Goal: Information Seeking & Learning: Learn about a topic

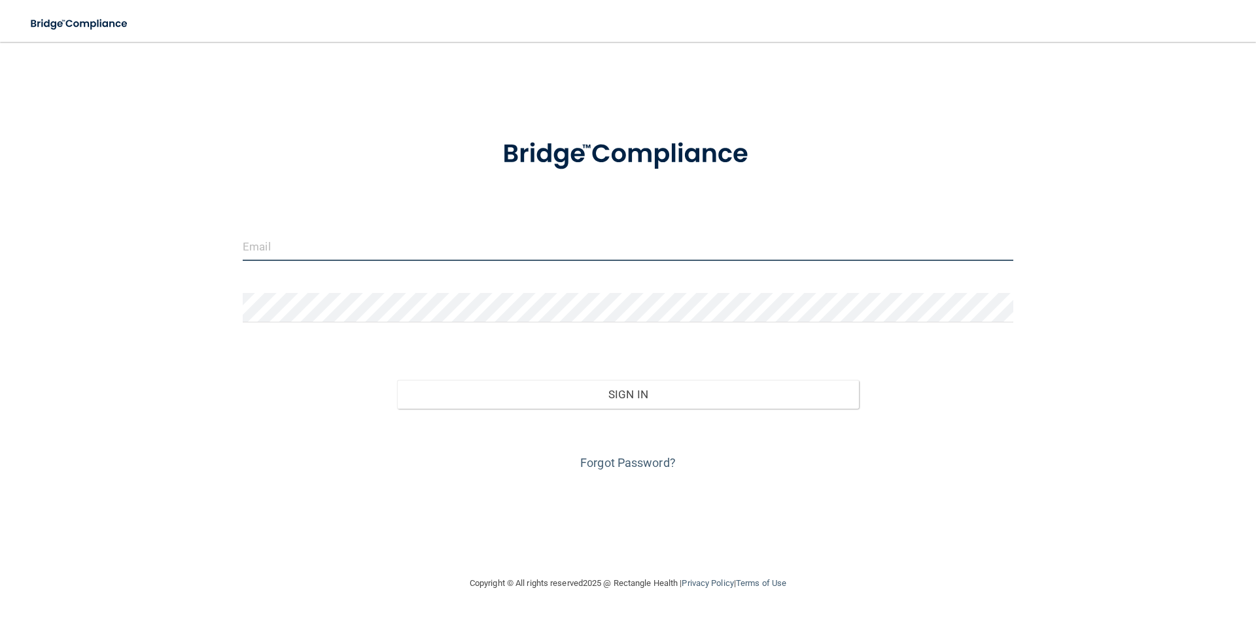
click at [267, 249] on input "email" at bounding box center [628, 246] width 771 height 29
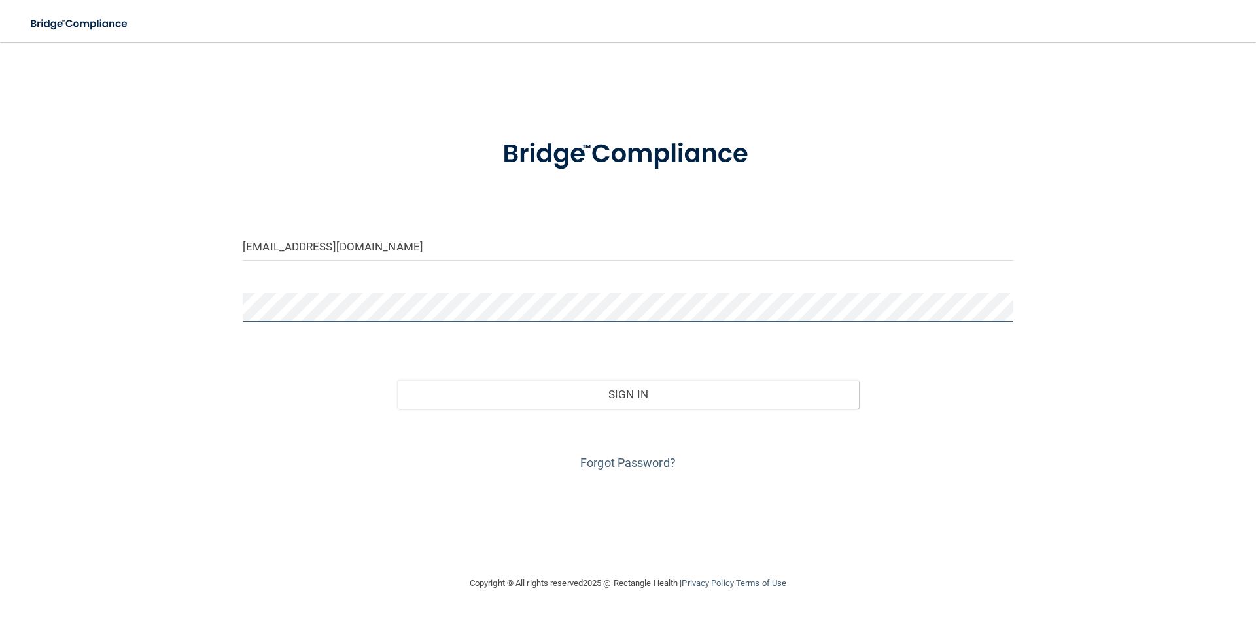
click at [397, 380] on button "Sign In" at bounding box center [628, 394] width 462 height 29
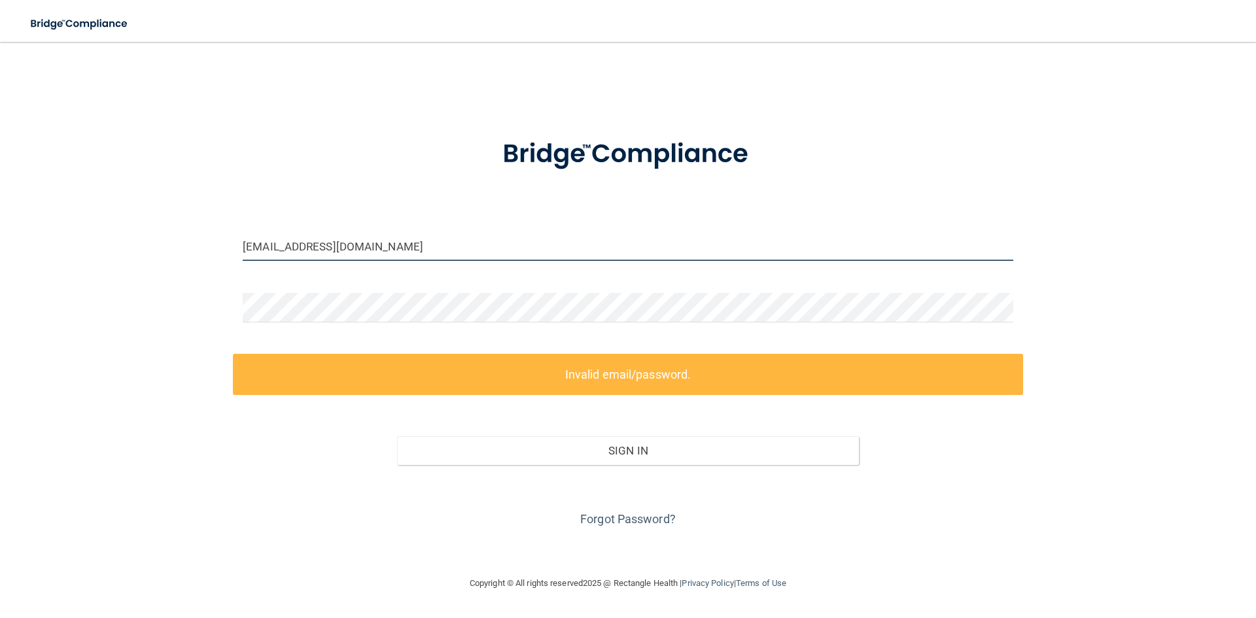
drag, startPoint x: 438, startPoint y: 241, endPoint x: 180, endPoint y: 247, distance: 258.5
click at [180, 247] on div "jpatterson@spoonwooddental.com Invalid email/password. You don't have permissio…" at bounding box center [628, 309] width 1204 height 508
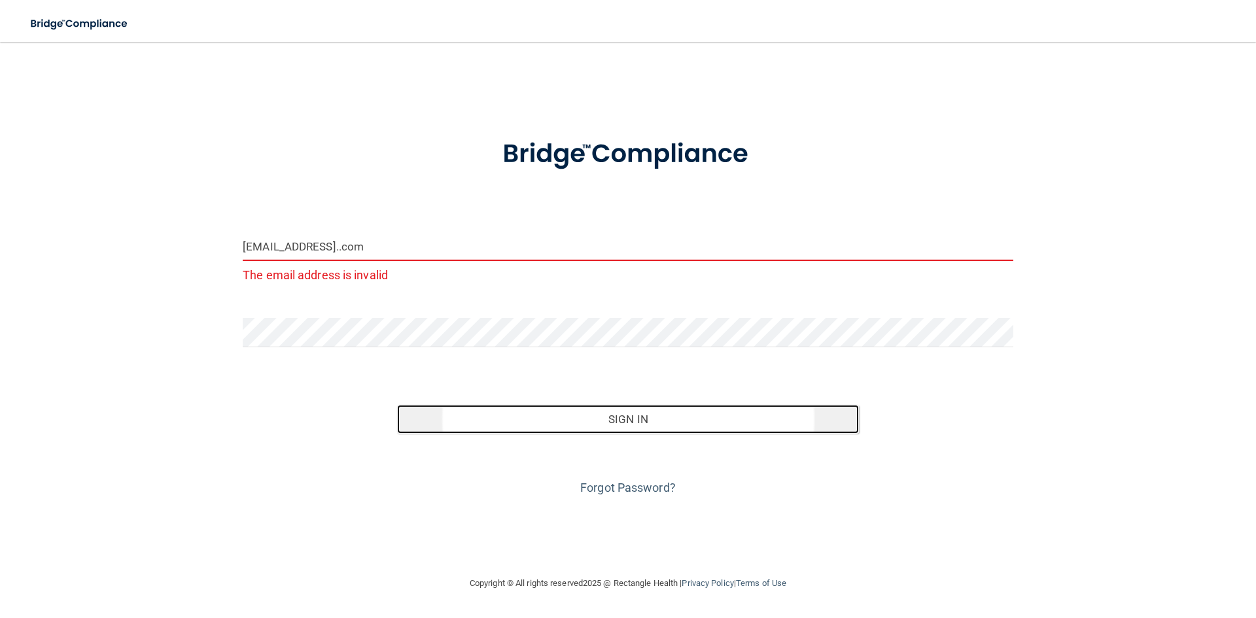
click at [625, 417] on button "Sign In" at bounding box center [628, 419] width 462 height 29
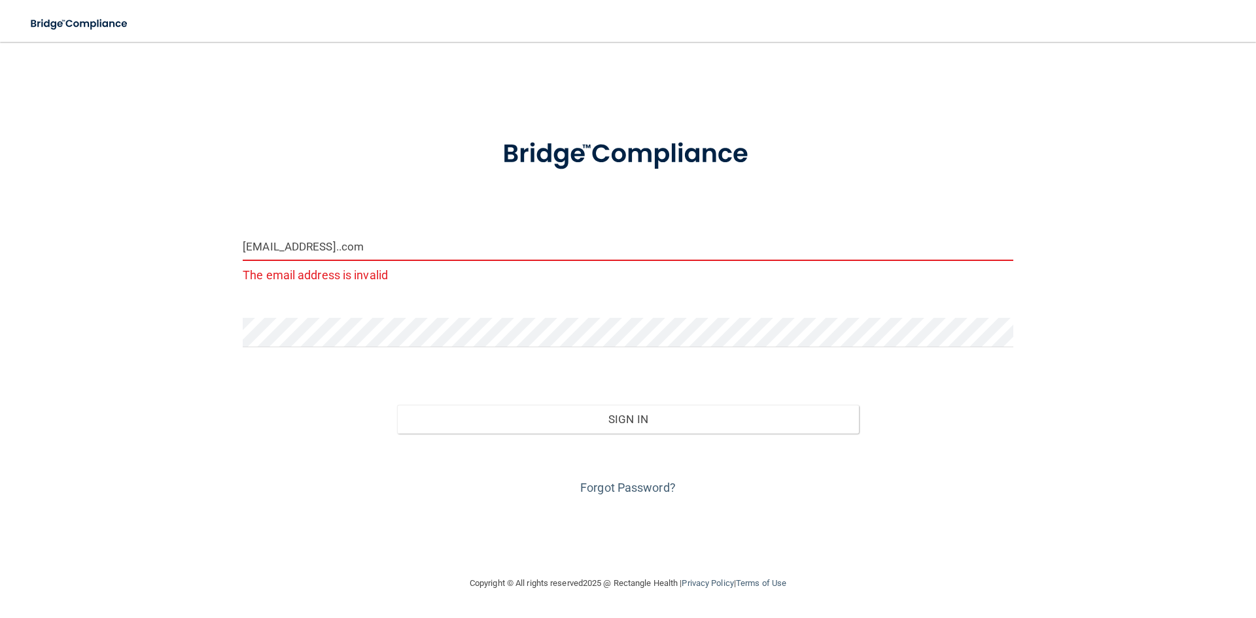
drag, startPoint x: 346, startPoint y: 248, endPoint x: 351, endPoint y: 237, distance: 12.0
click at [346, 248] on input "jlpcadtrainer@gmail..com" at bounding box center [628, 246] width 771 height 29
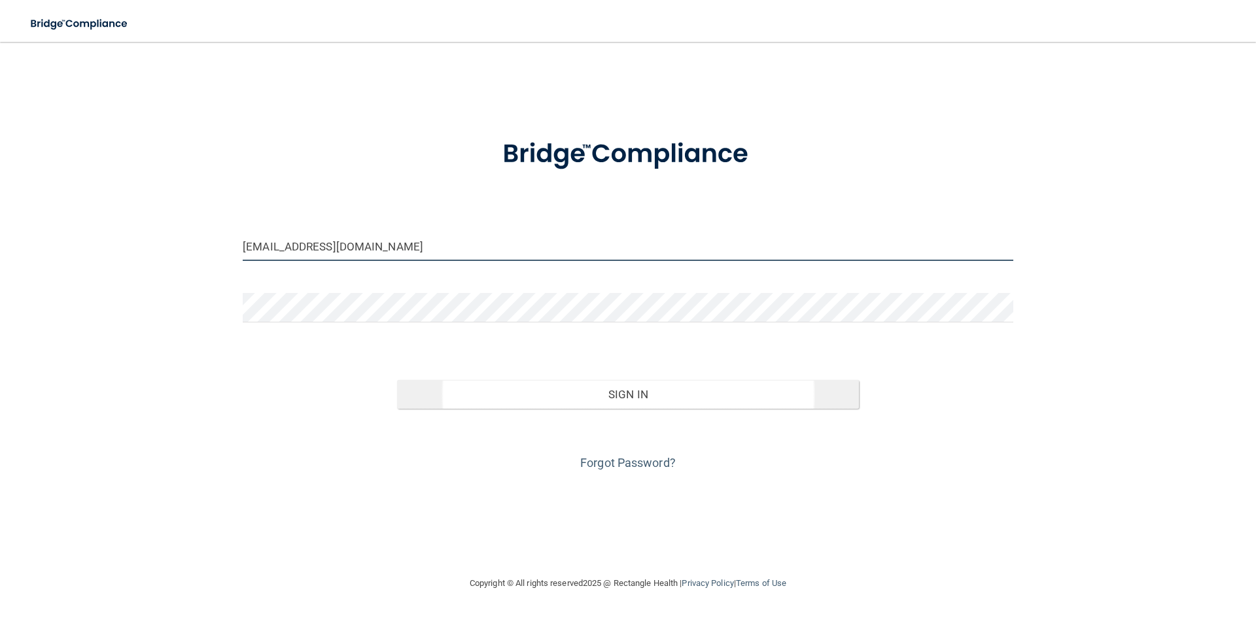
type input "[EMAIL_ADDRESS][DOMAIN_NAME]"
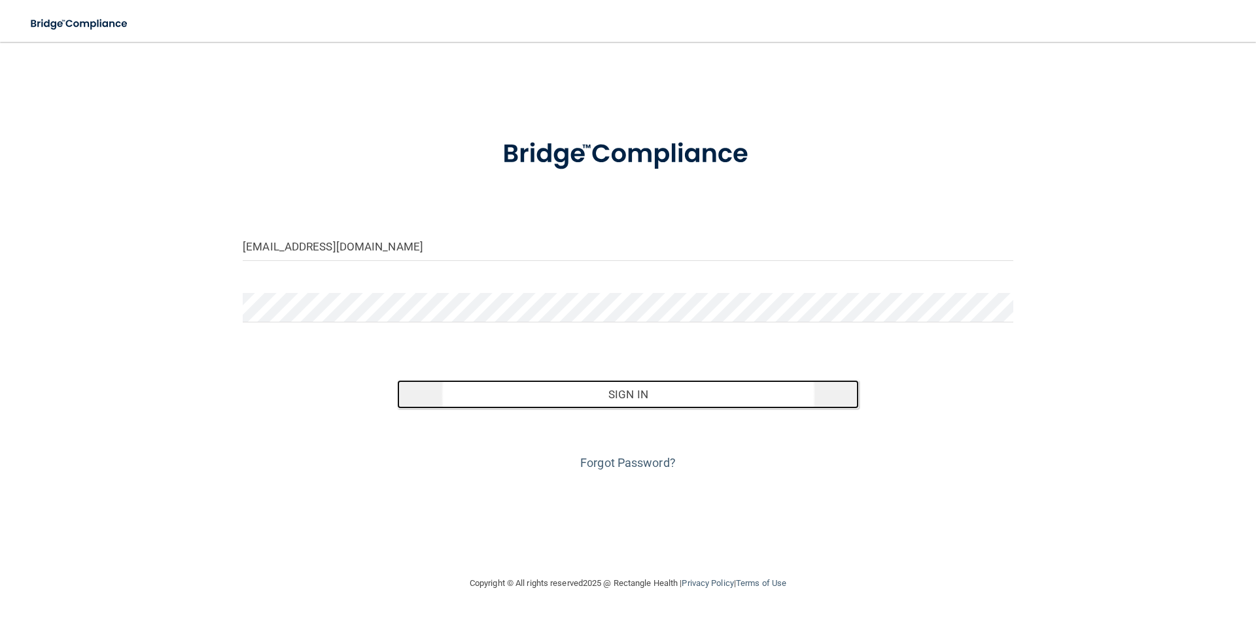
click at [594, 397] on button "Sign In" at bounding box center [628, 394] width 462 height 29
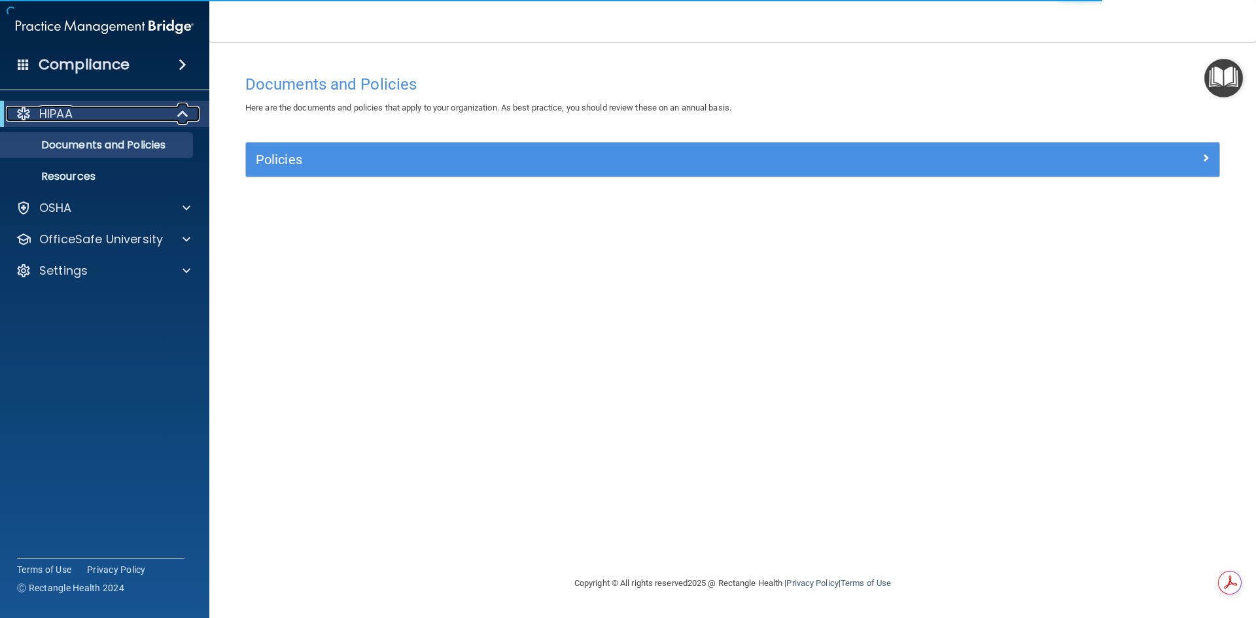
click at [181, 113] on span at bounding box center [184, 114] width 11 height 16
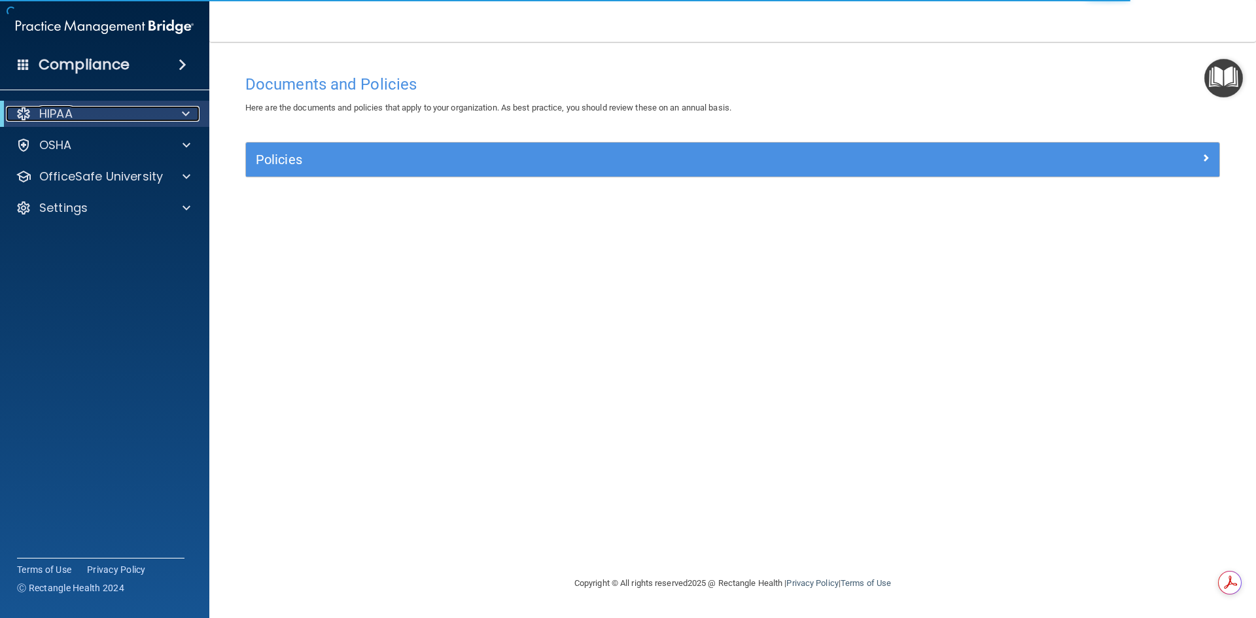
click at [181, 113] on div at bounding box center [183, 114] width 32 height 16
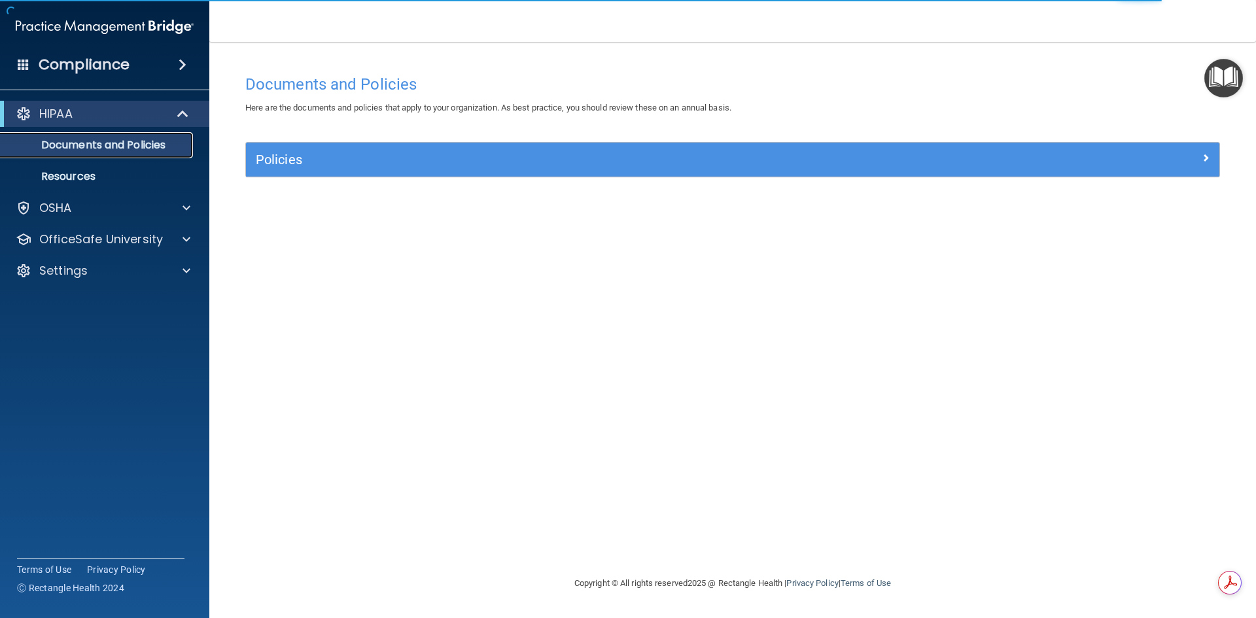
click at [141, 145] on p "Documents and Policies" at bounding box center [98, 145] width 179 height 13
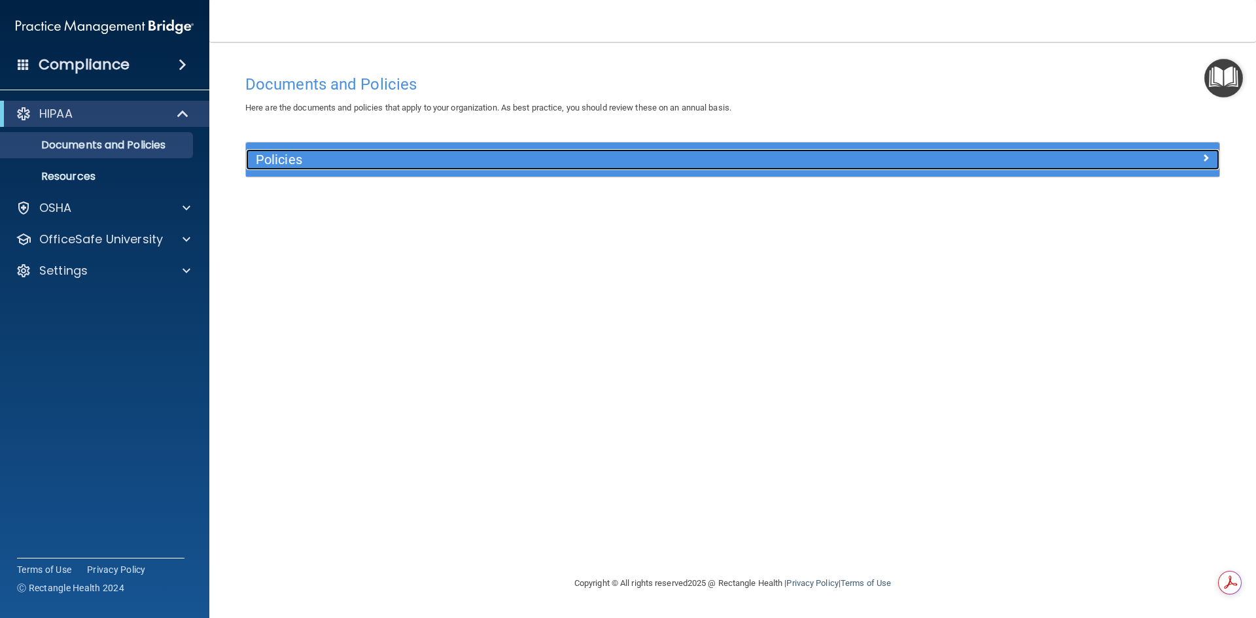
click at [290, 160] on h5 "Policies" at bounding box center [611, 159] width 710 height 14
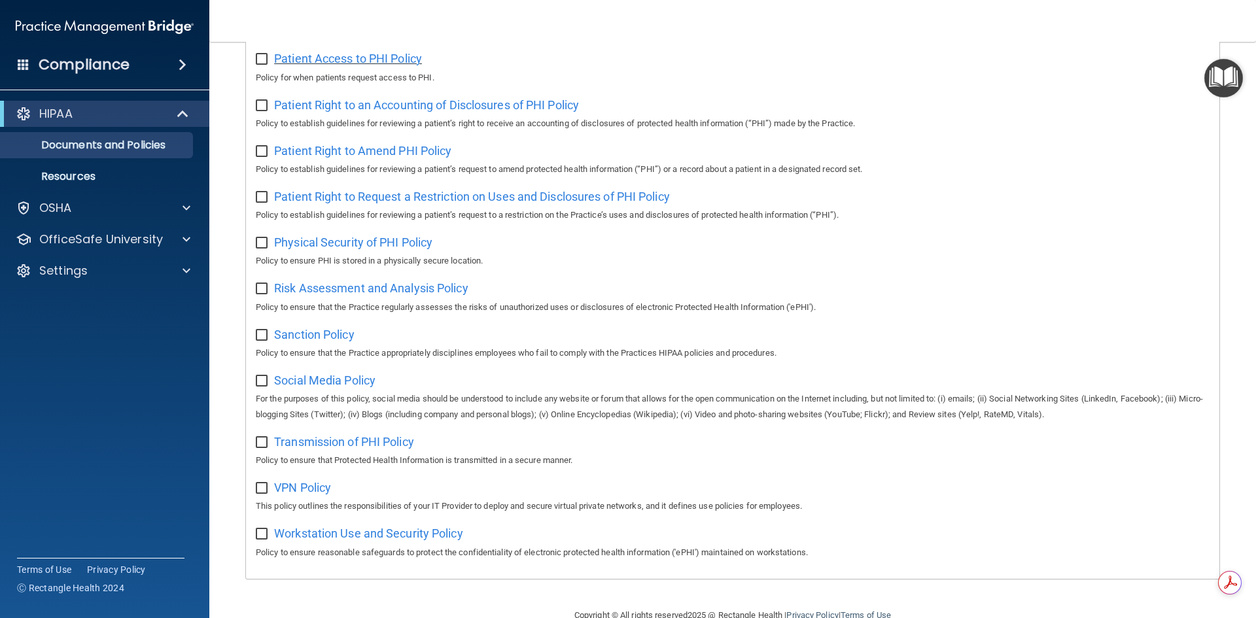
scroll to position [654, 0]
click at [58, 180] on p "Resources" at bounding box center [98, 176] width 179 height 13
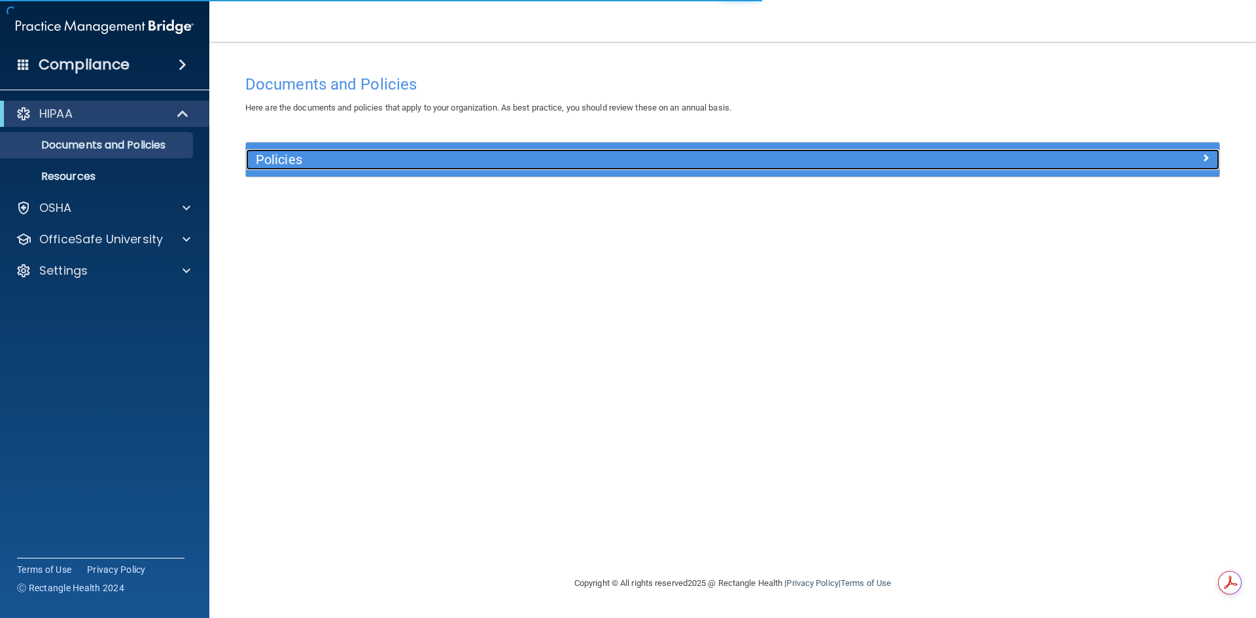
click at [319, 160] on h5 "Policies" at bounding box center [611, 159] width 710 height 14
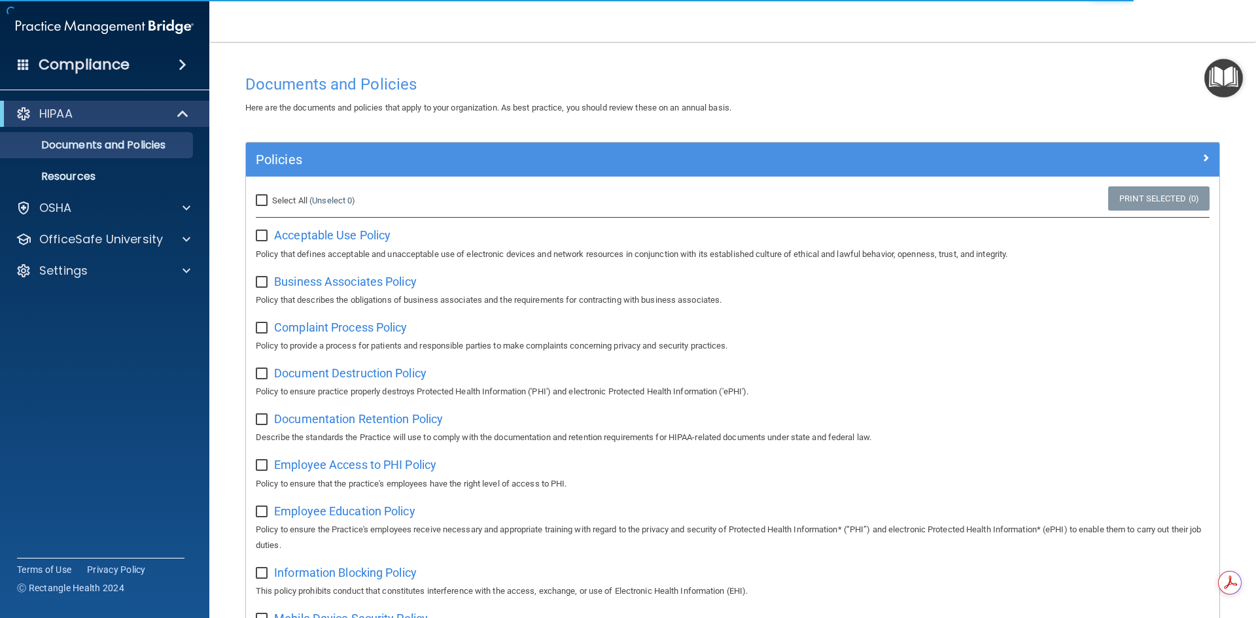
click at [262, 201] on input "Select All (Unselect 0) Unselect All" at bounding box center [263, 201] width 15 height 10
checkbox input "true"
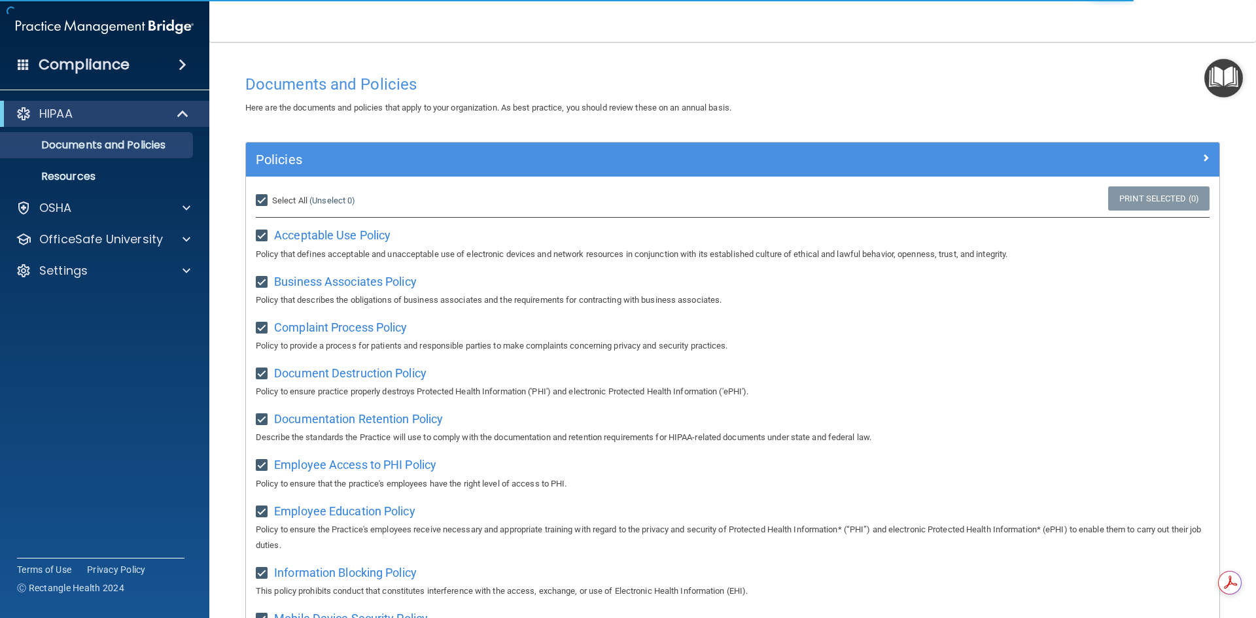
checkbox input "true"
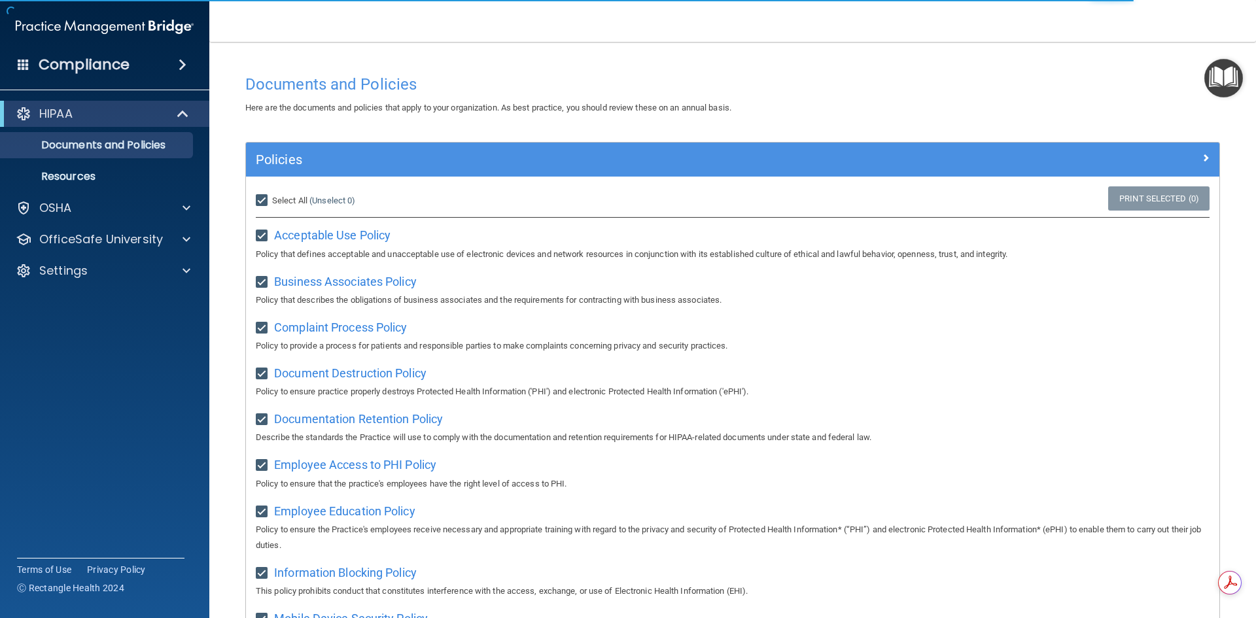
checkbox input "true"
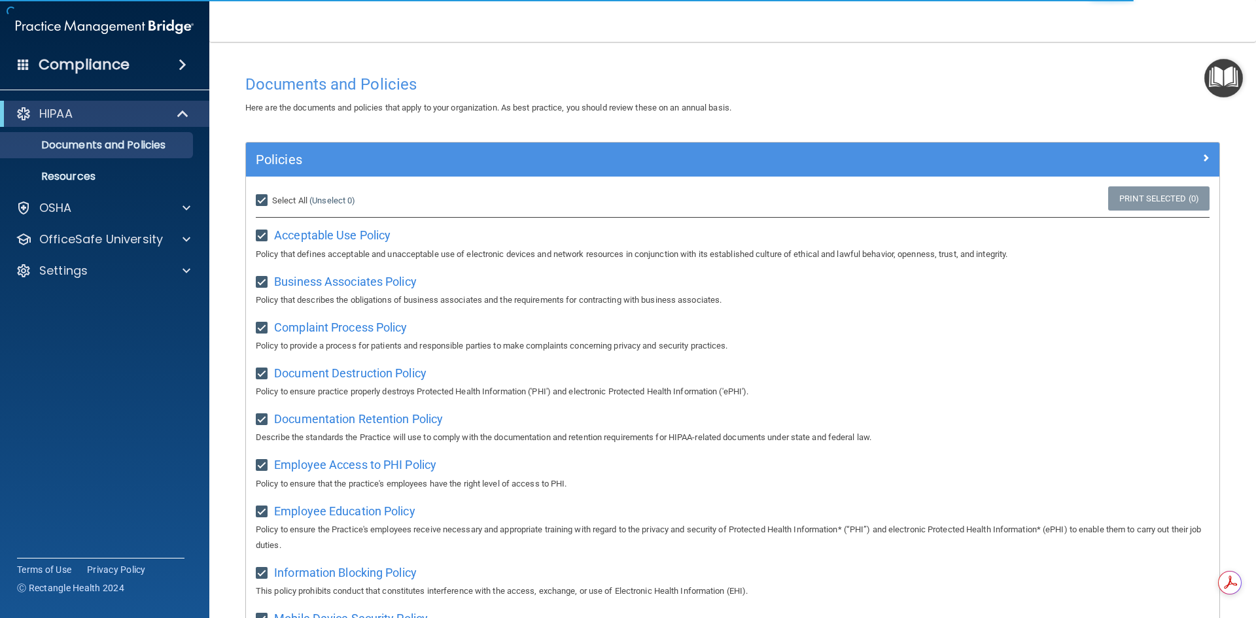
checkbox input "true"
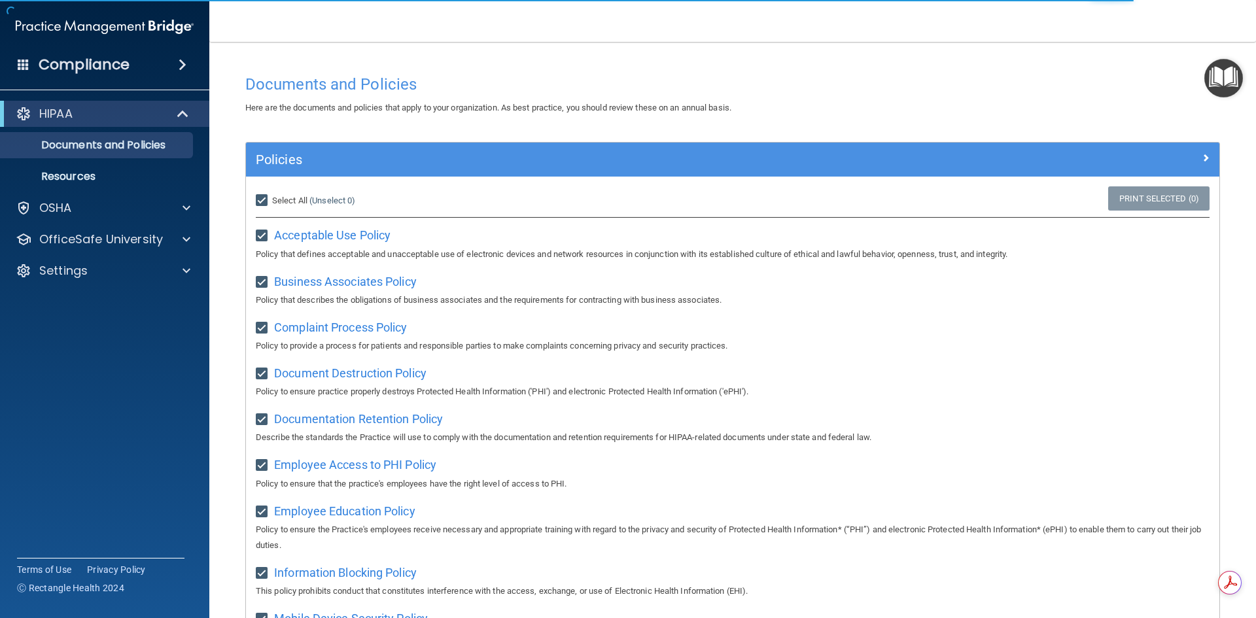
checkbox input "true"
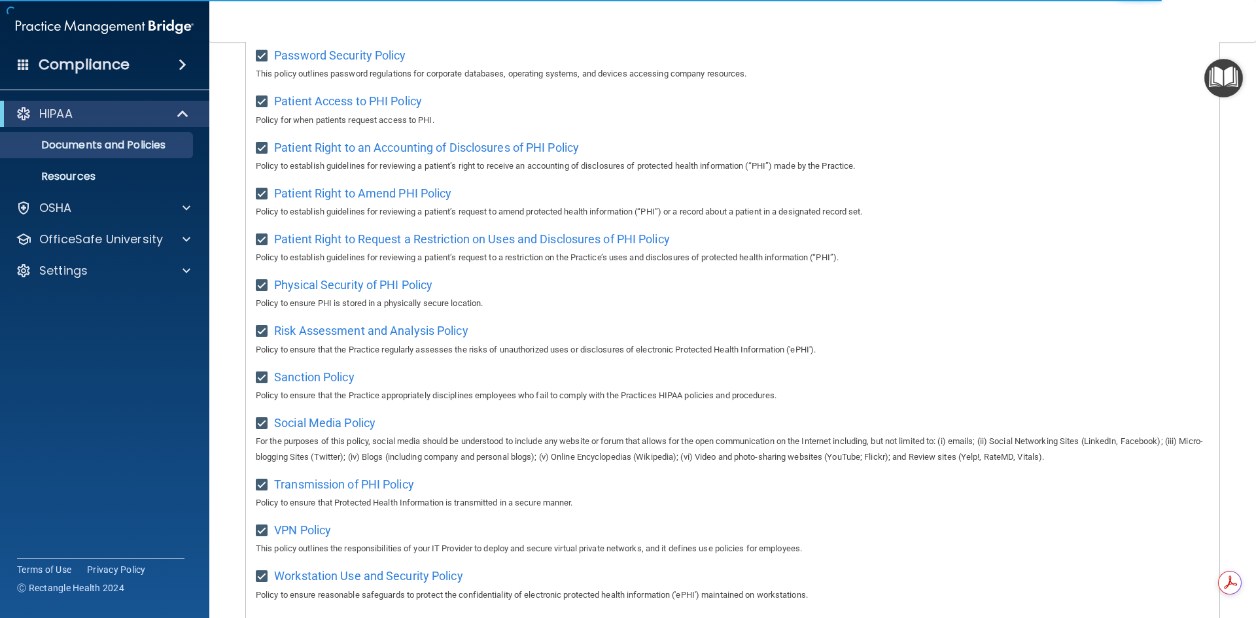
scroll to position [654, 0]
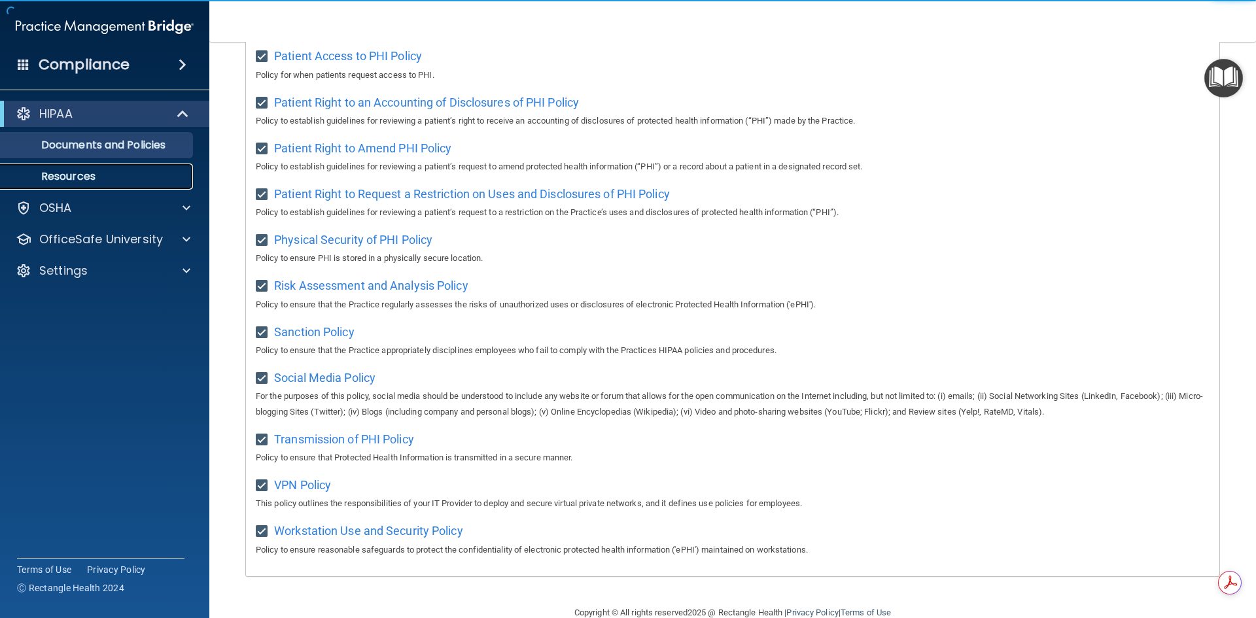
click at [138, 179] on p "Resources" at bounding box center [98, 176] width 179 height 13
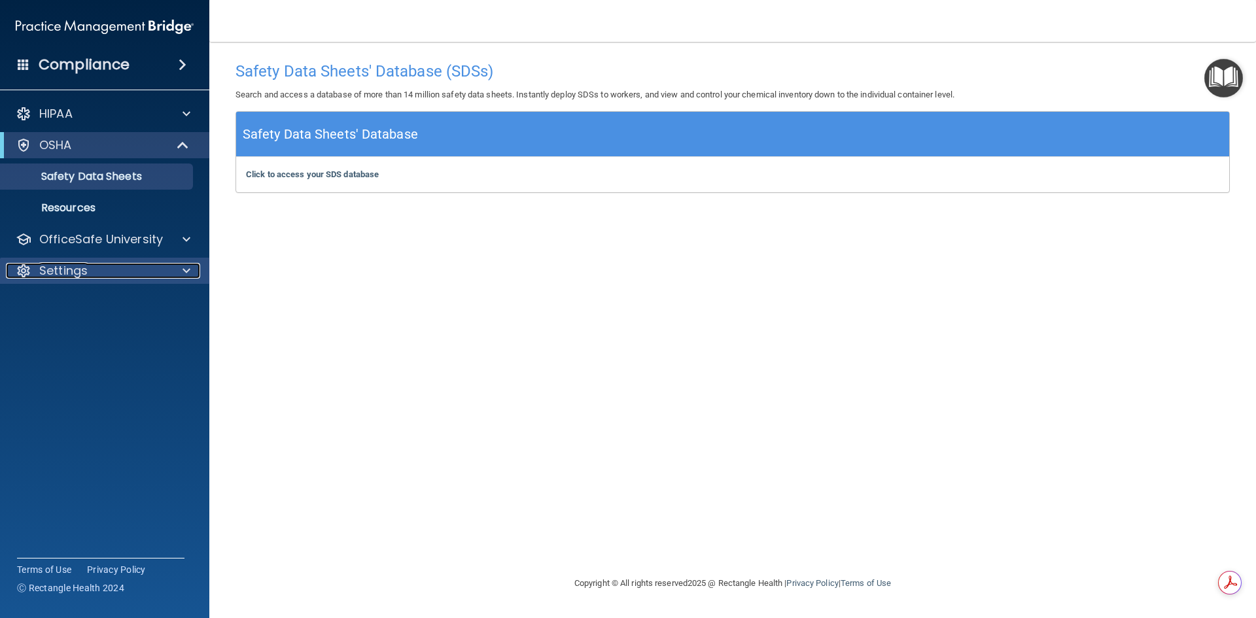
click at [102, 275] on div "Settings" at bounding box center [87, 271] width 162 height 16
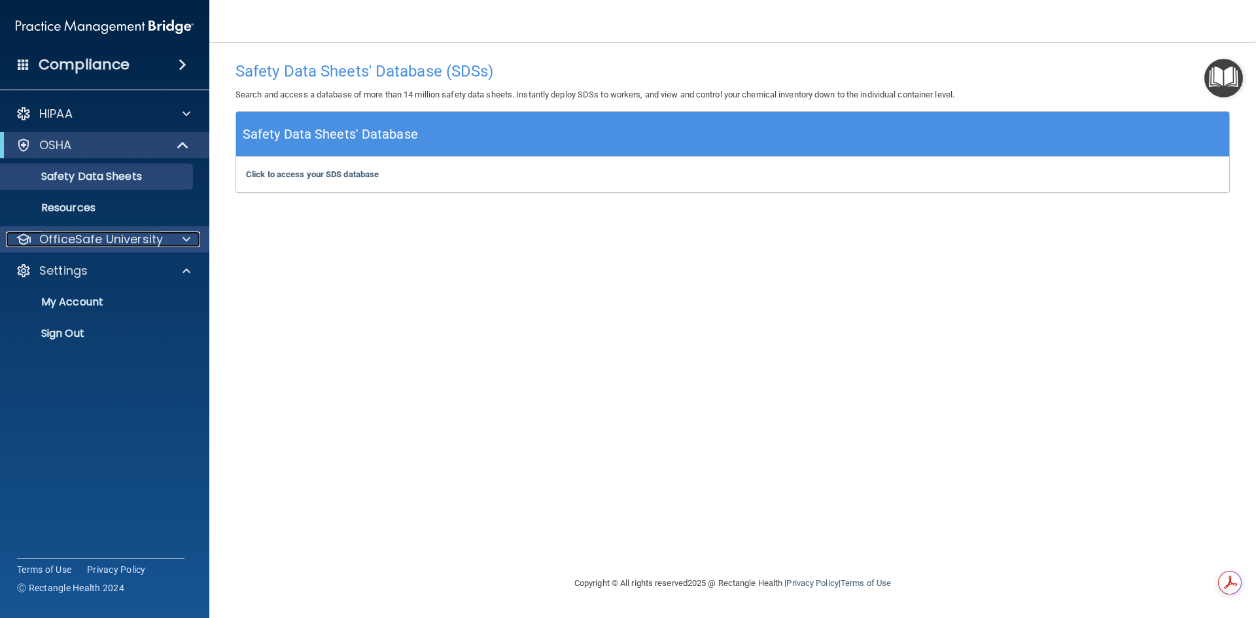
click at [78, 241] on p "OfficeSafe University" at bounding box center [101, 240] width 124 height 16
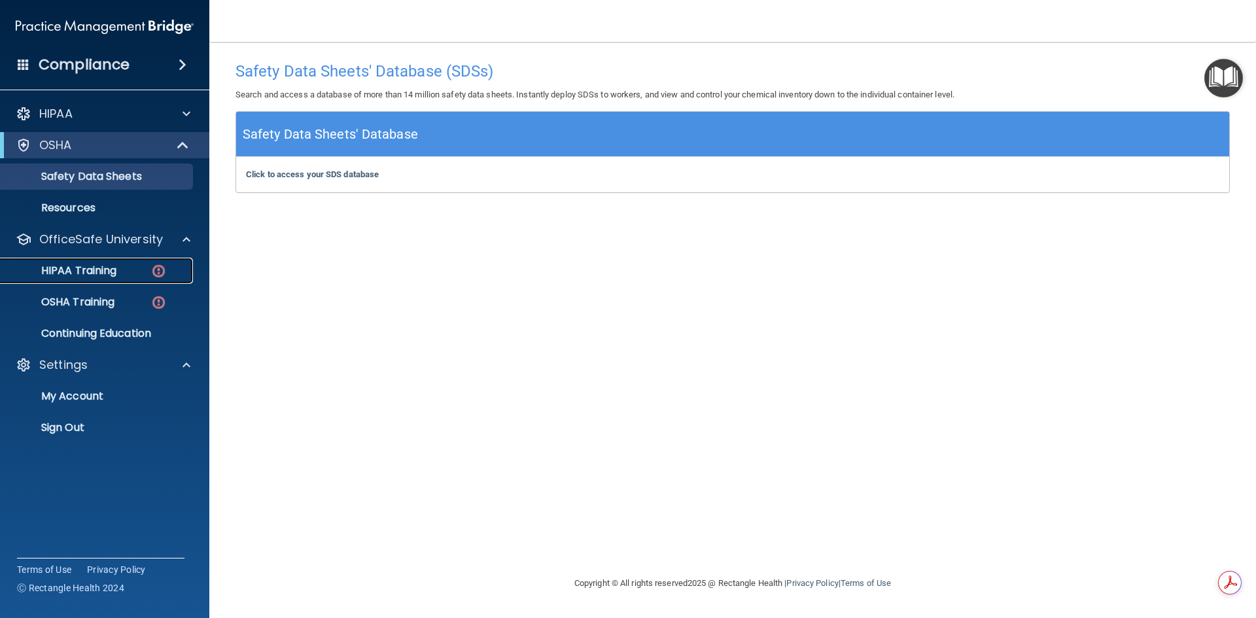
click at [86, 270] on p "HIPAA Training" at bounding box center [63, 270] width 108 height 13
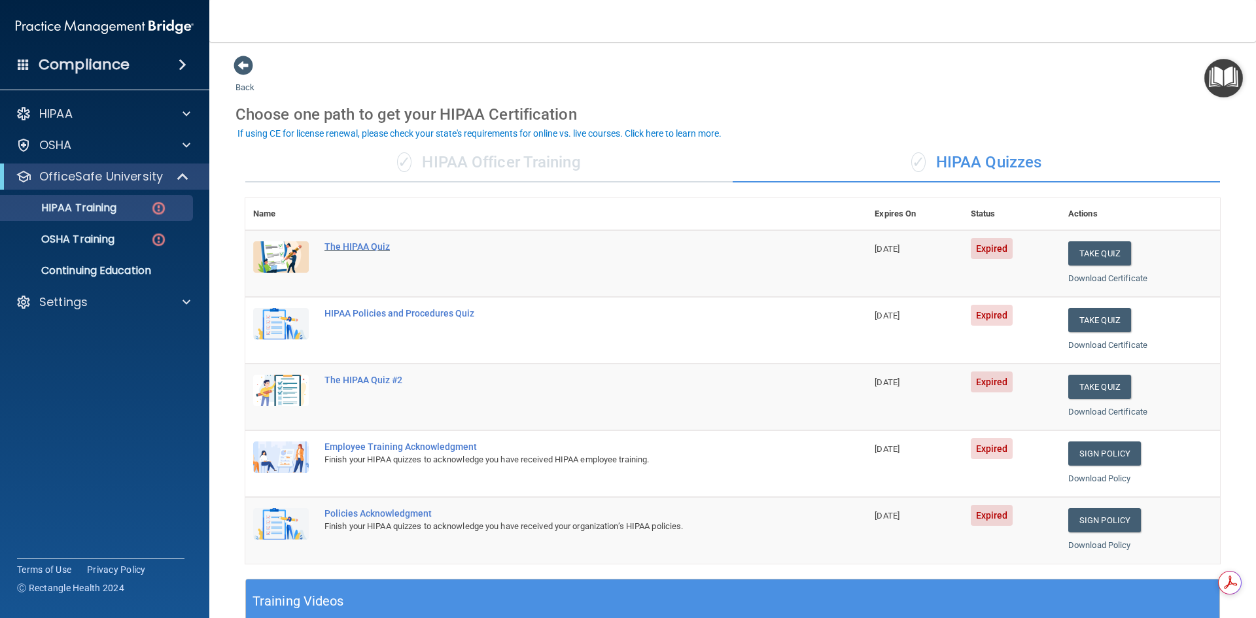
click at [366, 249] on div "The HIPAA Quiz" at bounding box center [562, 246] width 477 height 10
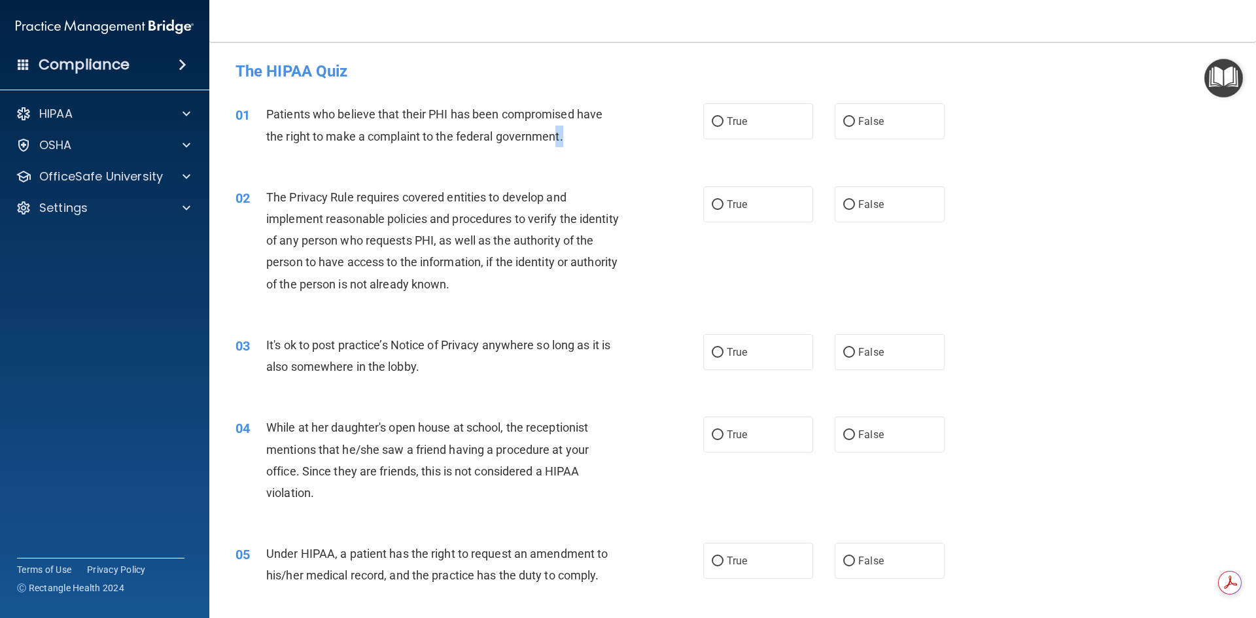
click at [612, 149] on div "01 Patients who believe that their PHI has been compromised have the right to m…" at bounding box center [469, 128] width 507 height 50
click at [613, 149] on div "01 Patients who believe that their PHI has been compromised have the right to m…" at bounding box center [469, 128] width 507 height 50
click at [846, 122] on input "False" at bounding box center [849, 122] width 12 height 10
radio input "true"
click at [498, 292] on div "The Privacy Rule requires covered entities to develop and implement reasonable …" at bounding box center [449, 240] width 366 height 109
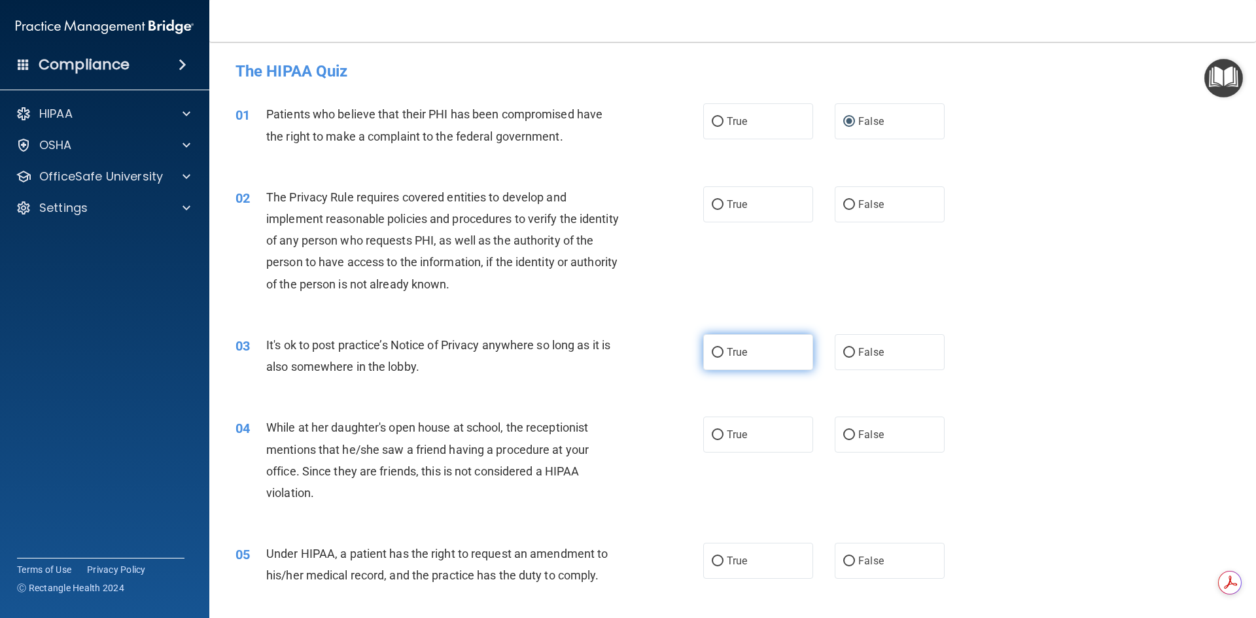
click at [722, 352] on label "True" at bounding box center [758, 352] width 110 height 36
click at [722, 352] on input "True" at bounding box center [718, 353] width 12 height 10
radio input "true"
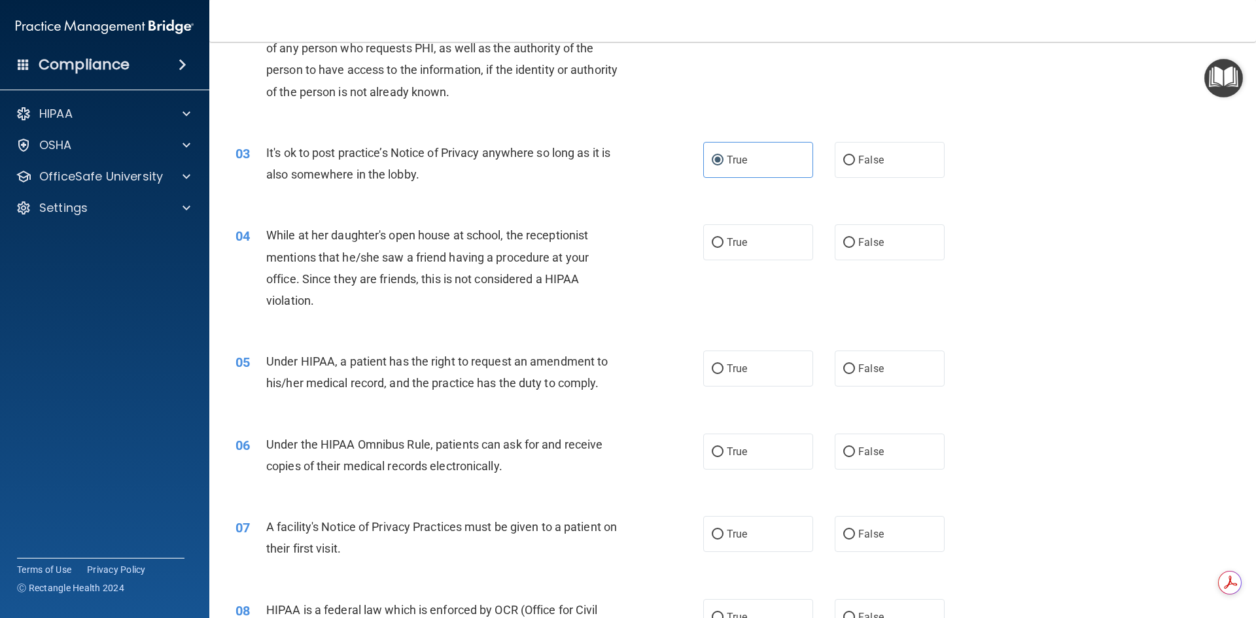
scroll to position [196, 0]
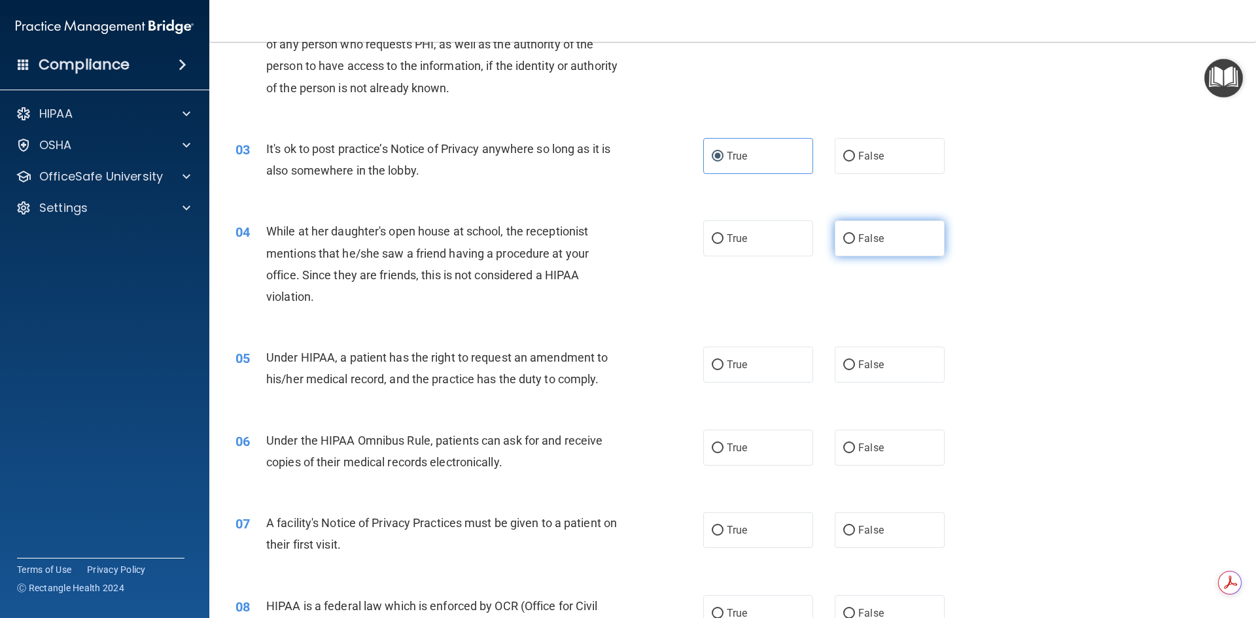
click at [846, 237] on input "False" at bounding box center [849, 239] width 12 height 10
radio input "true"
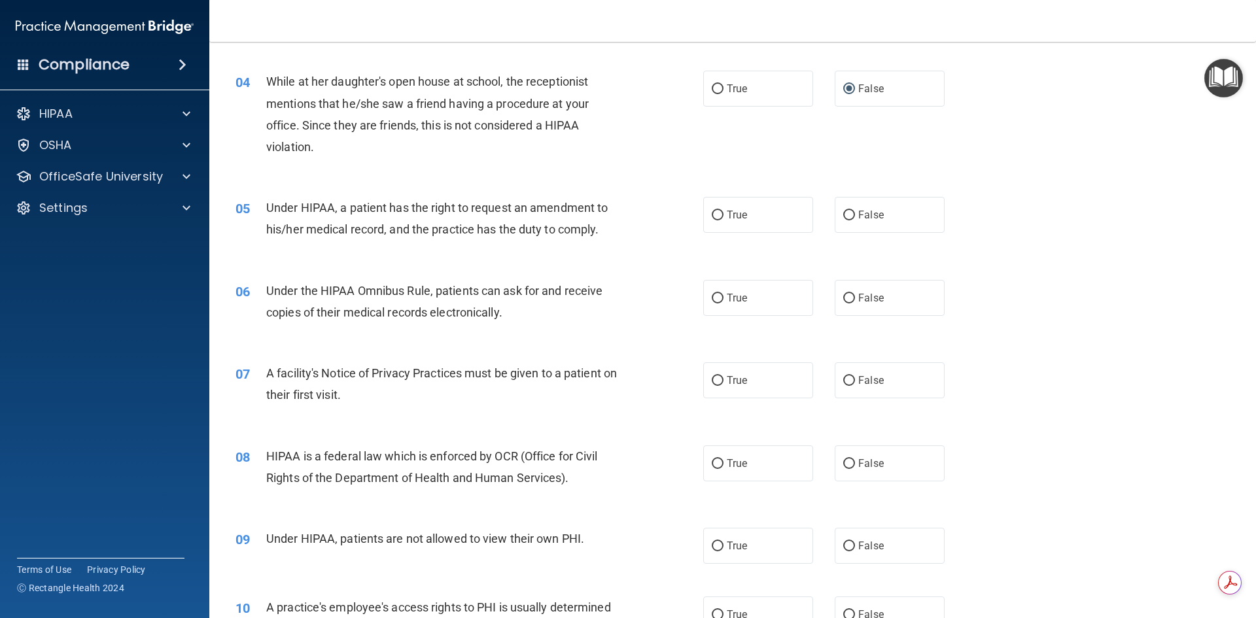
scroll to position [262, 0]
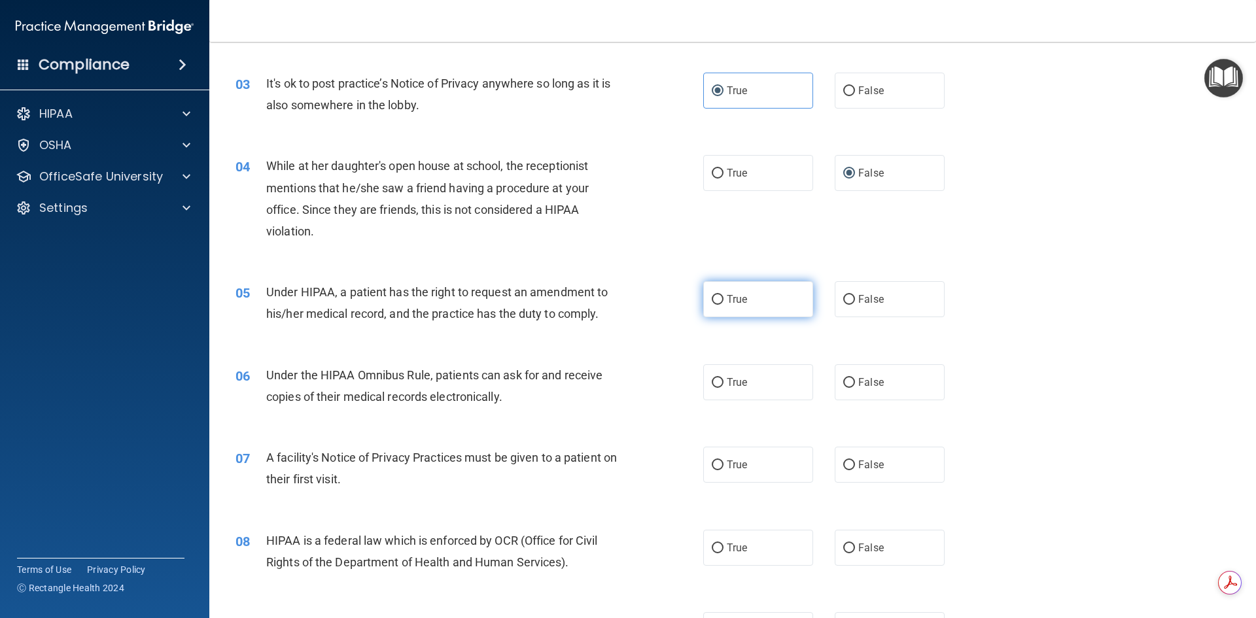
click at [712, 302] on input "True" at bounding box center [718, 300] width 12 height 10
radio input "true"
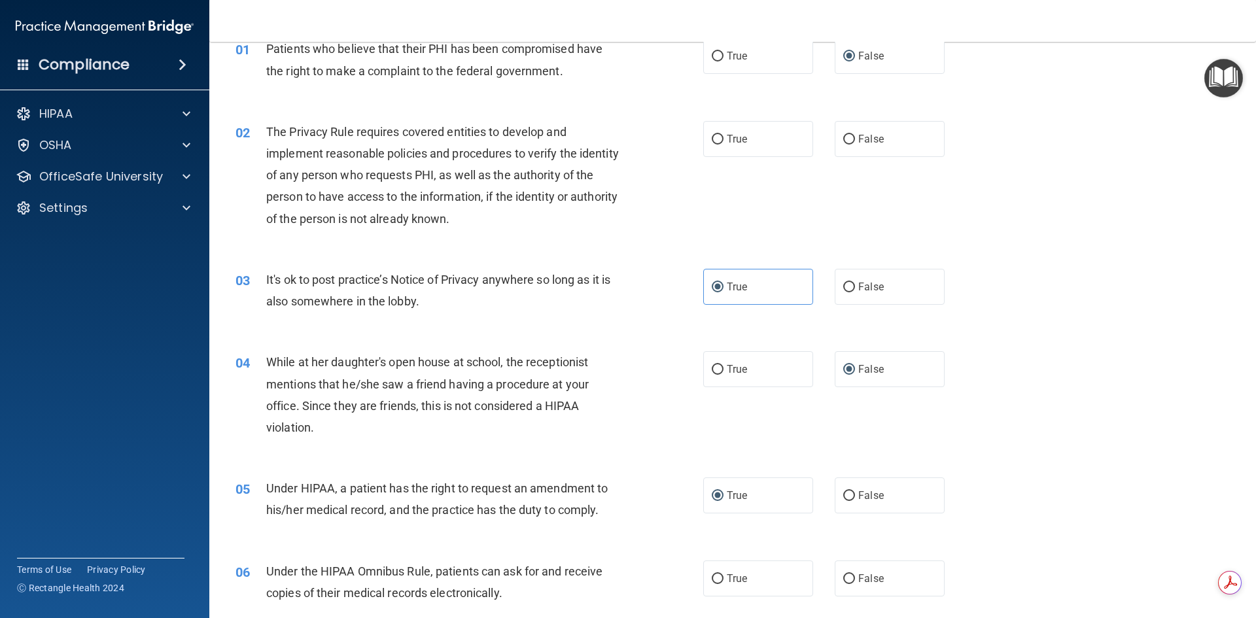
scroll to position [0, 0]
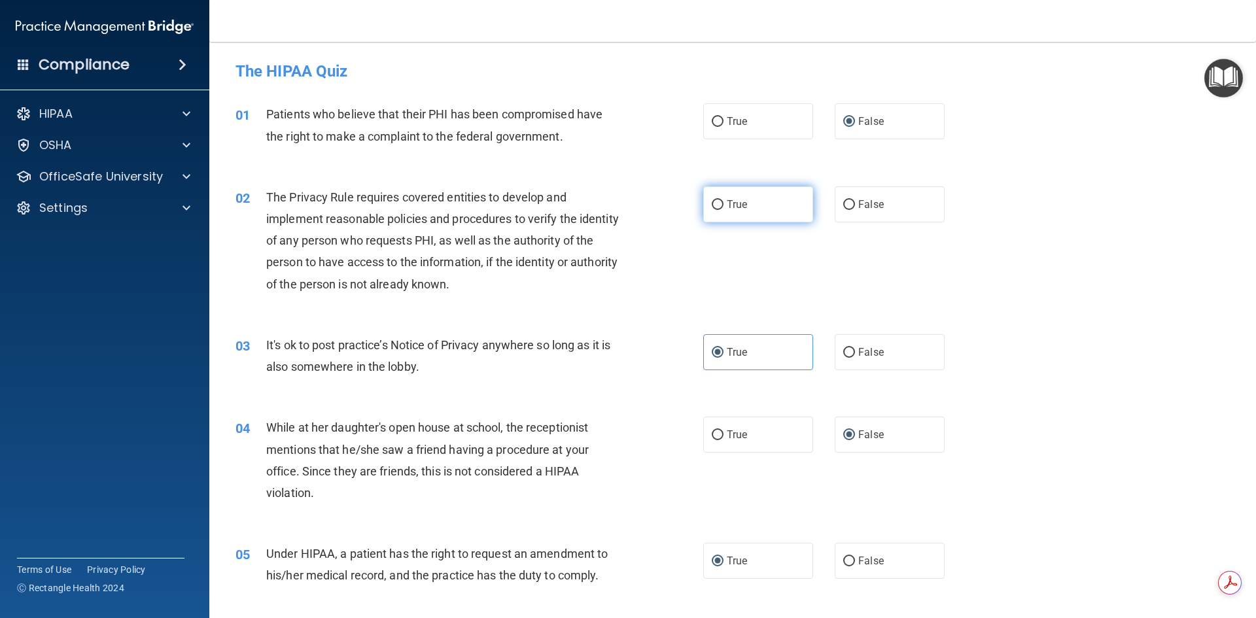
click at [716, 211] on label "True" at bounding box center [758, 204] width 110 height 36
click at [716, 210] on input "True" at bounding box center [718, 205] width 12 height 10
radio input "true"
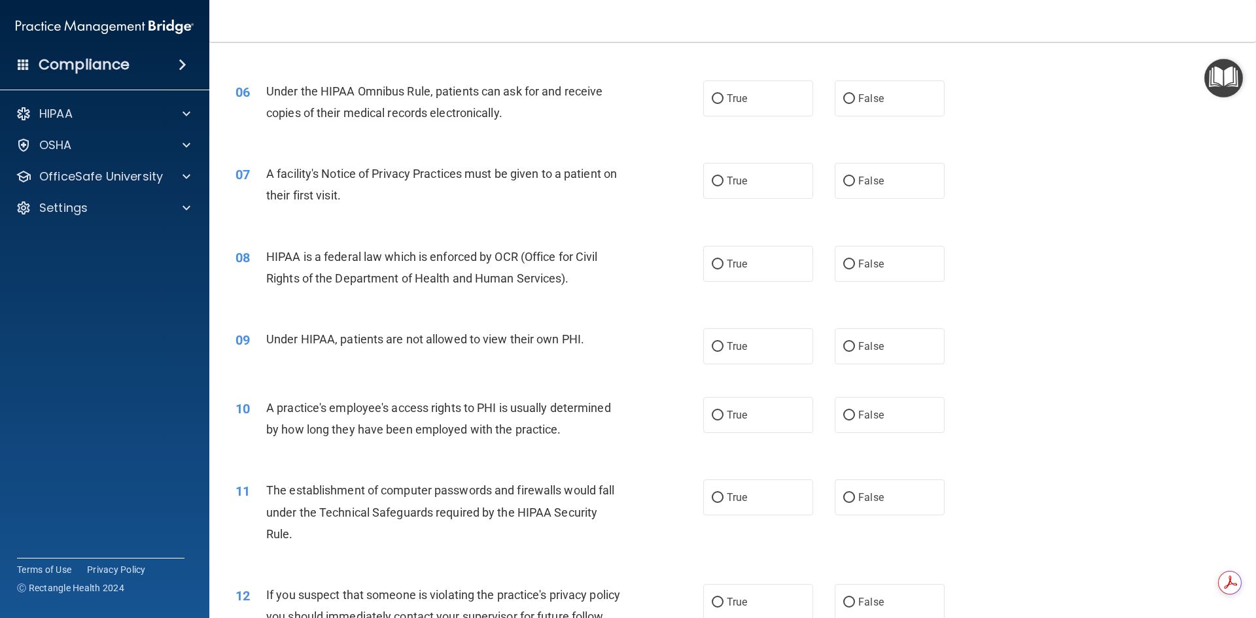
scroll to position [570, 0]
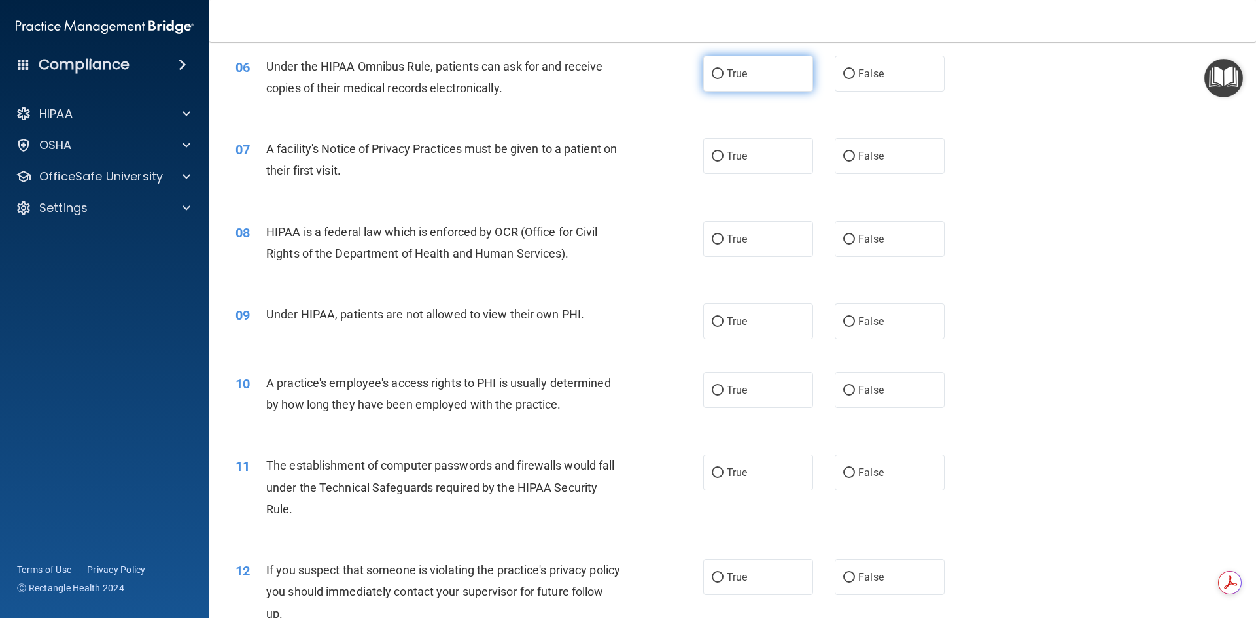
click at [720, 77] on label "True" at bounding box center [758, 74] width 110 height 36
click at [720, 77] on input "True" at bounding box center [718, 74] width 12 height 10
radio input "true"
click at [716, 156] on input "True" at bounding box center [718, 157] width 12 height 10
radio input "true"
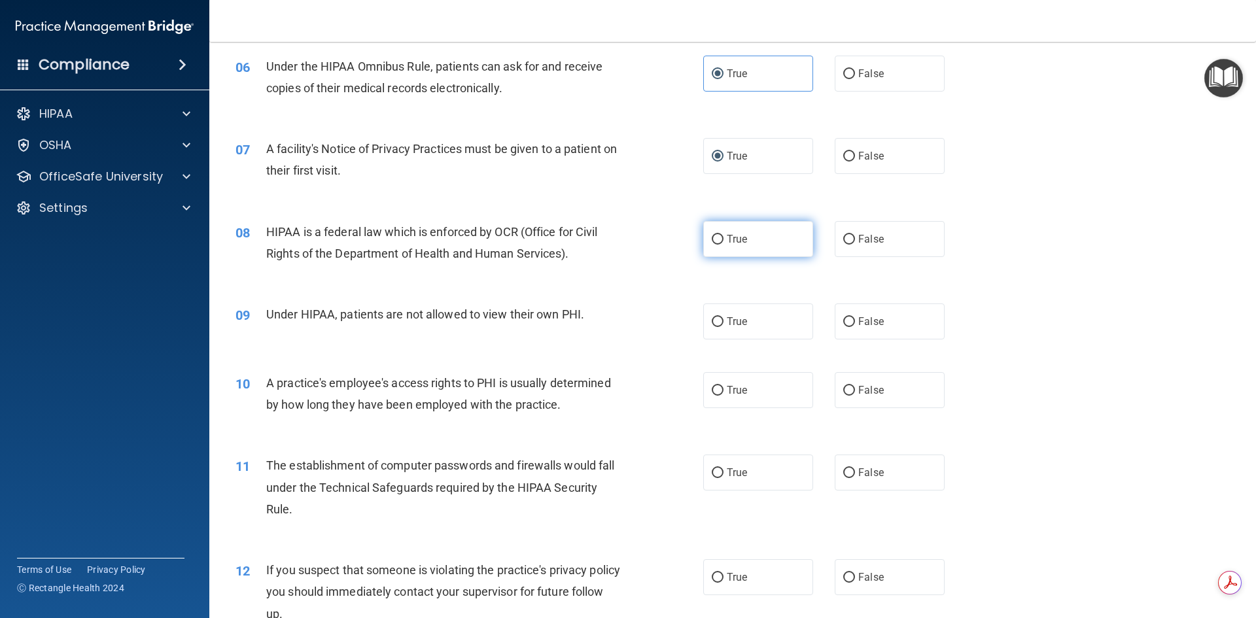
click at [713, 236] on input "True" at bounding box center [718, 240] width 12 height 10
radio input "true"
click at [849, 319] on label "False" at bounding box center [890, 322] width 110 height 36
click at [849, 319] on input "False" at bounding box center [849, 322] width 12 height 10
radio input "true"
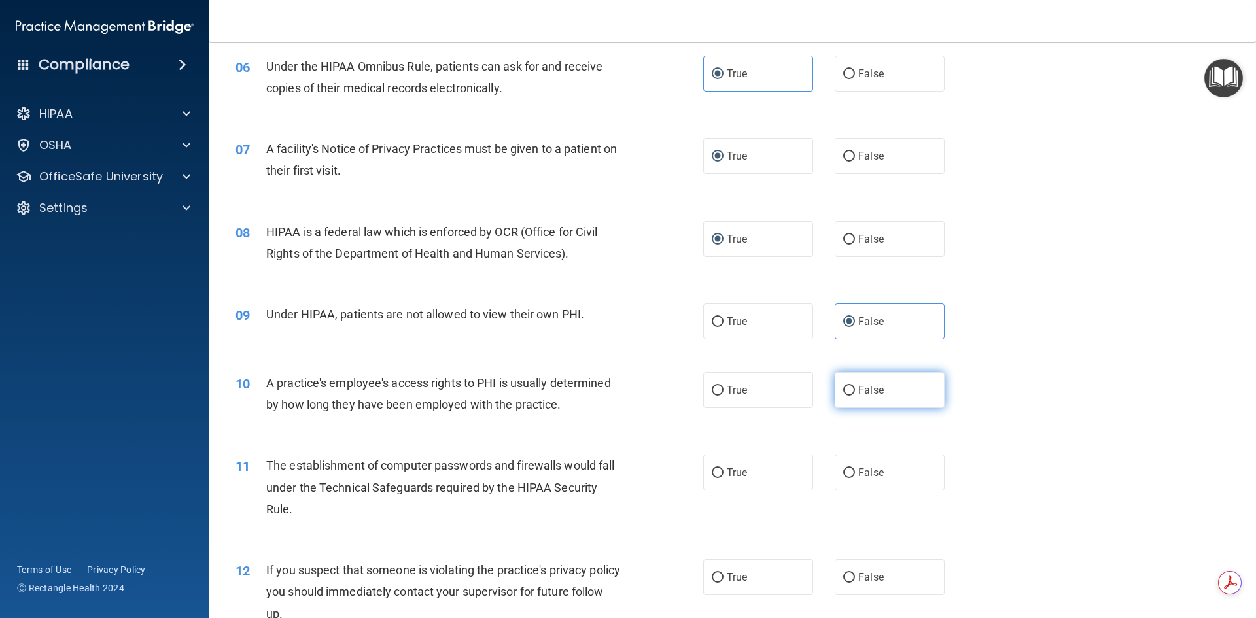
click at [843, 388] on input "False" at bounding box center [849, 391] width 12 height 10
radio input "true"
click at [714, 473] on input "True" at bounding box center [718, 473] width 12 height 10
radio input "true"
click at [727, 579] on span "True" at bounding box center [737, 577] width 20 height 12
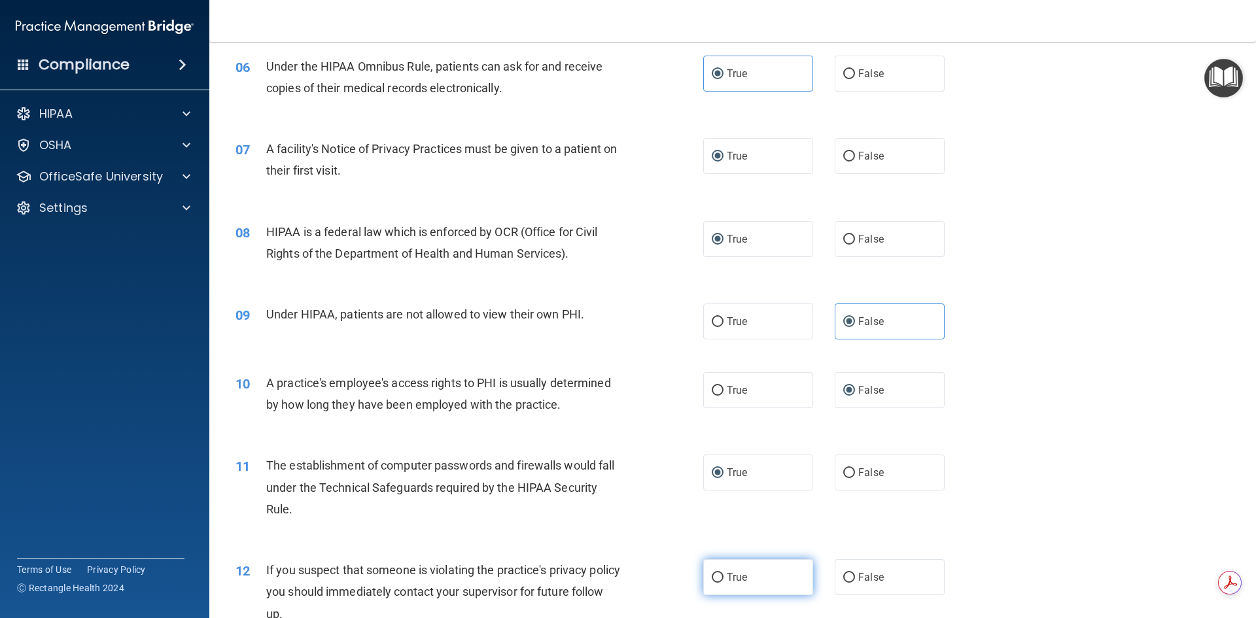
click at [724, 579] on input "True" at bounding box center [718, 578] width 12 height 10
radio input "true"
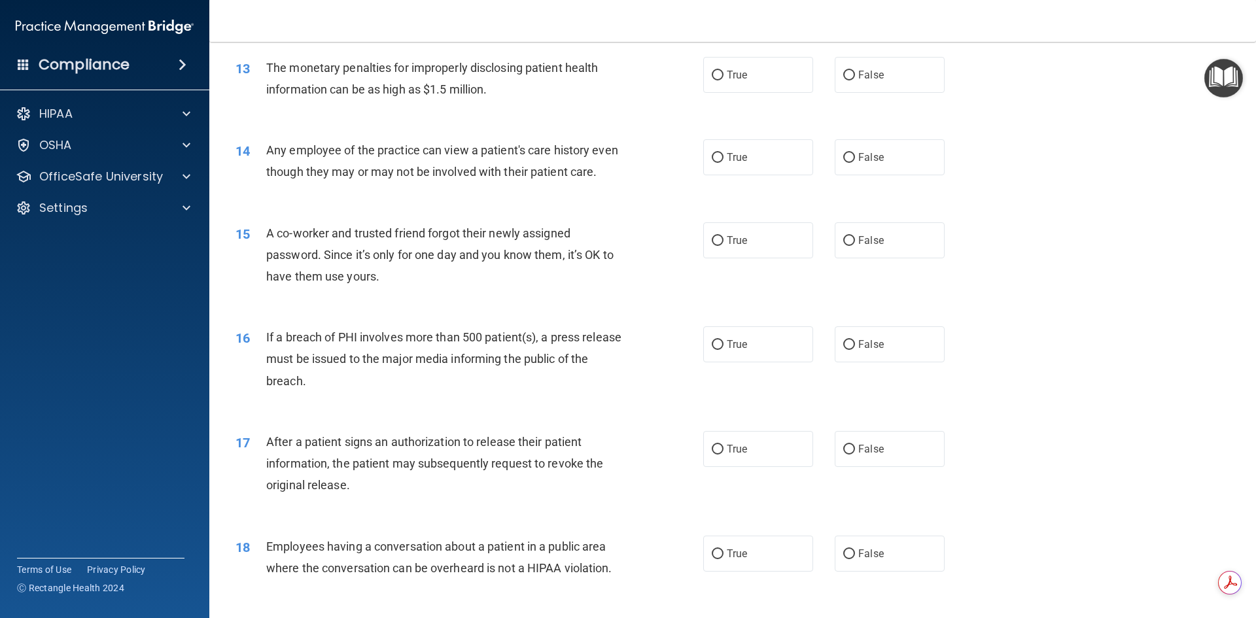
scroll to position [1181, 0]
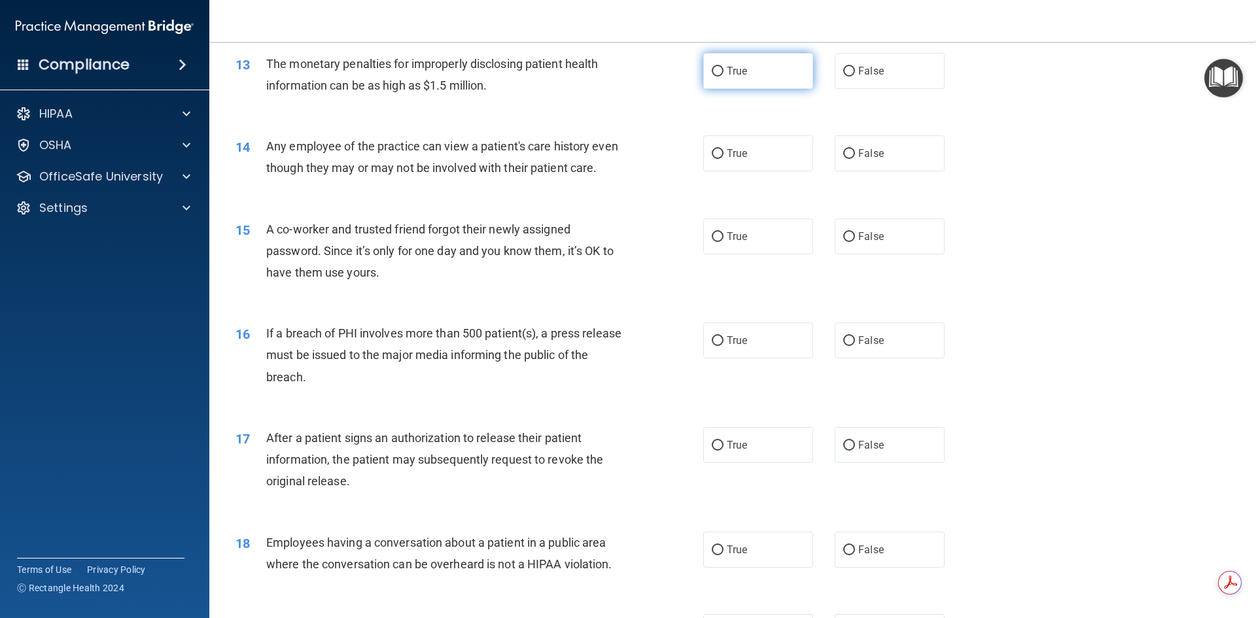
click at [720, 71] on label "True" at bounding box center [758, 71] width 110 height 36
click at [720, 71] on input "True" at bounding box center [718, 72] width 12 height 10
radio input "true"
click at [721, 152] on label "True" at bounding box center [758, 153] width 110 height 36
click at [721, 152] on input "True" at bounding box center [718, 154] width 12 height 10
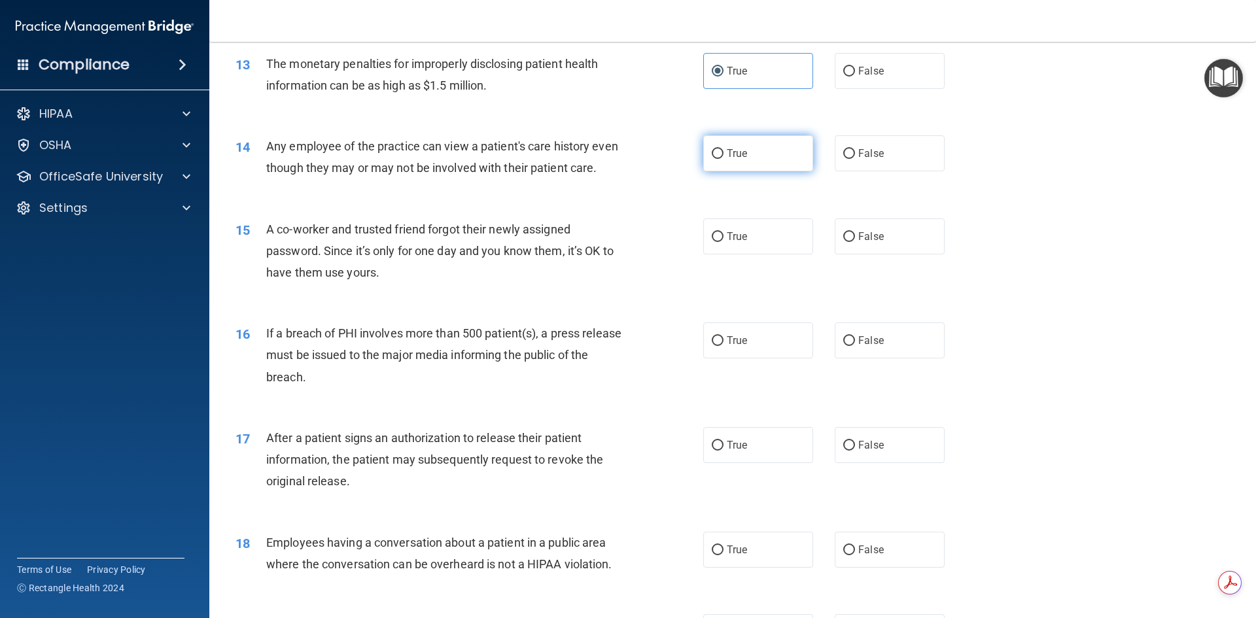
radio input "true"
click at [858, 243] on span "False" at bounding box center [871, 236] width 26 height 12
click at [855, 242] on input "False" at bounding box center [849, 237] width 12 height 10
radio input "true"
click at [712, 346] on input "True" at bounding box center [718, 341] width 12 height 10
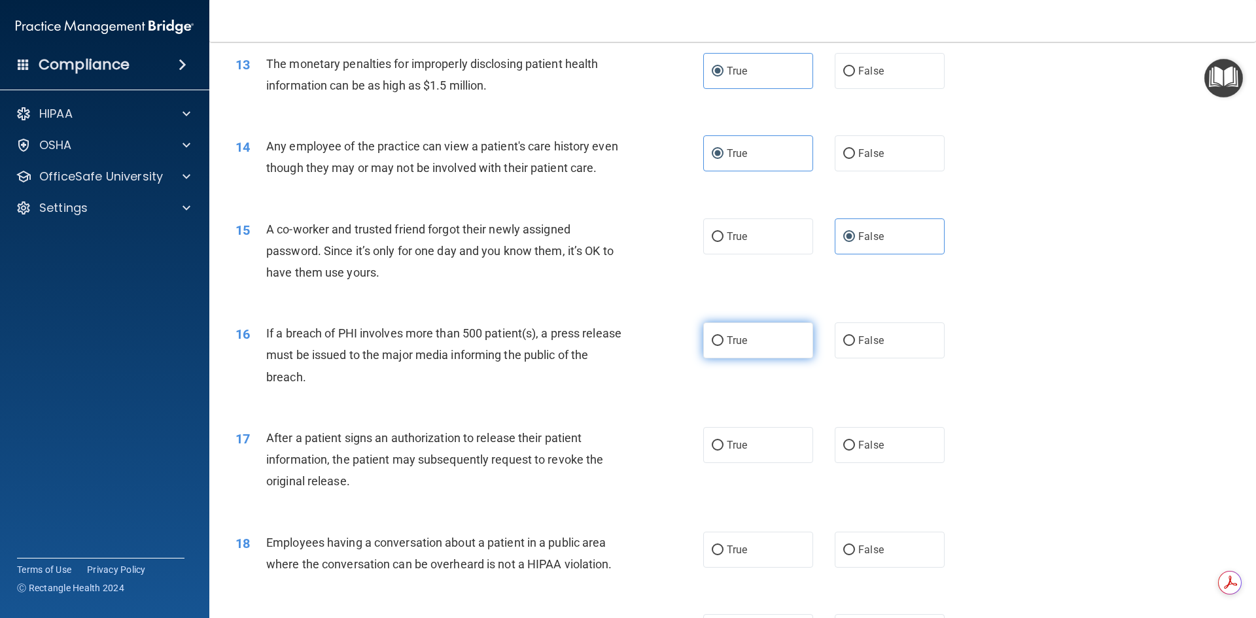
radio input "true"
click at [720, 463] on label "True" at bounding box center [758, 445] width 110 height 36
click at [720, 451] on input "True" at bounding box center [718, 446] width 12 height 10
radio input "true"
click at [858, 556] on span "False" at bounding box center [871, 550] width 26 height 12
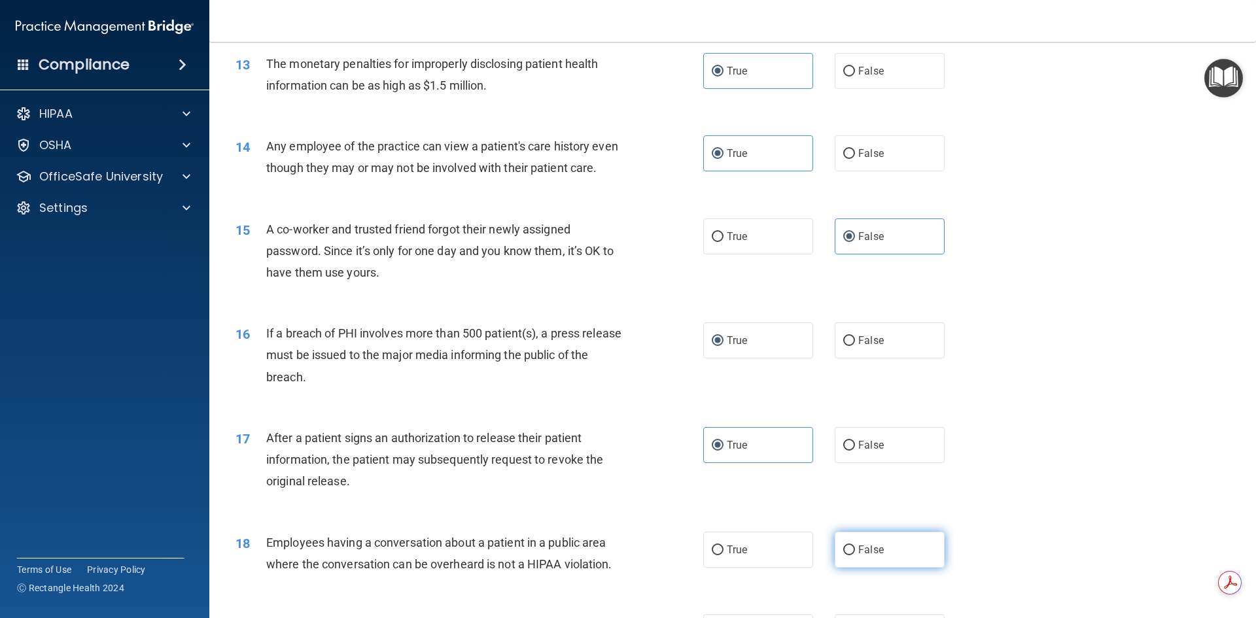
click at [855, 555] on input "False" at bounding box center [849, 551] width 12 height 10
radio input "true"
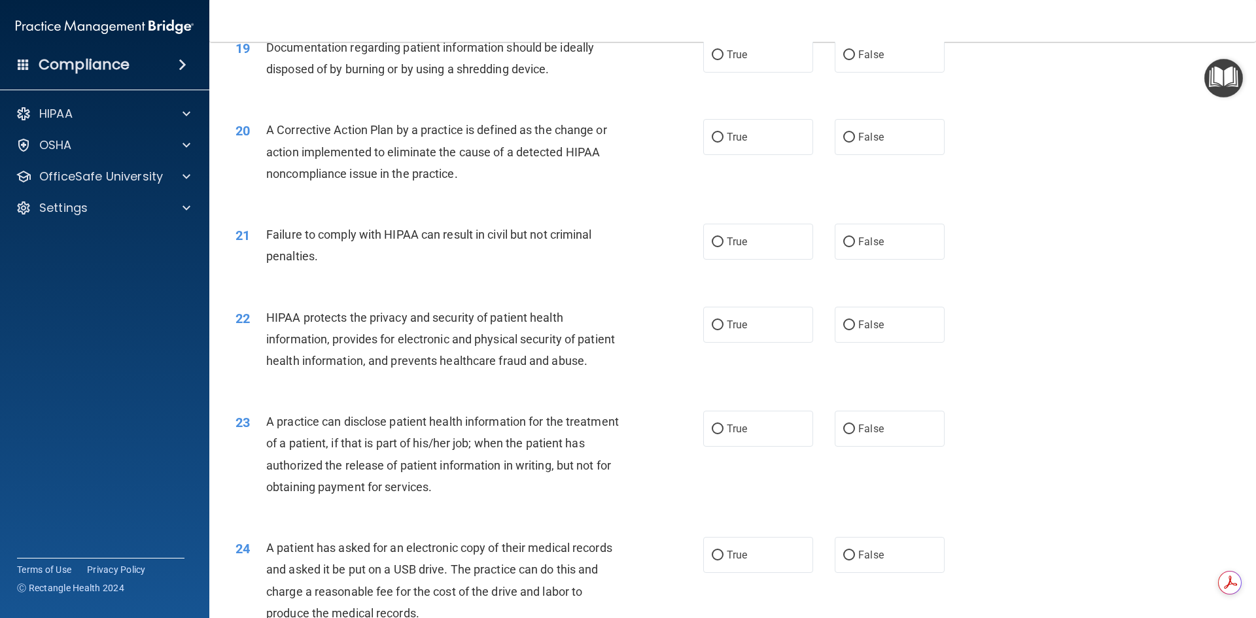
scroll to position [1763, 0]
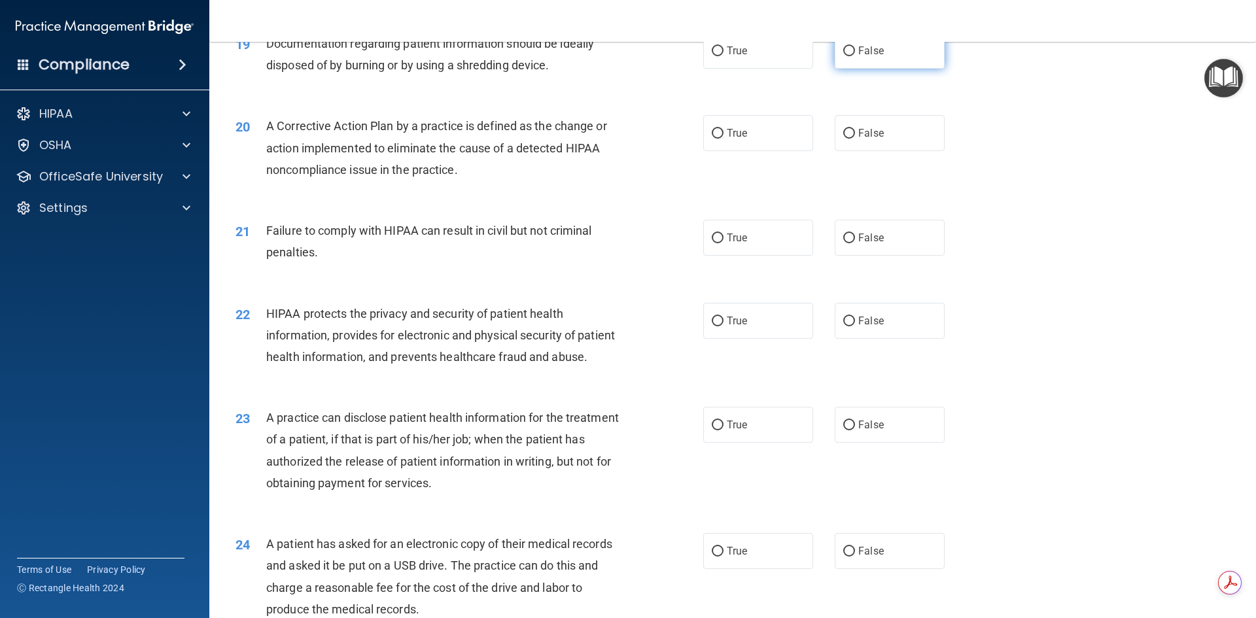
click at [846, 56] on input "False" at bounding box center [849, 51] width 12 height 10
radio input "true"
click at [714, 139] on input "True" at bounding box center [718, 134] width 12 height 10
radio input "true"
click at [851, 256] on label "False" at bounding box center [890, 238] width 110 height 36
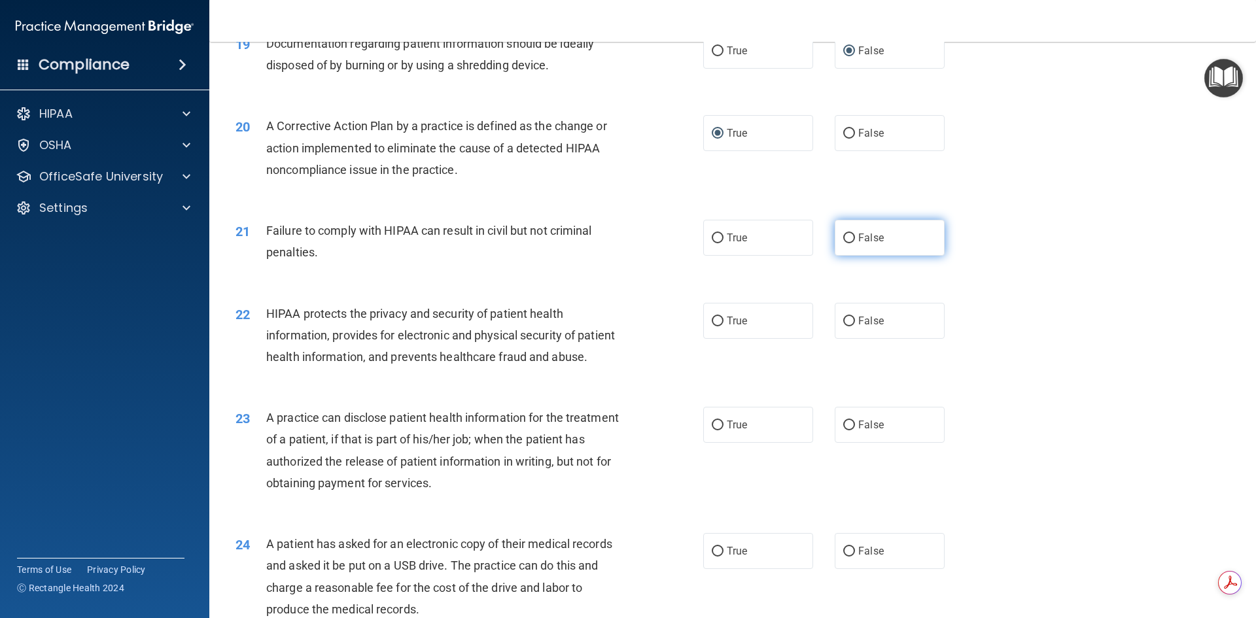
click at [851, 243] on input "False" at bounding box center [849, 239] width 12 height 10
radio input "true"
click at [724, 339] on label "True" at bounding box center [758, 321] width 110 height 36
click at [724, 326] on input "True" at bounding box center [718, 322] width 12 height 10
radio input "true"
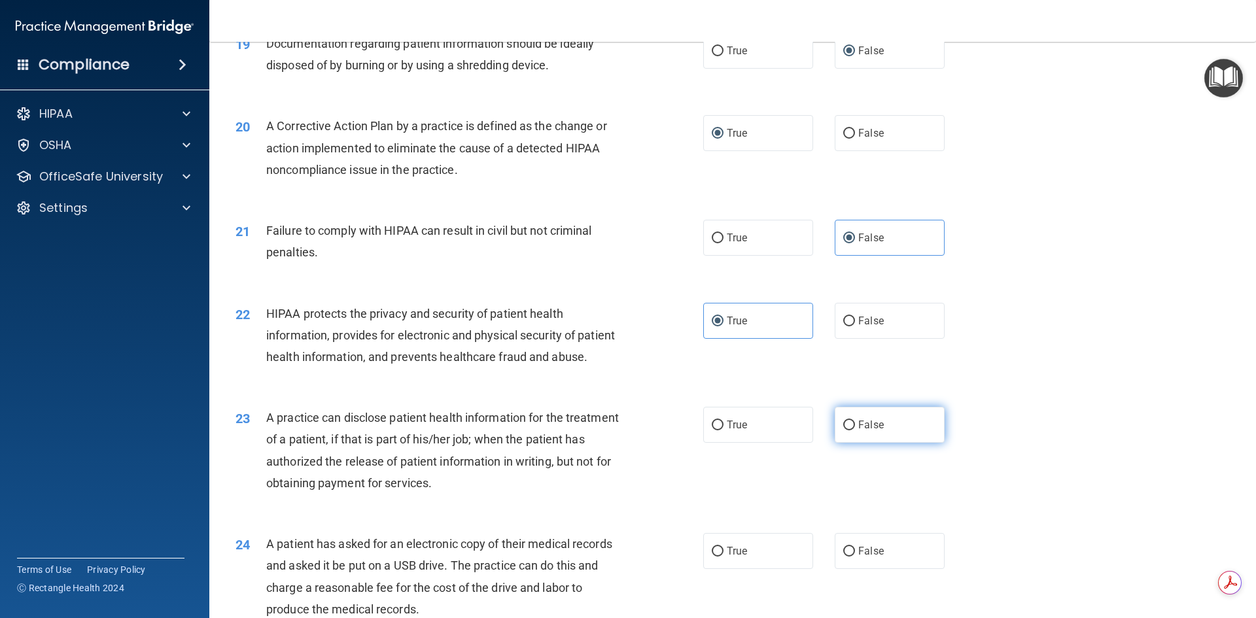
click at [858, 431] on span "False" at bounding box center [871, 425] width 26 height 12
click at [855, 430] on input "False" at bounding box center [849, 426] width 12 height 10
radio input "true"
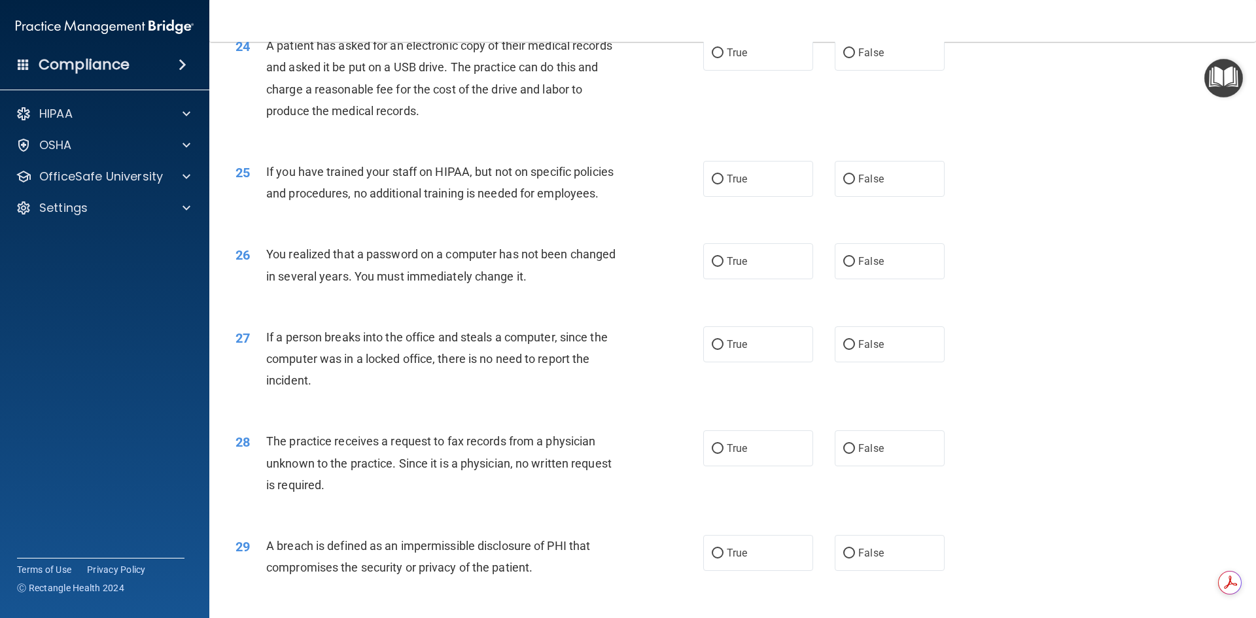
scroll to position [2272, 0]
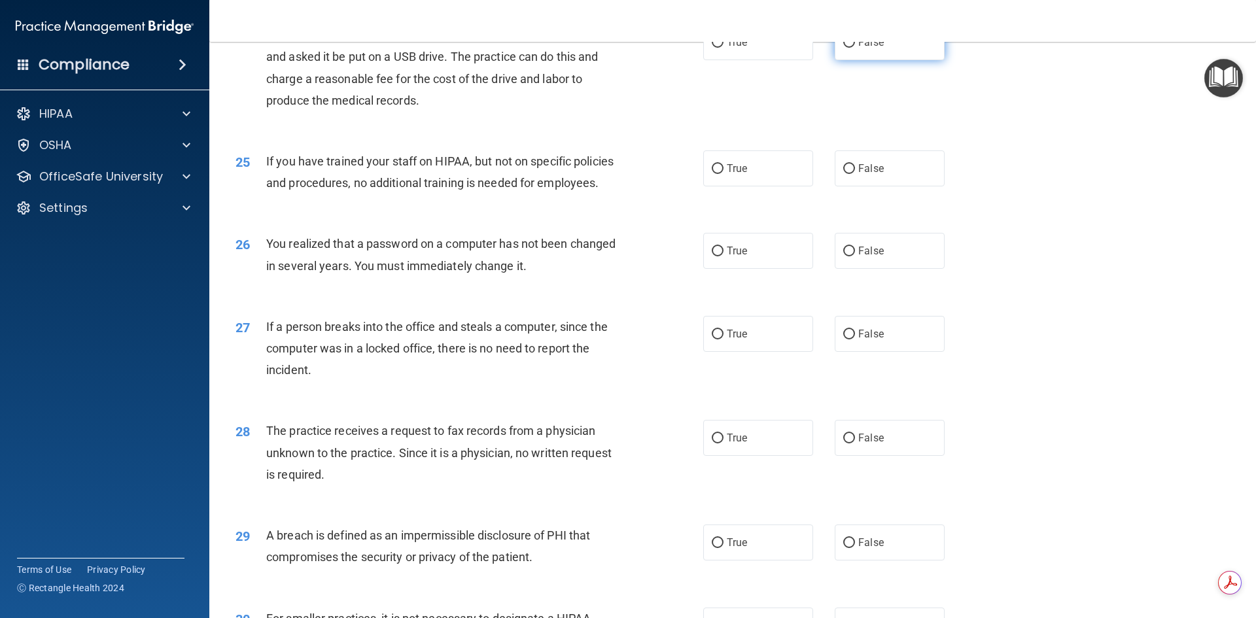
click at [852, 60] on label "False" at bounding box center [890, 42] width 110 height 36
click at [852, 48] on input "False" at bounding box center [849, 43] width 12 height 10
radio input "true"
click at [849, 186] on label "False" at bounding box center [890, 168] width 110 height 36
click at [849, 174] on input "False" at bounding box center [849, 169] width 12 height 10
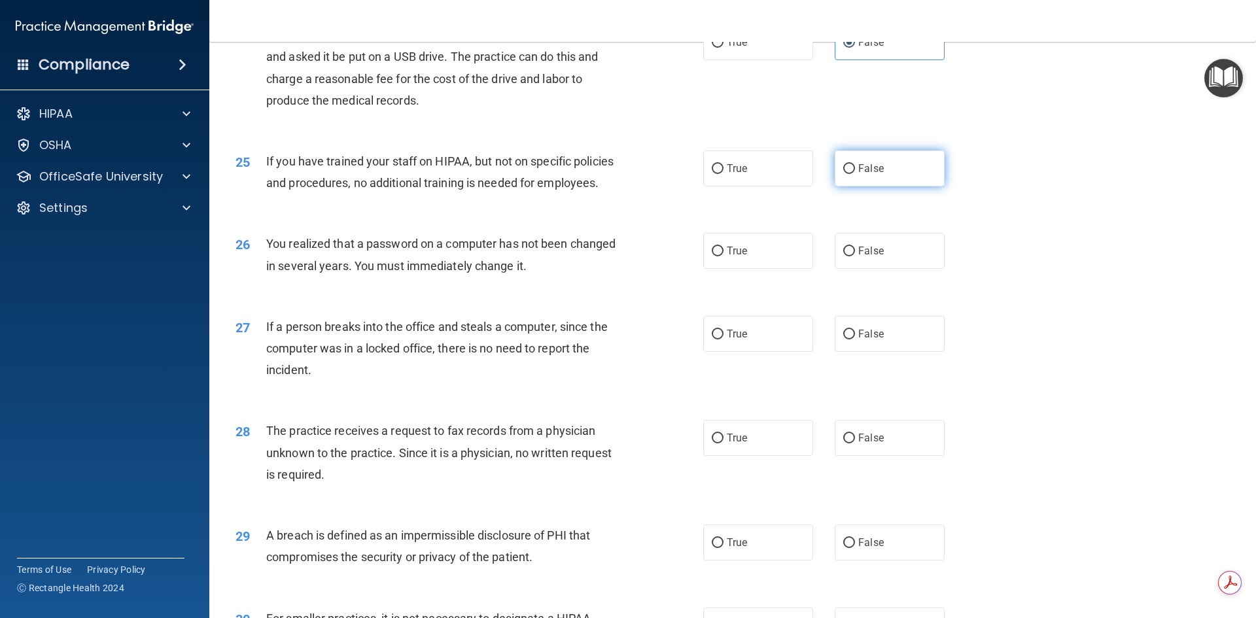
radio input "true"
click at [720, 269] on label "True" at bounding box center [758, 251] width 110 height 36
click at [720, 256] on input "True" at bounding box center [718, 252] width 12 height 10
radio input "true"
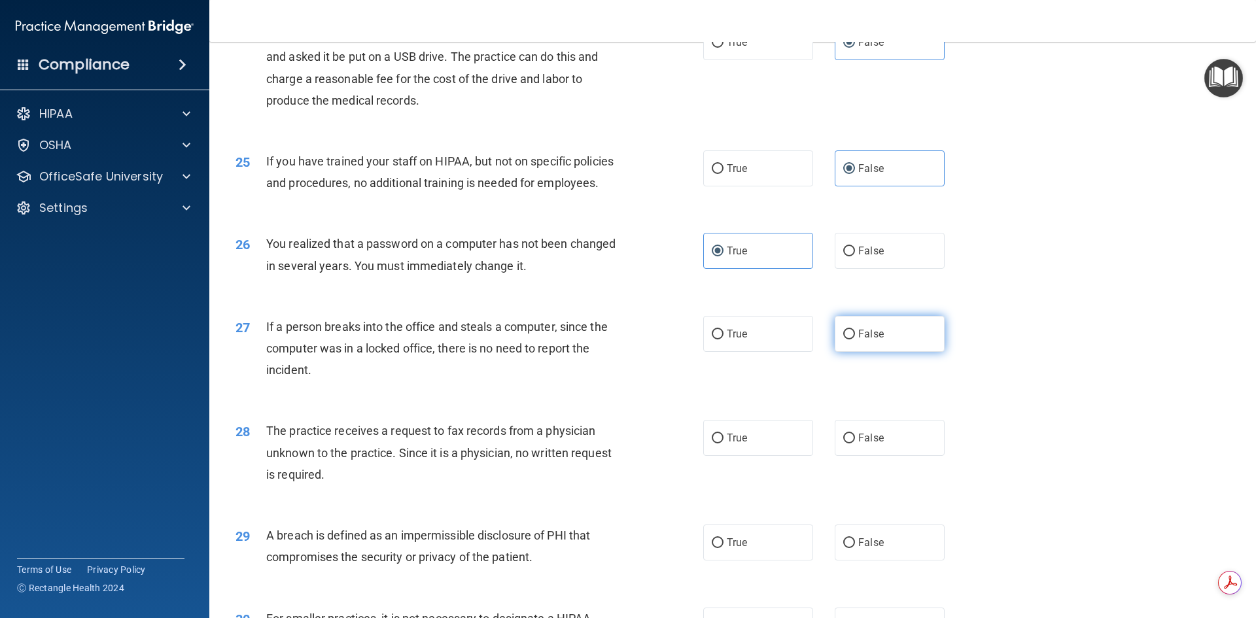
click at [885, 352] on label "False" at bounding box center [890, 334] width 110 height 36
click at [855, 340] on input "False" at bounding box center [849, 335] width 12 height 10
radio input "true"
click at [851, 456] on label "False" at bounding box center [890, 438] width 110 height 36
click at [851, 444] on input "False" at bounding box center [849, 439] width 12 height 10
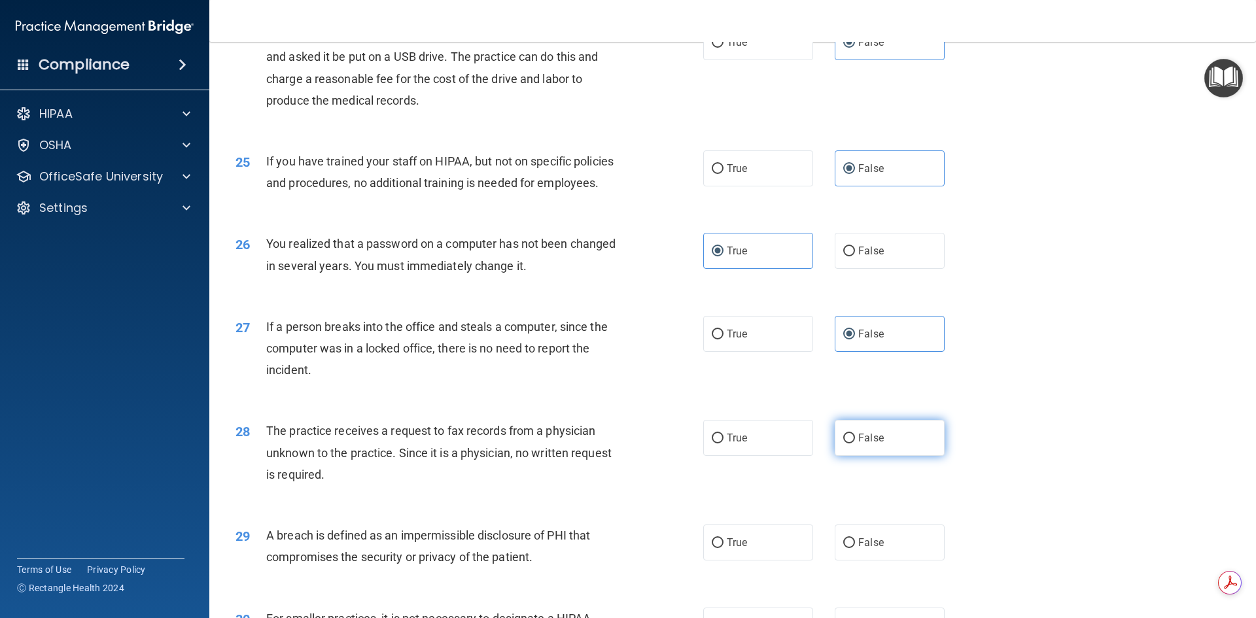
radio input "true"
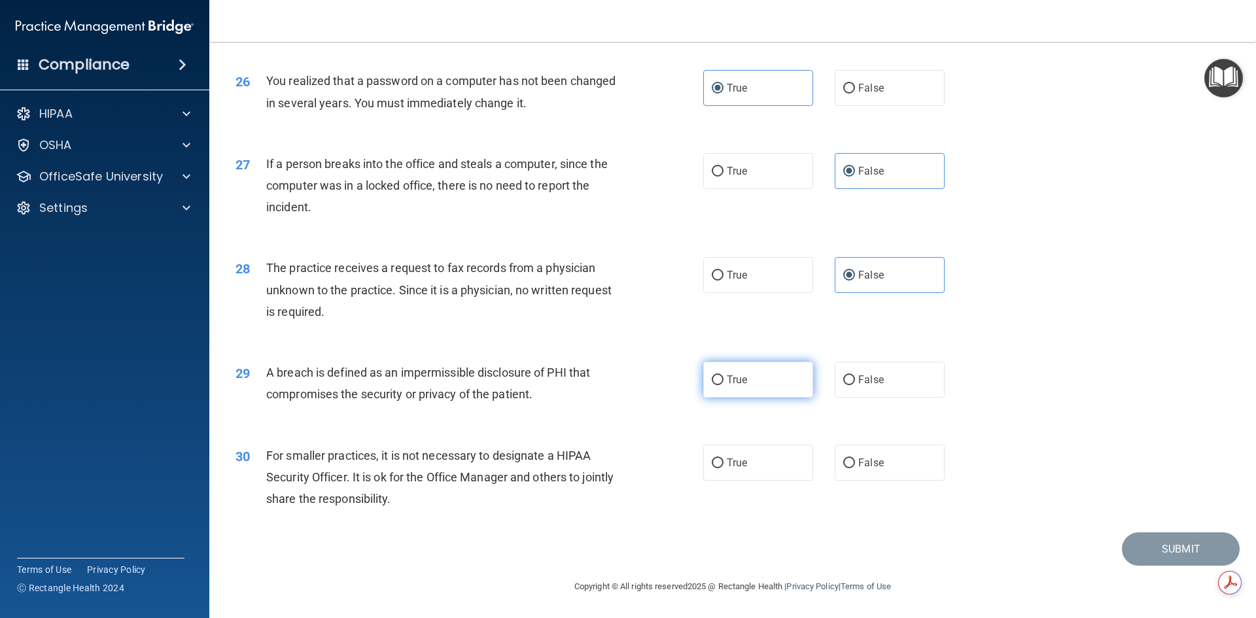
click at [718, 377] on input "True" at bounding box center [718, 380] width 12 height 10
radio input "true"
click at [856, 470] on label "False" at bounding box center [890, 463] width 110 height 36
click at [855, 468] on input "False" at bounding box center [849, 464] width 12 height 10
radio input "true"
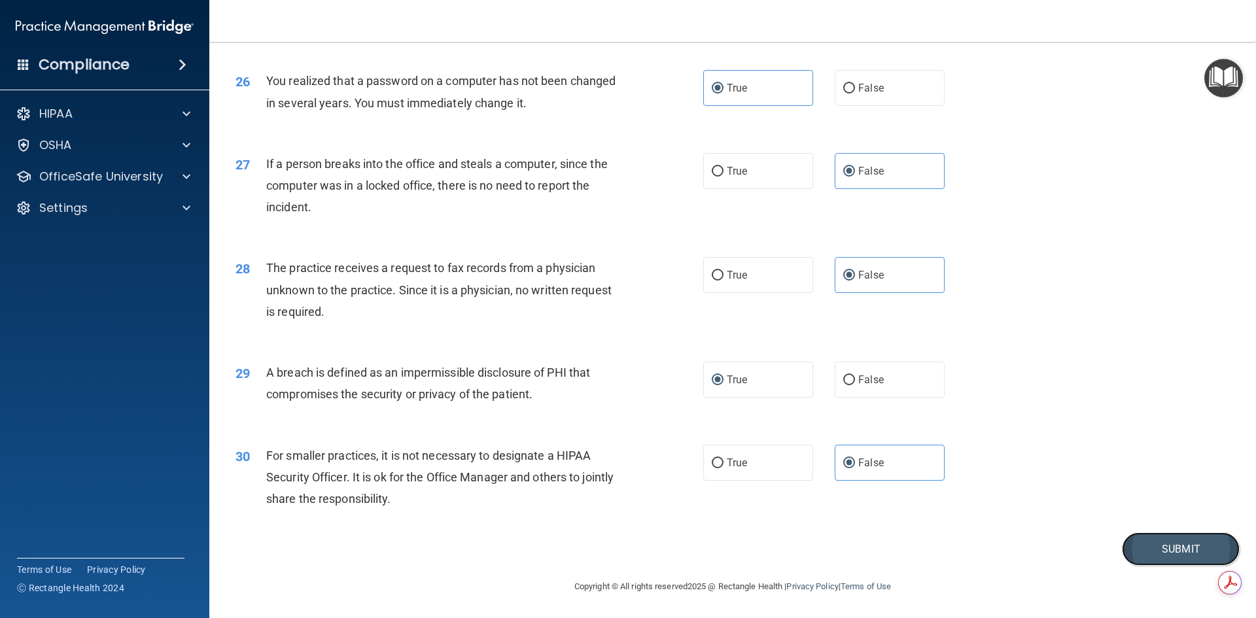
click at [1170, 542] on button "Submit" at bounding box center [1181, 548] width 118 height 33
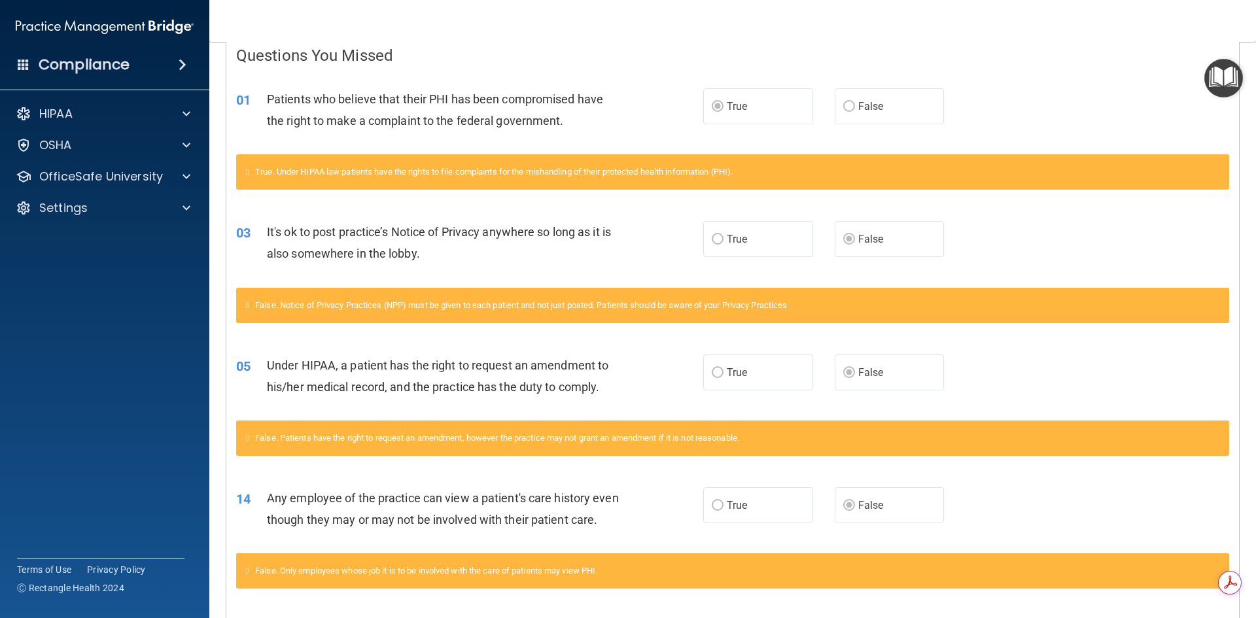
scroll to position [281, 0]
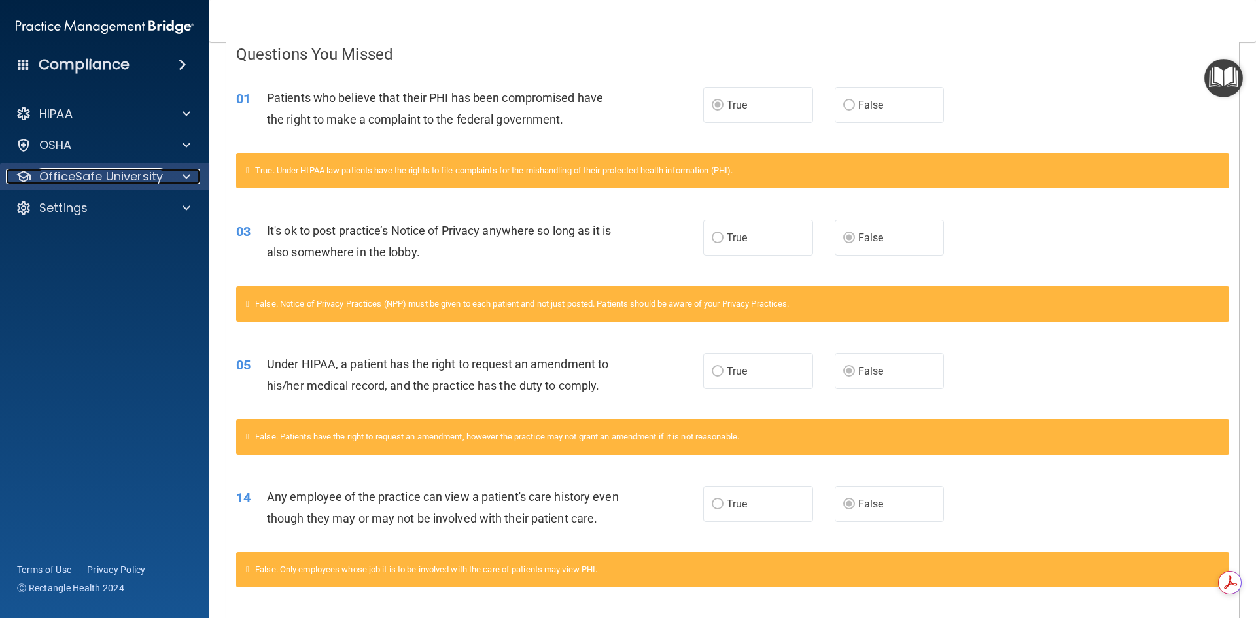
click at [97, 175] on p "OfficeSafe University" at bounding box center [101, 177] width 124 height 16
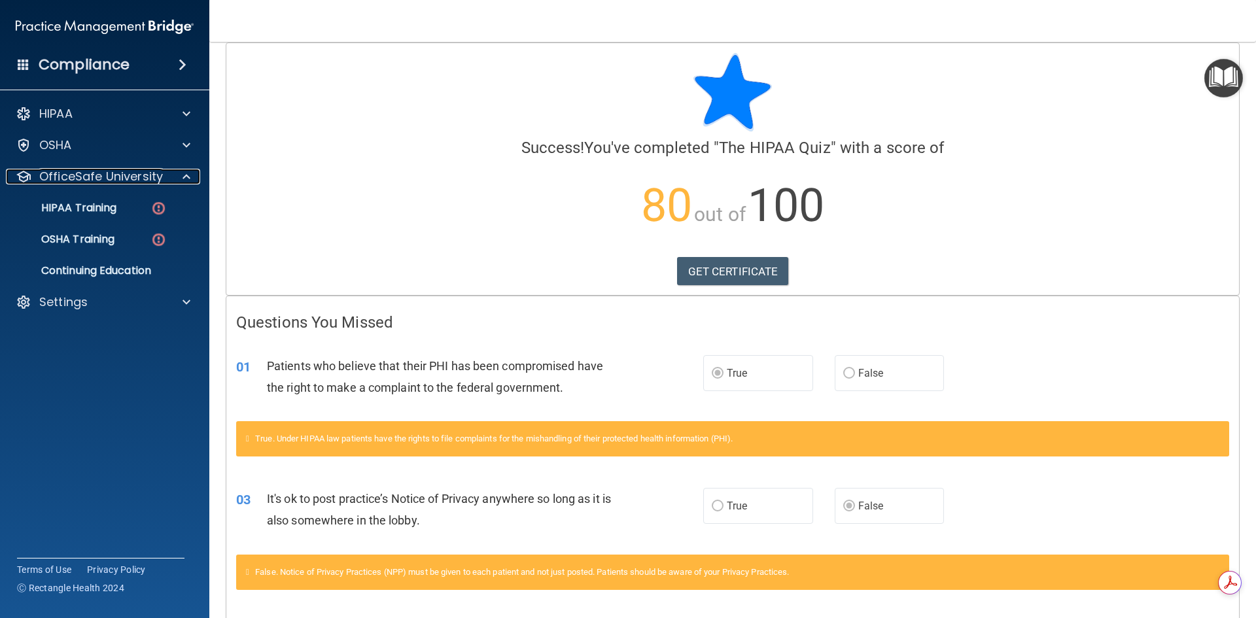
scroll to position [0, 0]
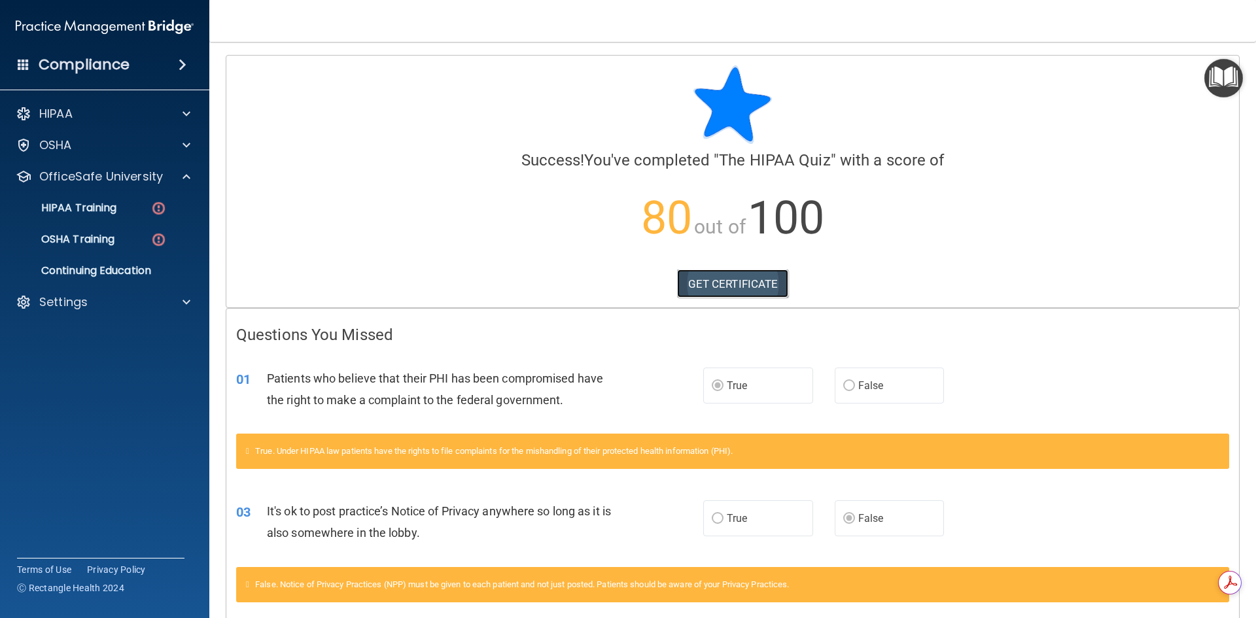
click at [706, 277] on link "GET CERTIFICATE" at bounding box center [733, 284] width 112 height 29
click at [92, 210] on p "HIPAA Training" at bounding box center [63, 207] width 108 height 13
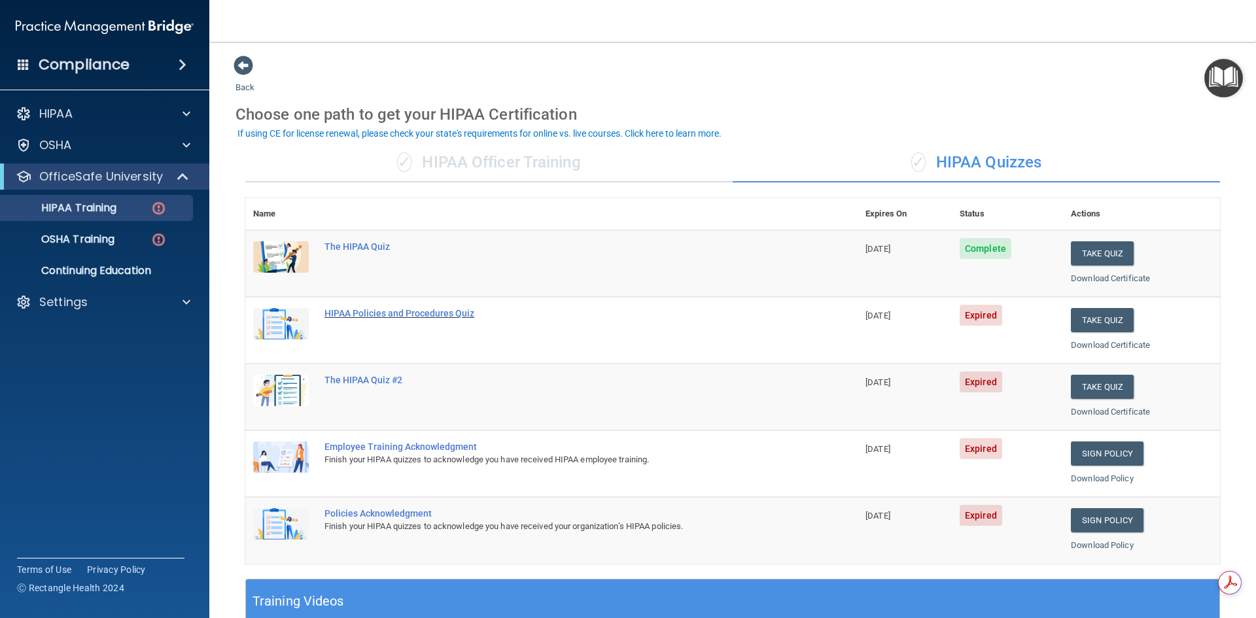
click at [365, 315] on div "HIPAA Policies and Procedures Quiz" at bounding box center [558, 313] width 468 height 10
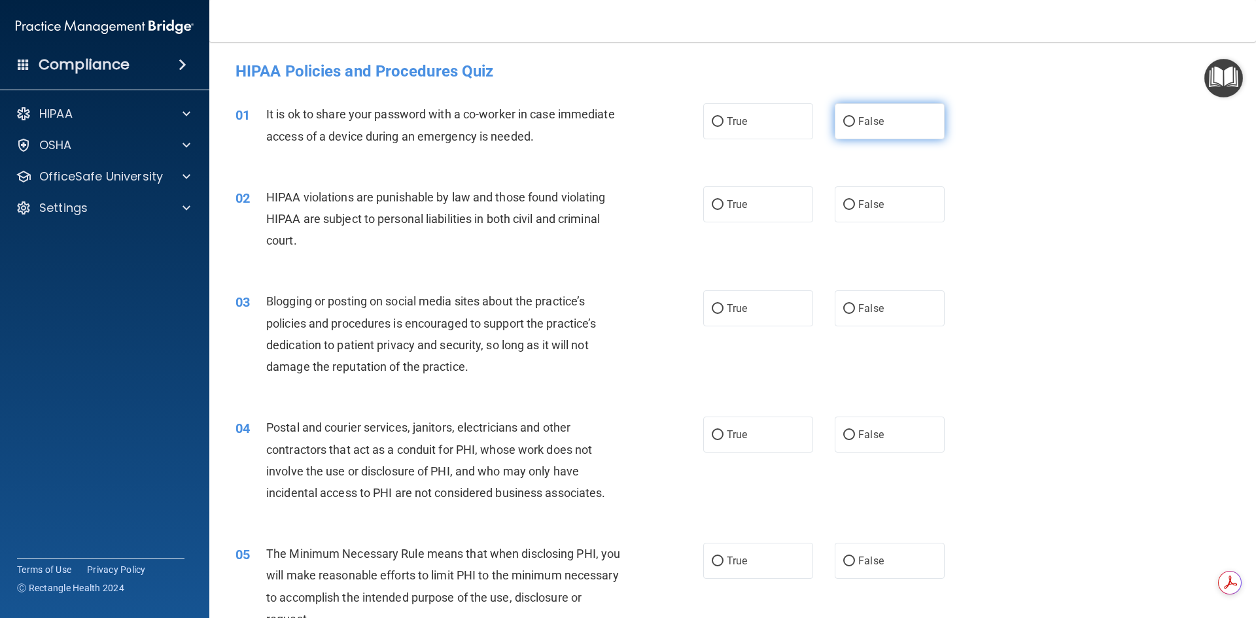
click at [846, 121] on input "False" at bounding box center [849, 122] width 12 height 10
radio input "true"
drag, startPoint x: 728, startPoint y: 207, endPoint x: 724, endPoint y: 198, distance: 9.4
click at [728, 206] on span "True" at bounding box center [737, 204] width 20 height 12
click at [724, 206] on input "True" at bounding box center [718, 205] width 12 height 10
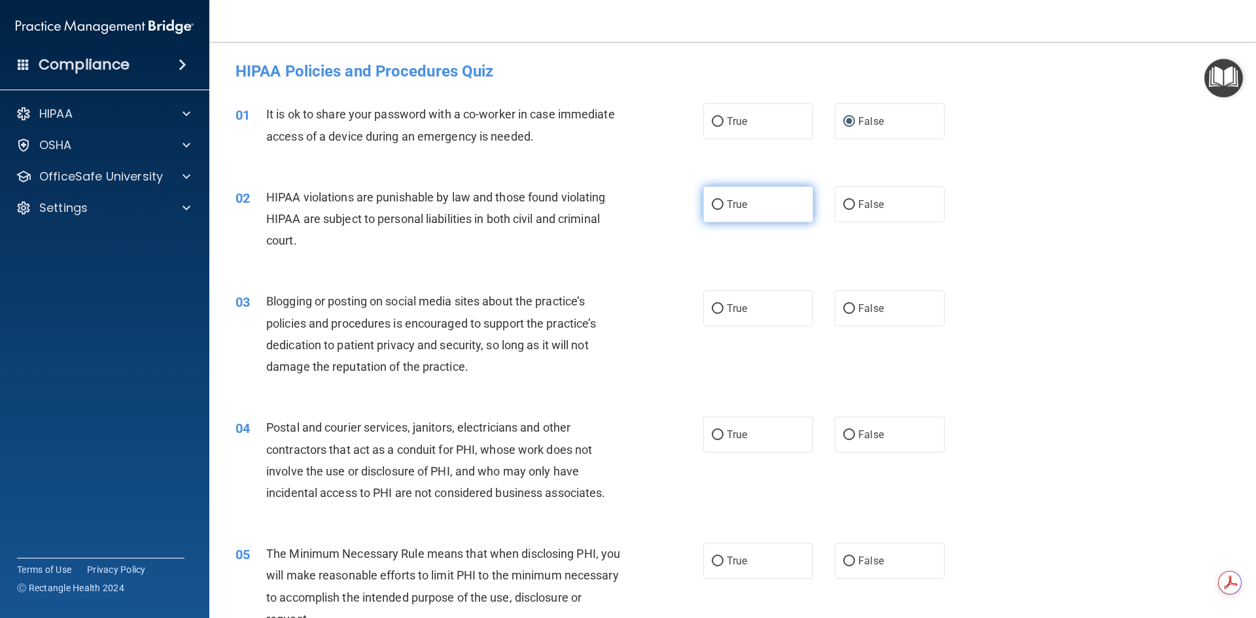
radio input "true"
click at [850, 304] on label "False" at bounding box center [890, 308] width 110 height 36
click at [850, 304] on input "False" at bounding box center [849, 309] width 12 height 10
radio input "true"
click at [727, 432] on span "True" at bounding box center [737, 434] width 20 height 12
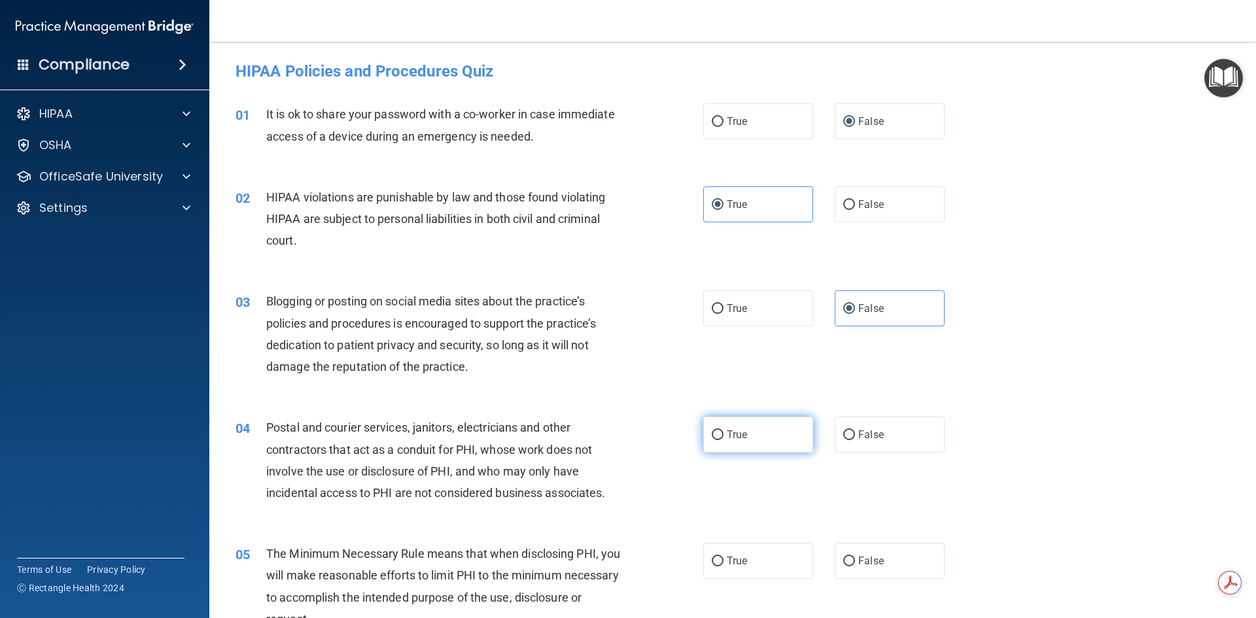
click at [723, 432] on input "True" at bounding box center [718, 435] width 12 height 10
radio input "true"
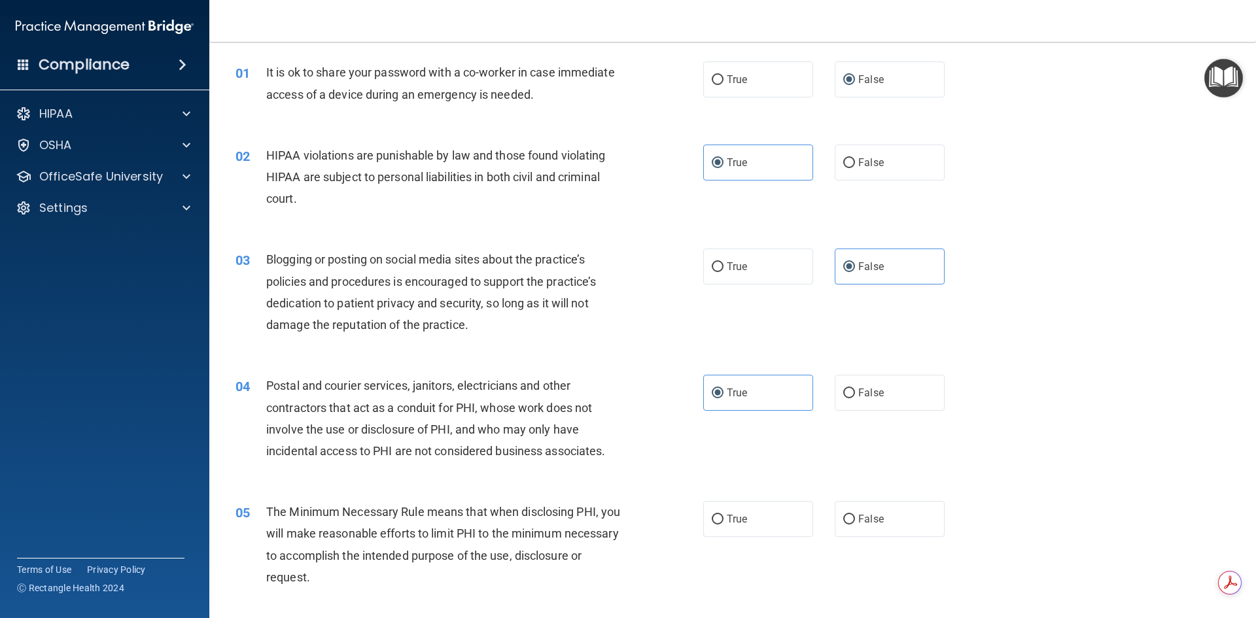
scroll to position [46, 0]
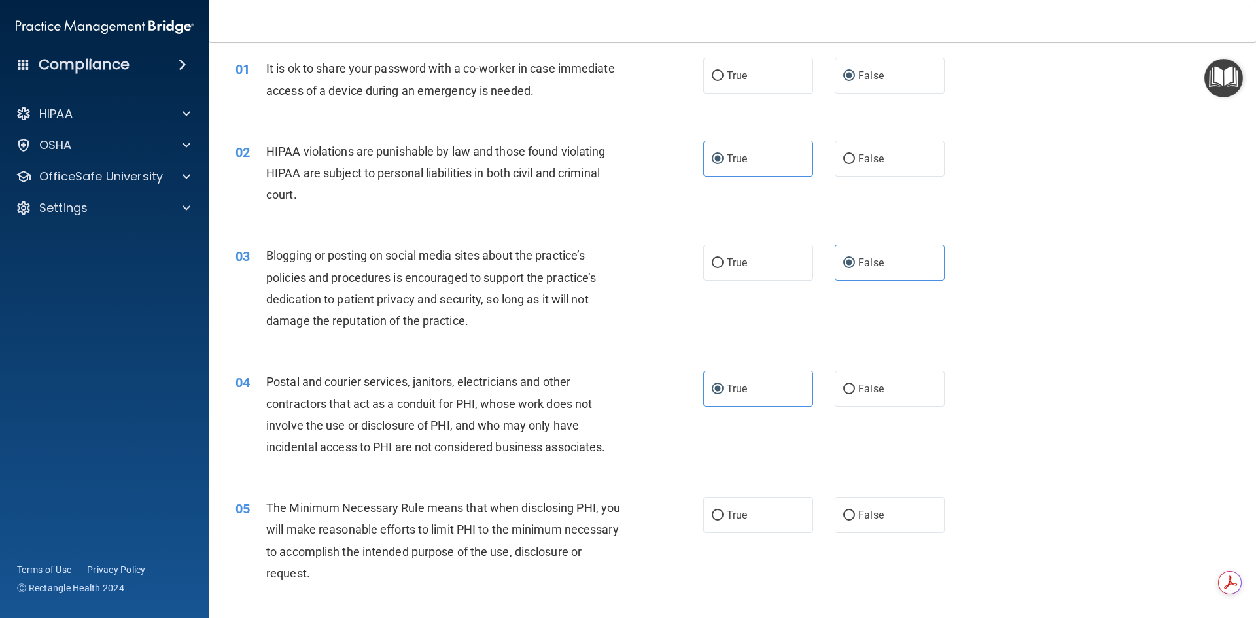
drag, startPoint x: 708, startPoint y: 509, endPoint x: 735, endPoint y: 486, distance: 34.8
click at [709, 509] on label "True" at bounding box center [758, 515] width 110 height 36
click at [712, 511] on input "True" at bounding box center [718, 516] width 12 height 10
radio input "true"
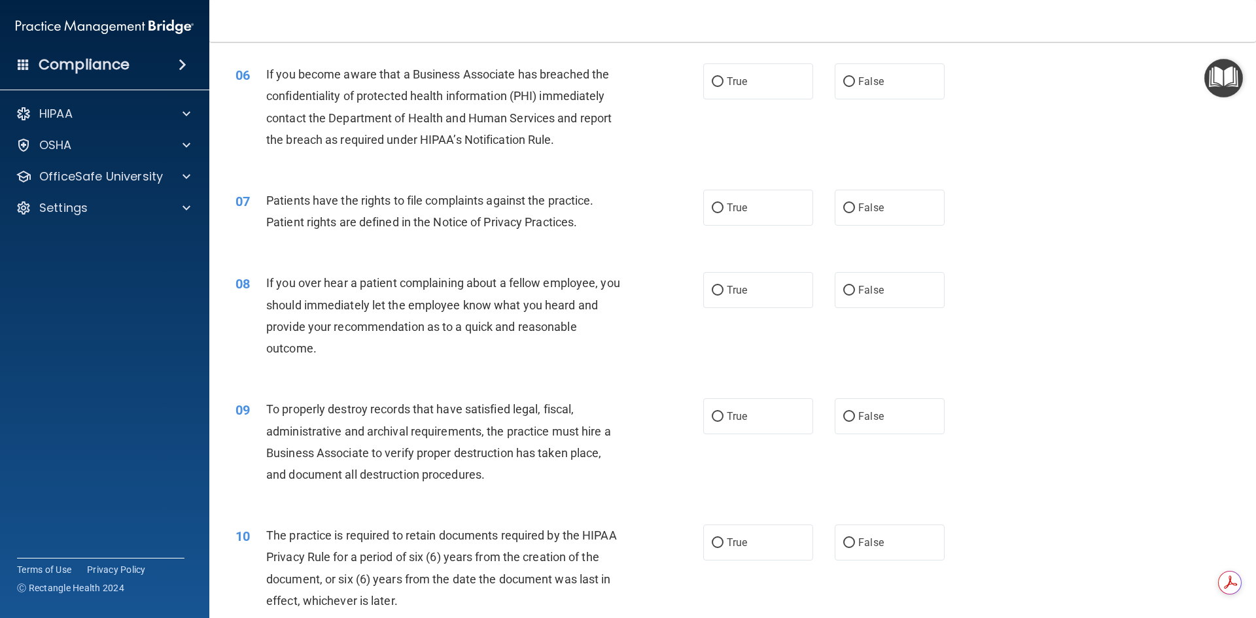
scroll to position [614, 0]
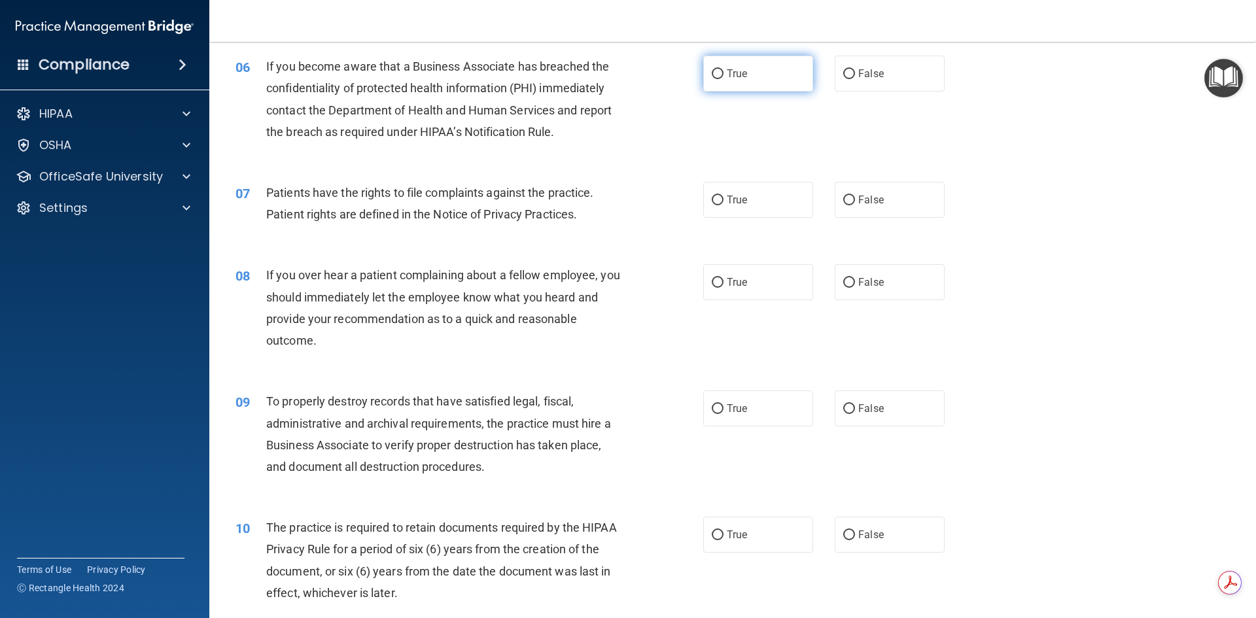
click at [704, 73] on label "True" at bounding box center [758, 74] width 110 height 36
click at [712, 73] on input "True" at bounding box center [718, 74] width 12 height 10
radio input "true"
click at [720, 195] on label "True" at bounding box center [758, 200] width 110 height 36
click at [720, 196] on input "True" at bounding box center [718, 201] width 12 height 10
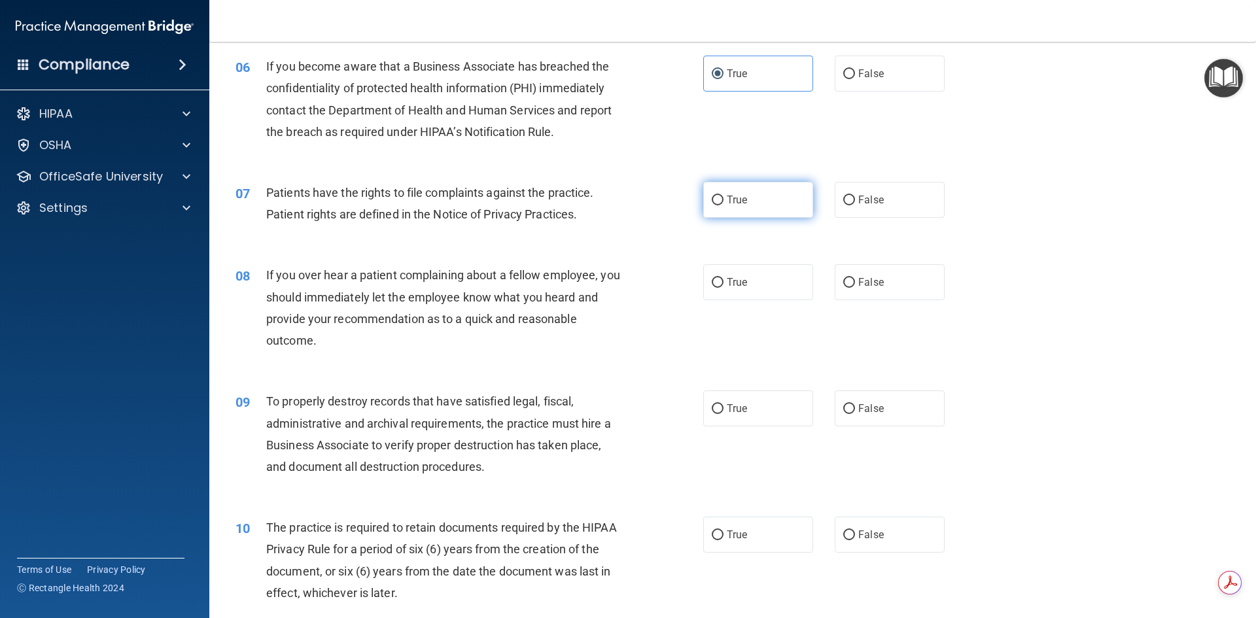
radio input "true"
click at [858, 280] on span "False" at bounding box center [871, 282] width 26 height 12
click at [855, 280] on input "False" at bounding box center [849, 283] width 12 height 10
radio input "true"
click at [731, 409] on span "True" at bounding box center [737, 408] width 20 height 12
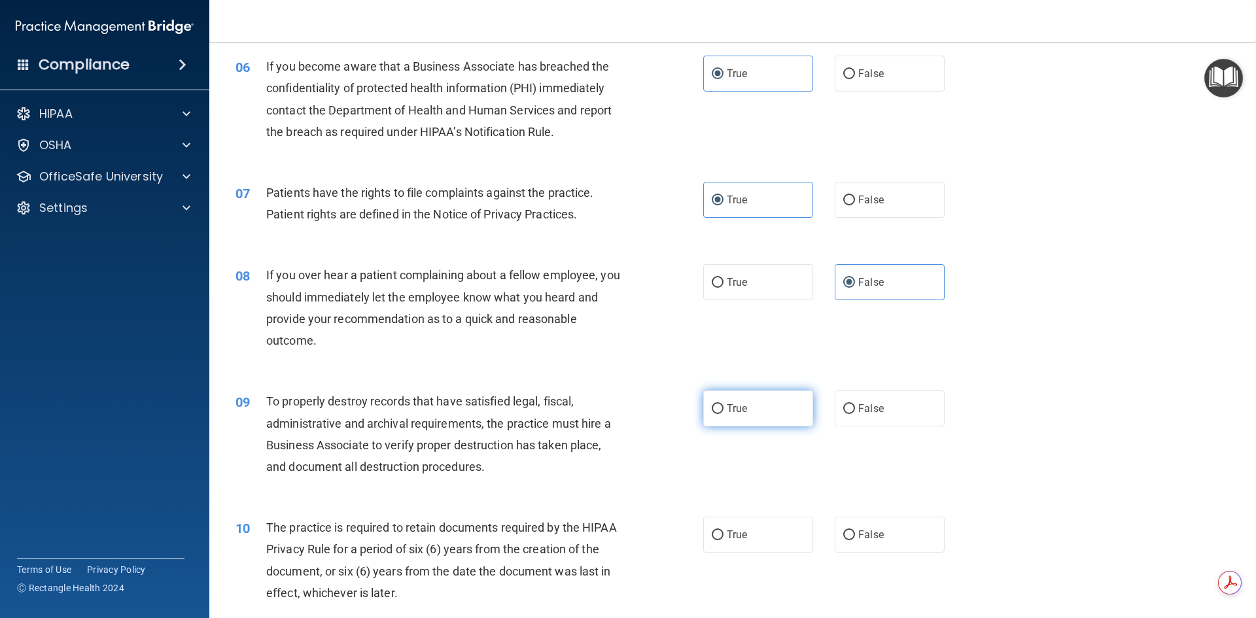
click at [724, 409] on input "True" at bounding box center [718, 409] width 12 height 10
radio input "true"
click at [850, 534] on label "False" at bounding box center [890, 535] width 110 height 36
click at [850, 534] on input "False" at bounding box center [849, 536] width 12 height 10
radio input "true"
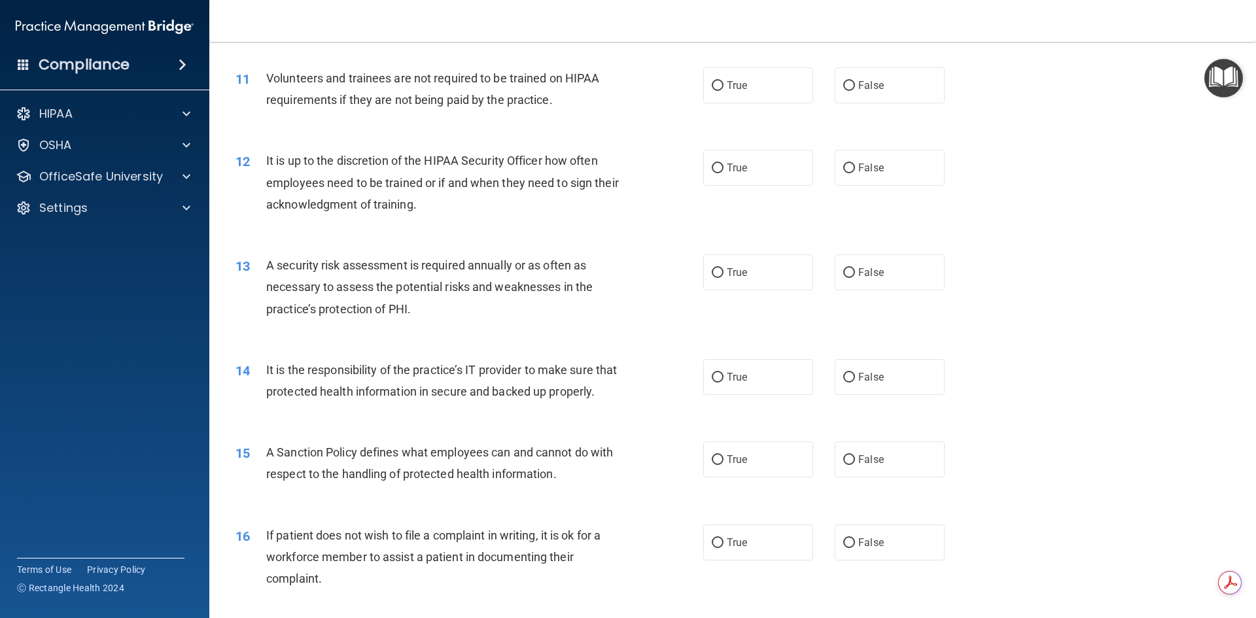
scroll to position [1200, 0]
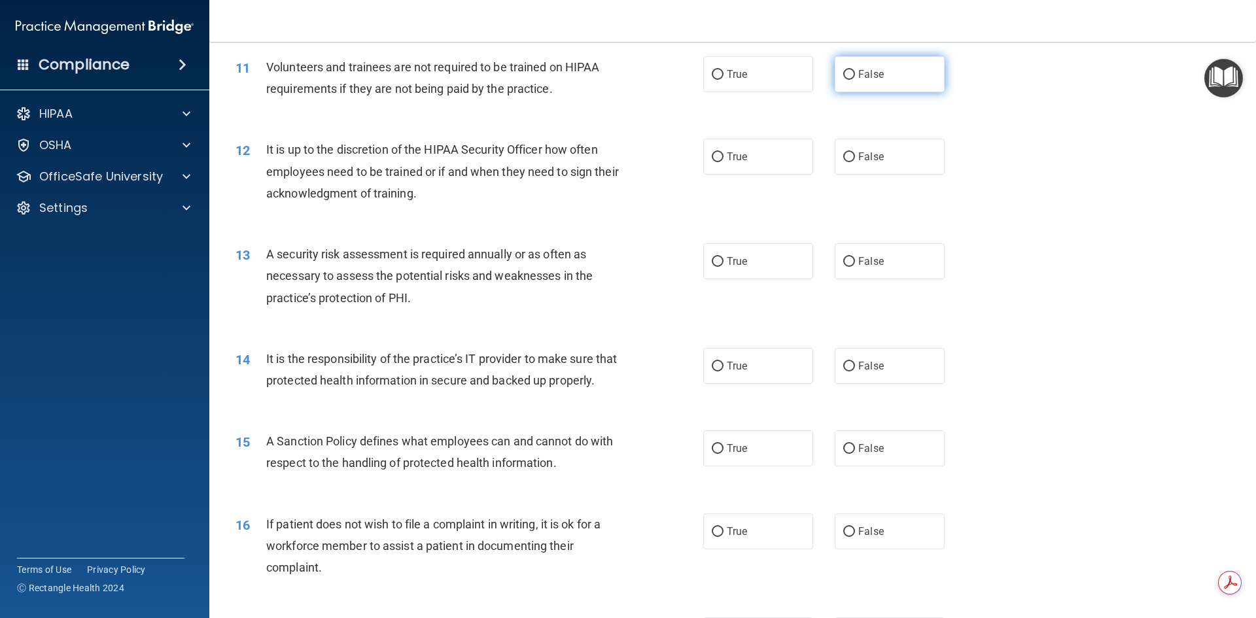
click at [850, 68] on label "False" at bounding box center [890, 74] width 110 height 36
click at [850, 70] on input "False" at bounding box center [849, 75] width 12 height 10
radio input "true"
click at [844, 158] on input "False" at bounding box center [849, 157] width 12 height 10
radio input "true"
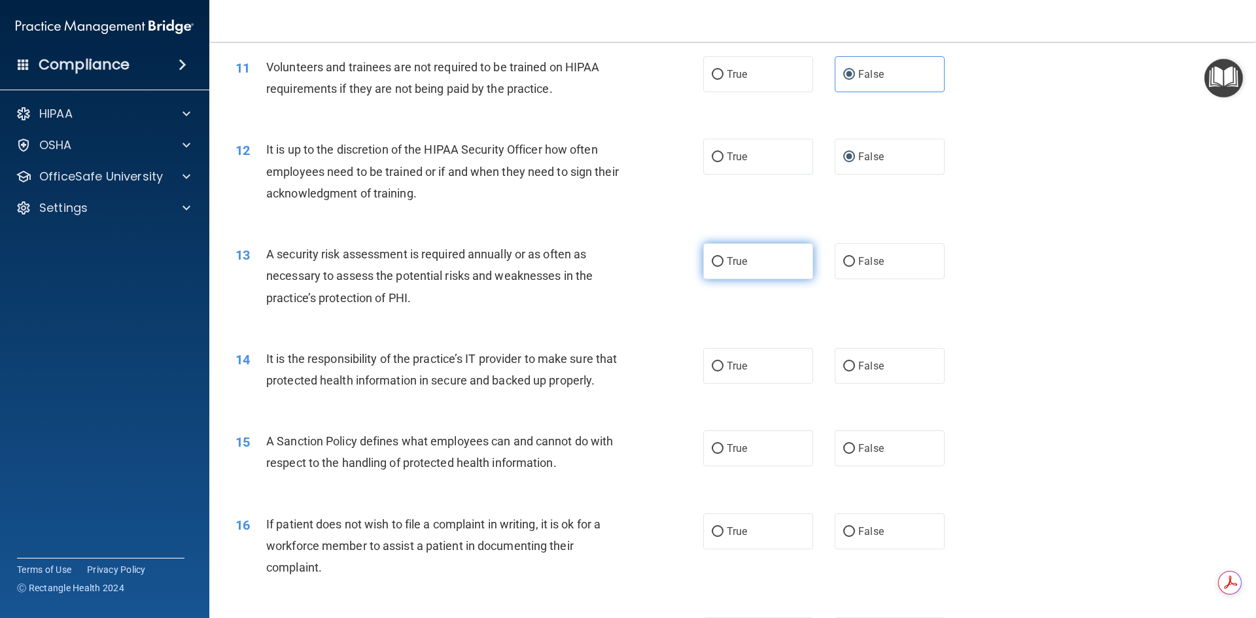
click at [720, 264] on label "True" at bounding box center [758, 261] width 110 height 36
click at [720, 264] on input "True" at bounding box center [718, 262] width 12 height 10
radio input "true"
click at [714, 366] on input "True" at bounding box center [718, 367] width 12 height 10
radio input "true"
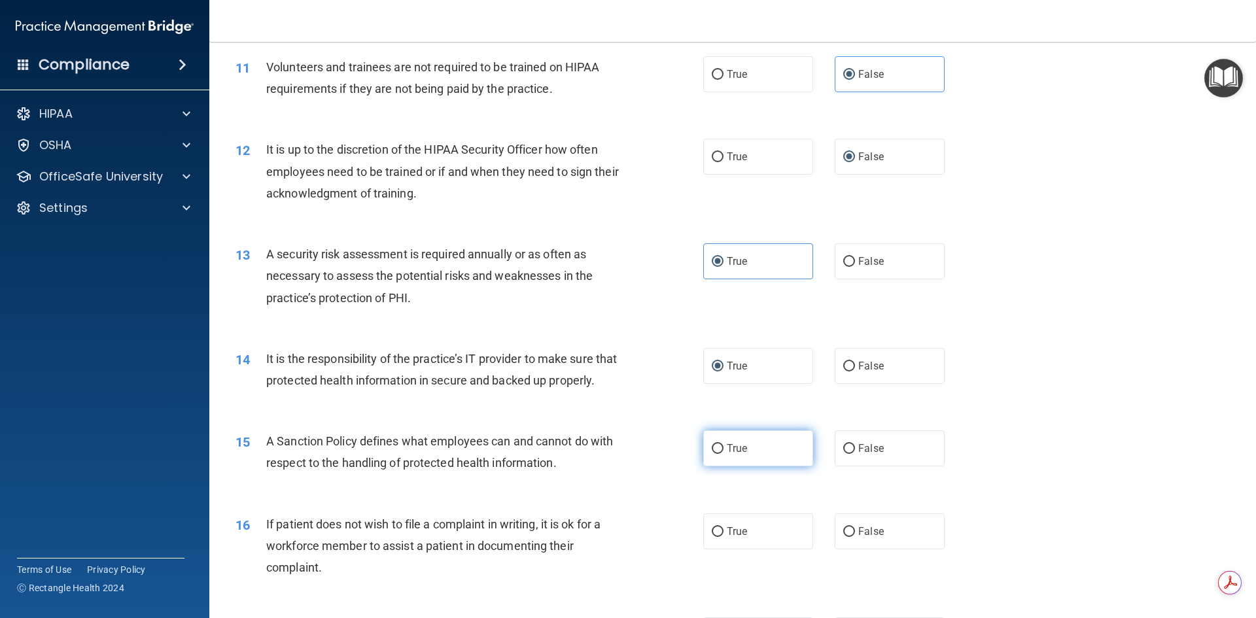
click at [716, 454] on input "True" at bounding box center [718, 449] width 12 height 10
radio input "true"
click at [716, 537] on input "True" at bounding box center [718, 532] width 12 height 10
radio input "true"
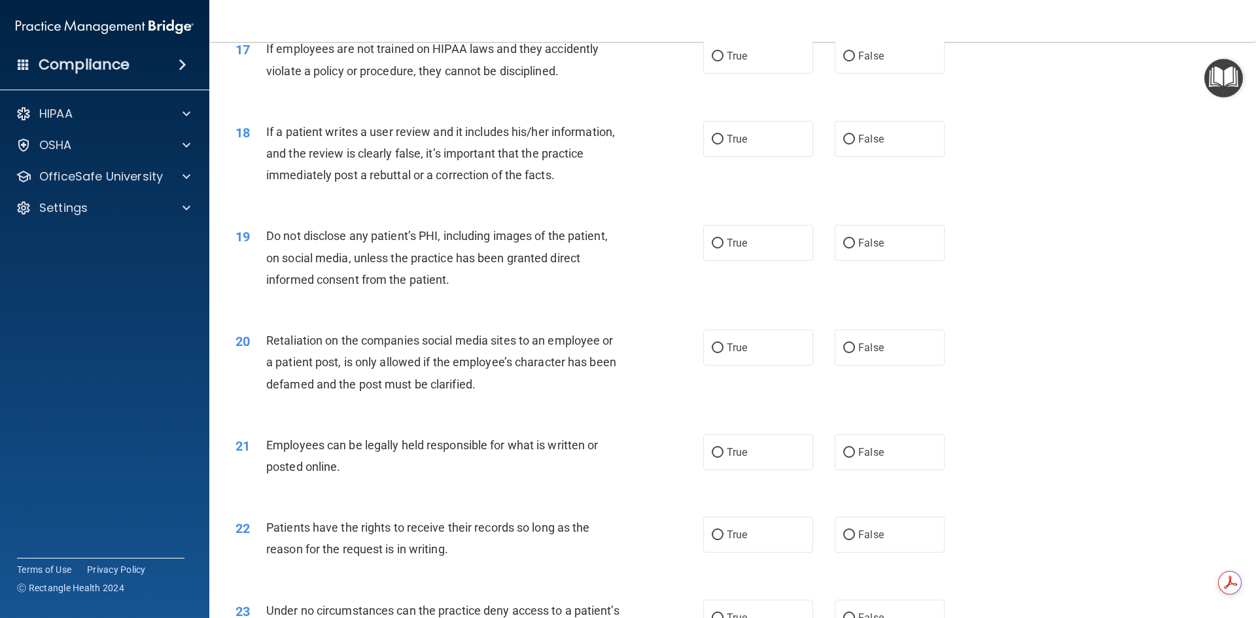
scroll to position [1787, 0]
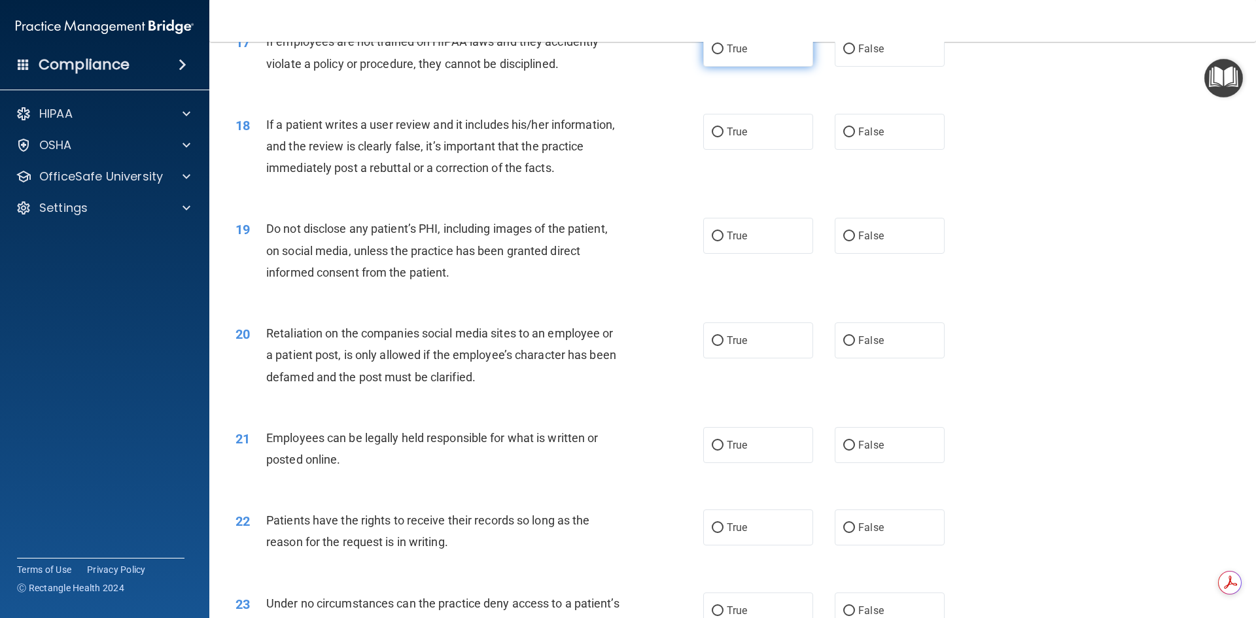
click at [713, 54] on input "True" at bounding box center [718, 49] width 12 height 10
radio input "true"
click at [836, 67] on label "False" at bounding box center [890, 49] width 110 height 36
click at [843, 54] on input "False" at bounding box center [849, 49] width 12 height 10
radio input "true"
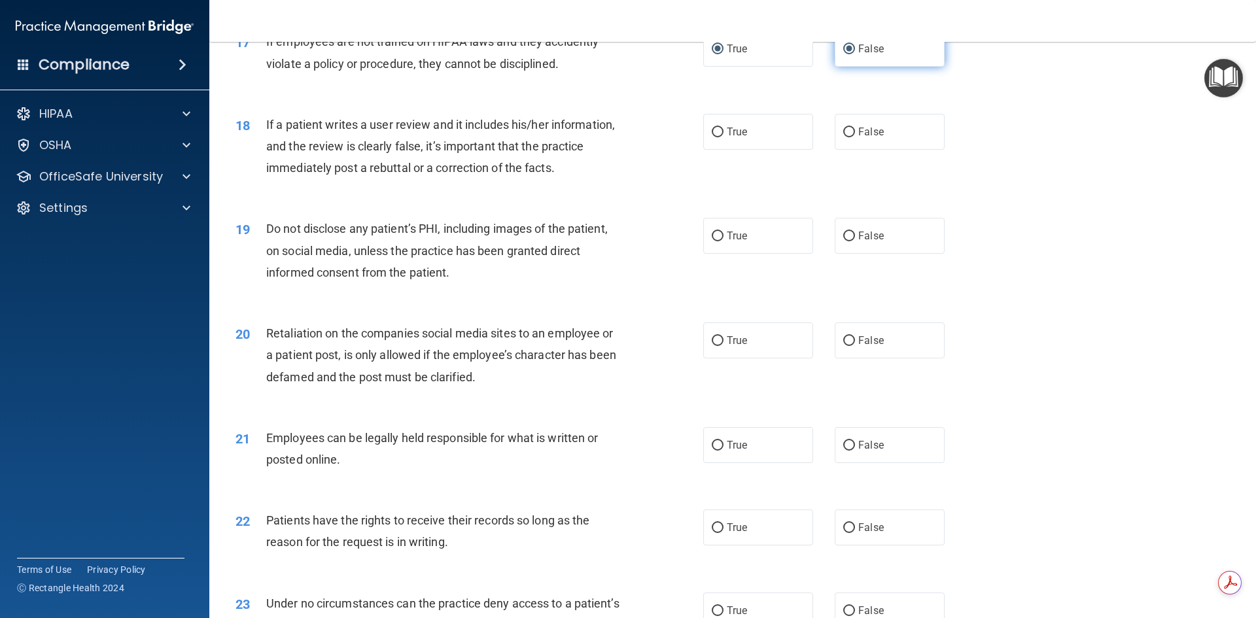
radio input "false"
click at [858, 138] on span "False" at bounding box center [871, 132] width 26 height 12
click at [854, 137] on input "False" at bounding box center [849, 133] width 12 height 10
radio input "true"
click at [712, 241] on input "True" at bounding box center [718, 237] width 12 height 10
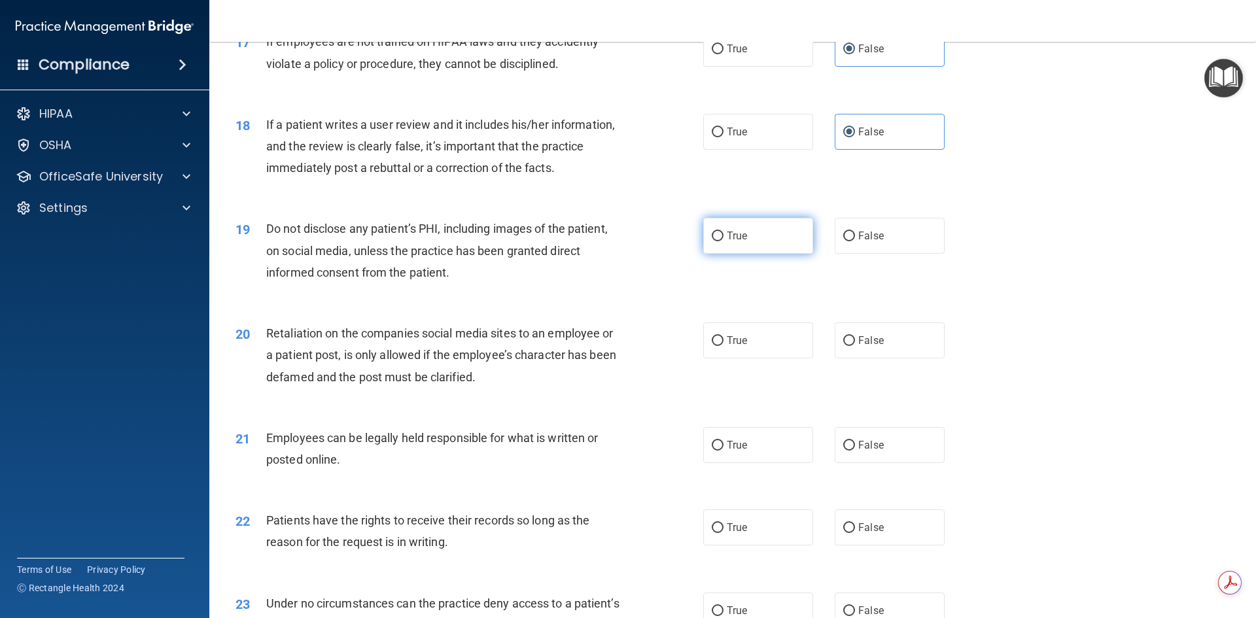
radio input "true"
click at [858, 347] on span "False" at bounding box center [871, 340] width 26 height 12
click at [855, 346] on input "False" at bounding box center [849, 341] width 12 height 10
radio input "true"
click at [721, 463] on label "True" at bounding box center [758, 445] width 110 height 36
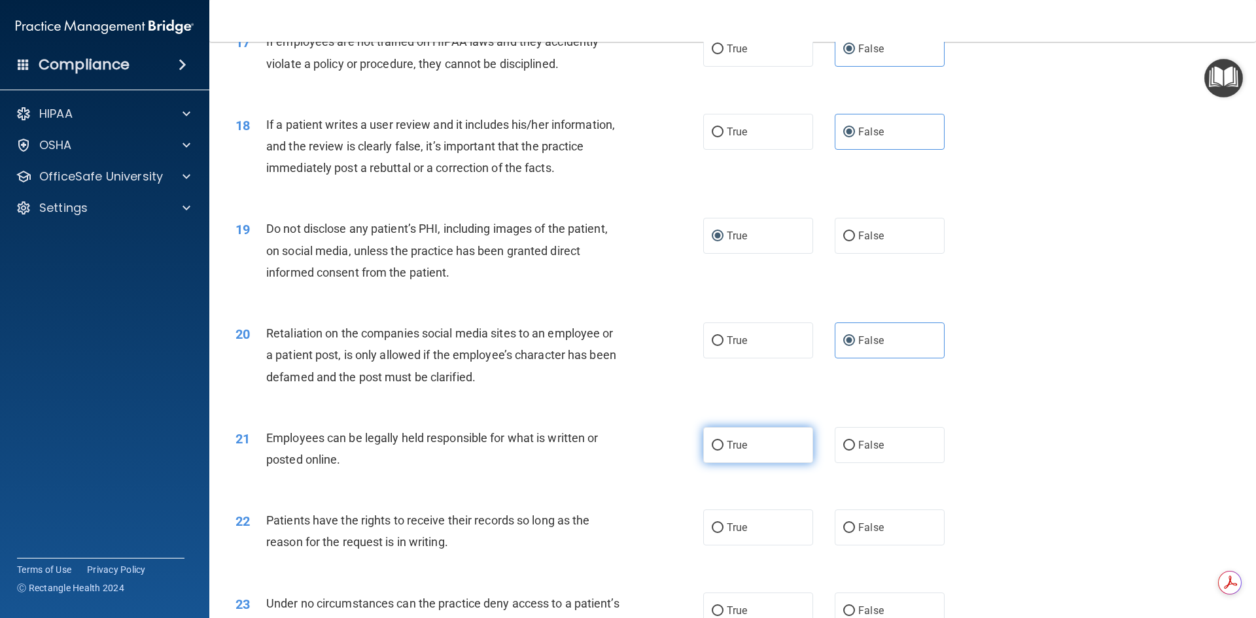
click at [721, 451] on input "True" at bounding box center [718, 446] width 12 height 10
radio input "true"
click at [718, 533] on input "True" at bounding box center [718, 528] width 12 height 10
radio input "true"
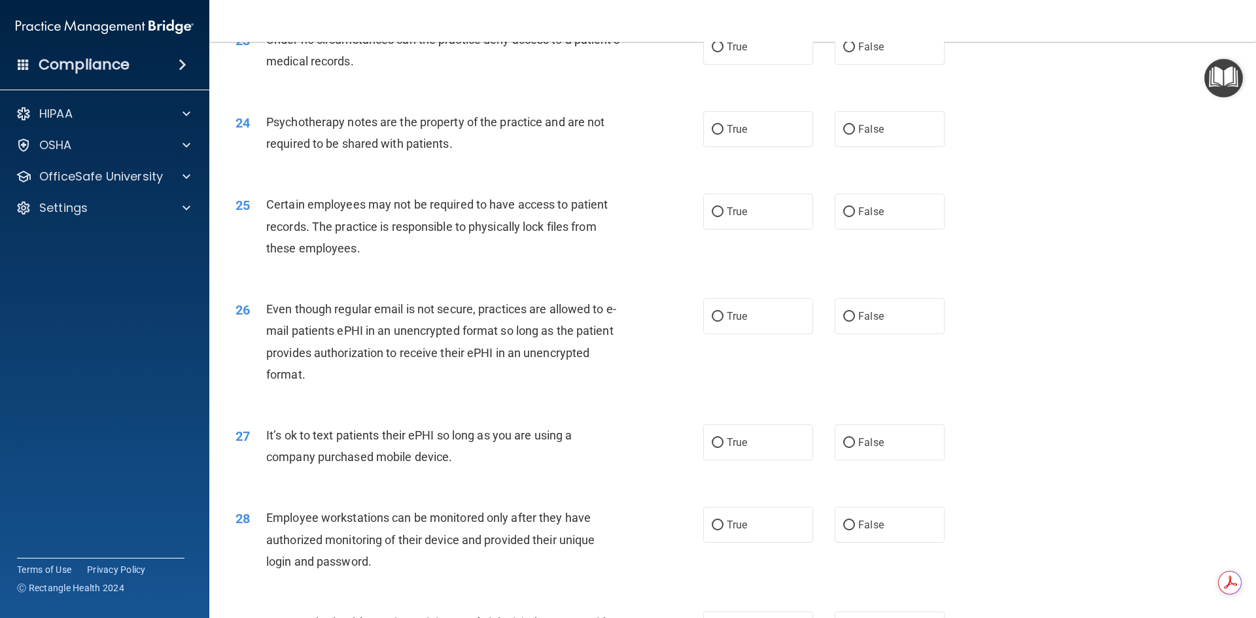
scroll to position [2355, 0]
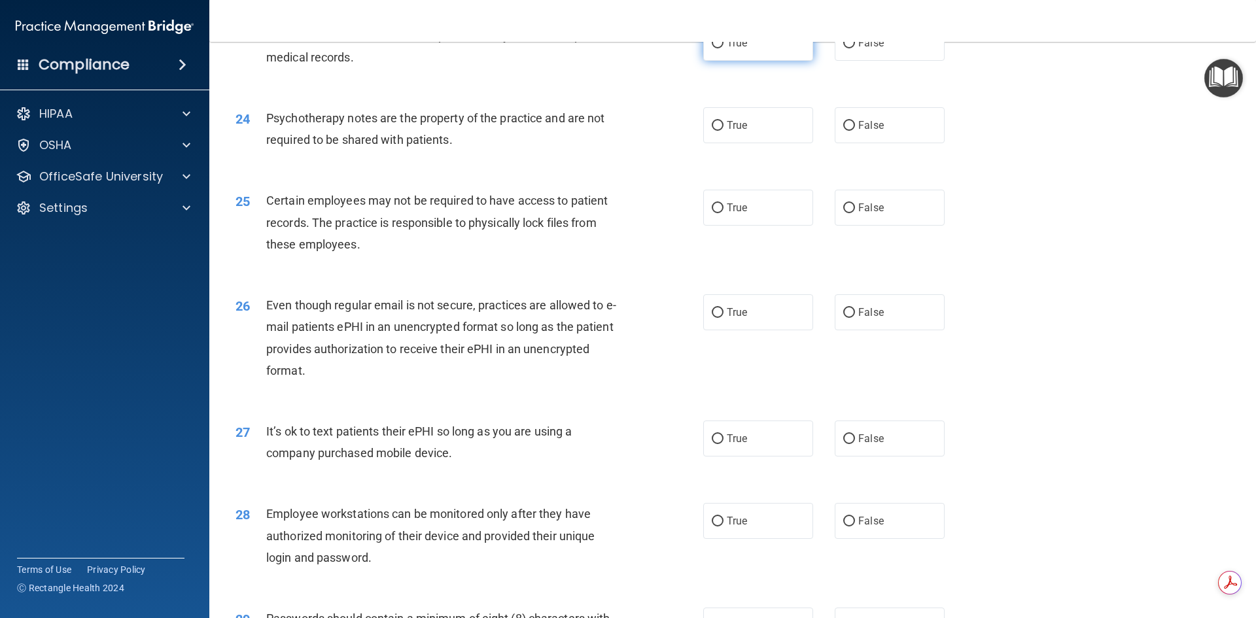
click at [720, 61] on label "True" at bounding box center [758, 43] width 110 height 36
click at [720, 48] on input "True" at bounding box center [718, 44] width 12 height 10
radio input "true"
click at [843, 48] on input "False" at bounding box center [849, 44] width 12 height 10
radio input "true"
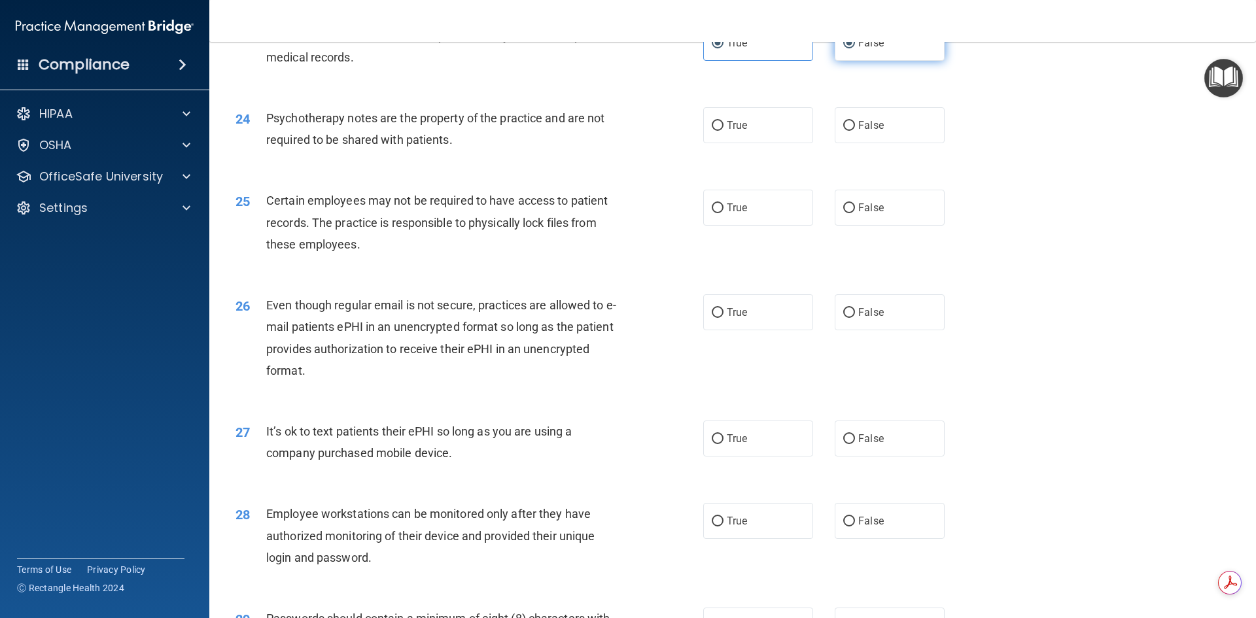
radio input "false"
click at [843, 131] on input "False" at bounding box center [849, 126] width 12 height 10
radio input "true"
click at [713, 213] on input "True" at bounding box center [718, 208] width 12 height 10
radio input "true"
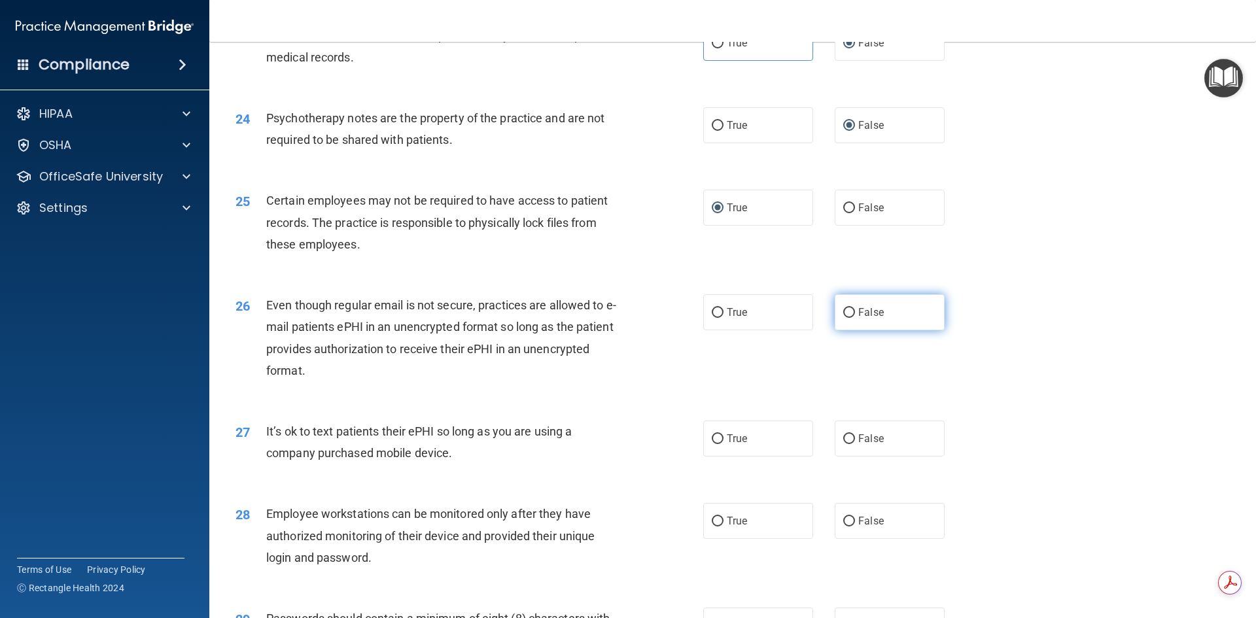
click at [850, 330] on label "False" at bounding box center [890, 312] width 110 height 36
click at [850, 318] on input "False" at bounding box center [849, 313] width 12 height 10
radio input "true"
drag, startPoint x: 851, startPoint y: 459, endPoint x: 829, endPoint y: 461, distance: 21.6
click at [851, 457] on label "False" at bounding box center [890, 439] width 110 height 36
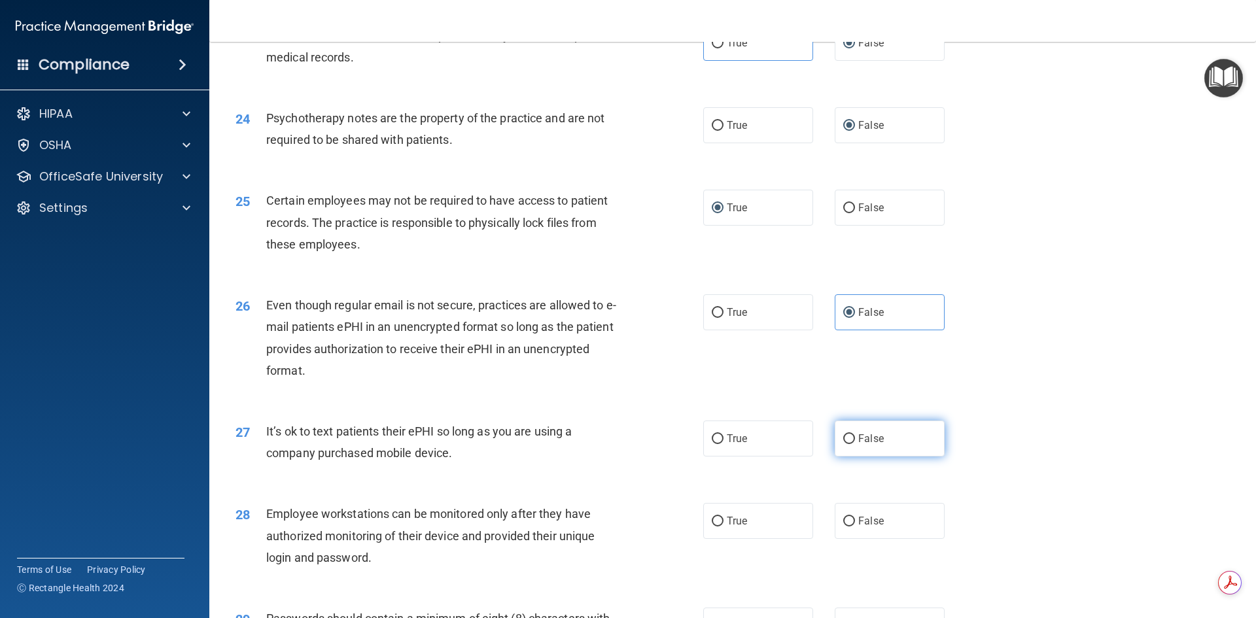
click at [851, 444] on input "False" at bounding box center [849, 439] width 12 height 10
radio input "true"
click at [715, 527] on input "True" at bounding box center [718, 522] width 12 height 10
radio input "true"
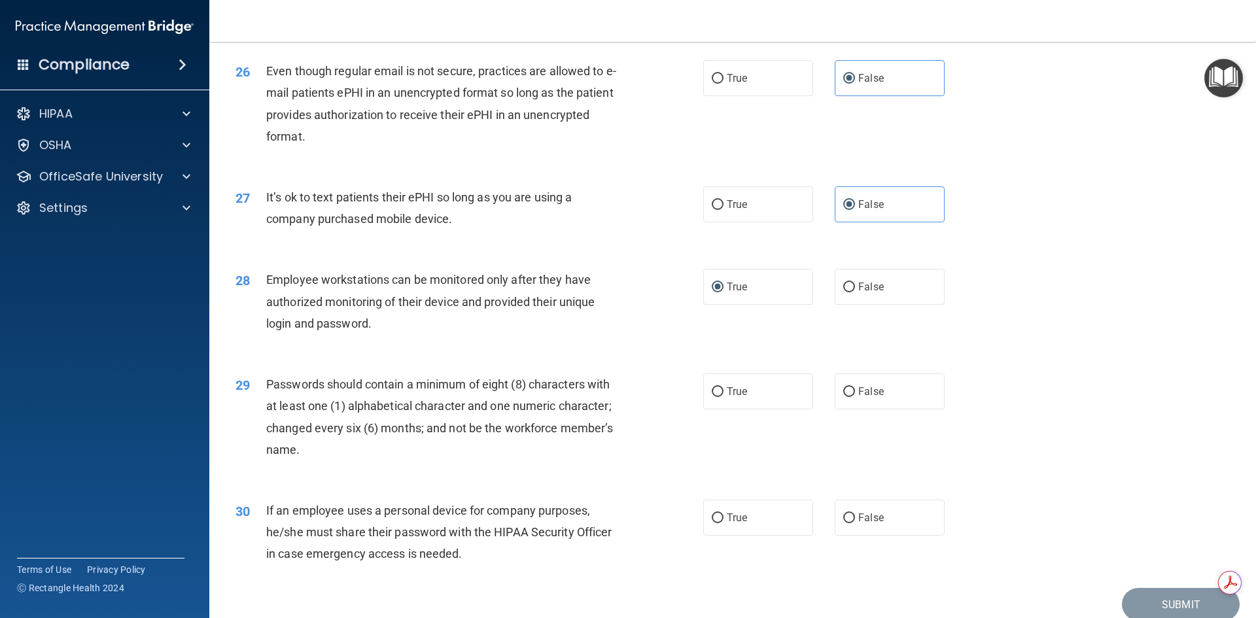
scroll to position [2666, 0]
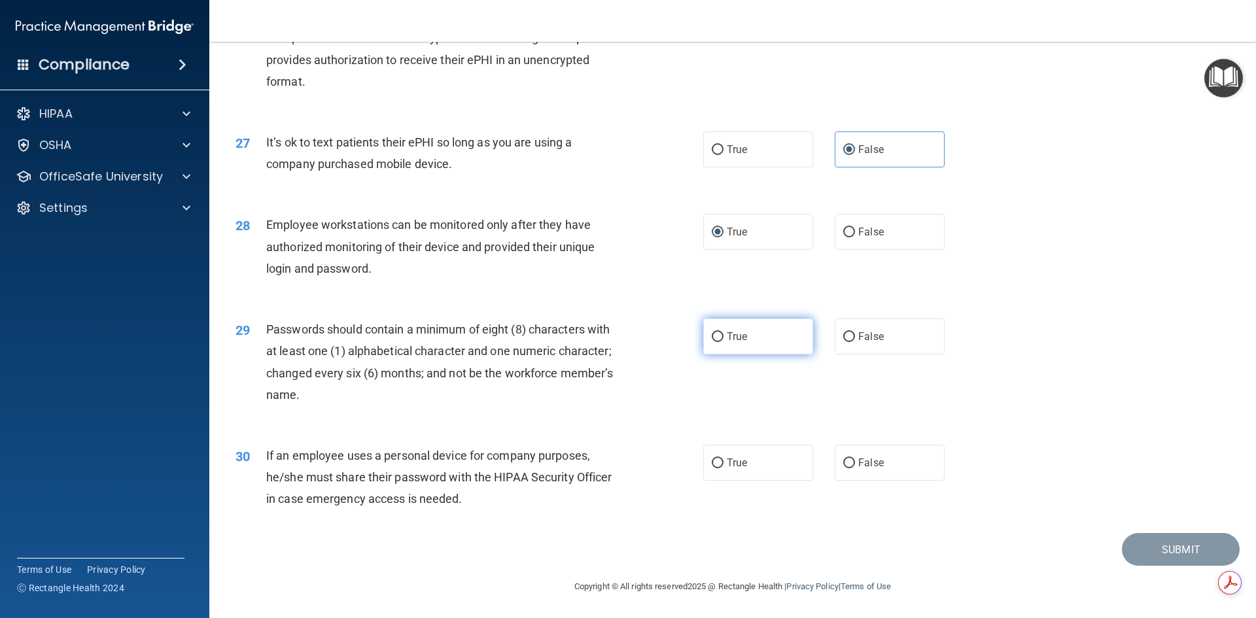
click at [718, 336] on input "True" at bounding box center [718, 337] width 12 height 10
radio input "true"
click at [846, 461] on input "False" at bounding box center [849, 464] width 12 height 10
radio input "true"
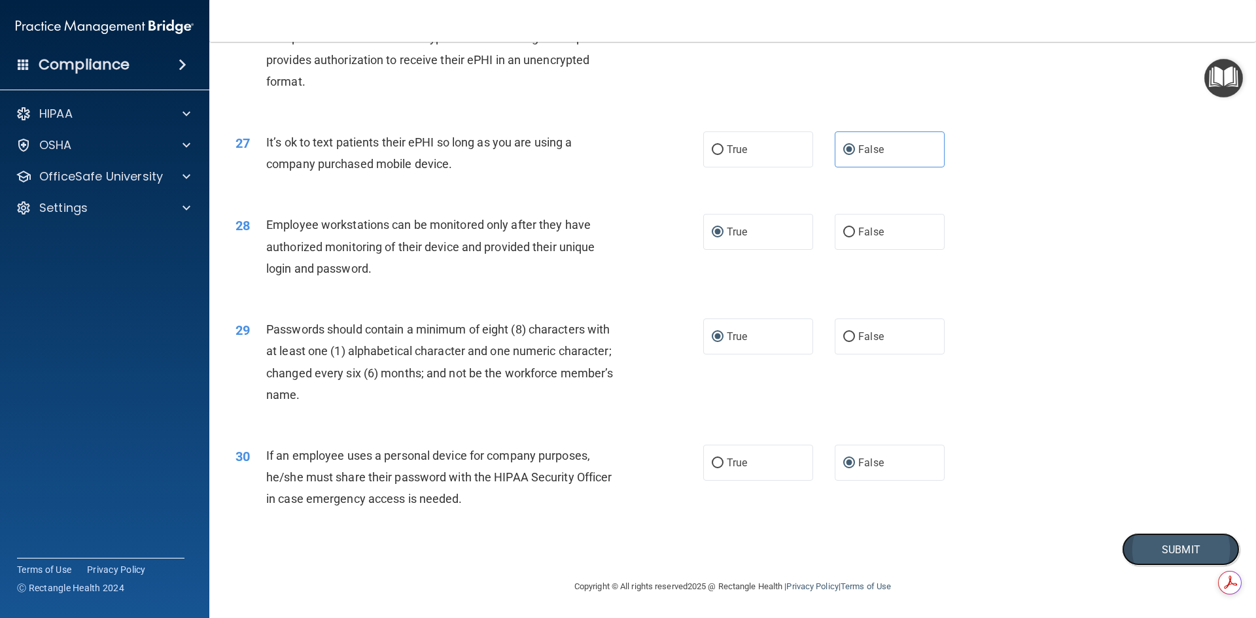
click at [1131, 553] on button "Submit" at bounding box center [1181, 549] width 118 height 33
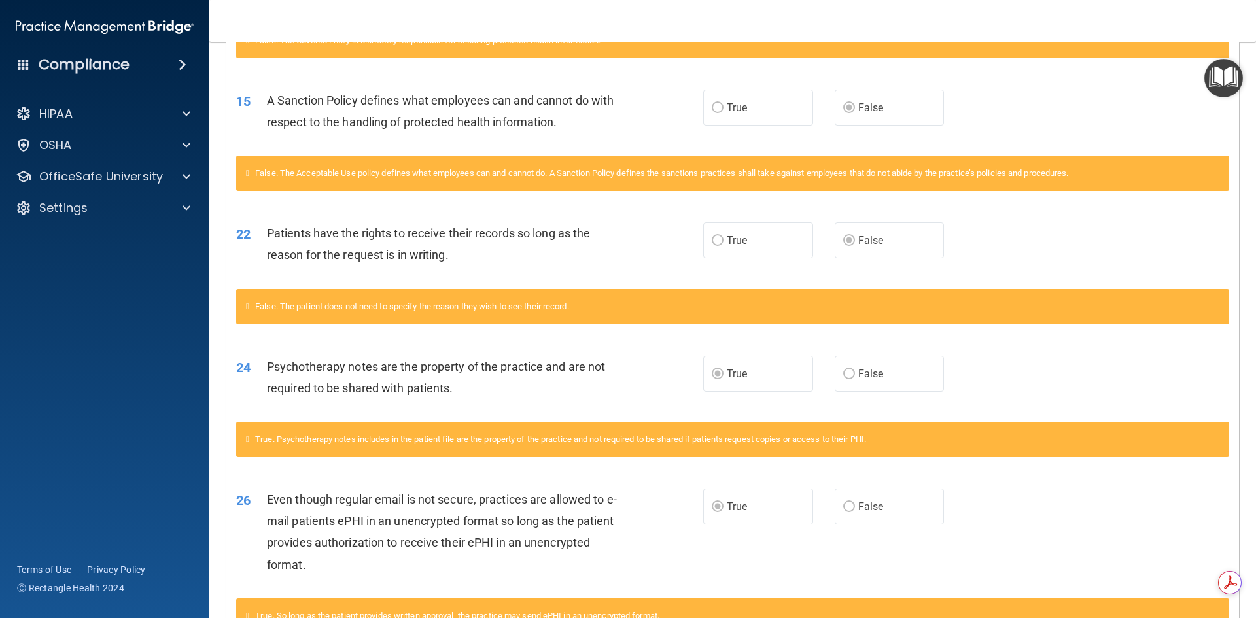
scroll to position [951, 0]
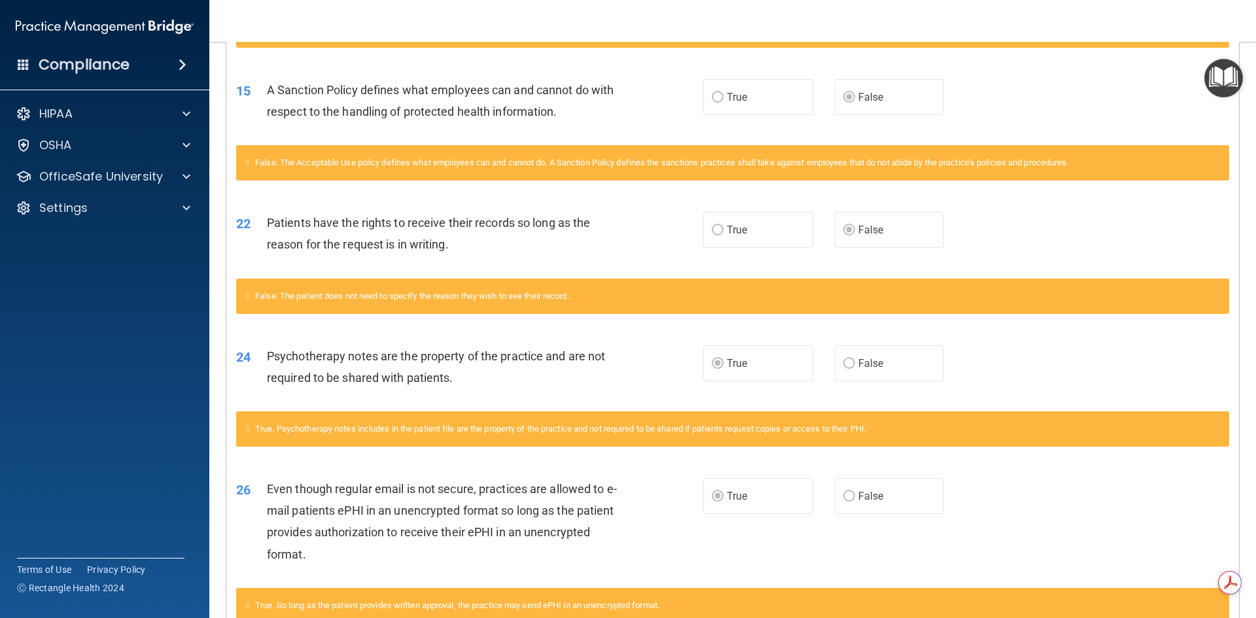
drag, startPoint x: 1248, startPoint y: 374, endPoint x: 1251, endPoint y: 386, distance: 12.1
click at [1250, 386] on main "Calculating your score.... You did not pass the " HIPAA Policies and Procedures…" at bounding box center [732, 330] width 1047 height 576
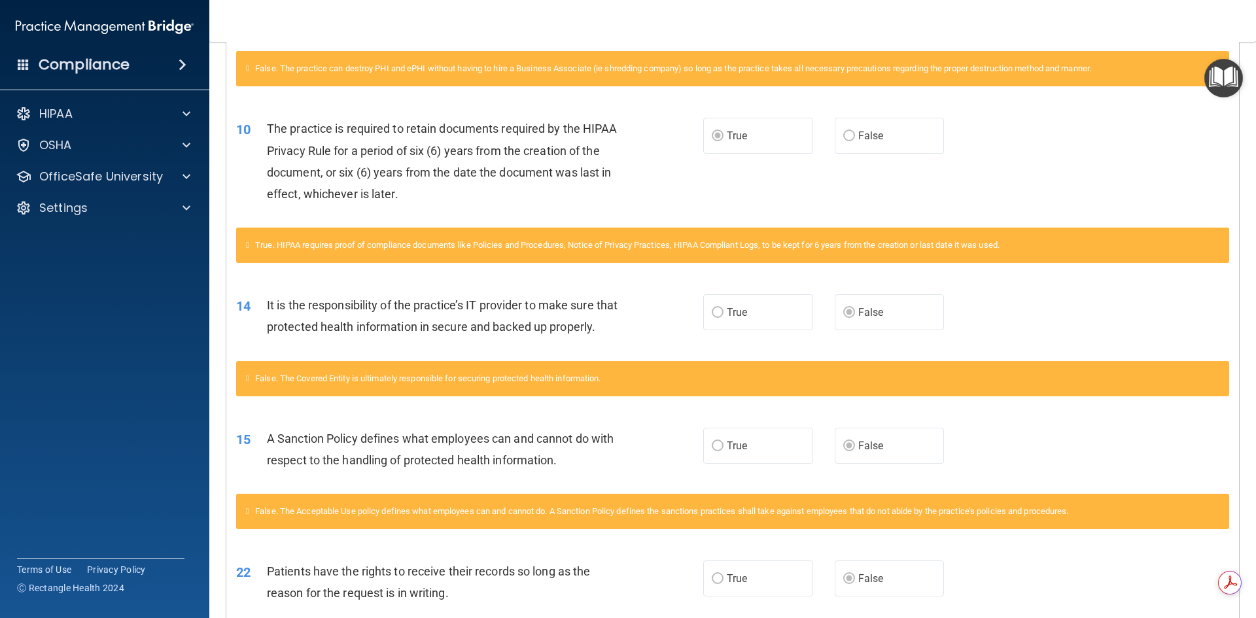
scroll to position [0, 0]
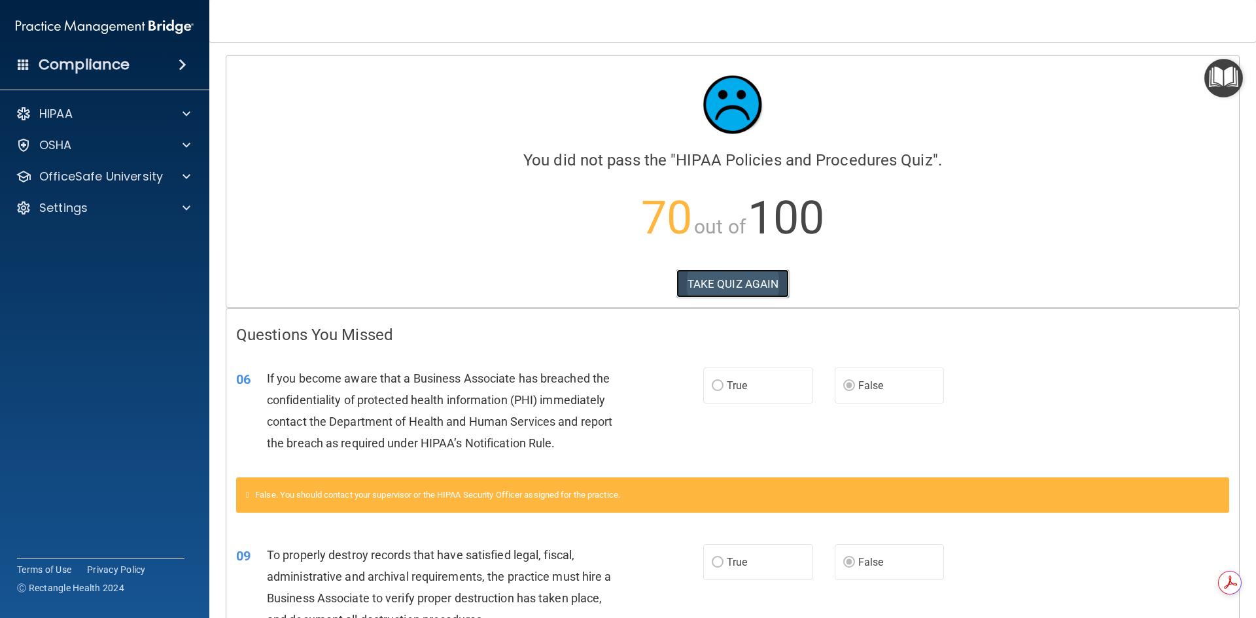
click at [688, 279] on button "TAKE QUIZ AGAIN" at bounding box center [732, 284] width 113 height 29
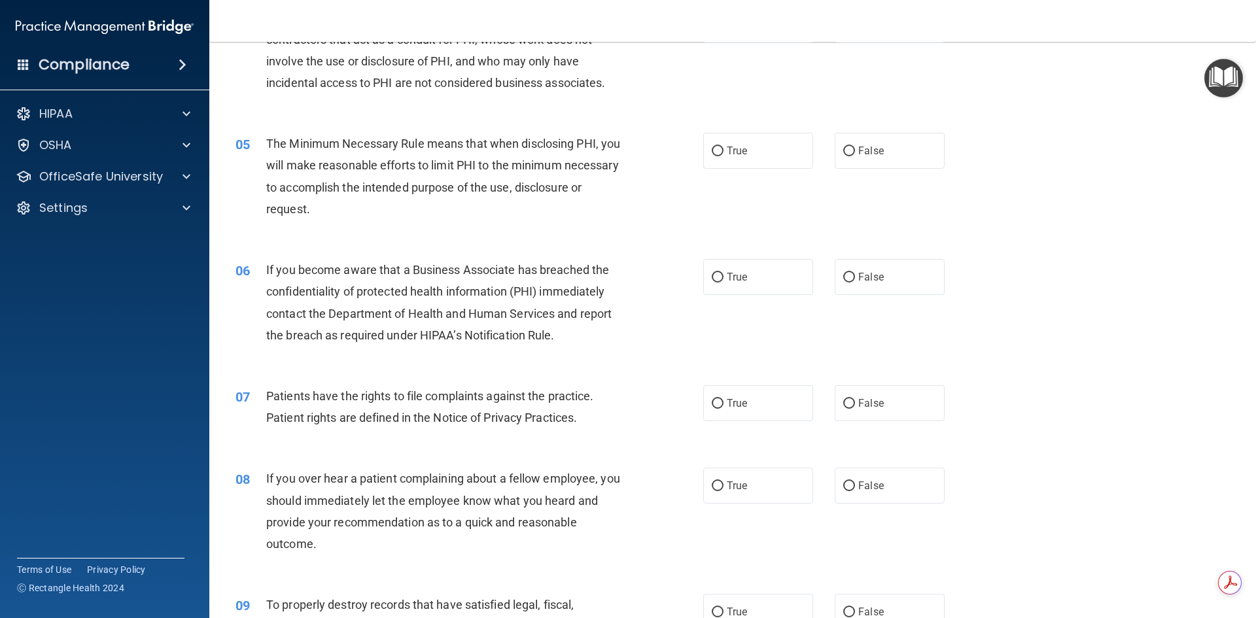
scroll to position [414, 0]
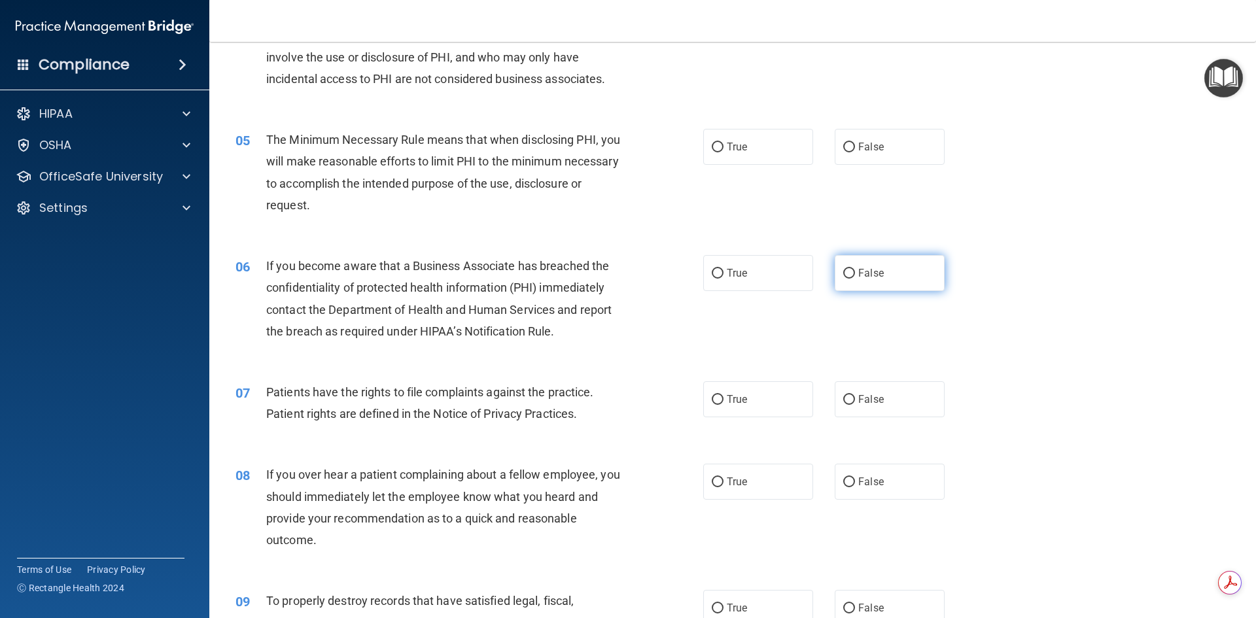
click at [846, 273] on input "False" at bounding box center [849, 274] width 12 height 10
radio input "true"
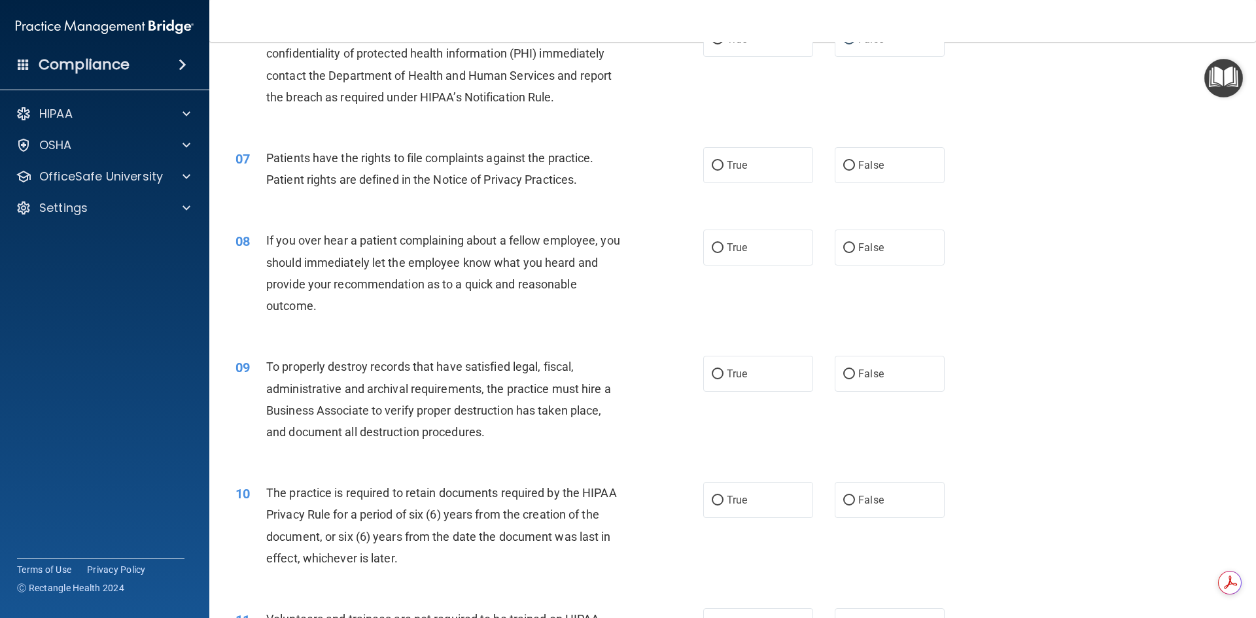
scroll to position [752, 0]
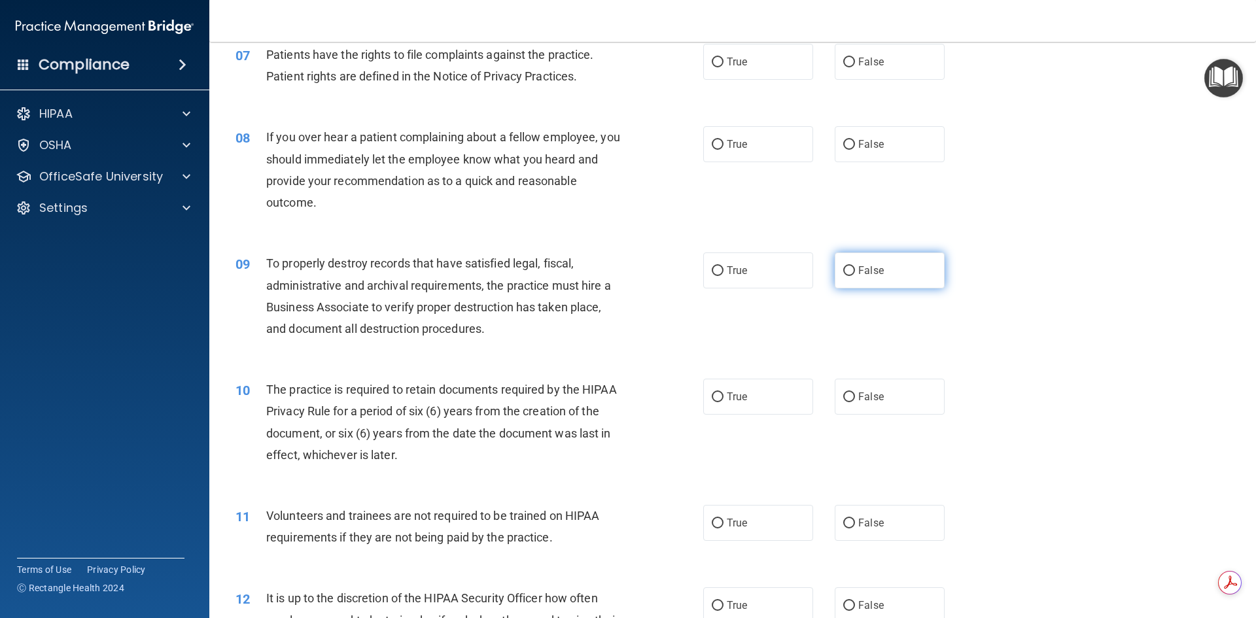
click at [843, 271] on input "False" at bounding box center [849, 271] width 12 height 10
radio input "true"
click at [712, 396] on input "True" at bounding box center [718, 397] width 12 height 10
radio input "true"
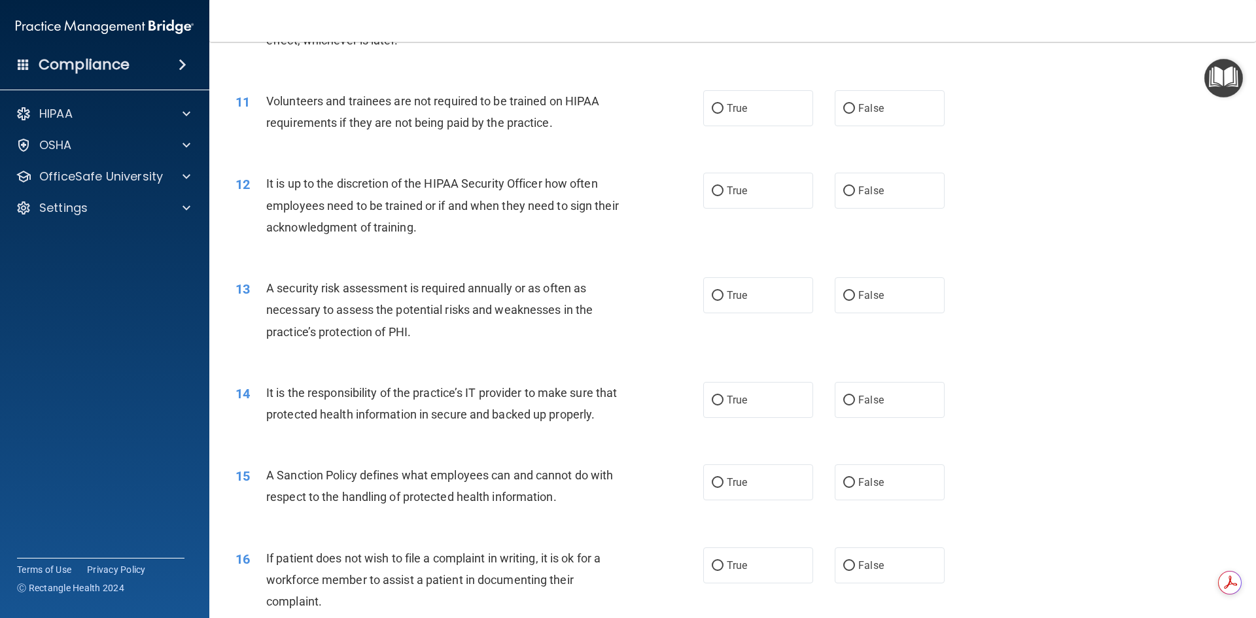
scroll to position [1235, 0]
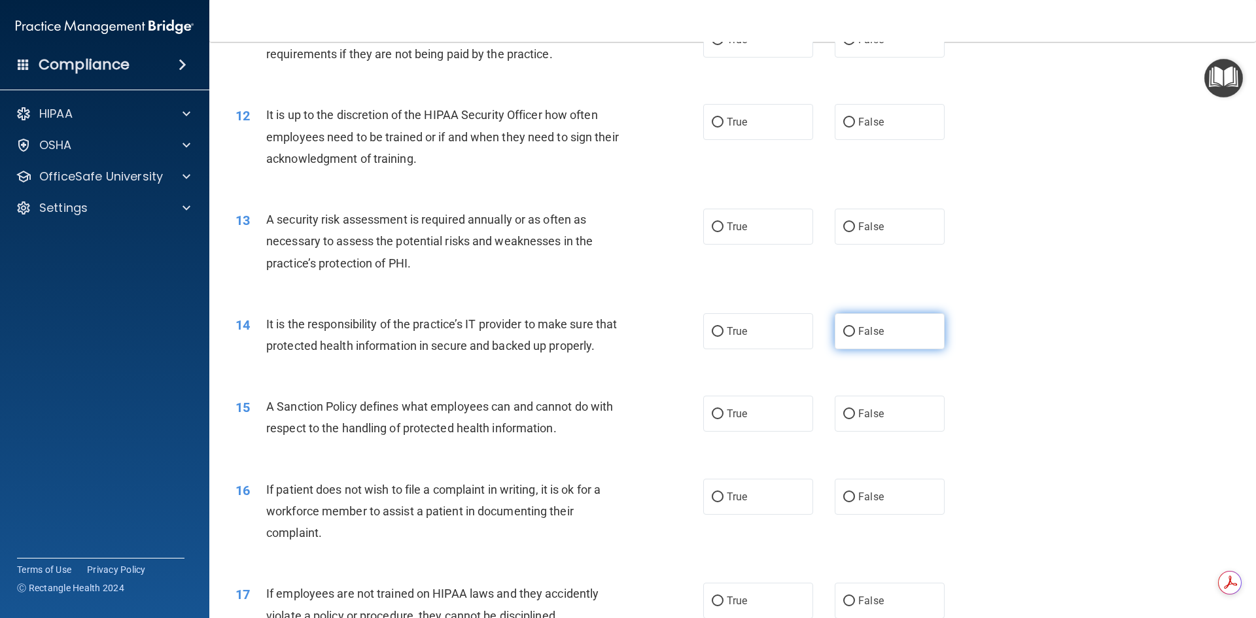
click at [846, 330] on input "False" at bounding box center [849, 332] width 12 height 10
radio input "true"
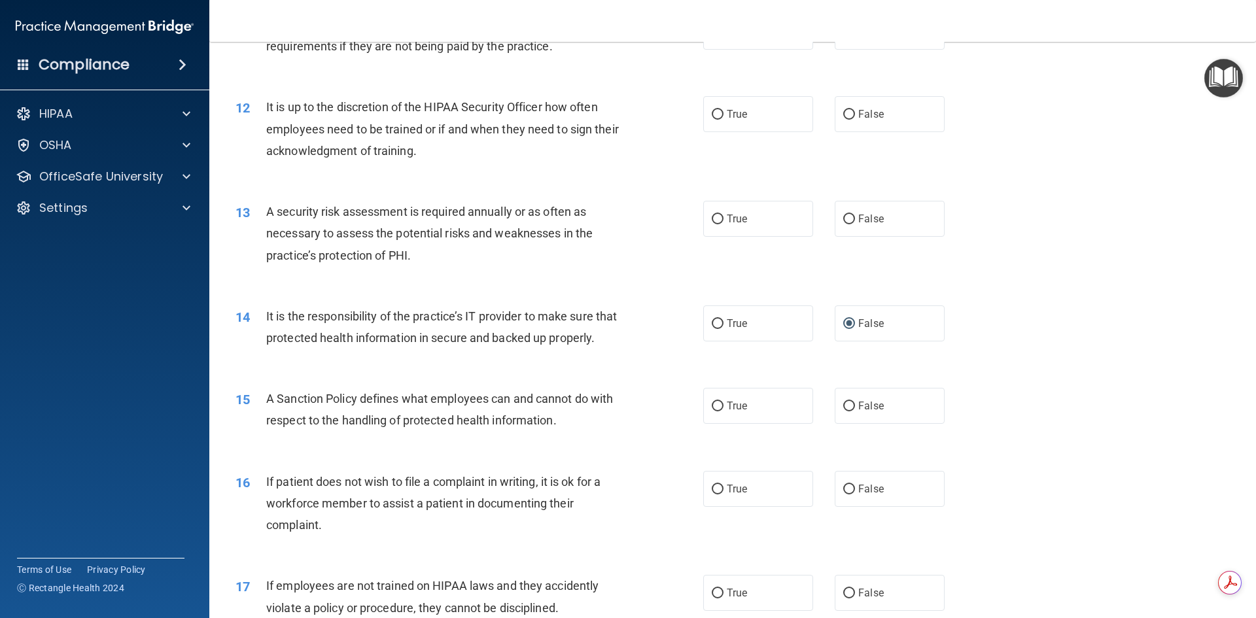
scroll to position [1258, 0]
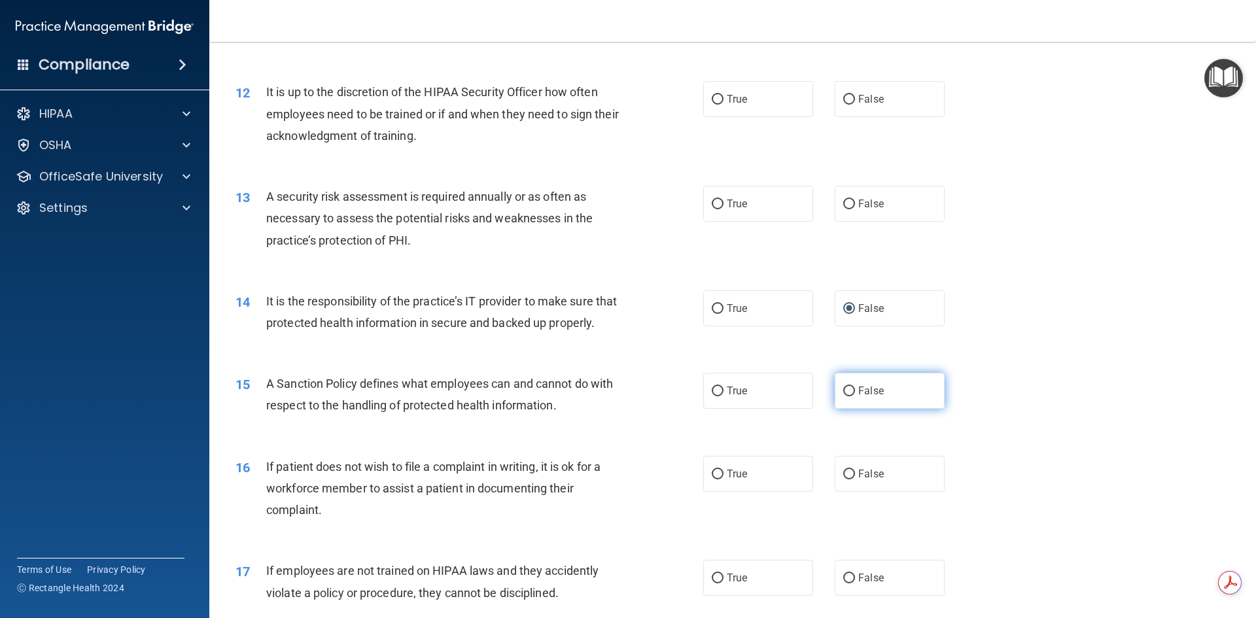
click at [844, 396] on input "False" at bounding box center [849, 392] width 12 height 10
radio input "true"
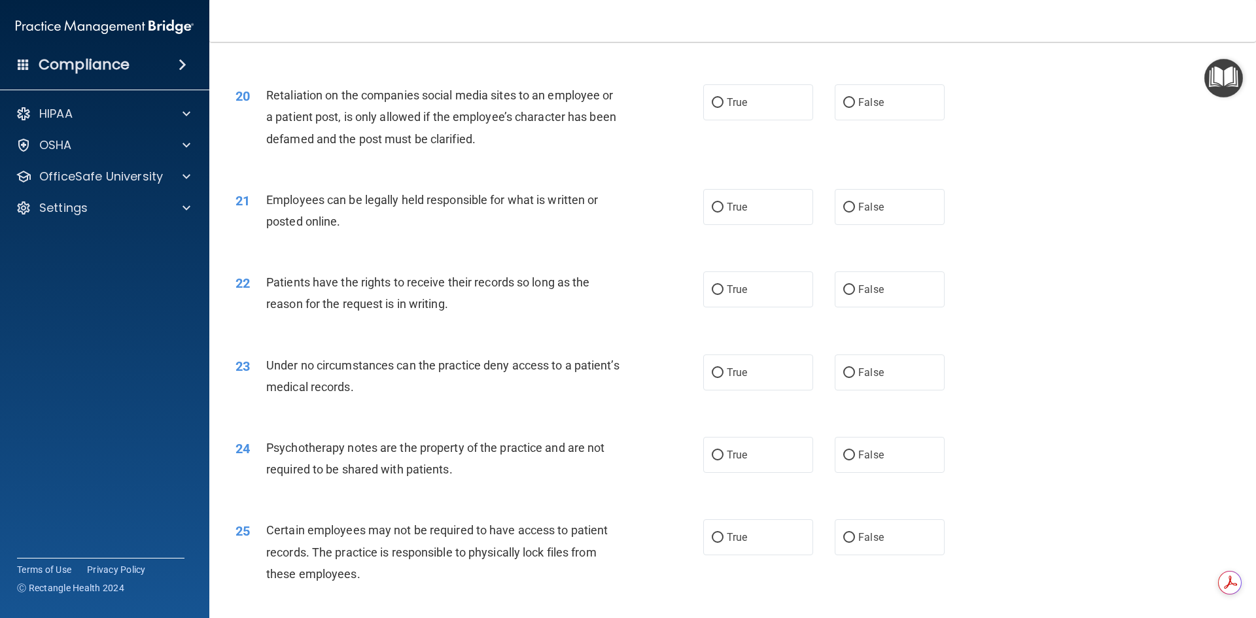
scroll to position [2060, 0]
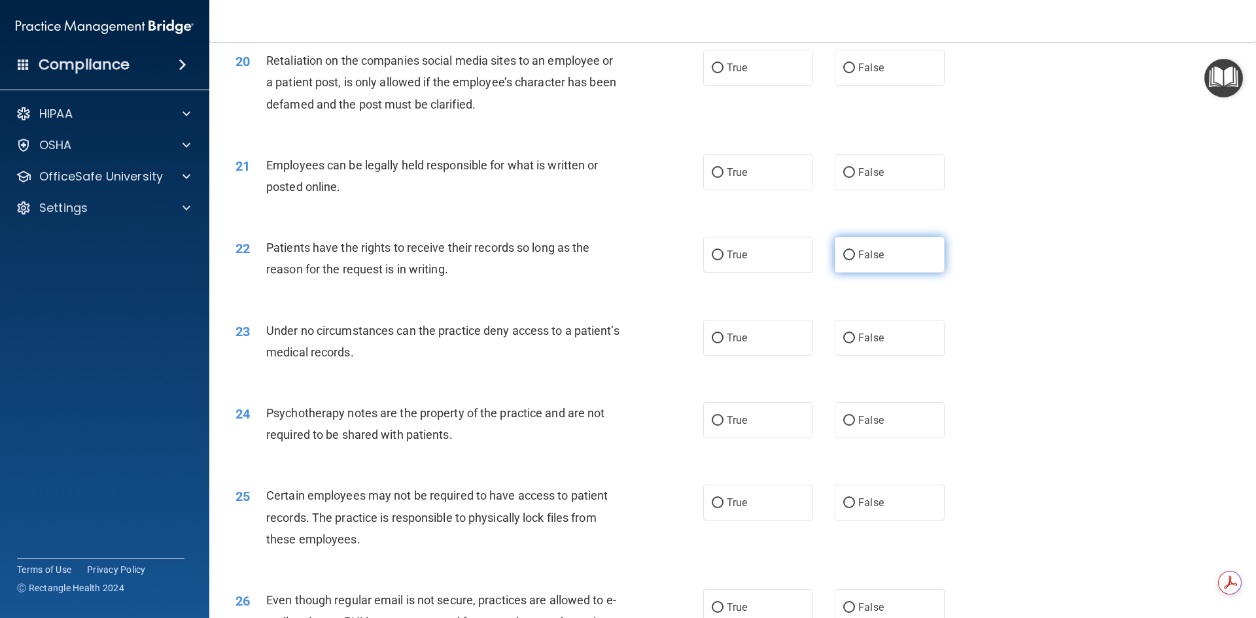
click at [848, 260] on input "False" at bounding box center [849, 256] width 12 height 10
radio input "true"
click at [721, 438] on label "True" at bounding box center [758, 420] width 110 height 36
click at [721, 426] on input "True" at bounding box center [718, 421] width 12 height 10
radio input "true"
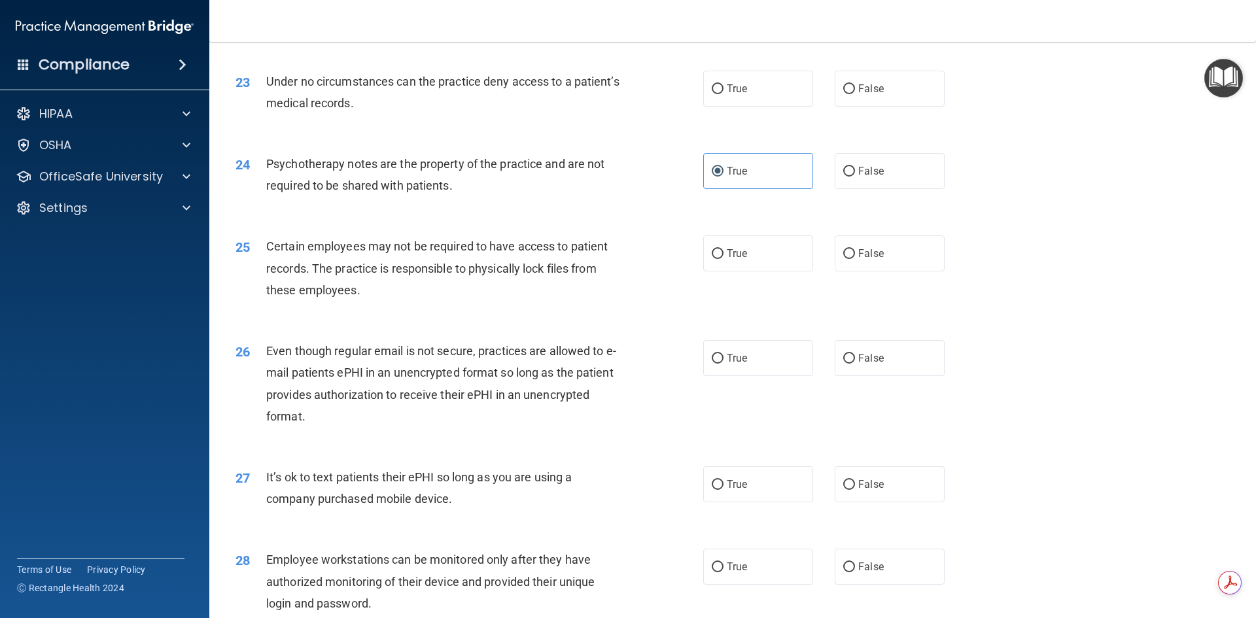
scroll to position [2313, 0]
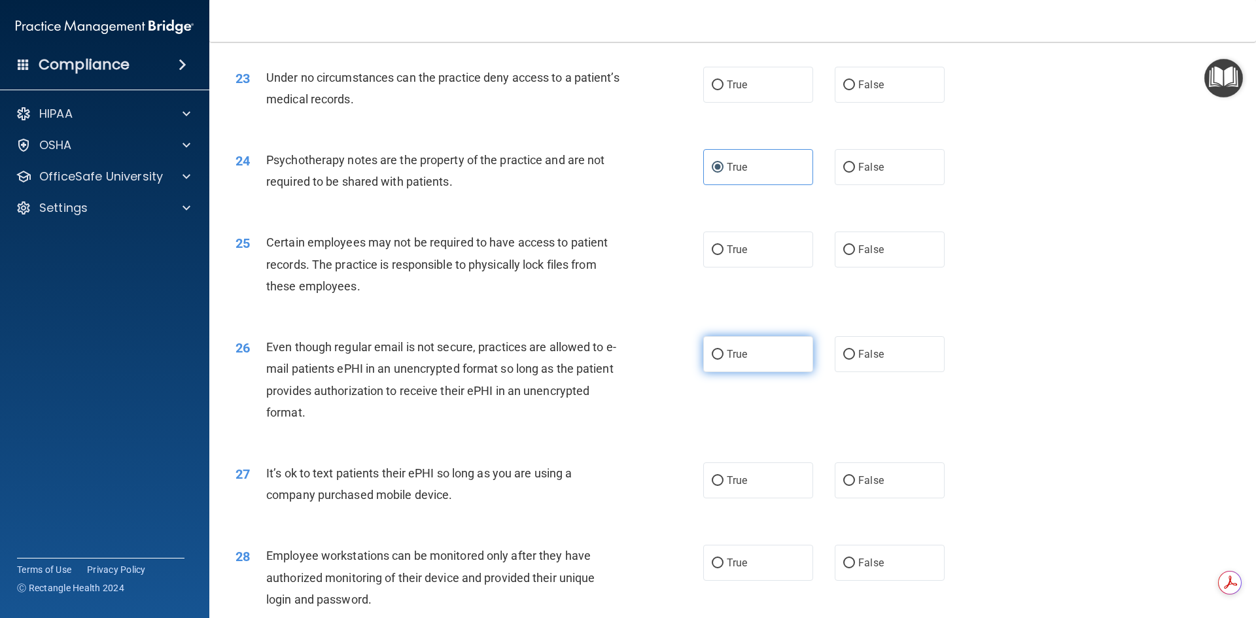
click at [712, 360] on input "True" at bounding box center [718, 355] width 12 height 10
radio input "true"
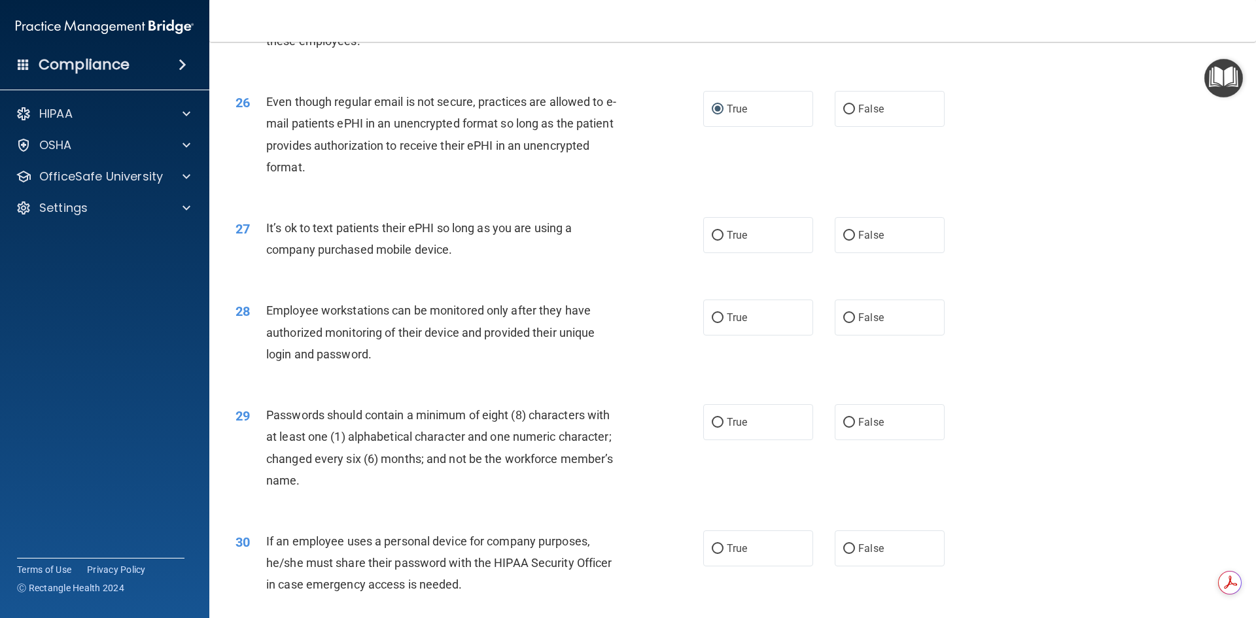
scroll to position [2601, 0]
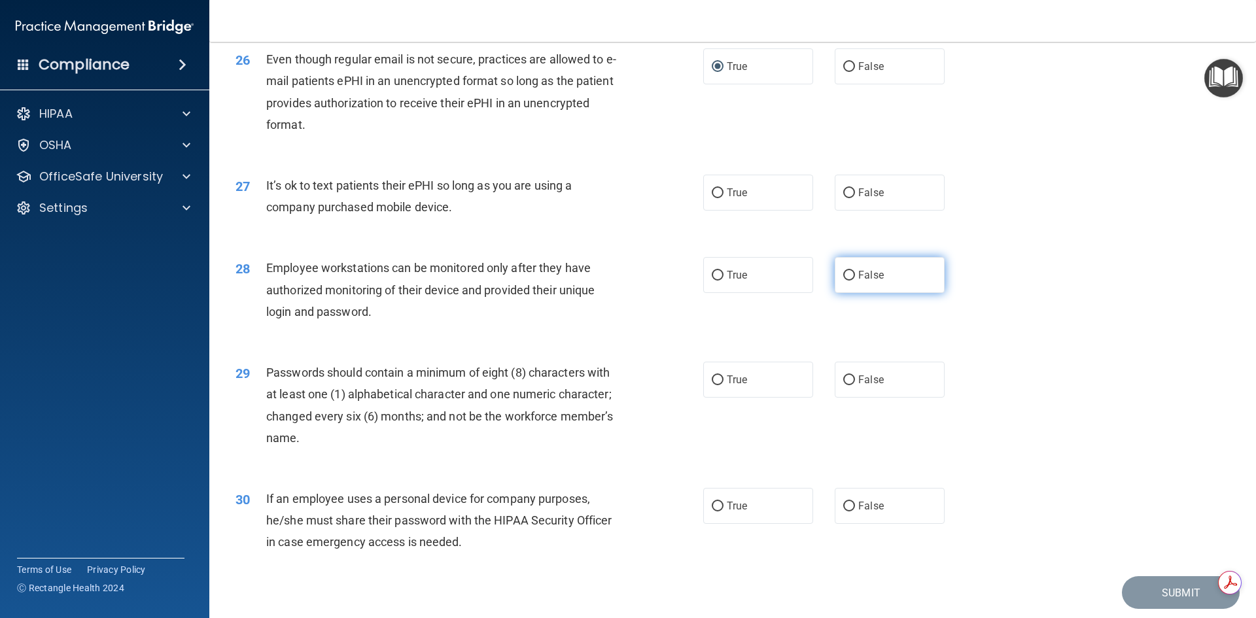
click at [845, 281] on input "False" at bounding box center [849, 276] width 12 height 10
radio input "true"
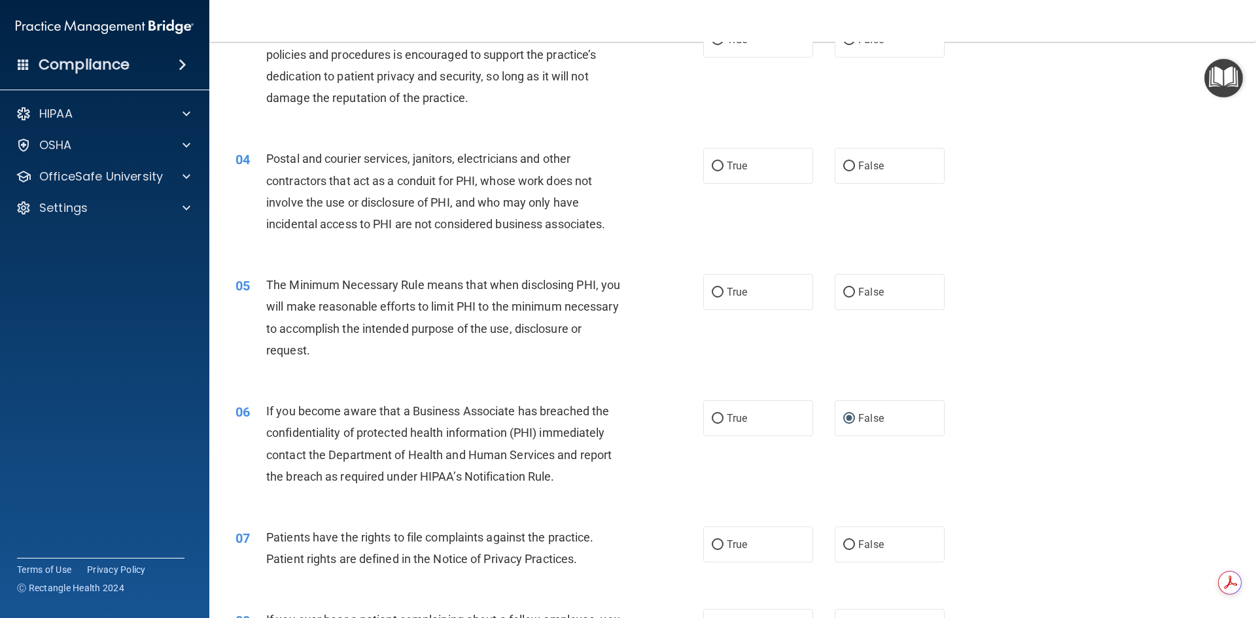
scroll to position [0, 0]
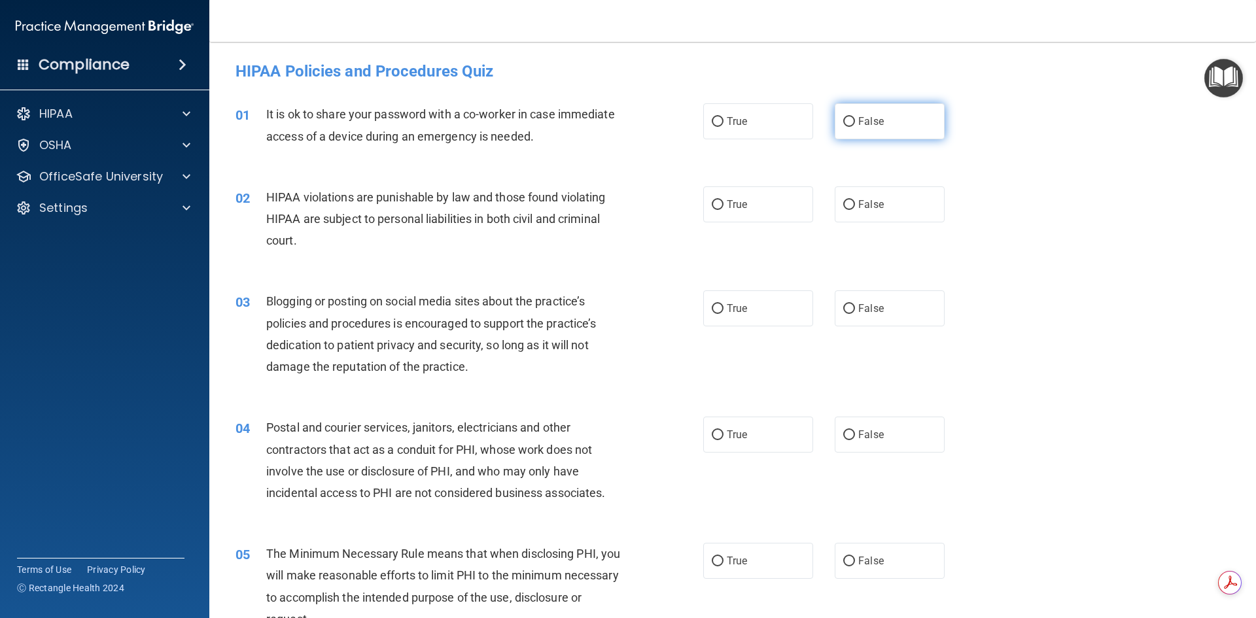
click at [846, 121] on input "False" at bounding box center [849, 122] width 12 height 10
radio input "true"
click at [712, 206] on input "True" at bounding box center [718, 205] width 12 height 10
radio input "true"
click at [843, 312] on input "False" at bounding box center [849, 309] width 12 height 10
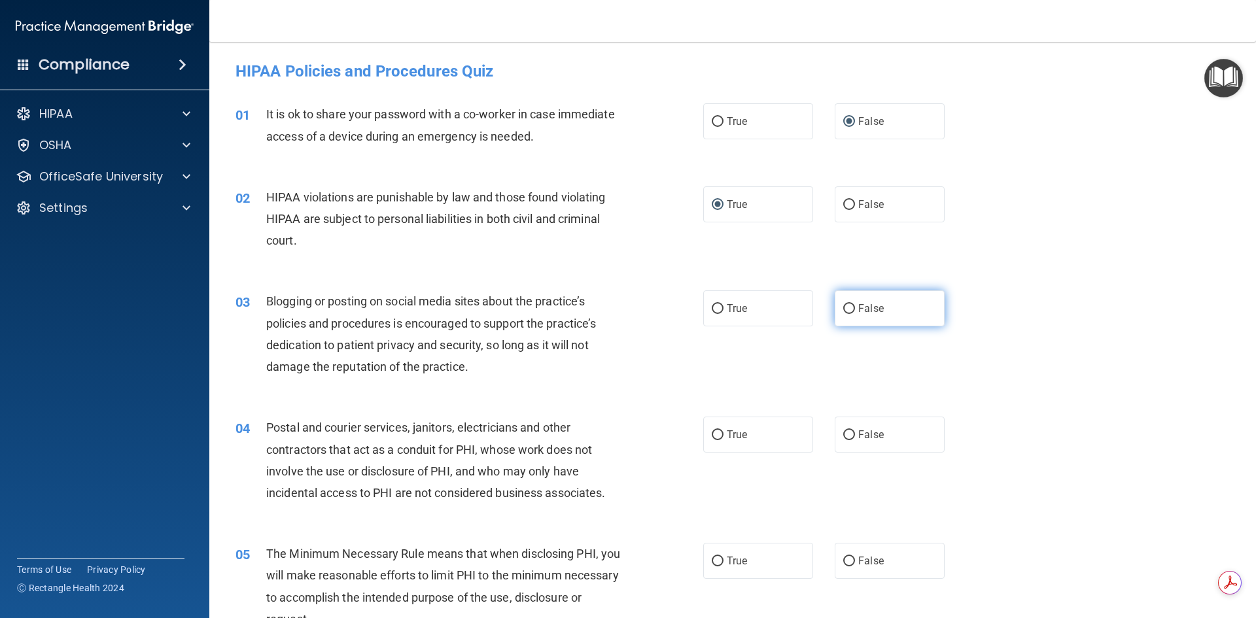
radio input "true"
click at [716, 436] on input "True" at bounding box center [718, 435] width 12 height 10
radio input "true"
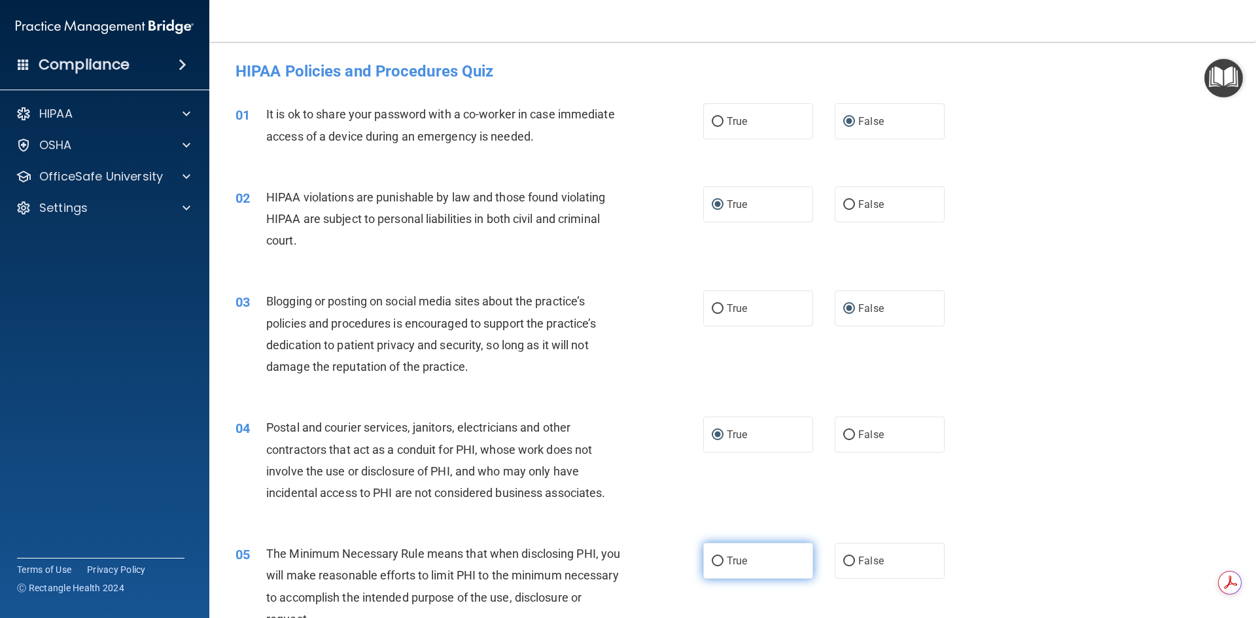
click at [718, 559] on input "True" at bounding box center [718, 562] width 12 height 10
radio input "true"
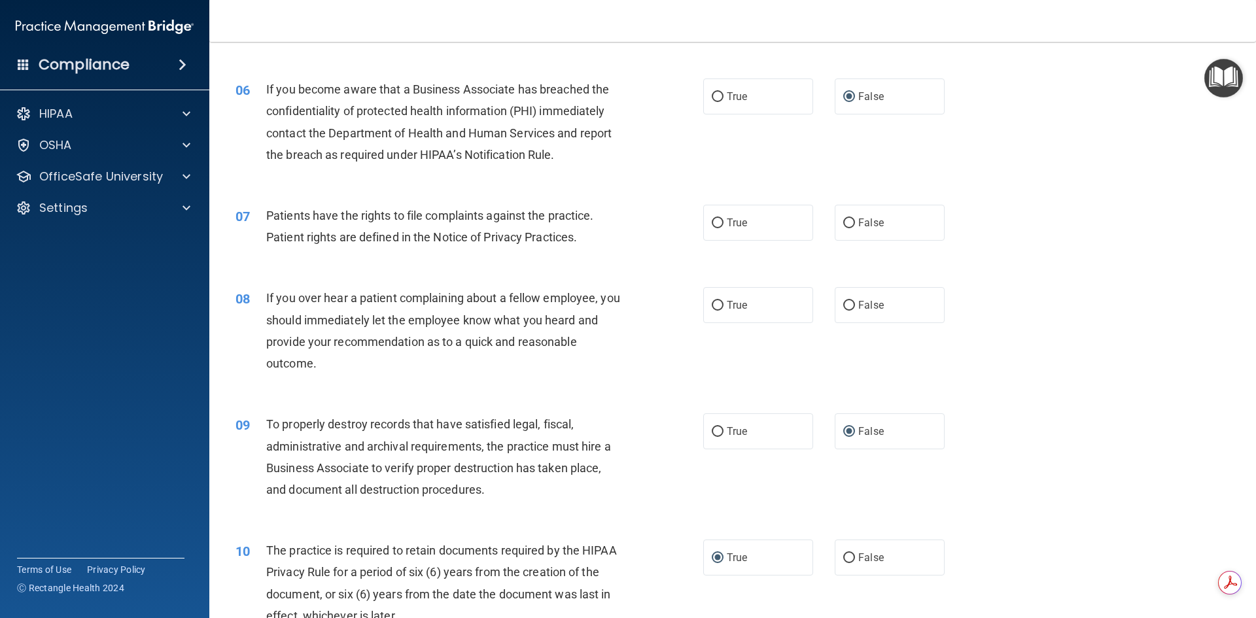
scroll to position [614, 0]
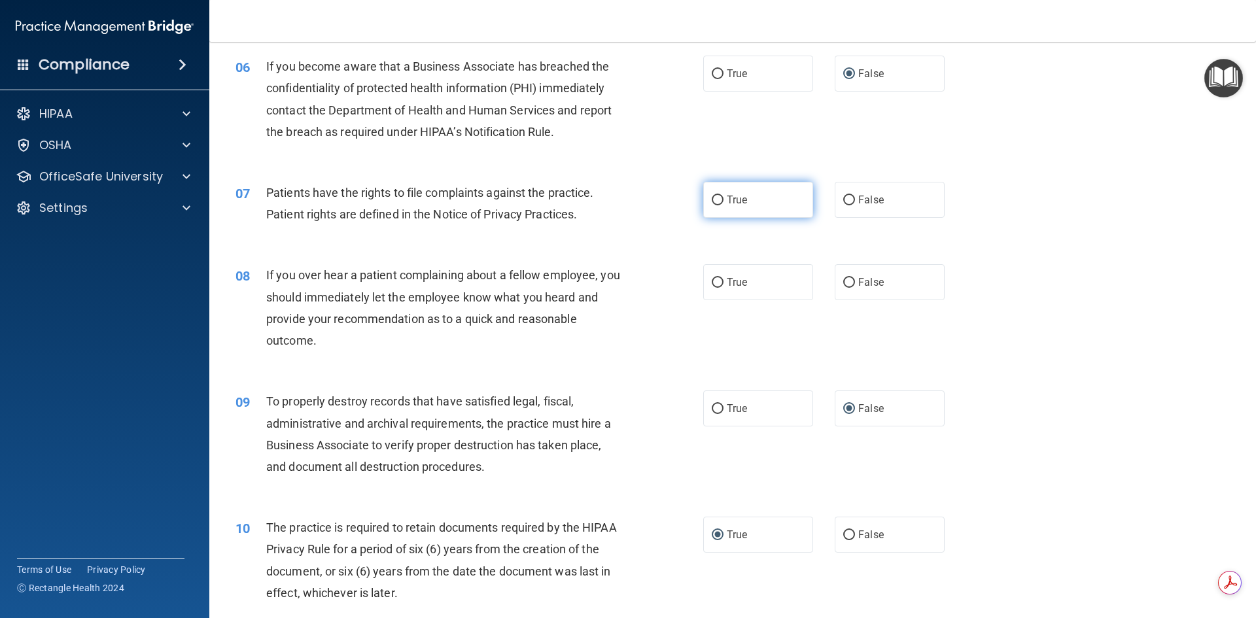
click at [712, 198] on input "True" at bounding box center [718, 201] width 12 height 10
radio input "true"
click at [843, 293] on label "False" at bounding box center [890, 282] width 110 height 36
click at [843, 288] on input "False" at bounding box center [849, 283] width 12 height 10
radio input "true"
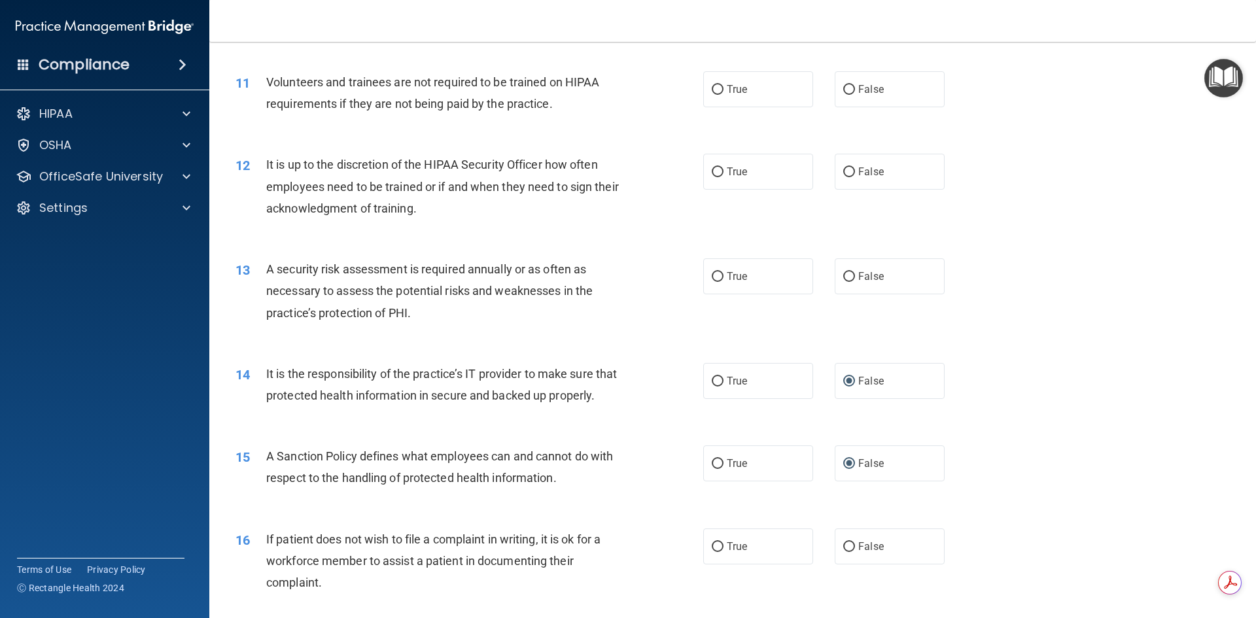
scroll to position [1212, 0]
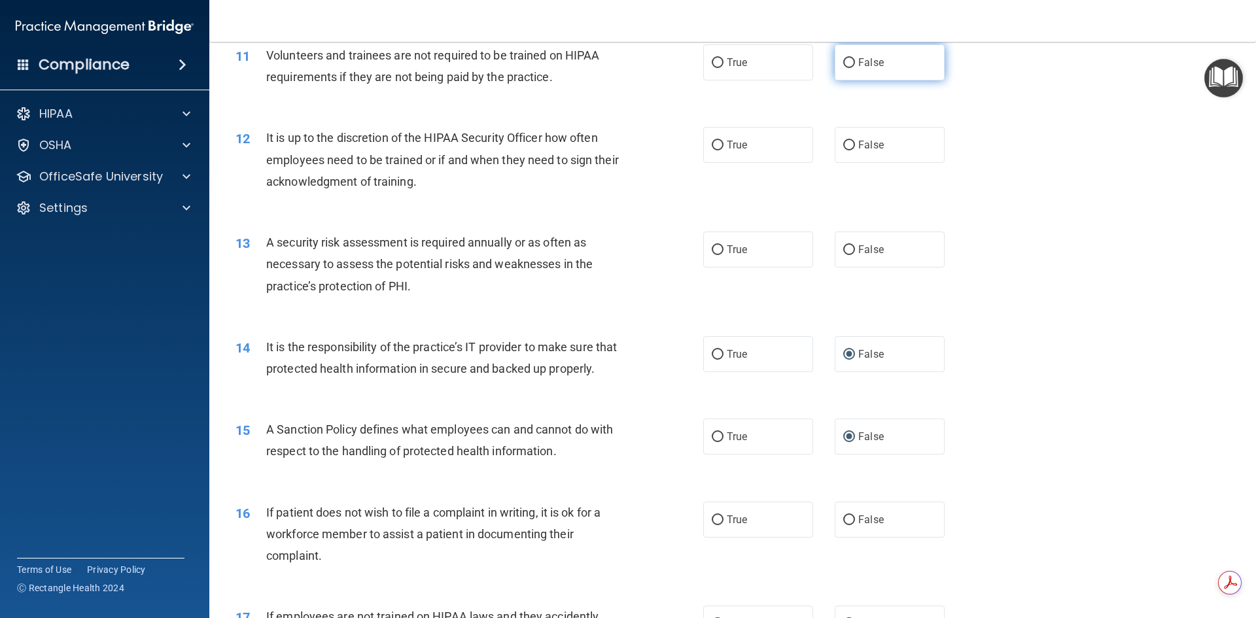
click at [843, 60] on input "False" at bounding box center [849, 63] width 12 height 10
radio input "true"
click at [846, 146] on input "False" at bounding box center [849, 146] width 12 height 10
radio input "true"
click at [712, 253] on input "True" at bounding box center [718, 250] width 12 height 10
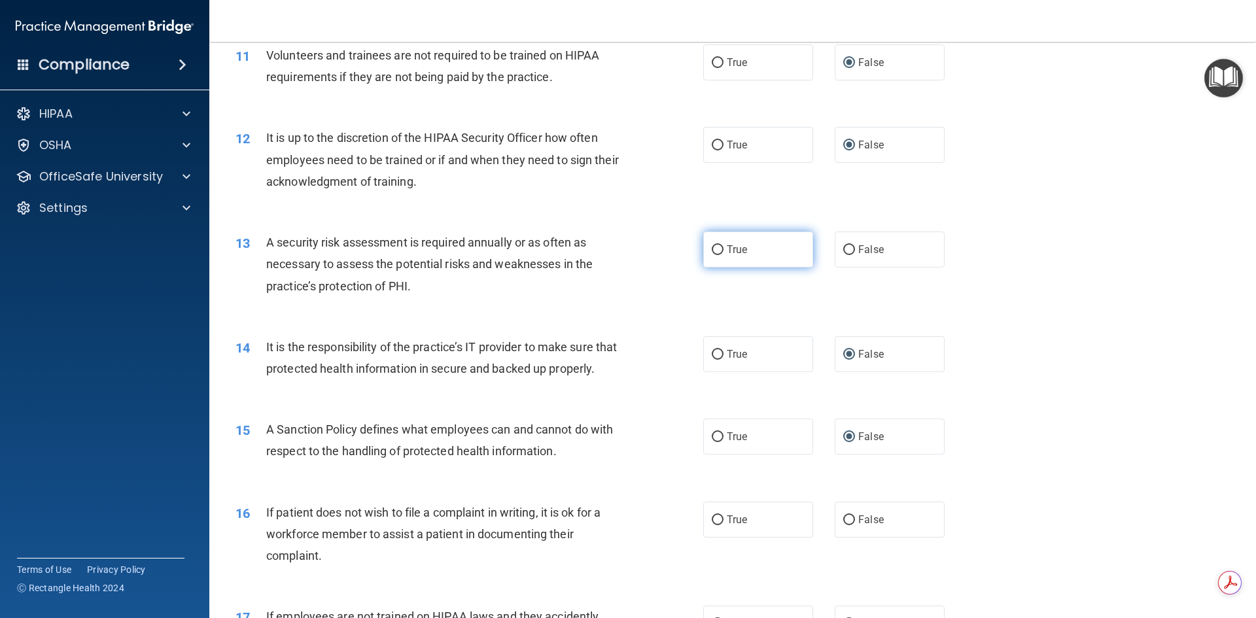
radio input "true"
click at [718, 525] on input "True" at bounding box center [718, 520] width 12 height 10
radio input "true"
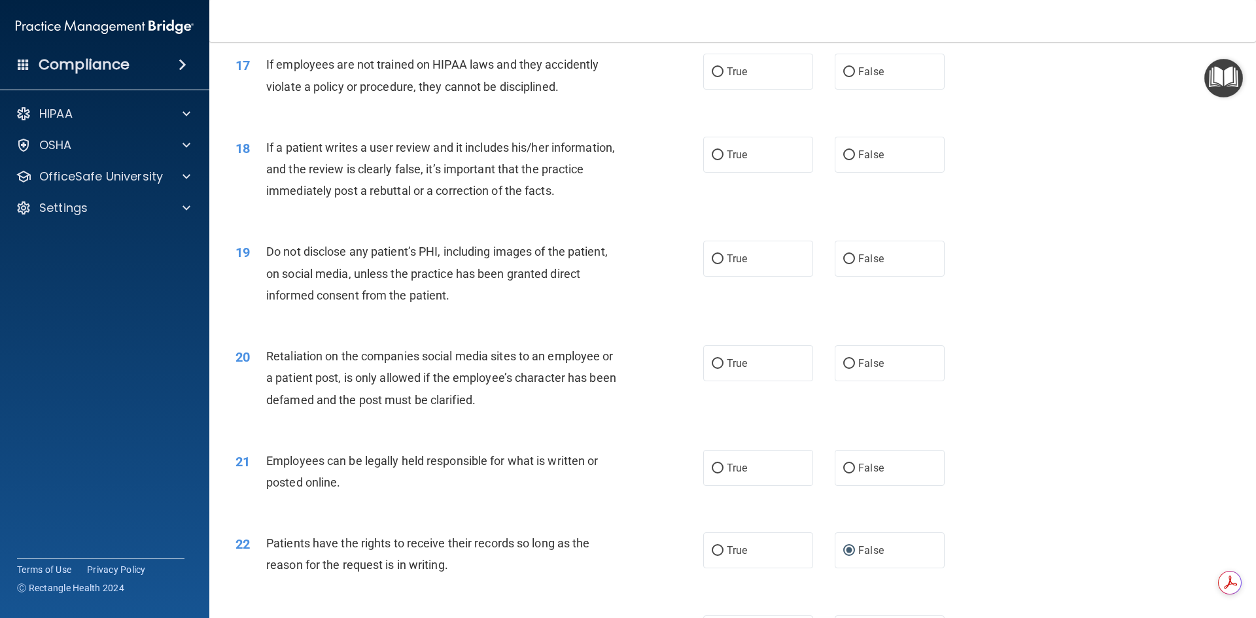
scroll to position [1776, 0]
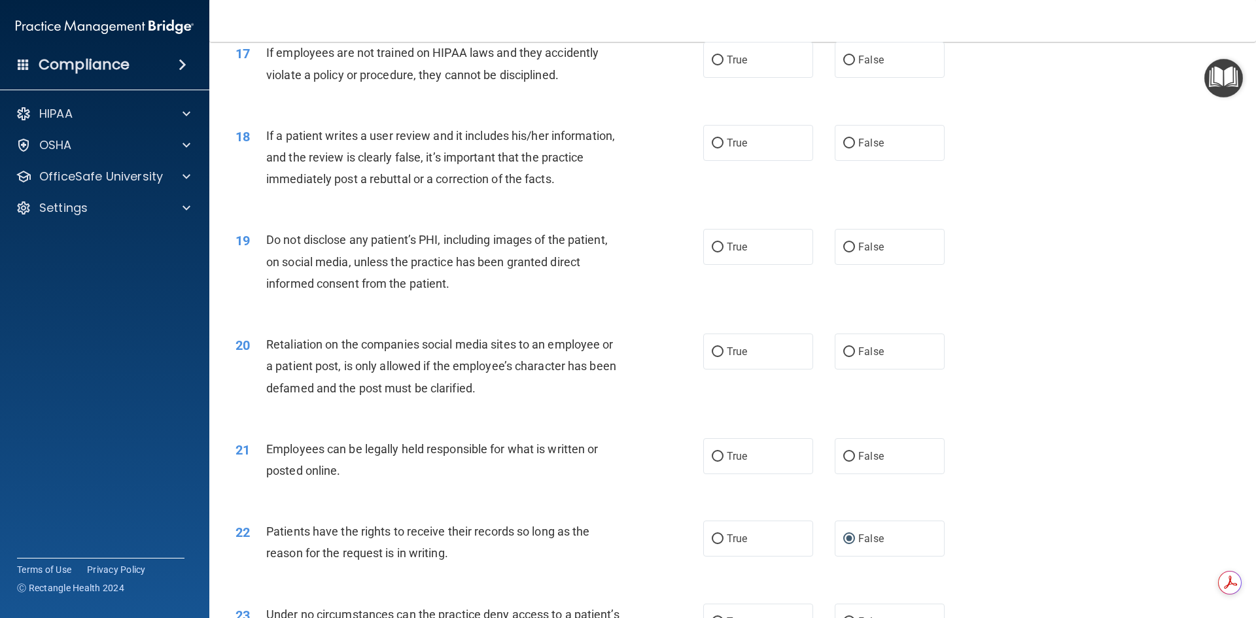
drag, startPoint x: 843, startPoint y: 80, endPoint x: 843, endPoint y: 114, distance: 34.0
click at [844, 65] on input "False" at bounding box center [849, 61] width 12 height 10
radio input "true"
click at [847, 148] on input "False" at bounding box center [849, 144] width 12 height 10
radio input "true"
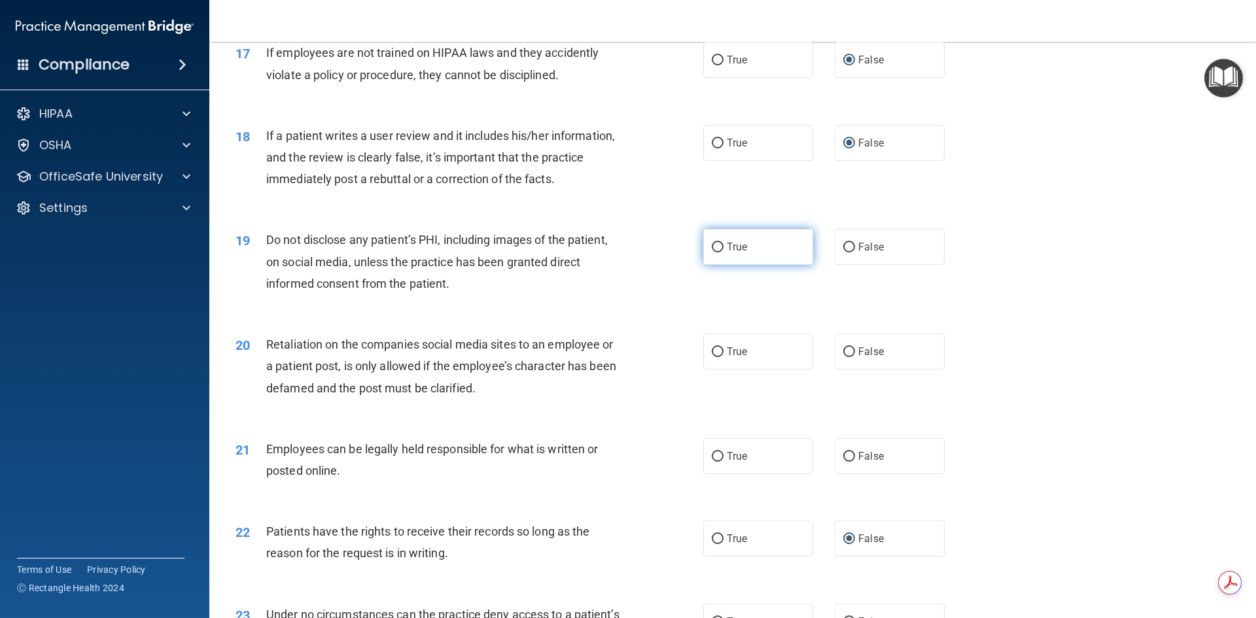
click at [713, 253] on input "True" at bounding box center [718, 248] width 12 height 10
radio input "true"
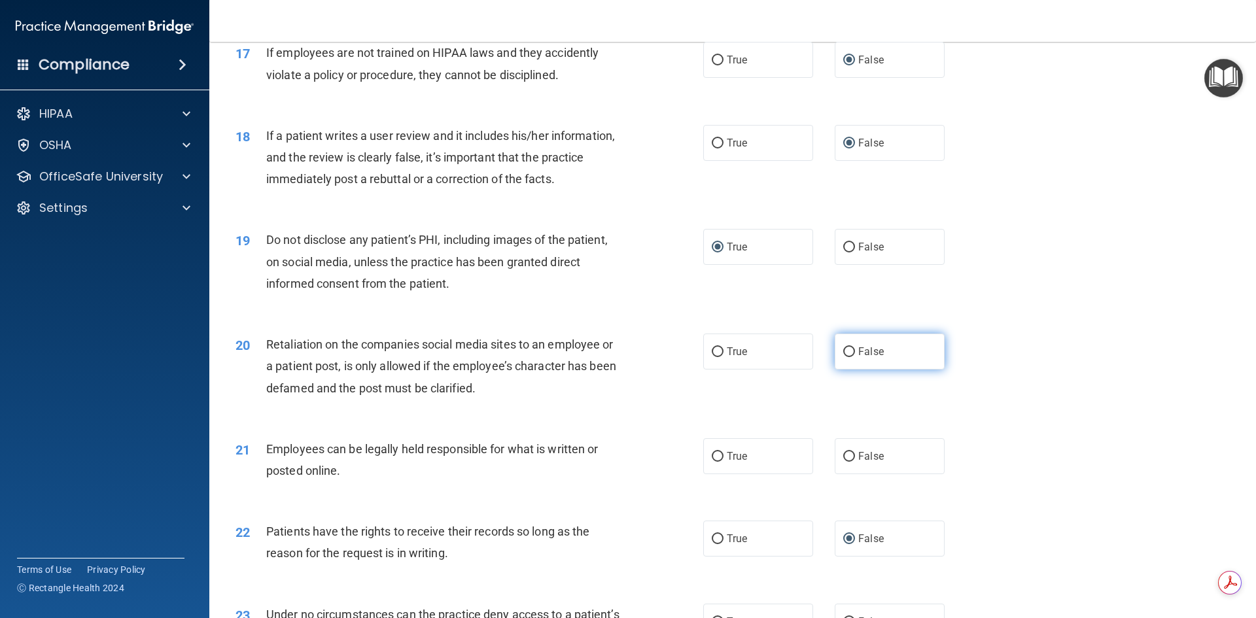
click at [843, 357] on input "False" at bounding box center [849, 352] width 12 height 10
radio input "true"
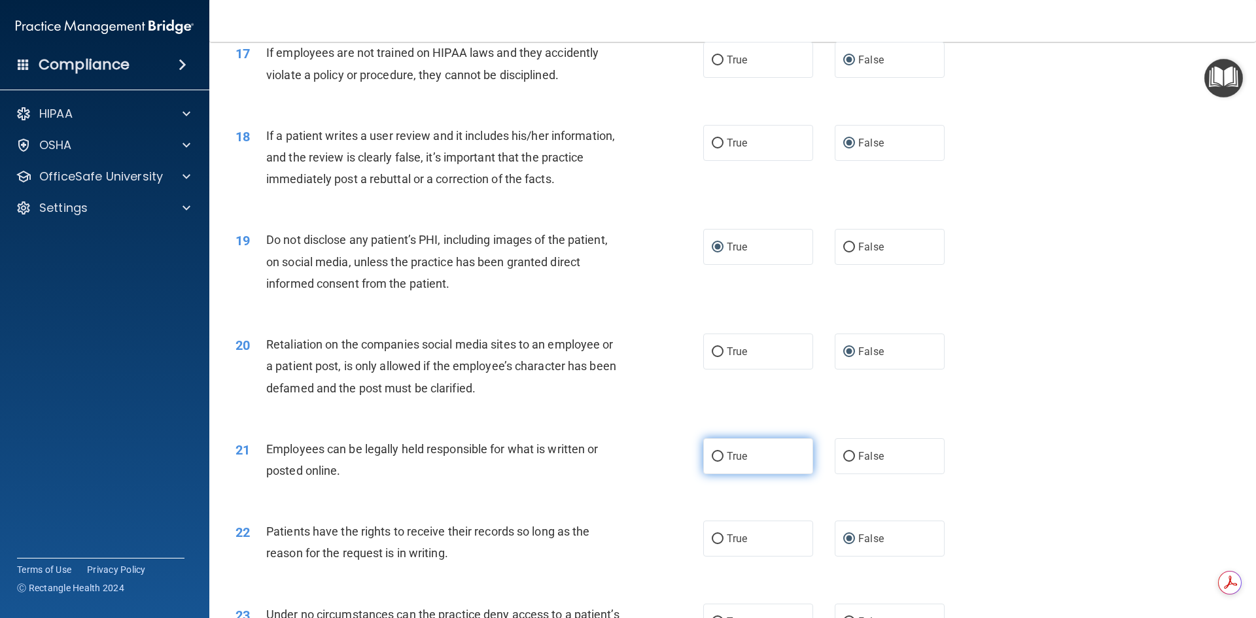
click at [714, 462] on input "True" at bounding box center [718, 457] width 12 height 10
radio input "true"
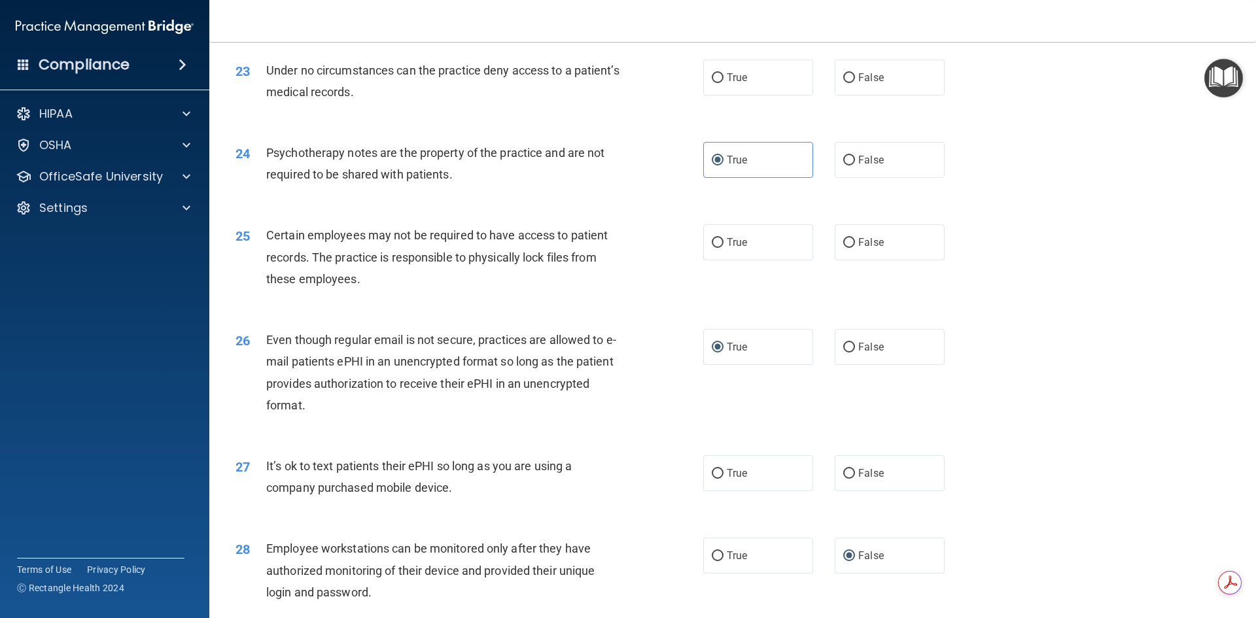
scroll to position [2332, 0]
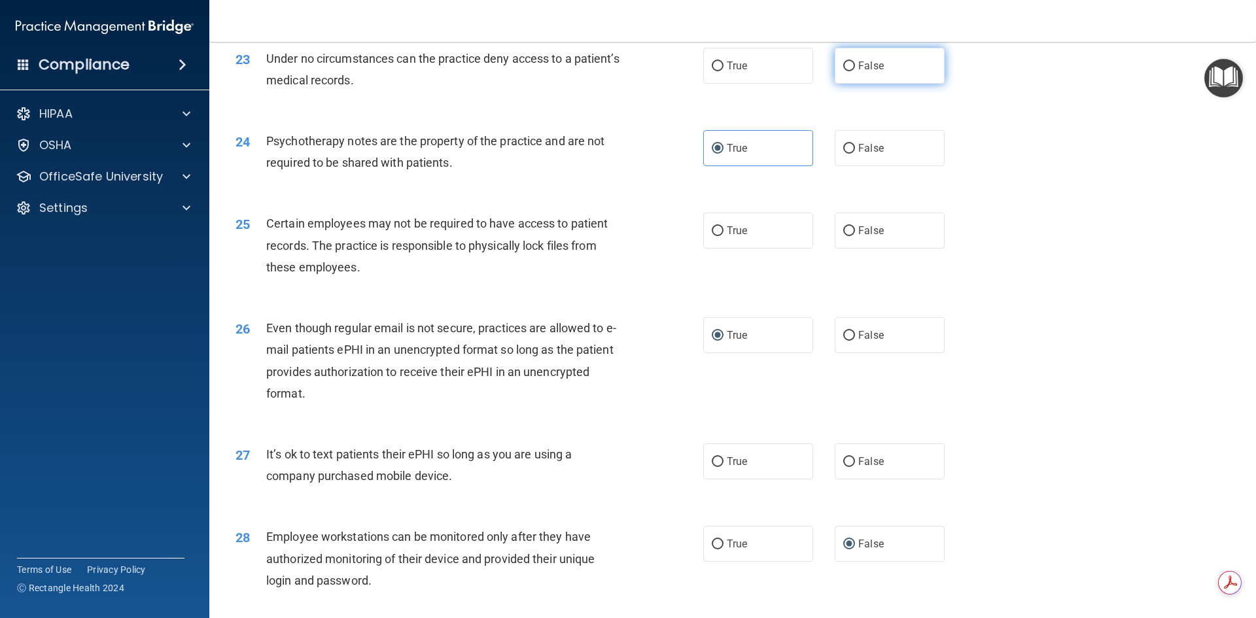
click at [848, 82] on label "False" at bounding box center [890, 66] width 110 height 36
click at [848, 71] on input "False" at bounding box center [849, 66] width 12 height 10
radio input "true"
click at [716, 236] on input "True" at bounding box center [718, 231] width 12 height 10
radio input "true"
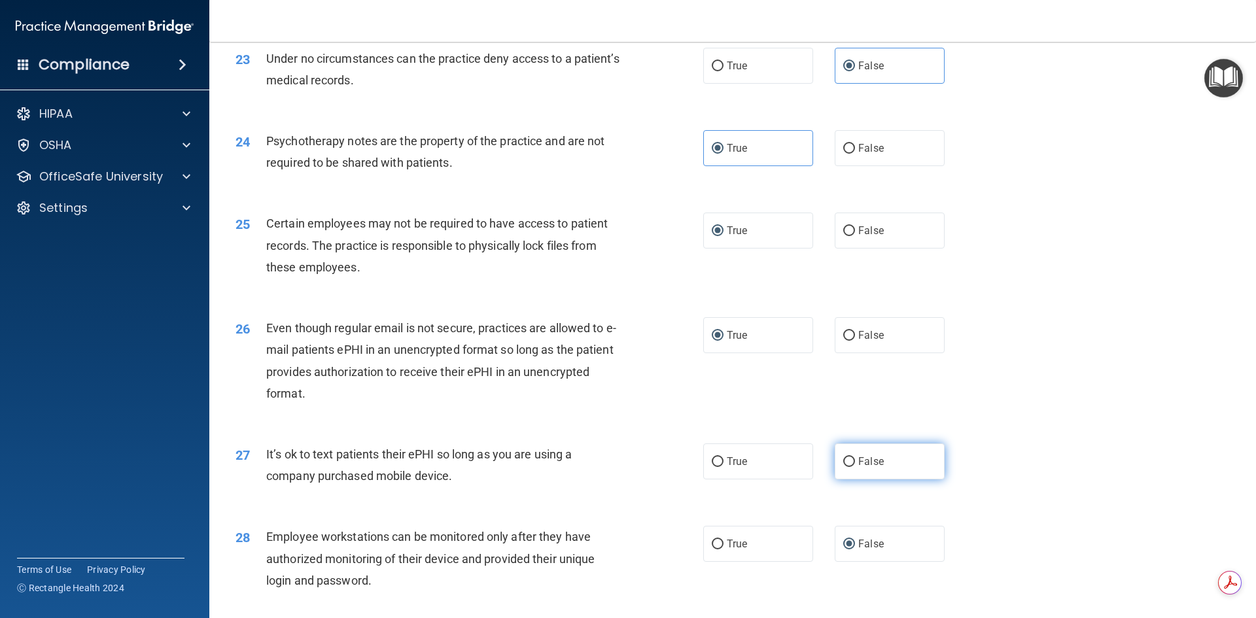
click at [846, 467] on input "False" at bounding box center [849, 462] width 12 height 10
radio input "true"
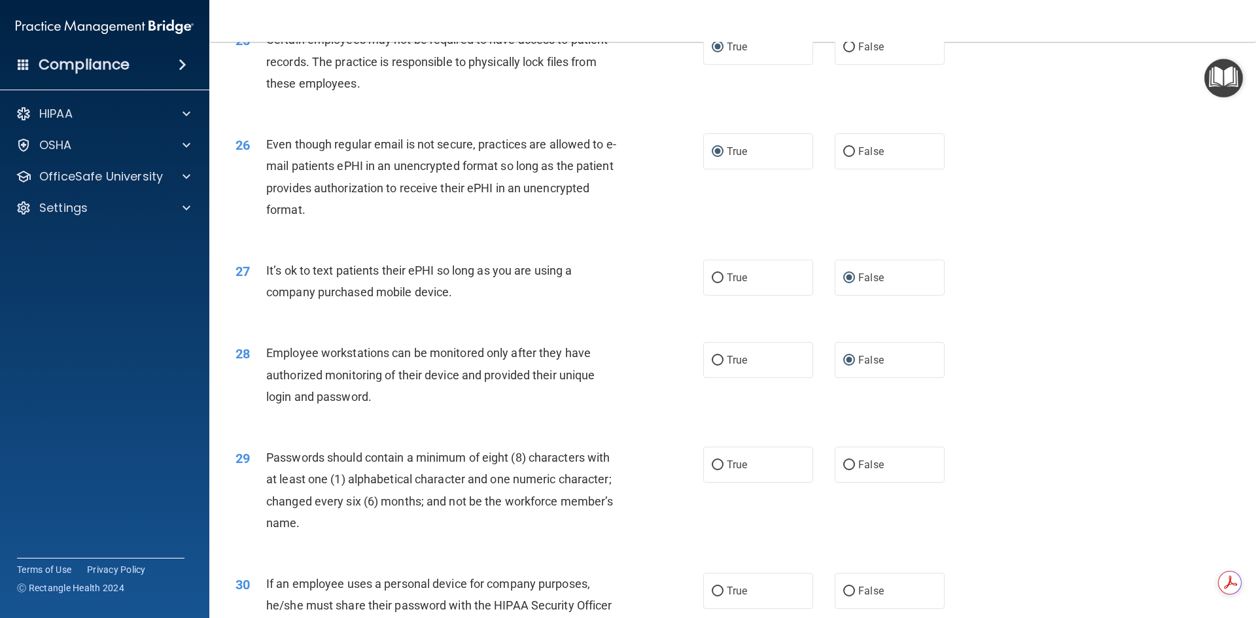
scroll to position [2666, 0]
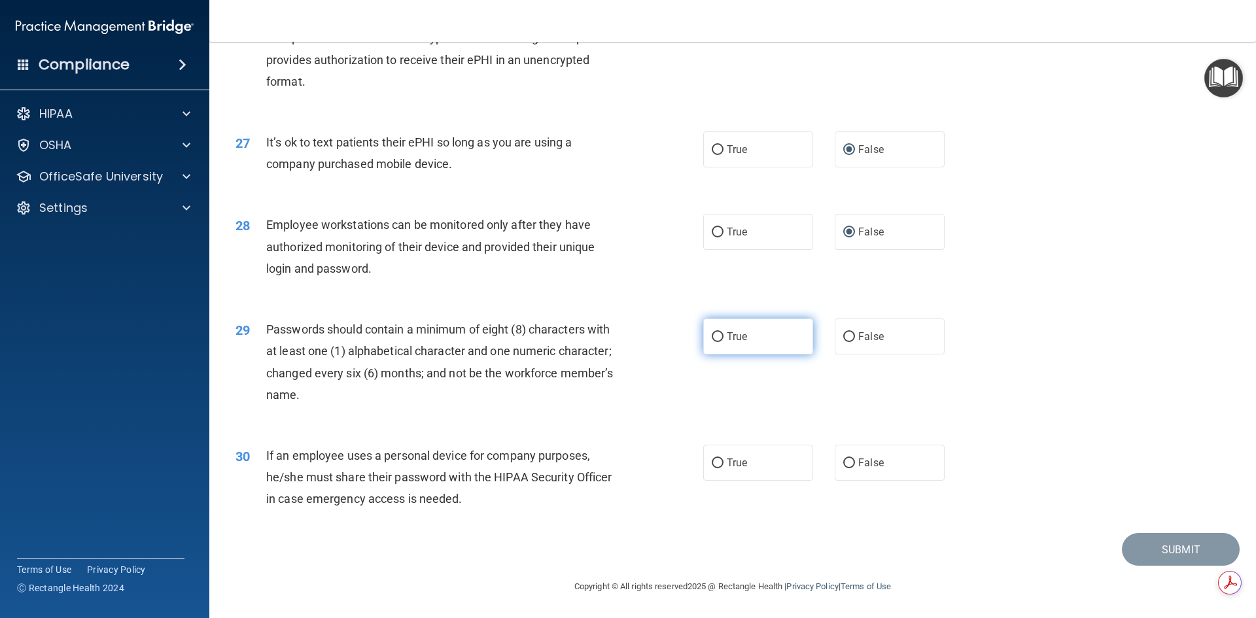
click at [718, 338] on input "True" at bounding box center [718, 337] width 12 height 10
radio input "true"
click at [844, 464] on input "False" at bounding box center [849, 464] width 12 height 10
radio input "true"
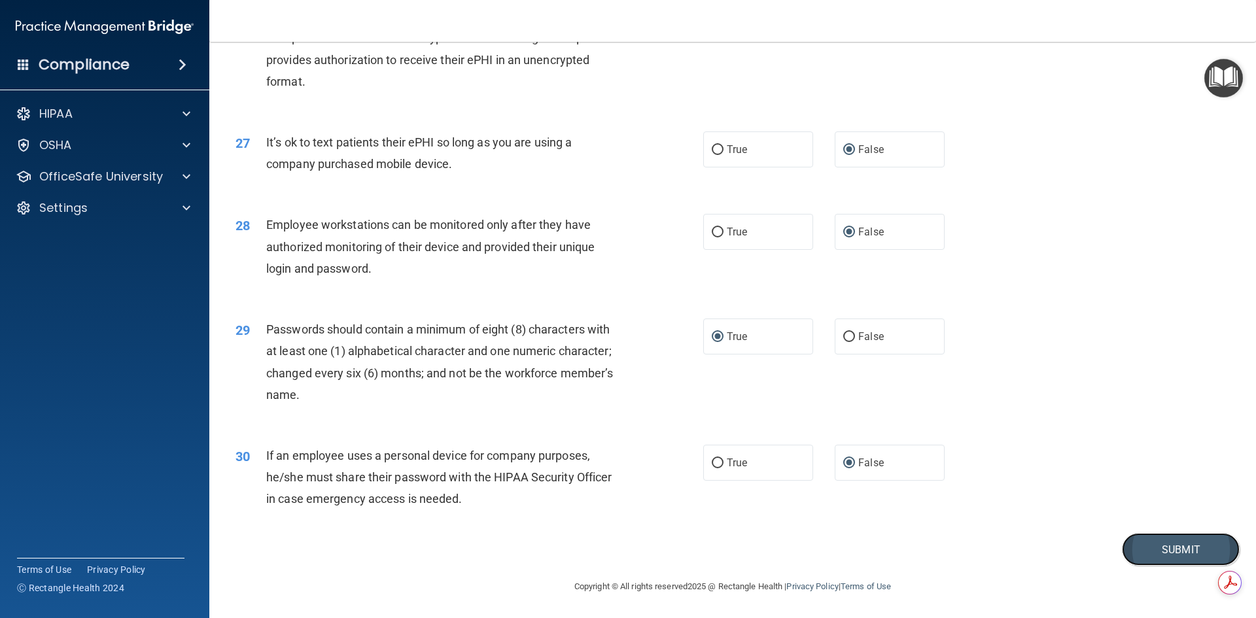
click at [1167, 552] on button "Submit" at bounding box center [1181, 549] width 118 height 33
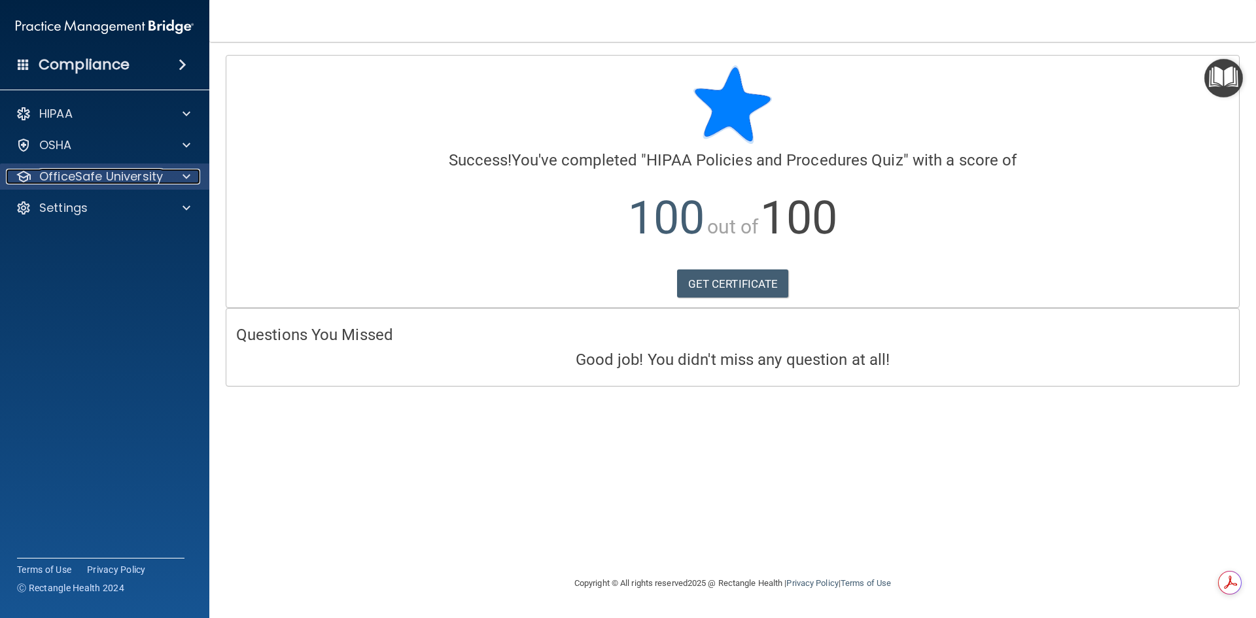
click at [127, 175] on p "OfficeSafe University" at bounding box center [101, 177] width 124 height 16
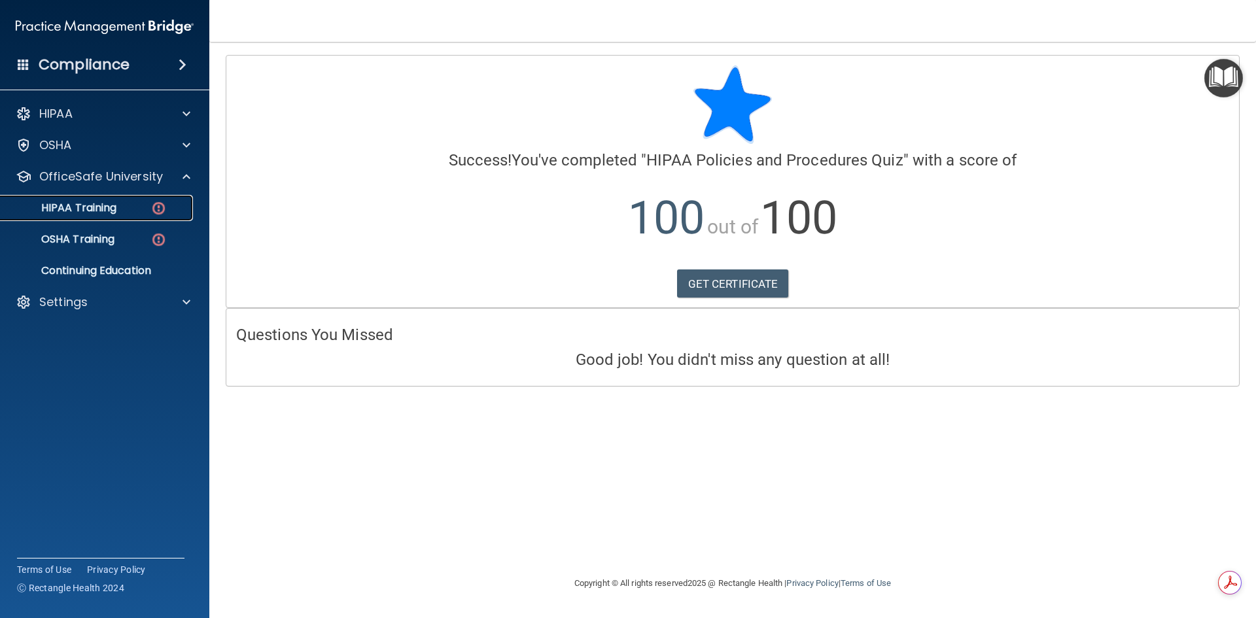
click at [127, 205] on div "HIPAA Training" at bounding box center [98, 207] width 179 height 13
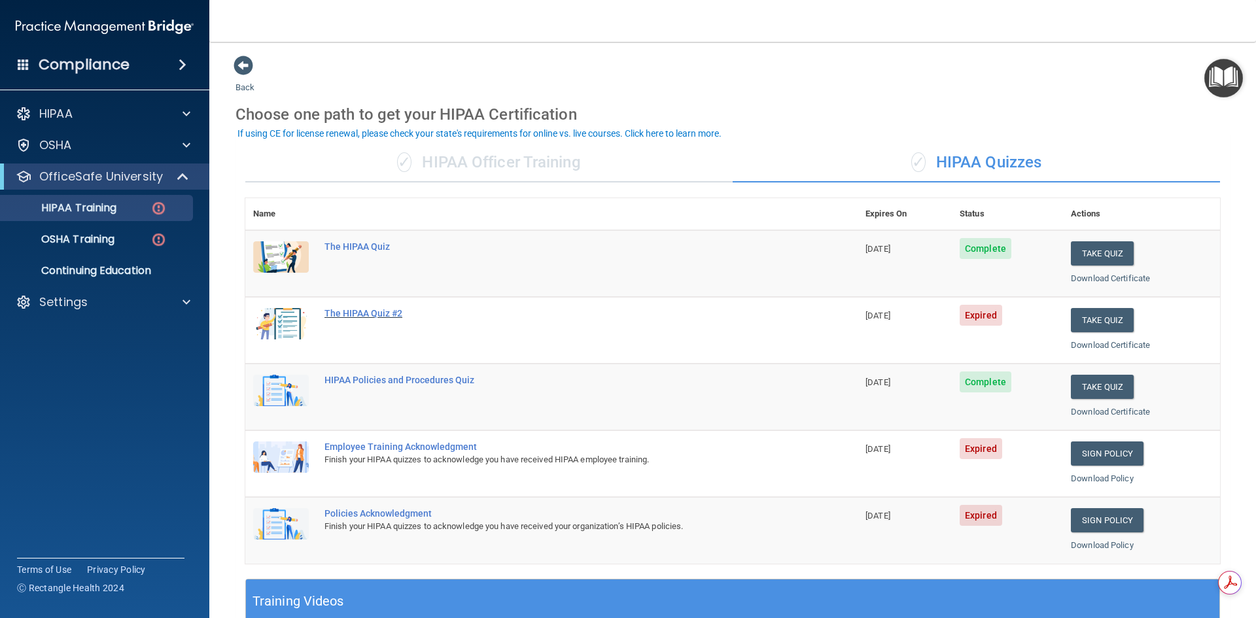
click at [355, 314] on div "The HIPAA Quiz #2" at bounding box center [558, 313] width 468 height 10
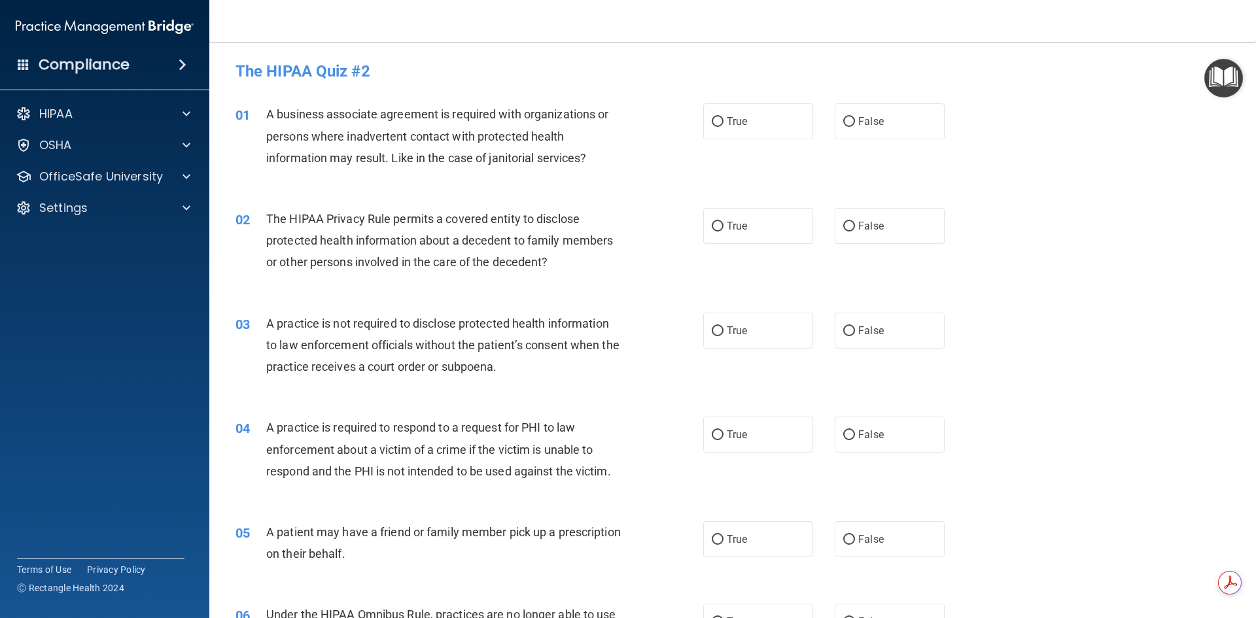
drag, startPoint x: 720, startPoint y: 120, endPoint x: 691, endPoint y: 117, distance: 29.0
click at [719, 120] on label "True" at bounding box center [758, 121] width 110 height 36
click at [719, 120] on input "True" at bounding box center [718, 122] width 12 height 10
radio input "true"
click at [712, 222] on input "True" at bounding box center [718, 227] width 12 height 10
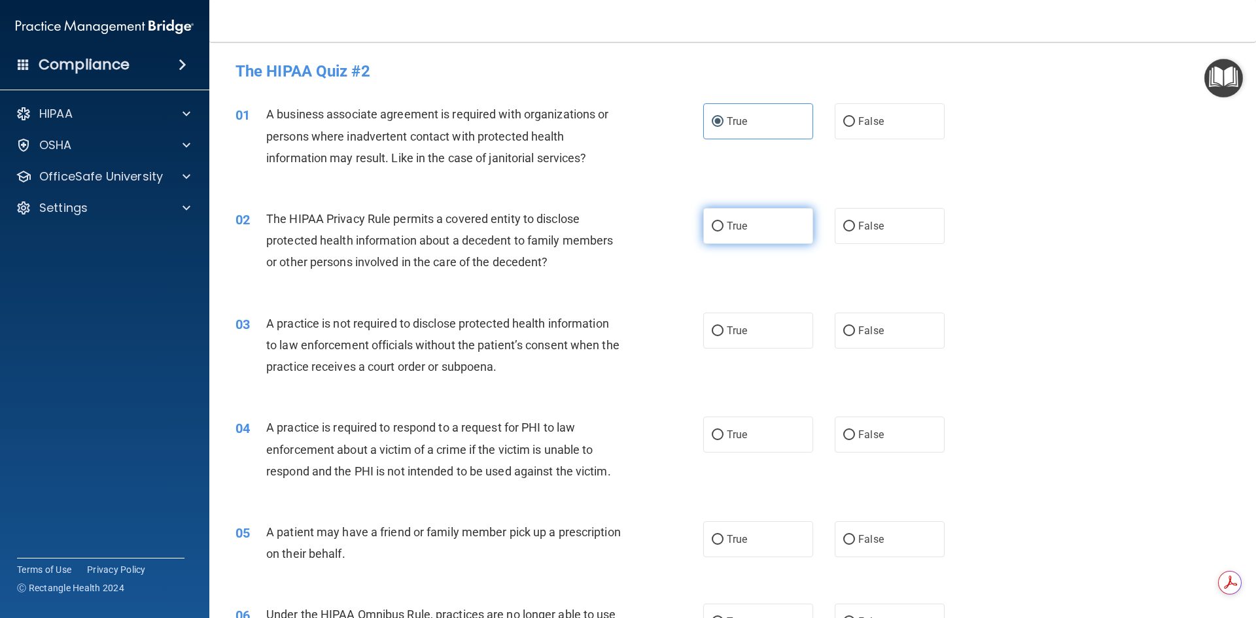
radio input "true"
click at [848, 330] on input "False" at bounding box center [849, 331] width 12 height 10
radio input "true"
click at [712, 434] on input "True" at bounding box center [718, 435] width 12 height 10
radio input "true"
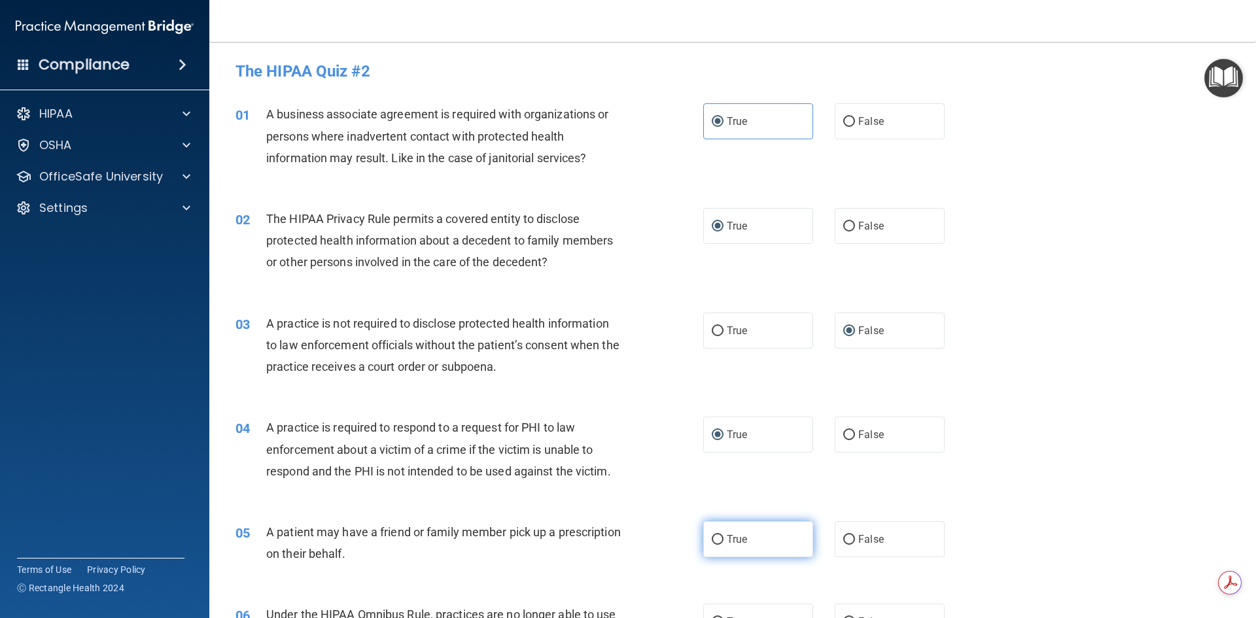
click at [712, 538] on input "True" at bounding box center [718, 540] width 12 height 10
radio input "true"
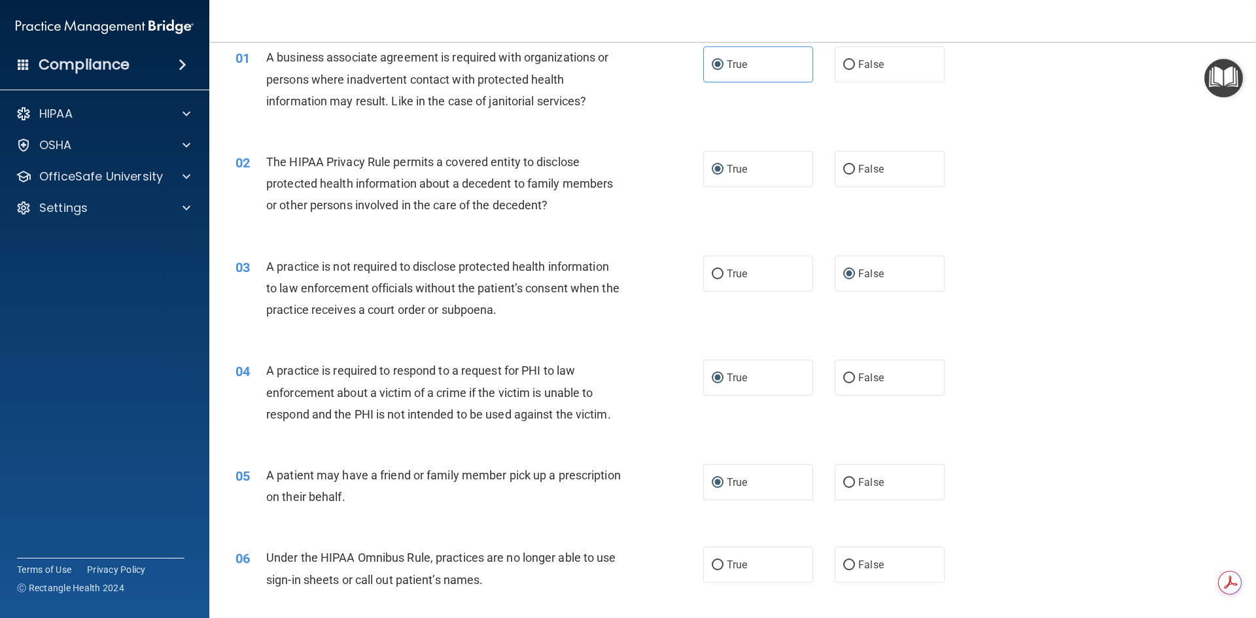
scroll to position [60, 0]
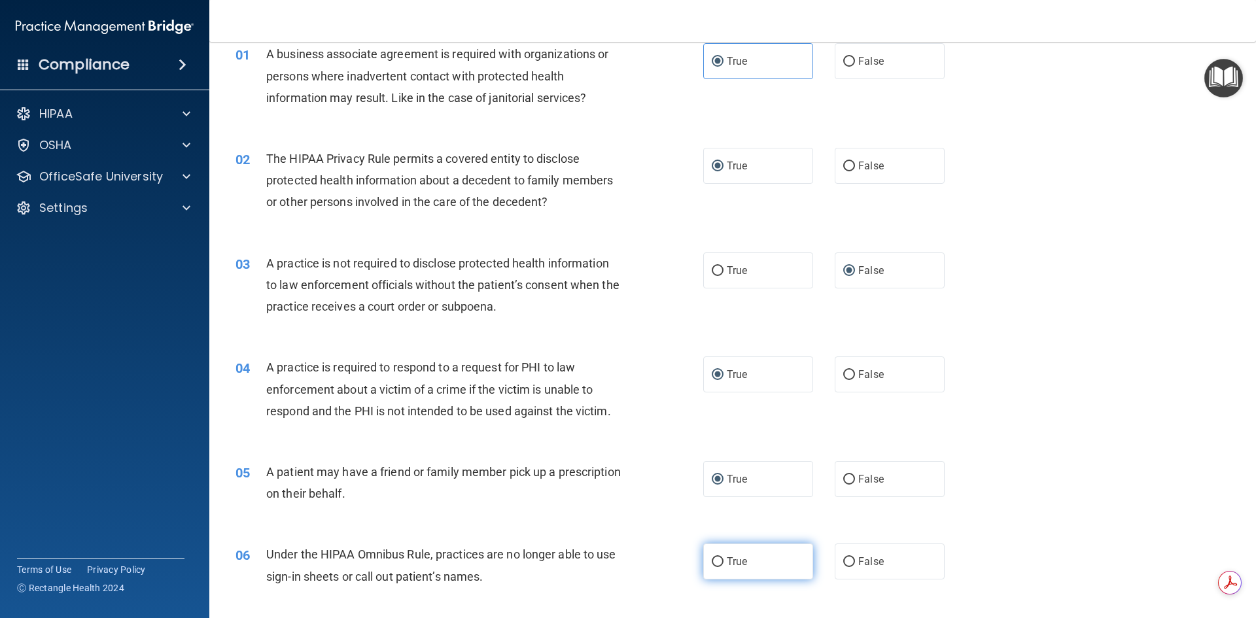
click at [718, 561] on input "True" at bounding box center [718, 562] width 12 height 10
radio input "true"
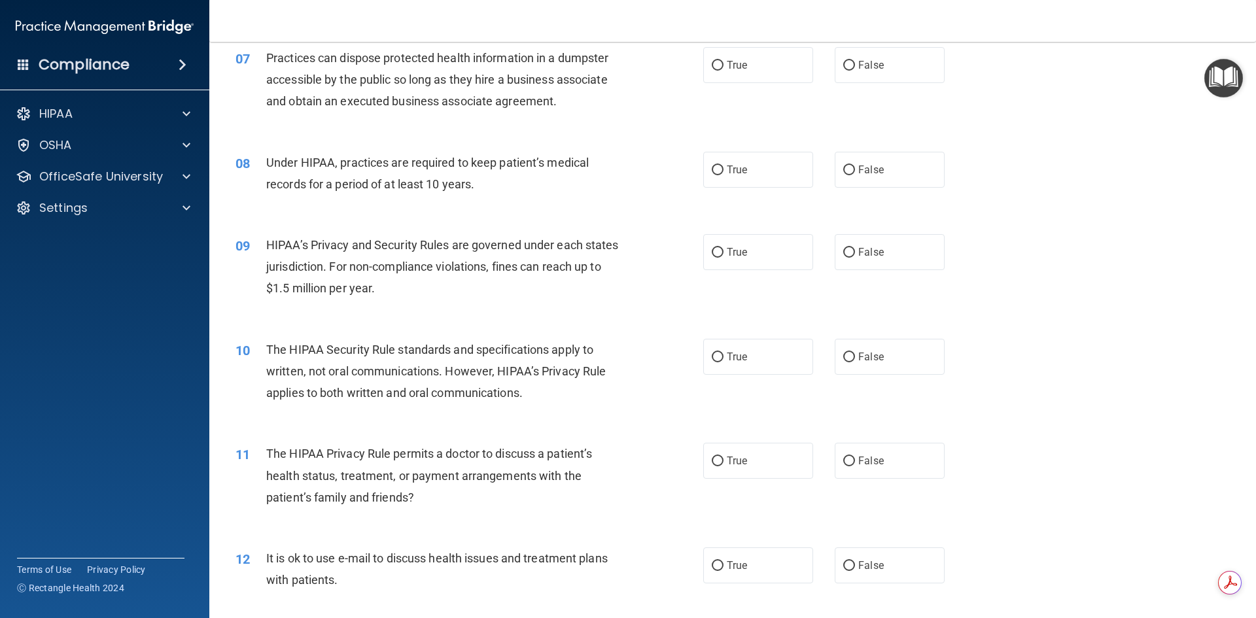
scroll to position [643, 0]
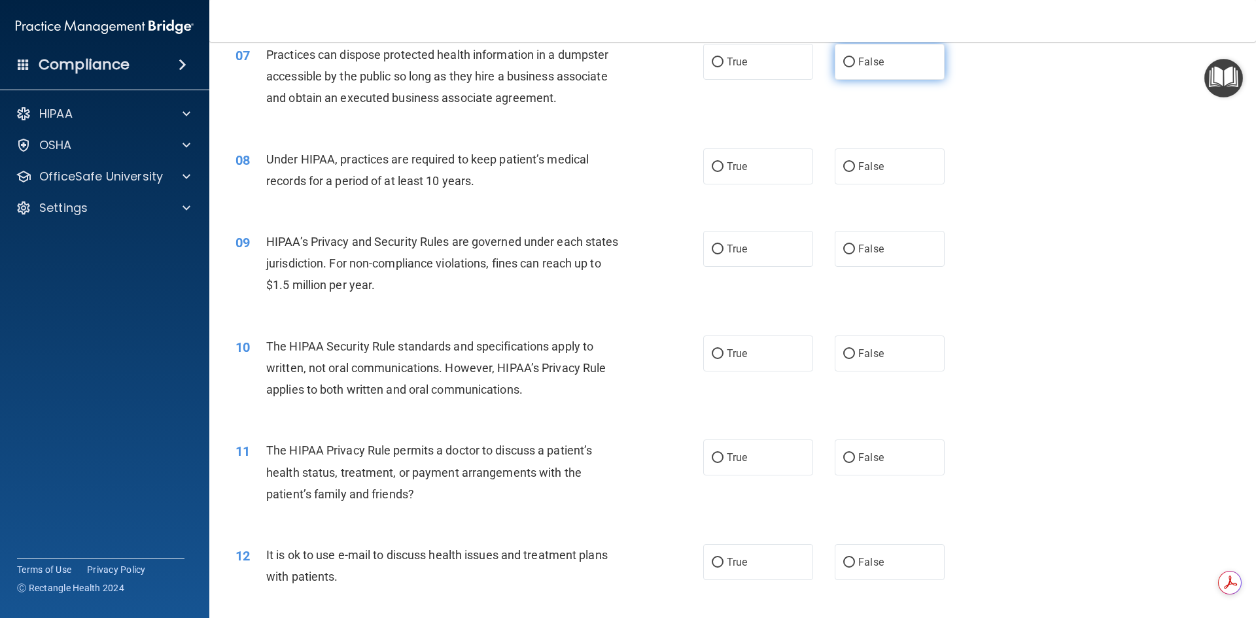
click at [847, 62] on input "False" at bounding box center [849, 63] width 12 height 10
radio input "true"
click at [858, 164] on span "False" at bounding box center [871, 166] width 26 height 12
click at [852, 164] on input "False" at bounding box center [849, 167] width 12 height 10
radio input "true"
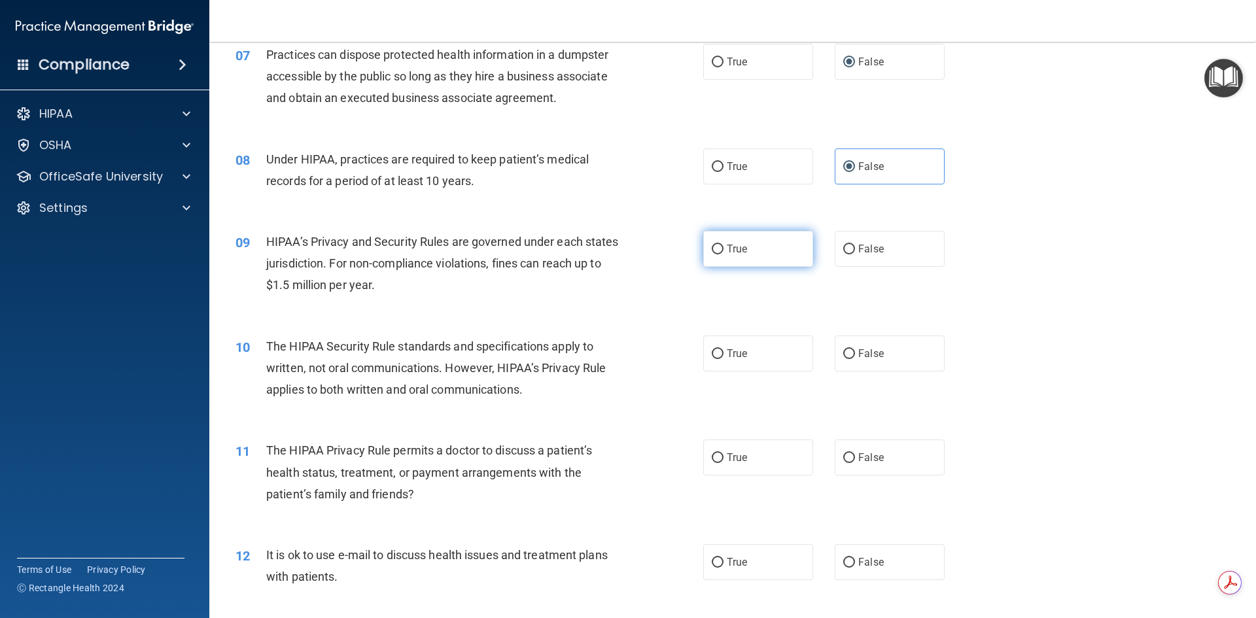
click at [714, 249] on input "True" at bounding box center [718, 250] width 12 height 10
radio input "true"
click at [720, 352] on label "True" at bounding box center [758, 354] width 110 height 36
click at [720, 352] on input "True" at bounding box center [718, 354] width 12 height 10
radio input "true"
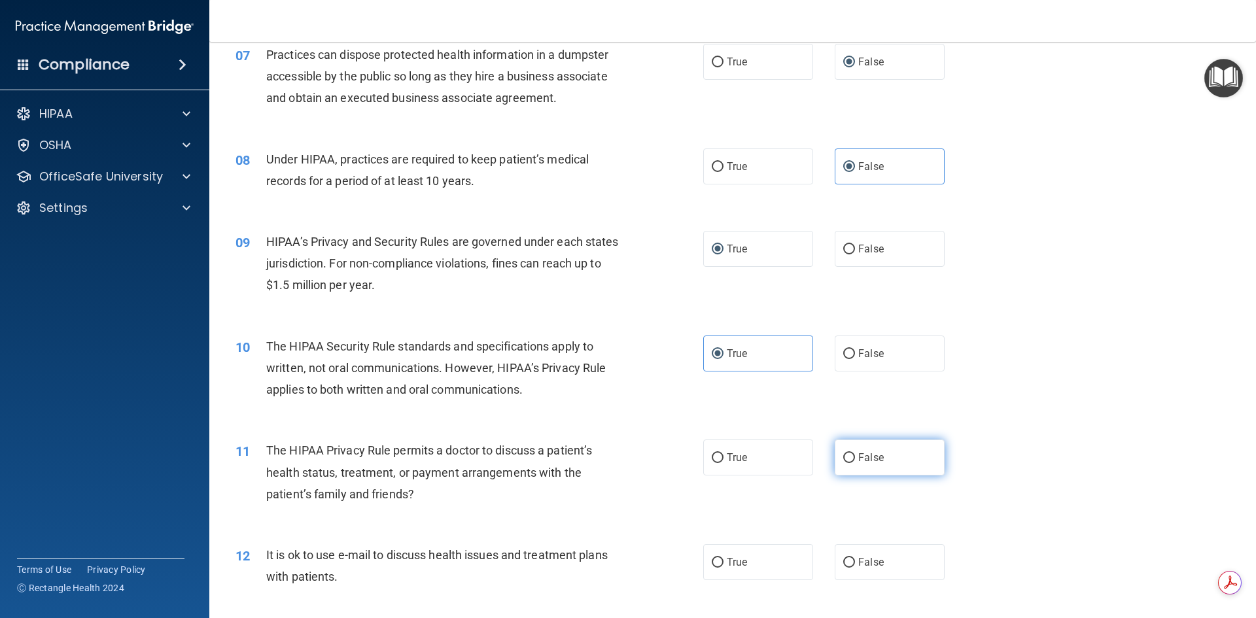
click at [843, 459] on input "False" at bounding box center [849, 458] width 12 height 10
radio input "true"
click at [850, 563] on label "False" at bounding box center [890, 562] width 110 height 36
click at [850, 563] on input "False" at bounding box center [849, 563] width 12 height 10
radio input "true"
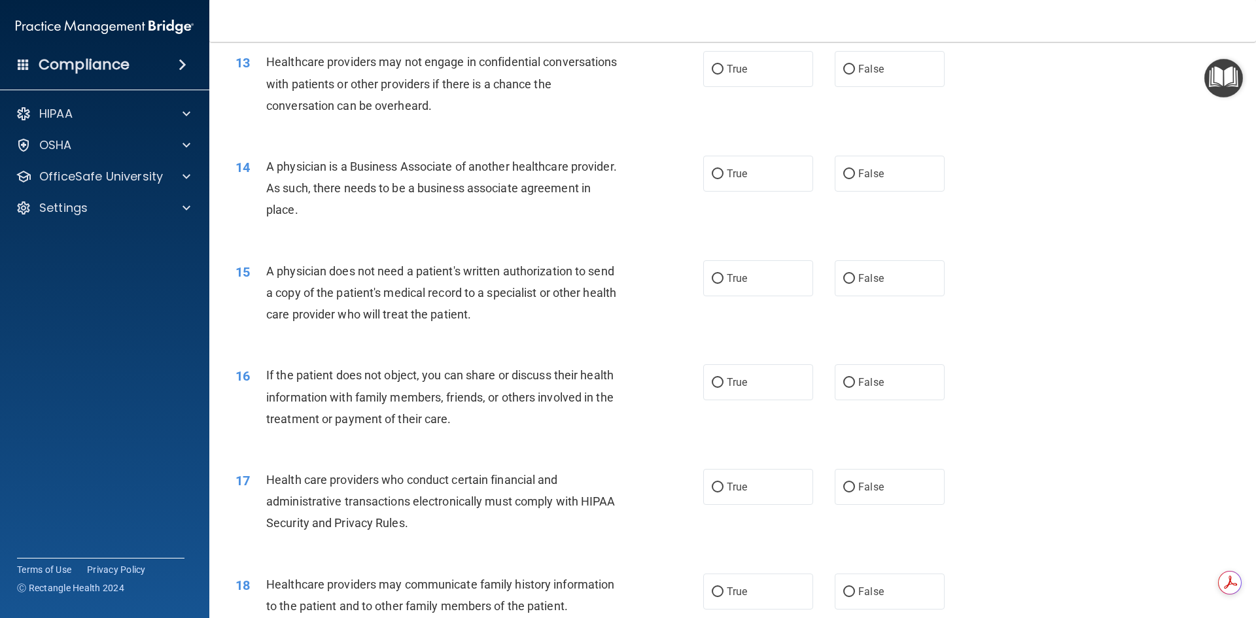
scroll to position [1229, 0]
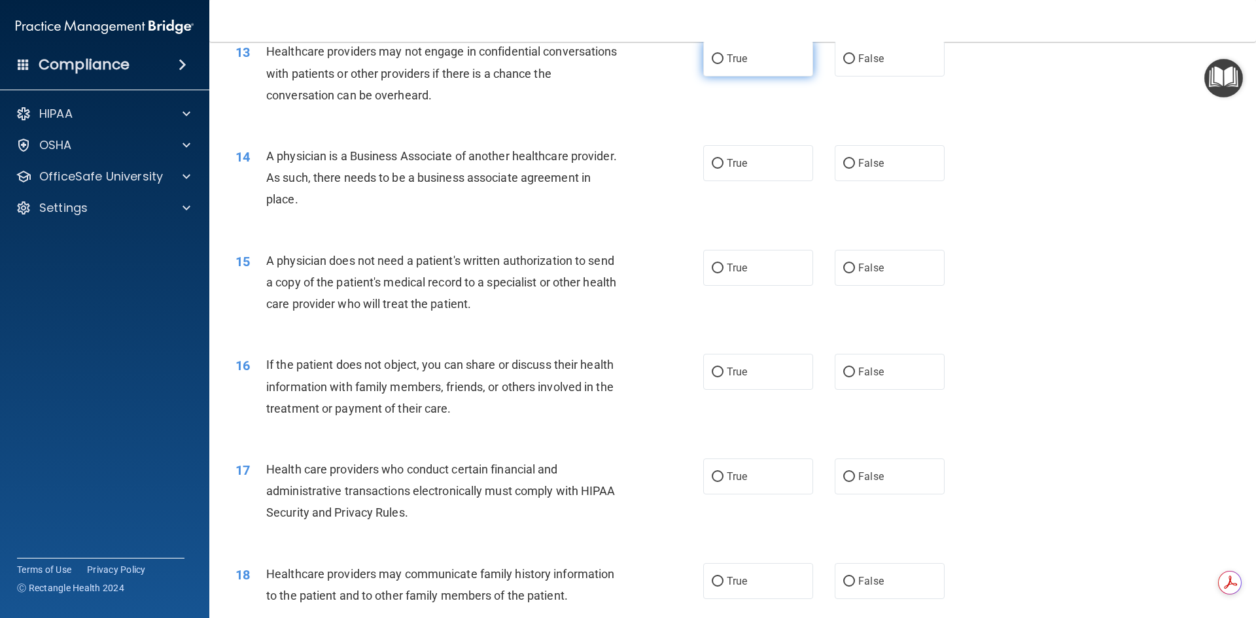
click at [712, 60] on input "True" at bounding box center [718, 59] width 12 height 10
radio input "true"
click at [858, 157] on span "False" at bounding box center [871, 163] width 26 height 12
click at [855, 159] on input "False" at bounding box center [849, 164] width 12 height 10
radio input "true"
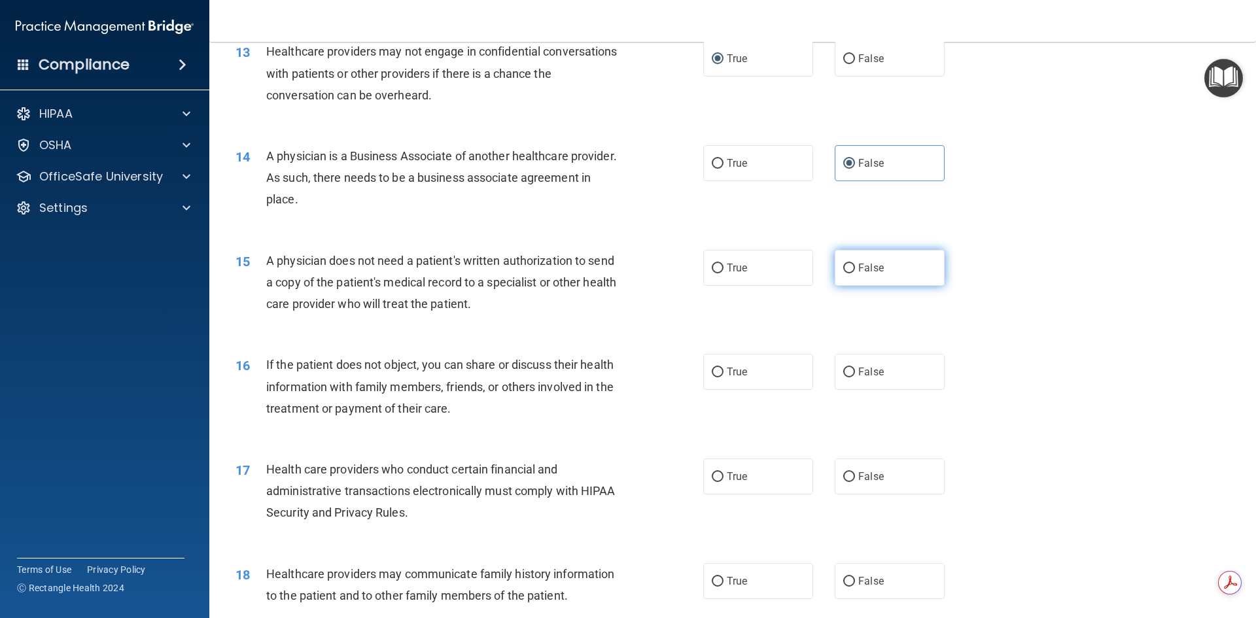
click at [849, 264] on label "False" at bounding box center [890, 268] width 110 height 36
click at [849, 264] on input "False" at bounding box center [849, 269] width 12 height 10
radio input "true"
click at [719, 369] on label "True" at bounding box center [758, 372] width 110 height 36
click at [719, 369] on input "True" at bounding box center [718, 373] width 12 height 10
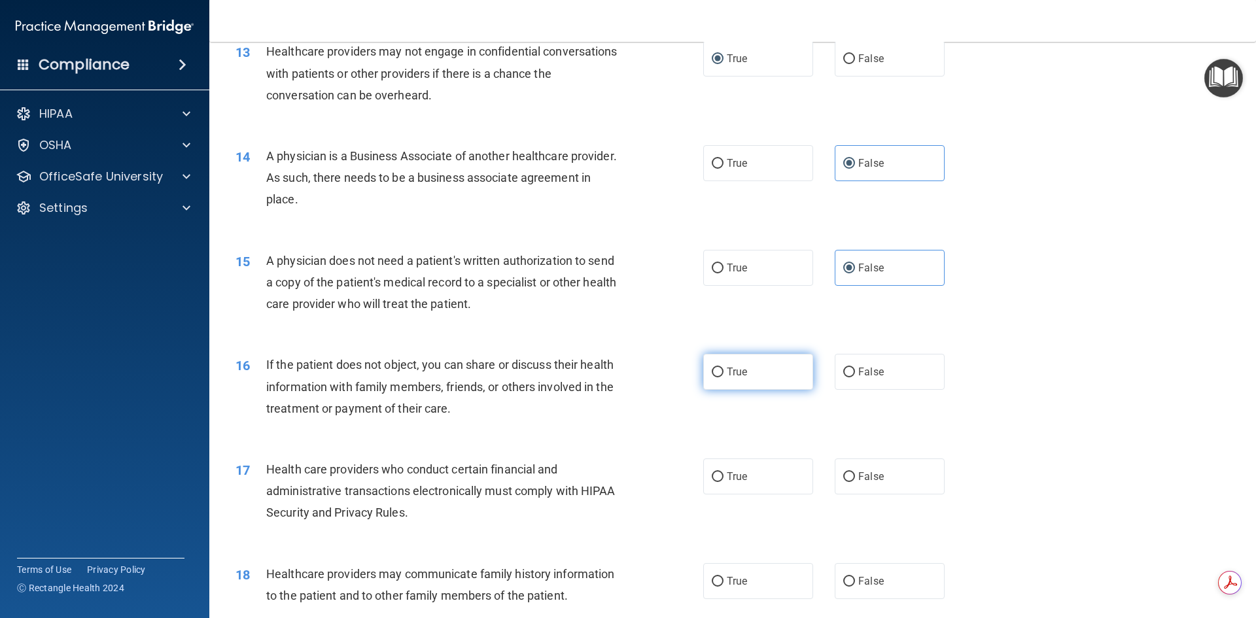
radio input "true"
click at [712, 474] on input "True" at bounding box center [718, 477] width 12 height 10
radio input "true"
click at [846, 580] on input "False" at bounding box center [849, 582] width 12 height 10
radio input "true"
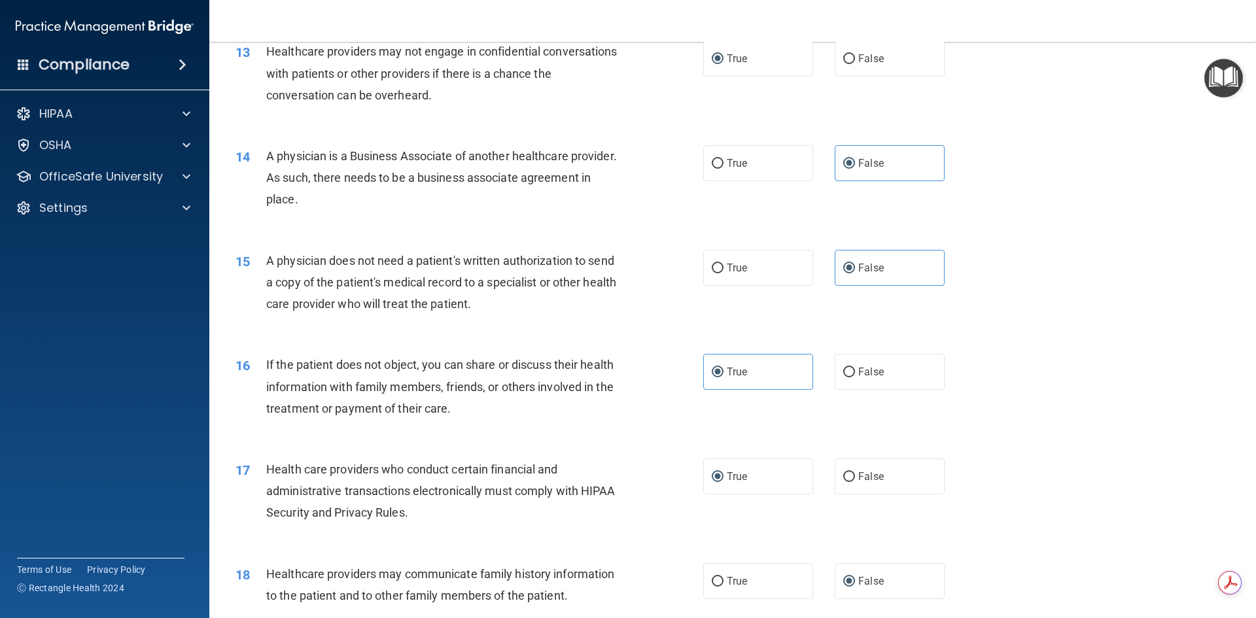
drag, startPoint x: 1244, startPoint y: 294, endPoint x: 1251, endPoint y: 331, distance: 37.5
click at [1251, 331] on main "- The HIPAA Quiz #2 This quiz doesn’t expire until 08/12/2025. Are you sure you…" at bounding box center [732, 330] width 1047 height 576
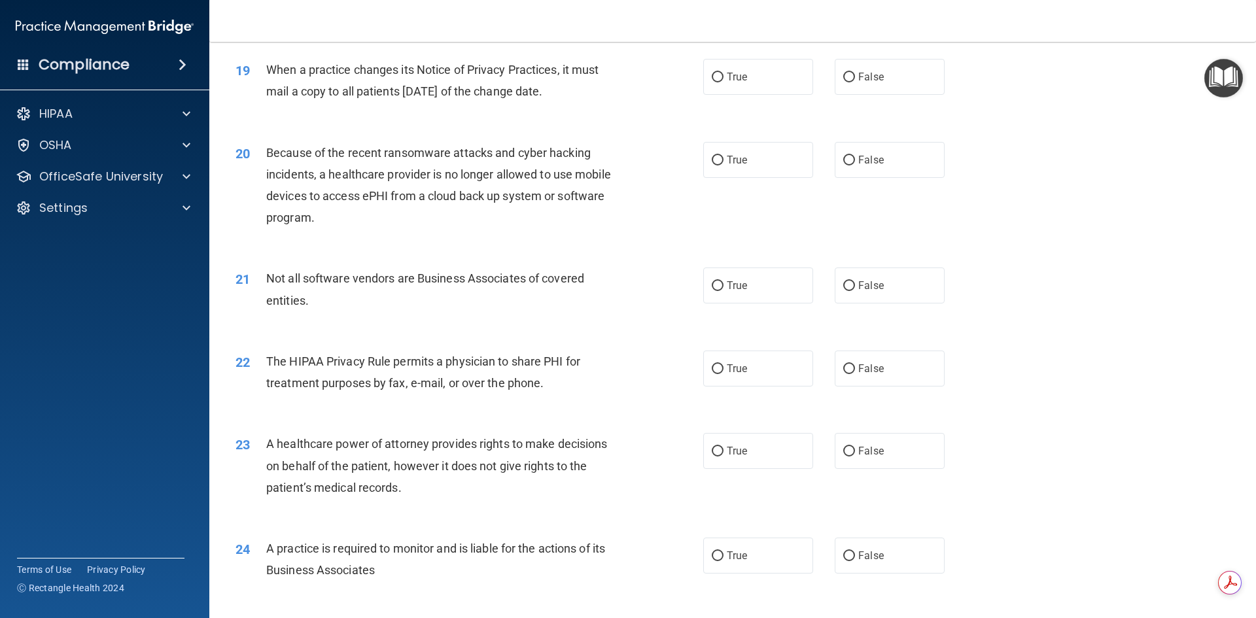
scroll to position [1823, 0]
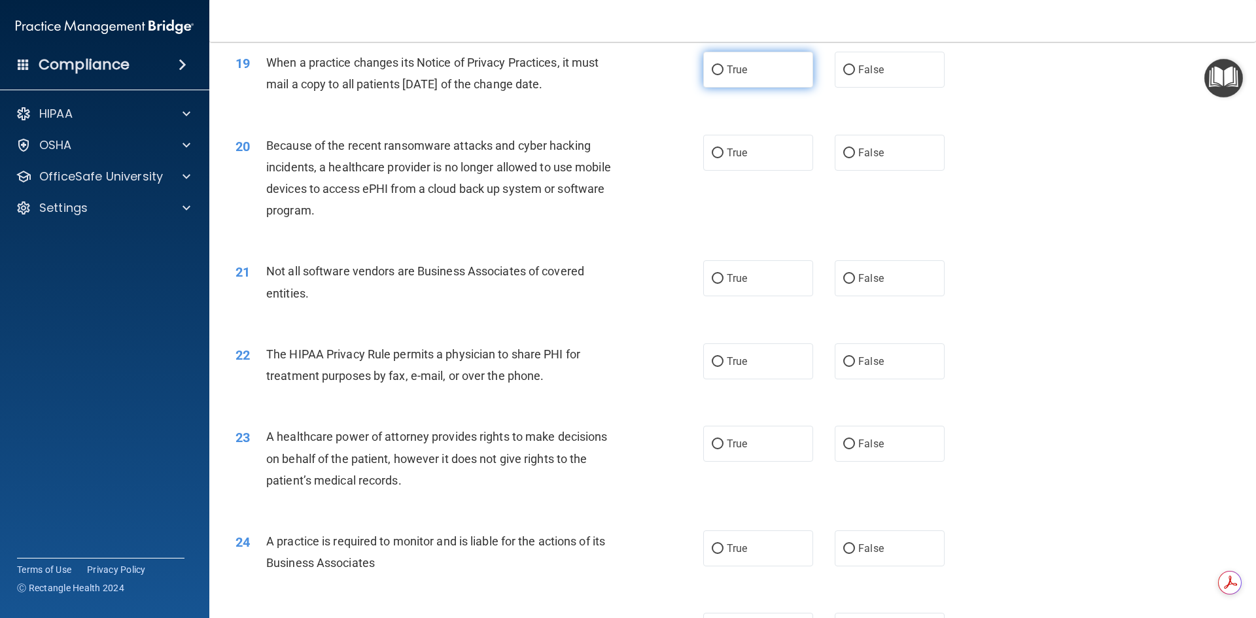
click at [716, 67] on input "True" at bounding box center [718, 70] width 12 height 10
radio input "true"
click at [720, 154] on label "True" at bounding box center [758, 153] width 110 height 36
click at [720, 154] on input "True" at bounding box center [718, 153] width 12 height 10
radio input "true"
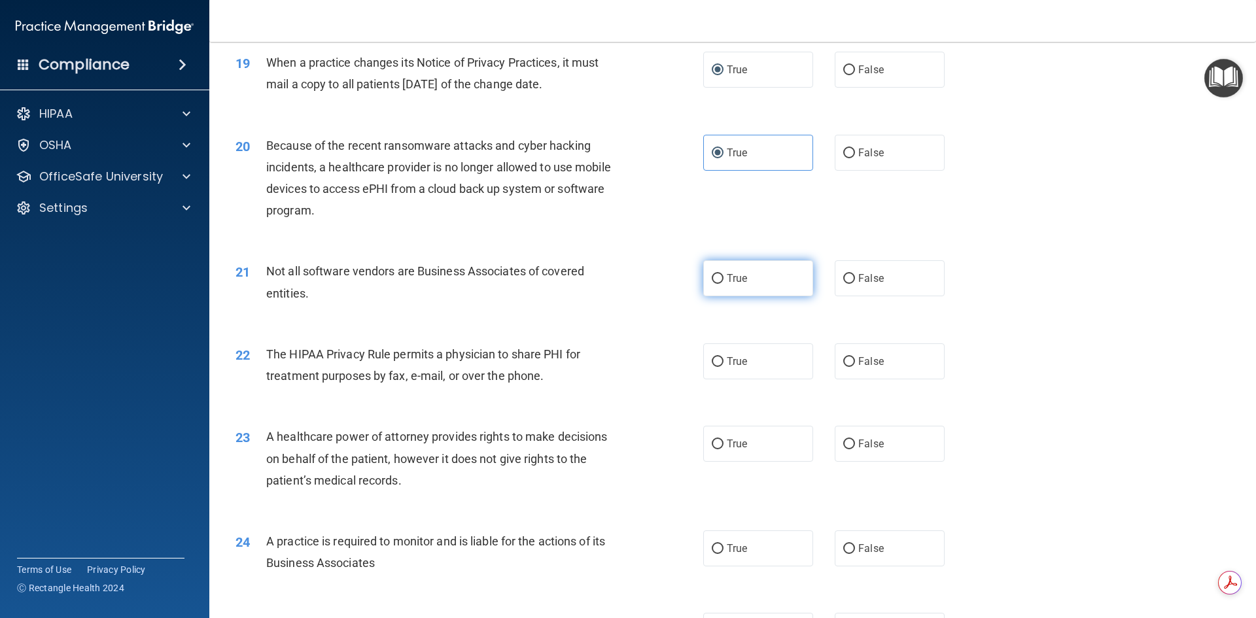
click at [720, 278] on label "True" at bounding box center [758, 278] width 110 height 36
click at [720, 278] on input "True" at bounding box center [718, 279] width 12 height 10
radio input "true"
click at [719, 364] on label "True" at bounding box center [758, 361] width 110 height 36
click at [719, 364] on input "True" at bounding box center [718, 362] width 12 height 10
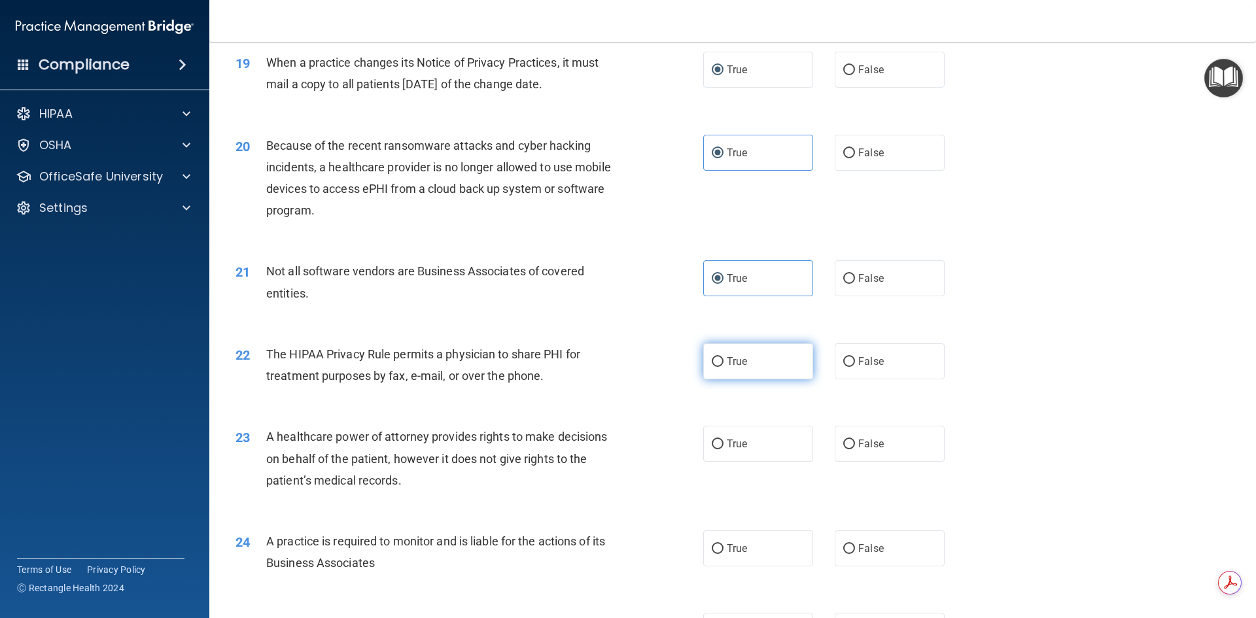
radio input "true"
click at [718, 442] on input "True" at bounding box center [718, 445] width 12 height 10
radio input "true"
click at [712, 549] on input "True" at bounding box center [718, 549] width 12 height 10
radio input "true"
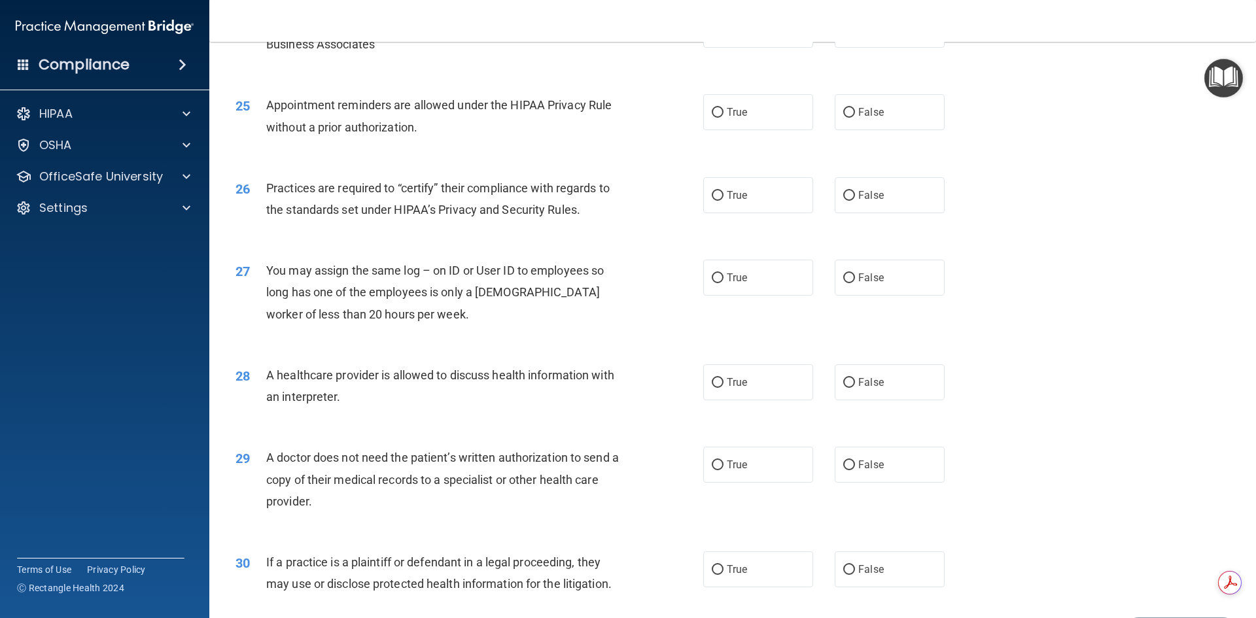
scroll to position [2377, 0]
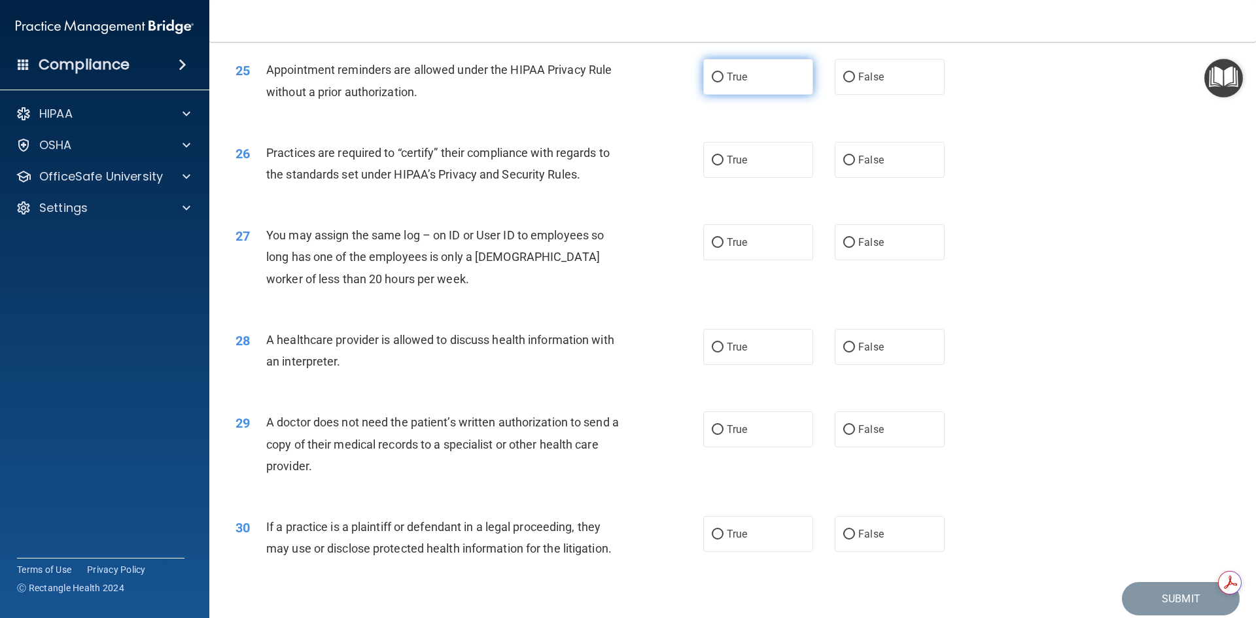
click at [718, 75] on input "True" at bounding box center [718, 78] width 12 height 10
radio input "true"
click at [718, 157] on input "True" at bounding box center [718, 161] width 12 height 10
radio input "true"
click at [843, 241] on input "False" at bounding box center [849, 243] width 12 height 10
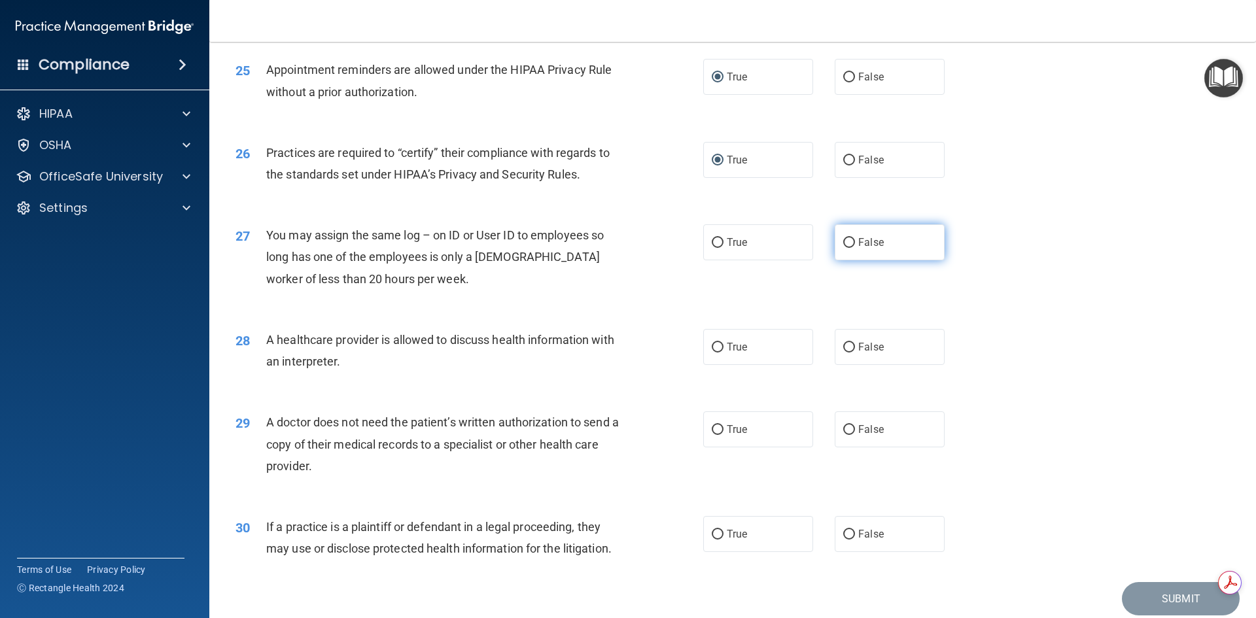
radio input "true"
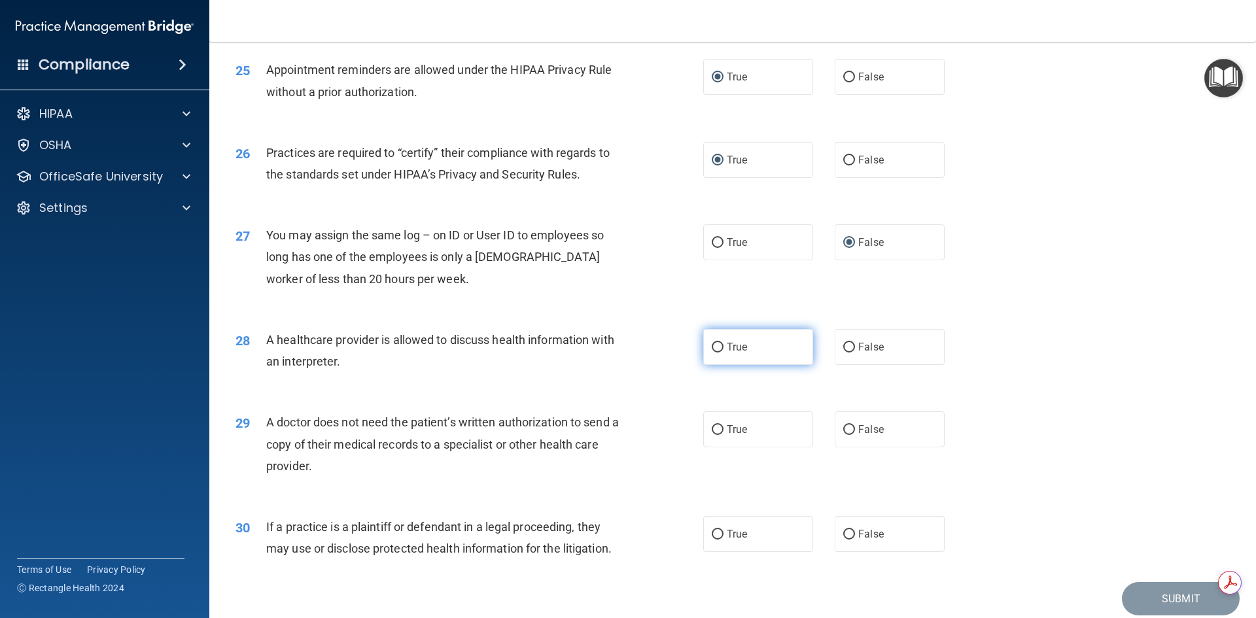
click at [705, 347] on label "True" at bounding box center [758, 347] width 110 height 36
click at [712, 347] on input "True" at bounding box center [718, 348] width 12 height 10
radio input "true"
click at [846, 345] on input "False" at bounding box center [849, 348] width 12 height 10
radio input "true"
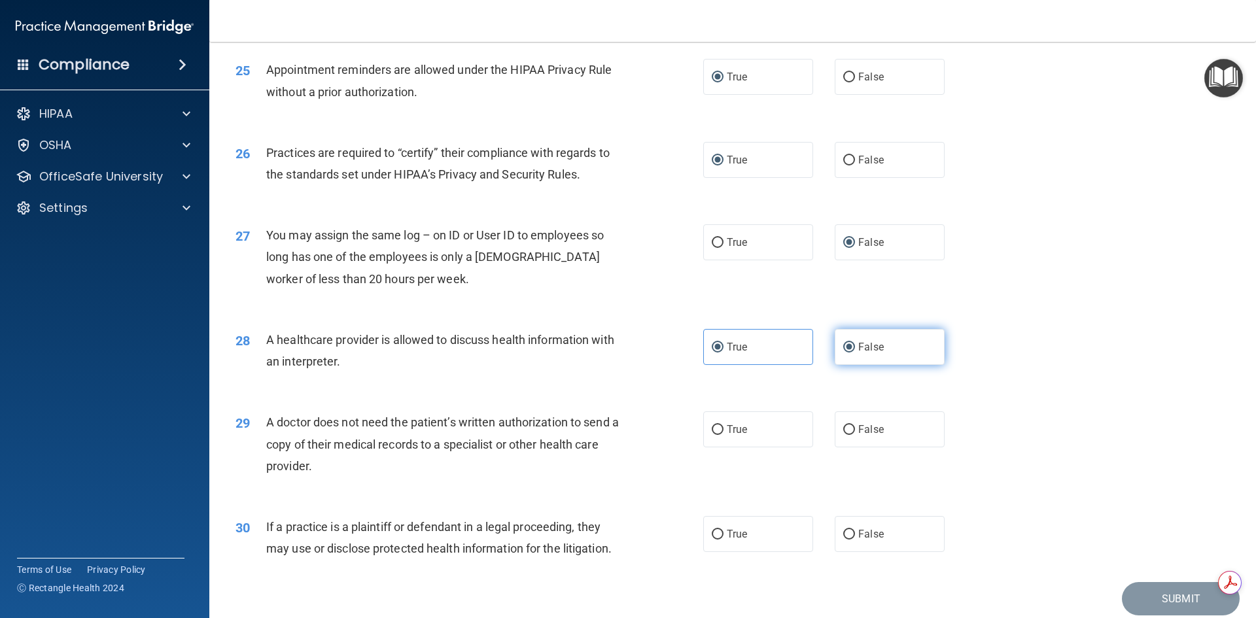
radio input "false"
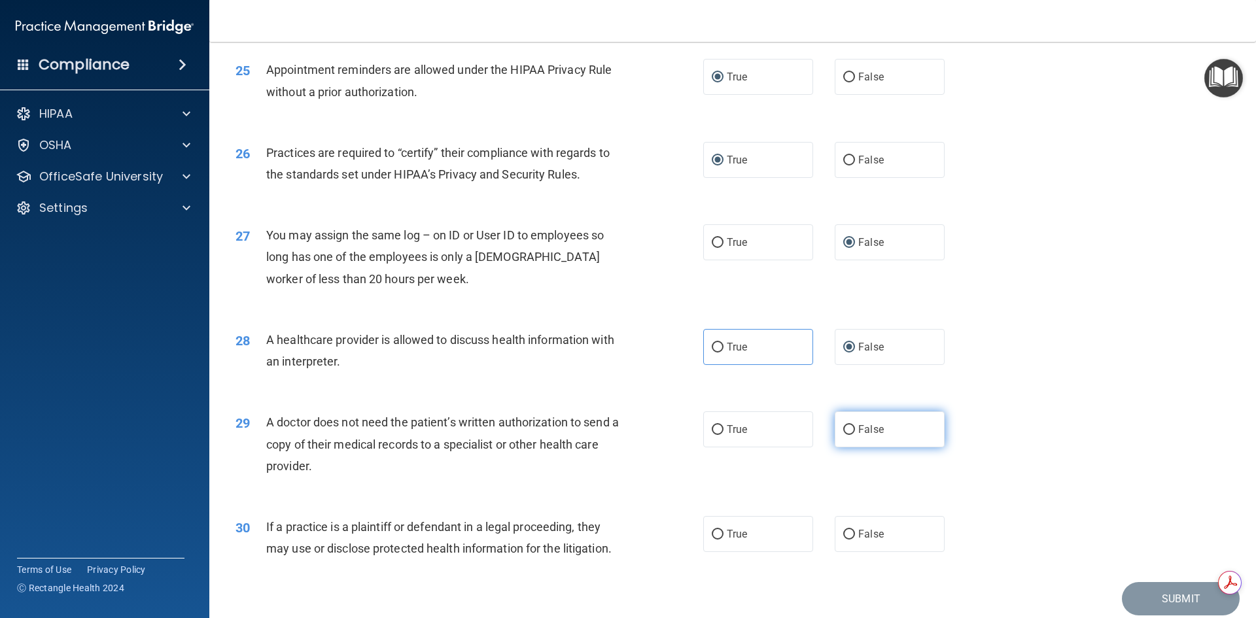
click at [849, 425] on label "False" at bounding box center [890, 429] width 110 height 36
click at [849, 425] on input "False" at bounding box center [849, 430] width 12 height 10
radio input "true"
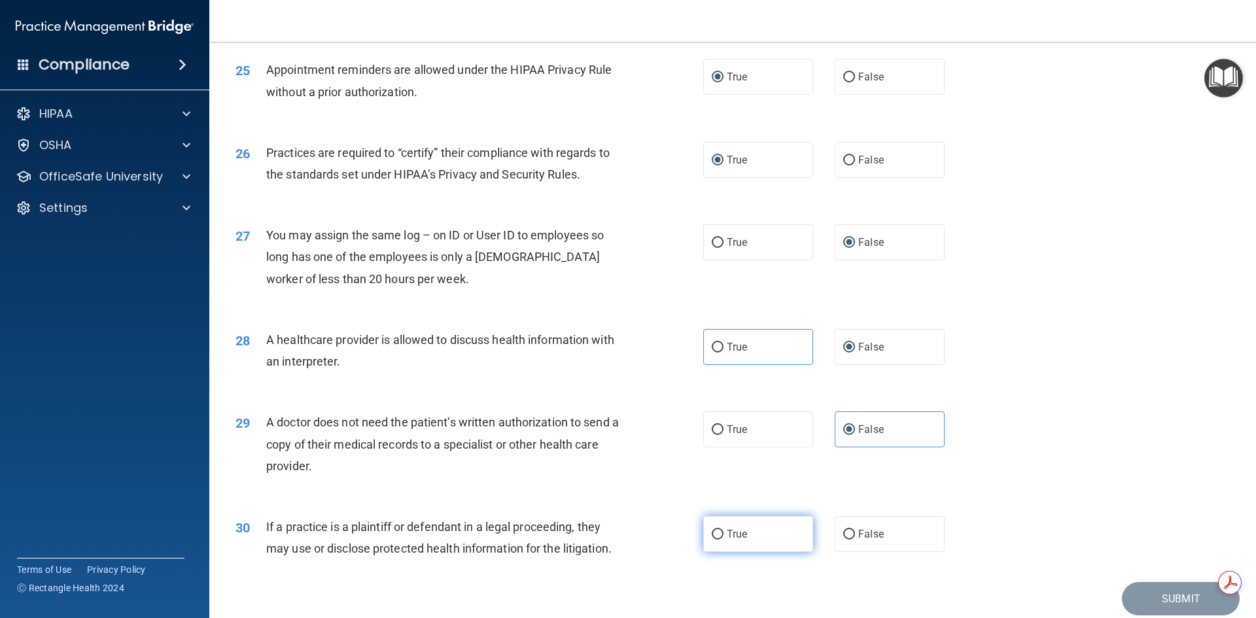
click at [714, 537] on input "True" at bounding box center [718, 535] width 12 height 10
radio input "true"
click at [1152, 591] on button "Submit" at bounding box center [1181, 598] width 118 height 33
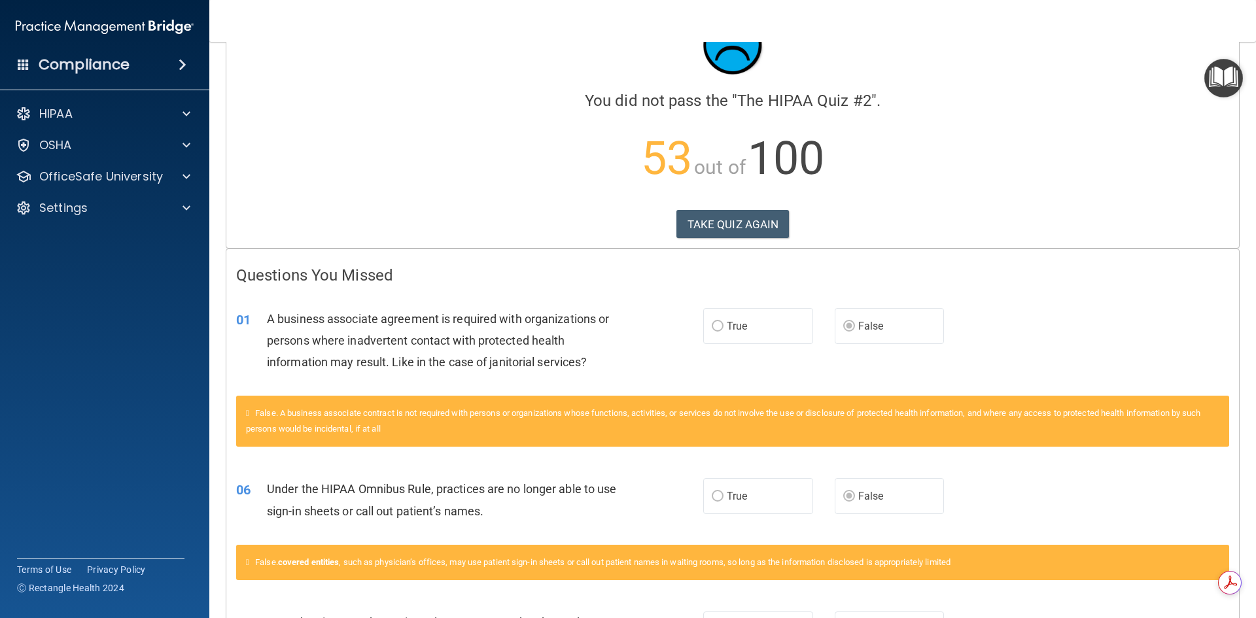
scroll to position [34, 0]
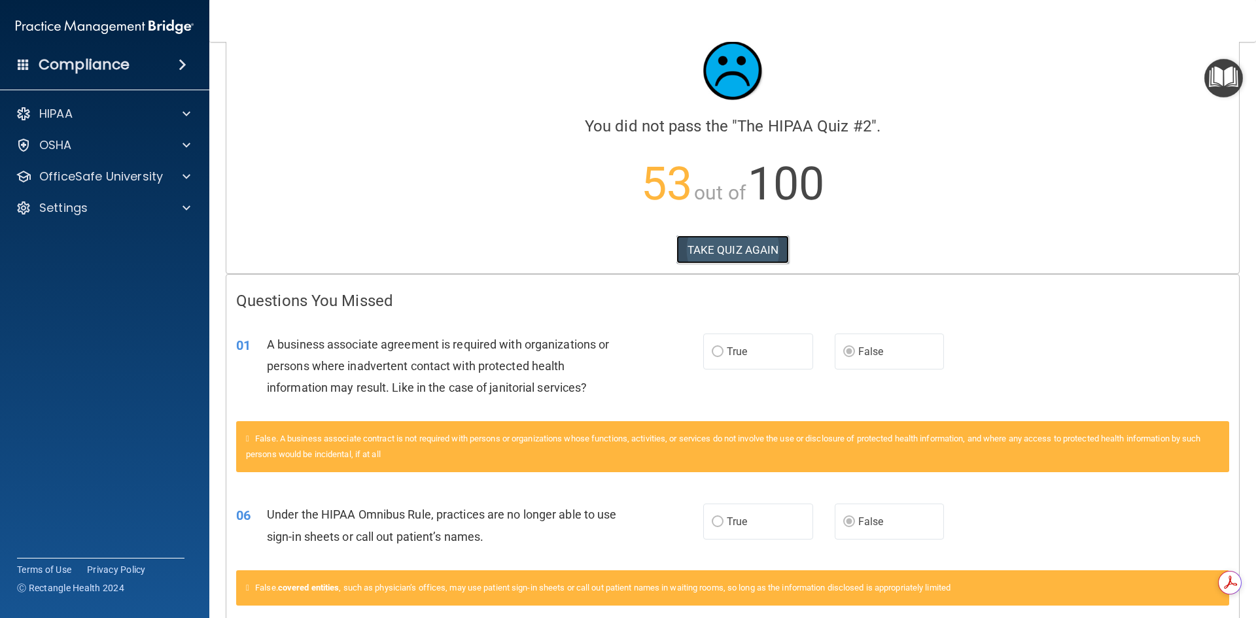
click at [697, 249] on button "TAKE QUIZ AGAIN" at bounding box center [732, 249] width 113 height 29
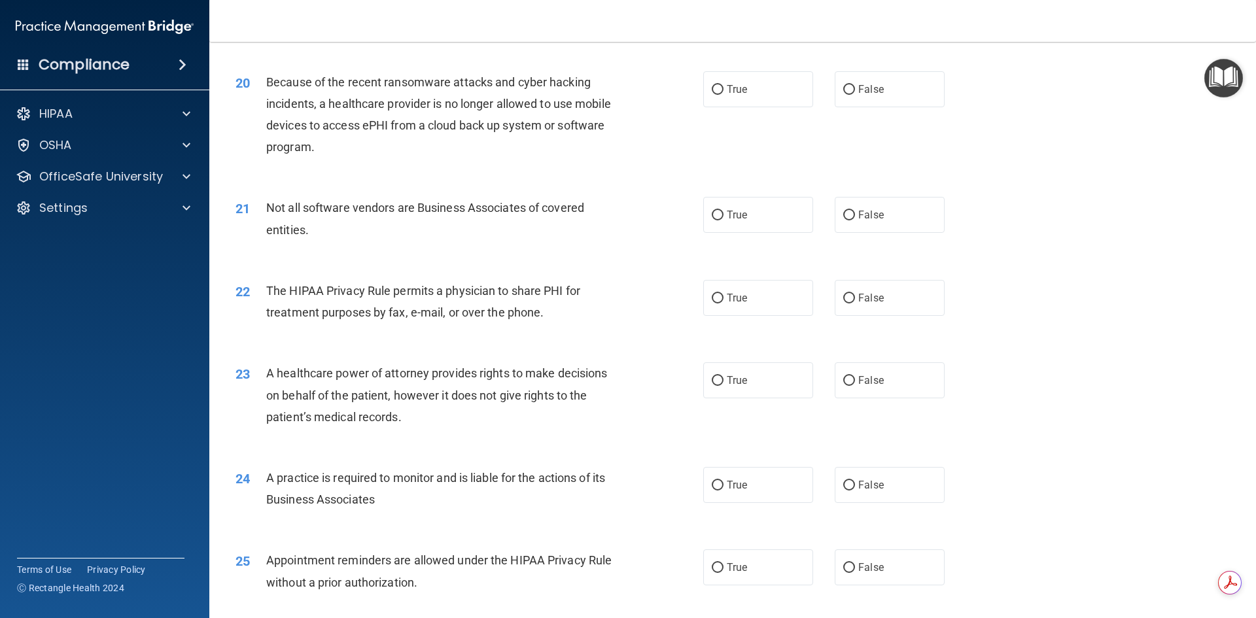
scroll to position [2427, 0]
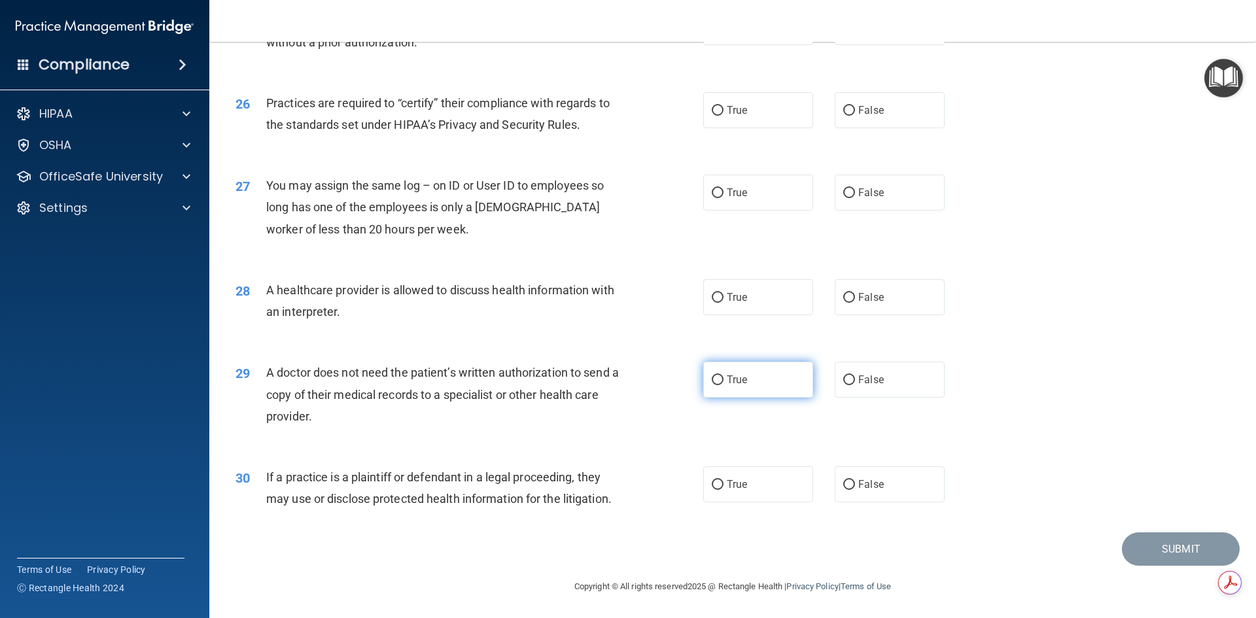
click at [714, 379] on input "True" at bounding box center [718, 380] width 12 height 10
radio input "true"
click at [717, 298] on input "True" at bounding box center [718, 298] width 12 height 10
radio input "true"
click at [845, 112] on input "False" at bounding box center [849, 111] width 12 height 10
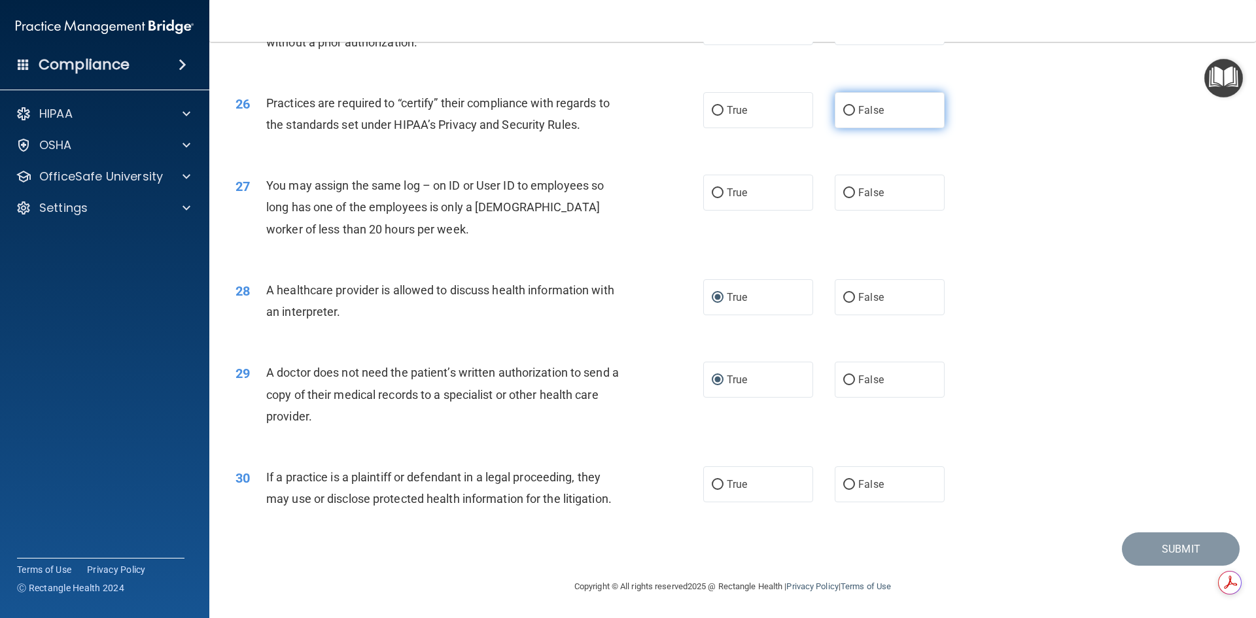
radio input "true"
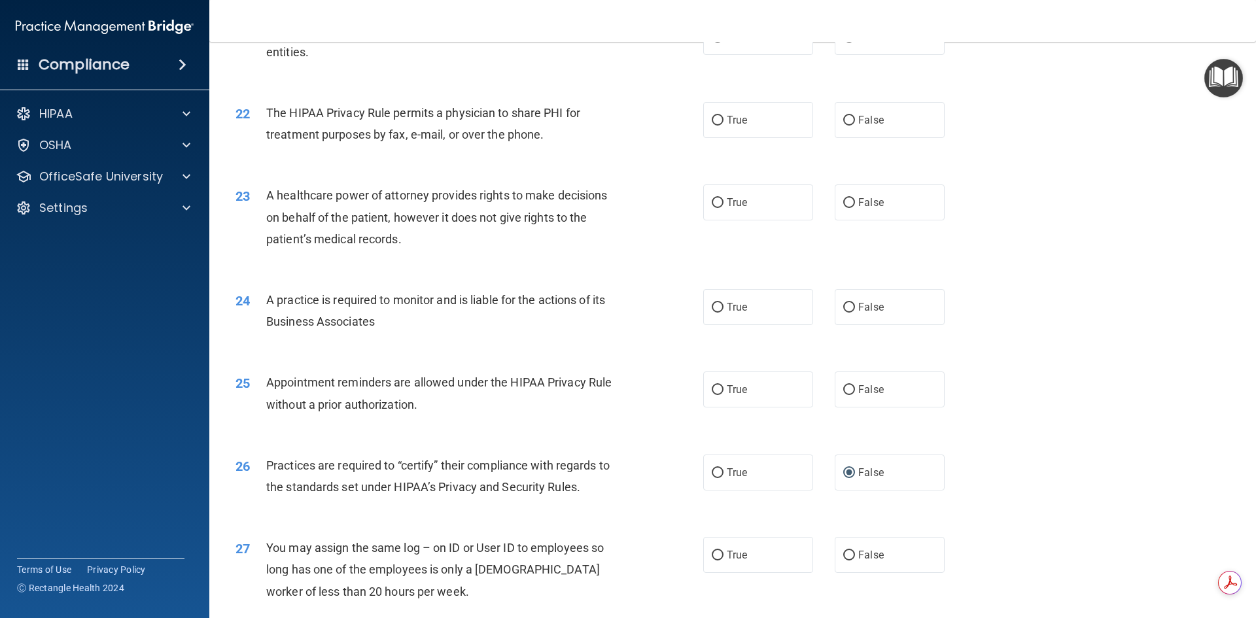
scroll to position [2036, 0]
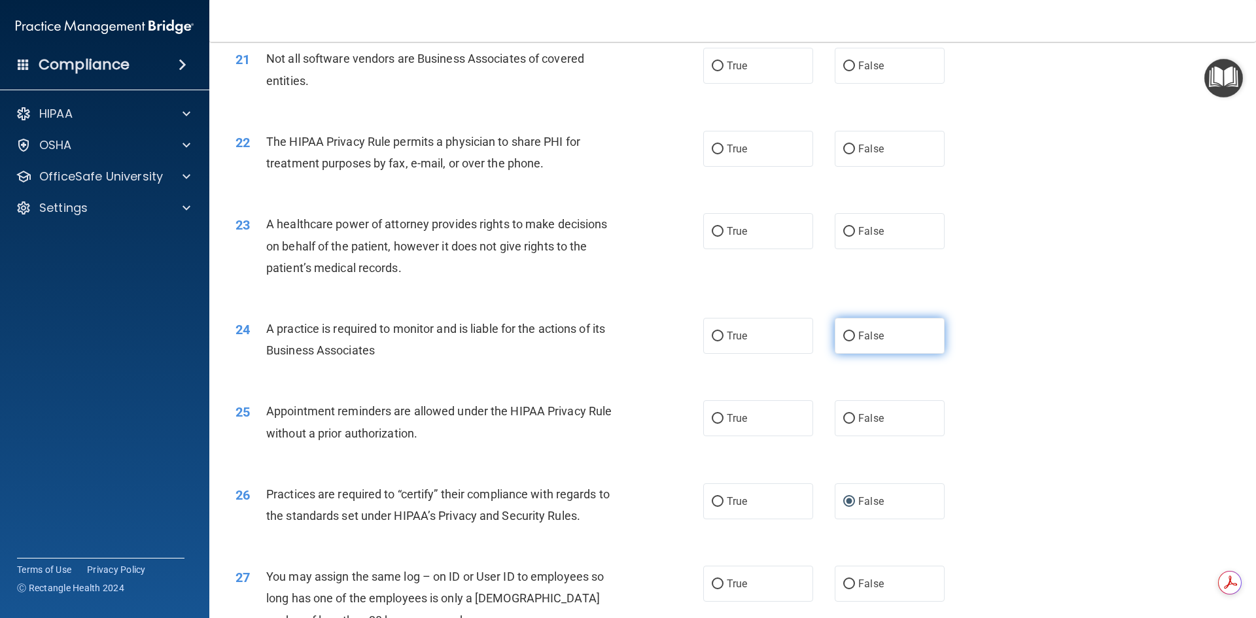
click at [850, 336] on label "False" at bounding box center [890, 336] width 110 height 36
click at [850, 336] on input "False" at bounding box center [849, 337] width 12 height 10
radio input "true"
click at [843, 227] on input "False" at bounding box center [849, 232] width 12 height 10
radio input "true"
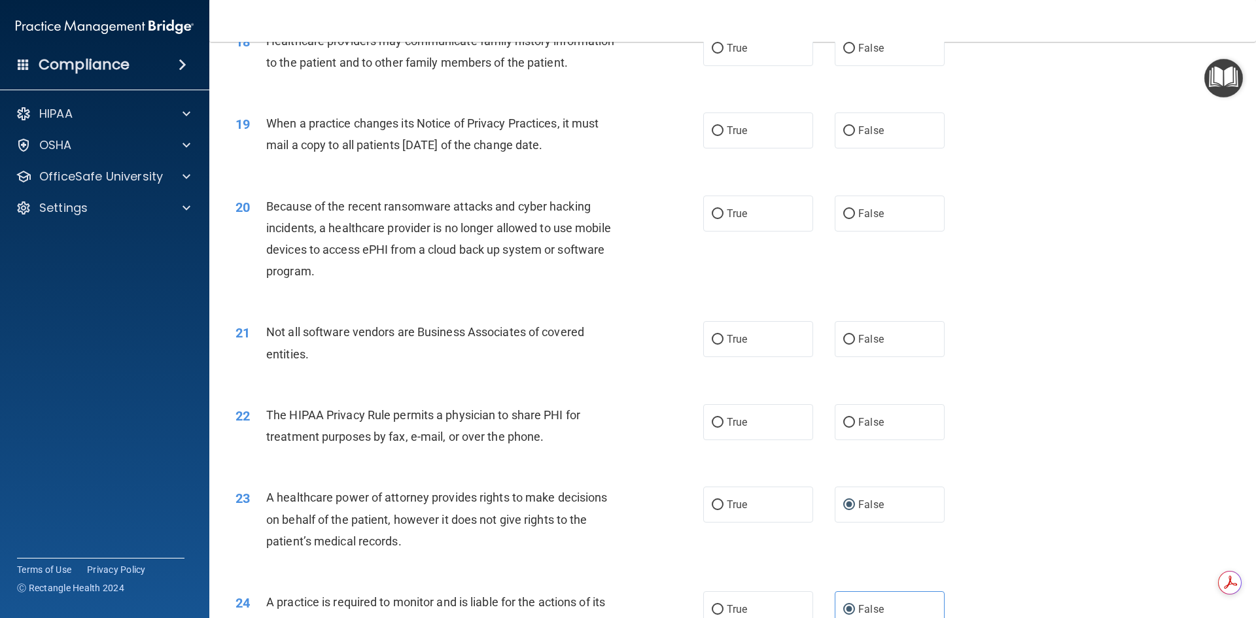
scroll to position [1759, 0]
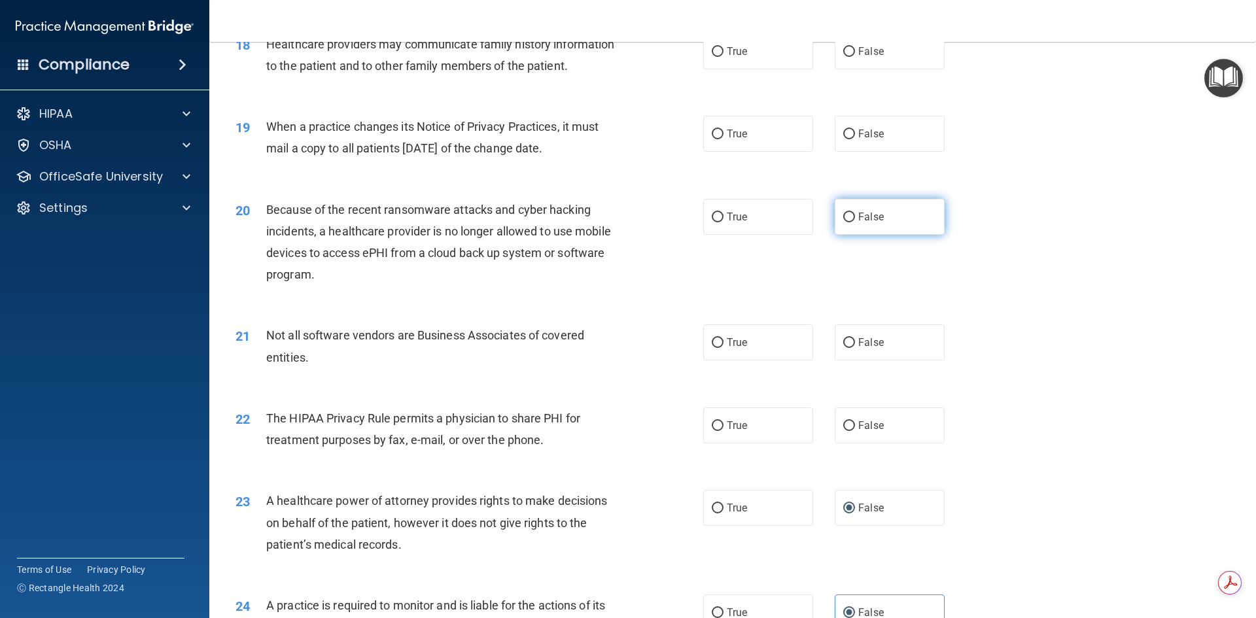
click at [846, 218] on input "False" at bounding box center [849, 218] width 12 height 10
radio input "true"
click at [844, 127] on label "False" at bounding box center [890, 134] width 110 height 36
click at [844, 130] on input "False" at bounding box center [849, 135] width 12 height 10
radio input "true"
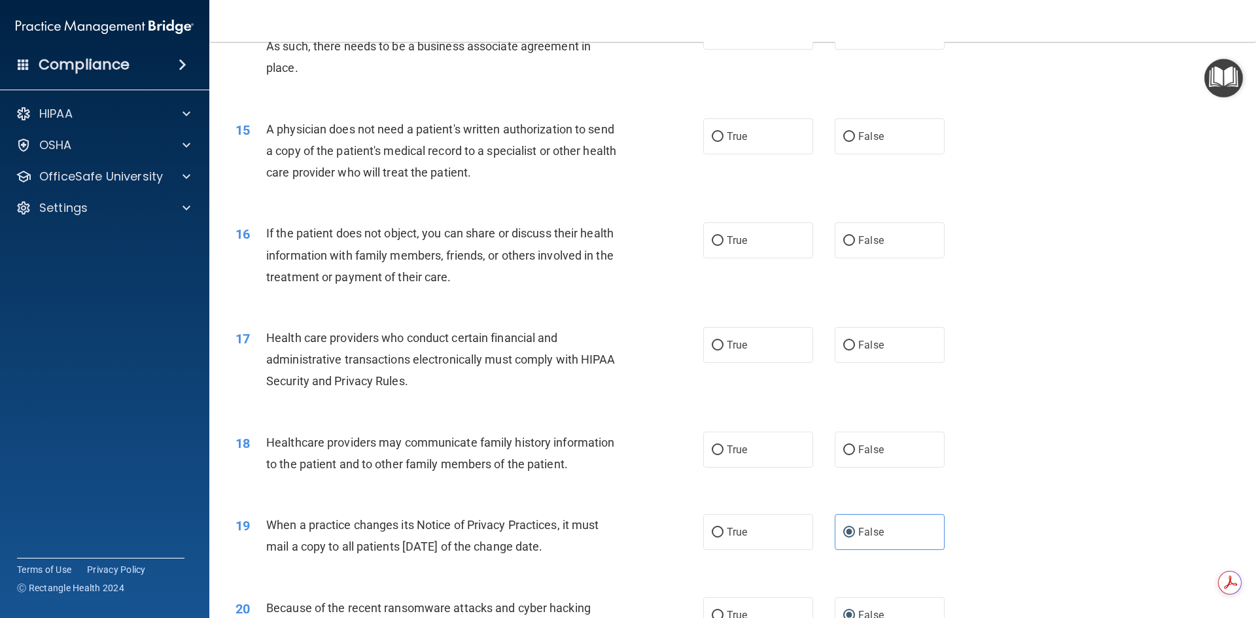
scroll to position [1357, 0]
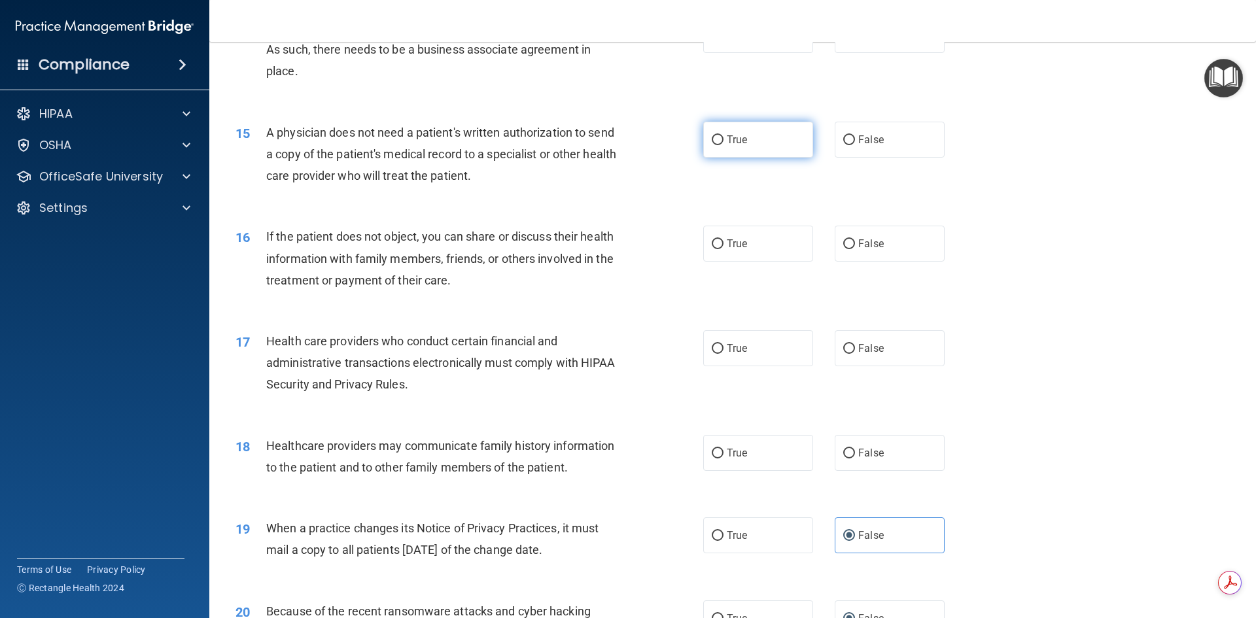
click at [712, 135] on input "True" at bounding box center [718, 140] width 12 height 10
radio input "true"
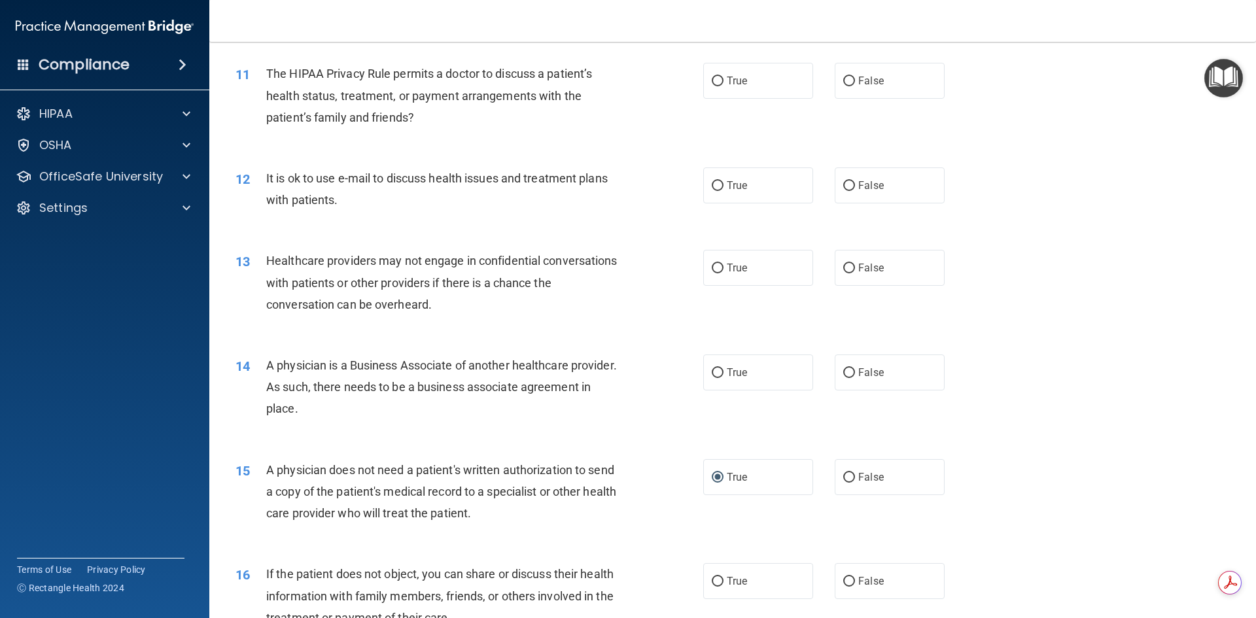
scroll to position [1013, 0]
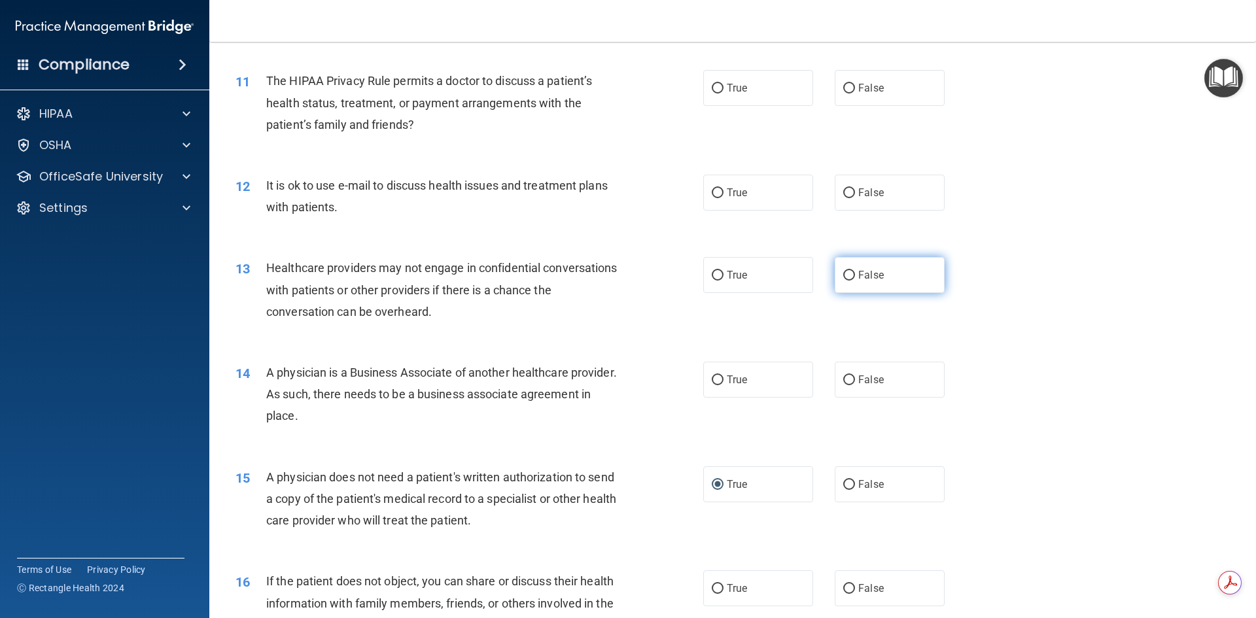
click at [845, 274] on input "False" at bounding box center [849, 276] width 12 height 10
radio input "true"
click at [715, 190] on input "True" at bounding box center [718, 193] width 12 height 10
radio input "true"
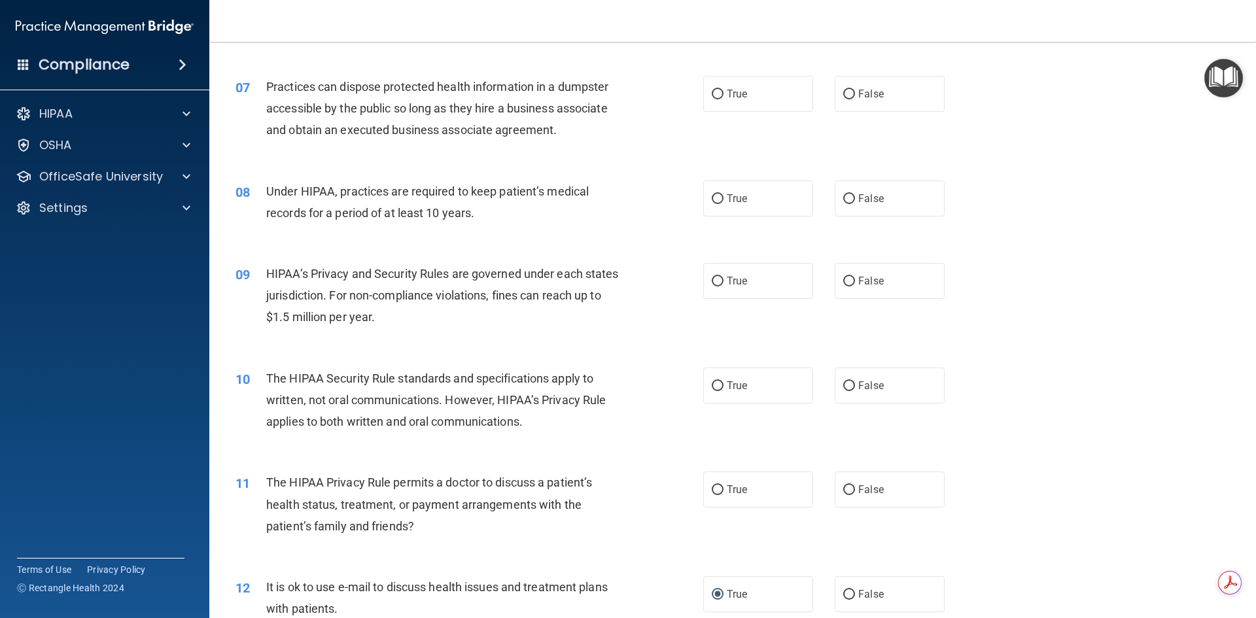
scroll to position [561, 0]
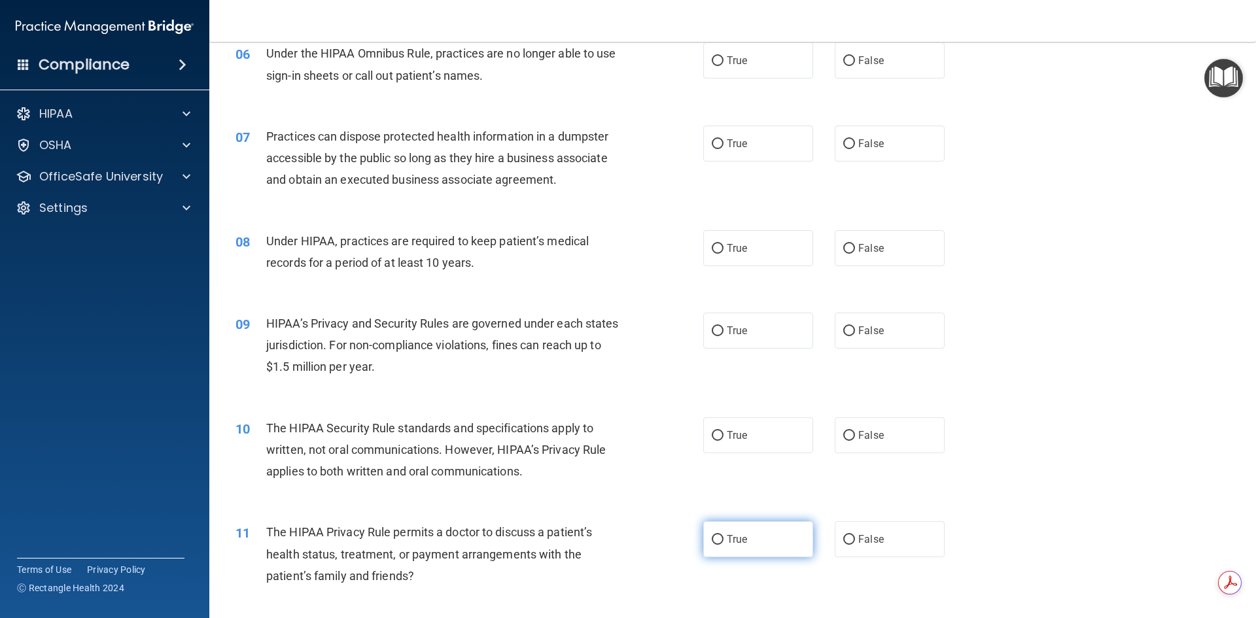
click at [712, 536] on input "True" at bounding box center [718, 540] width 12 height 10
radio input "true"
click at [843, 329] on input "False" at bounding box center [849, 331] width 12 height 10
radio input "true"
click at [850, 56] on label "False" at bounding box center [890, 61] width 110 height 36
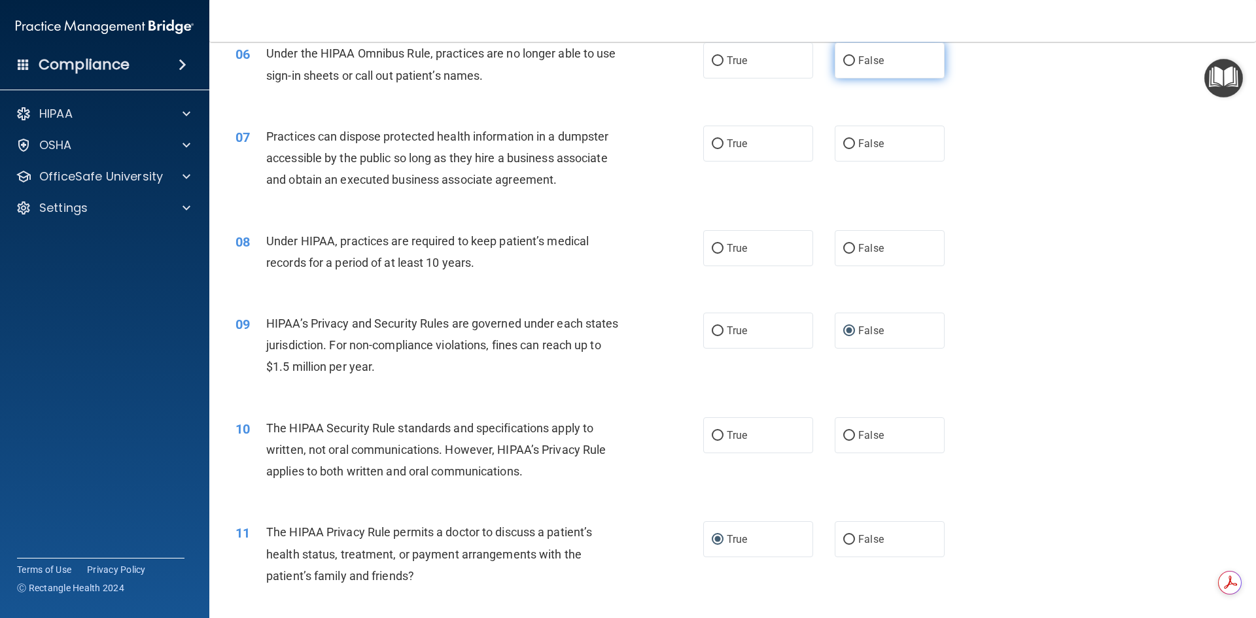
click at [850, 56] on input "False" at bounding box center [849, 61] width 12 height 10
radio input "true"
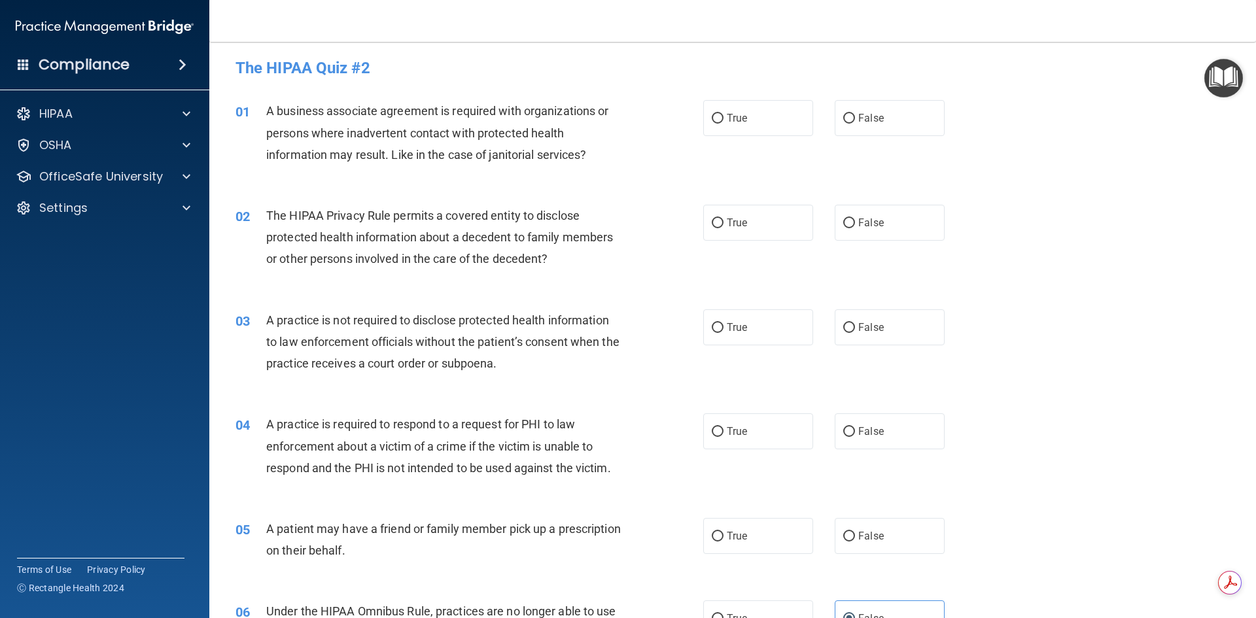
scroll to position [0, 0]
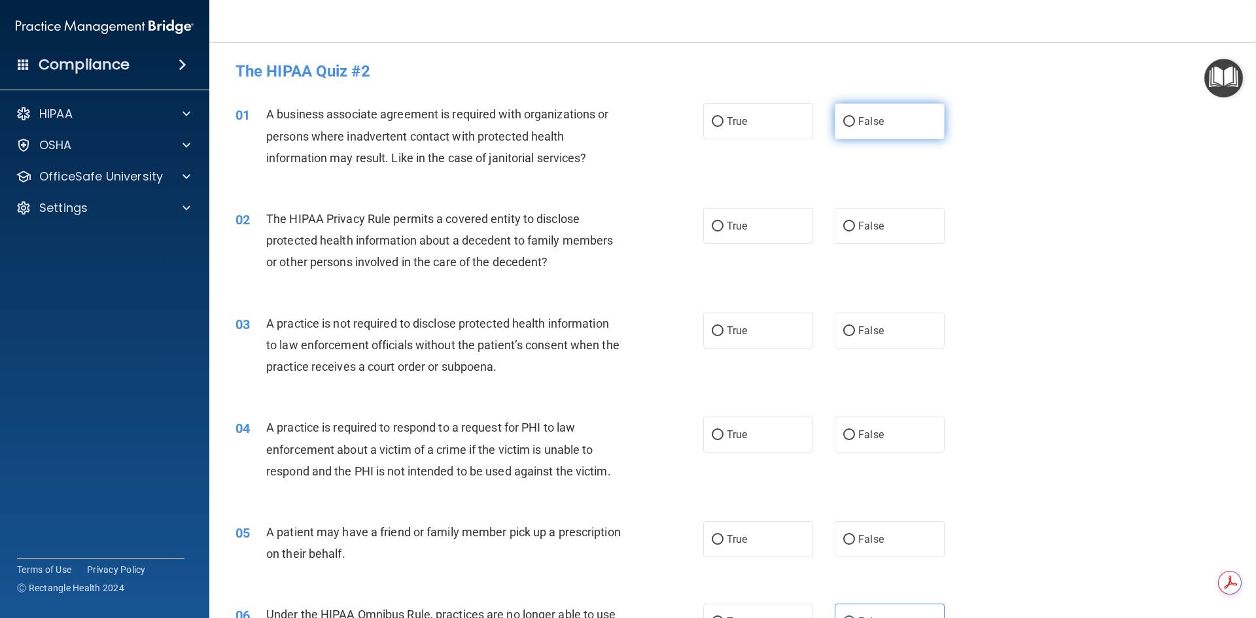
click at [847, 120] on input "False" at bounding box center [849, 122] width 12 height 10
radio input "true"
click at [716, 224] on input "True" at bounding box center [718, 227] width 12 height 10
radio input "true"
click at [843, 328] on input "False" at bounding box center [849, 331] width 12 height 10
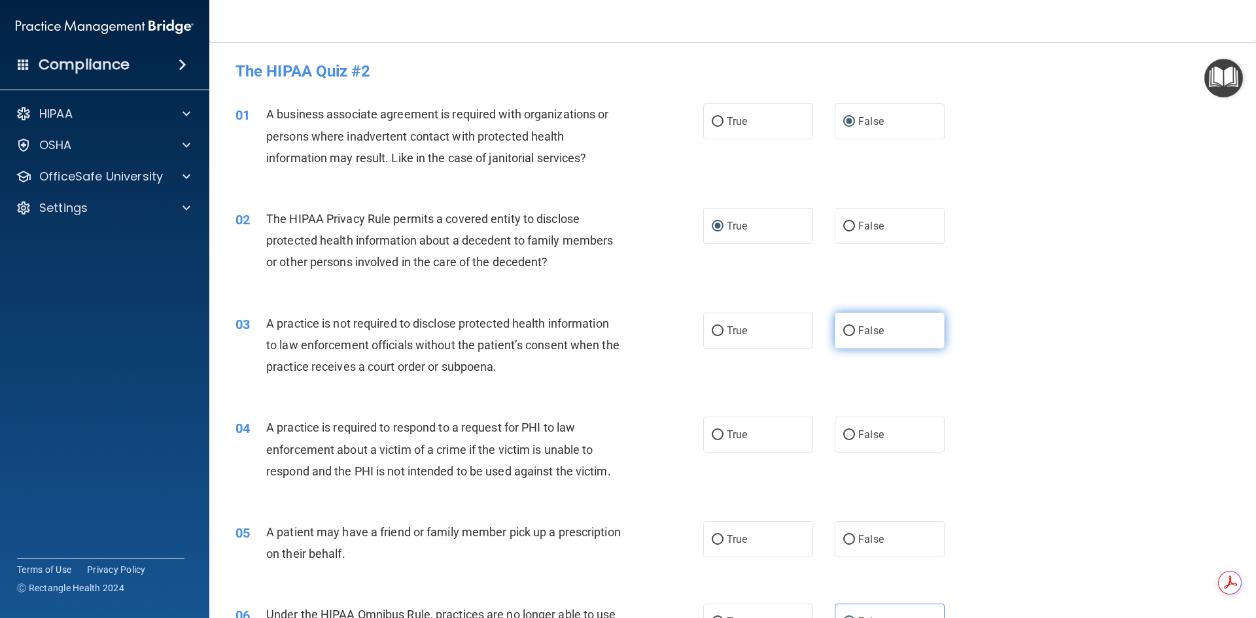
radio input "true"
click at [712, 434] on input "True" at bounding box center [718, 435] width 12 height 10
radio input "true"
click at [711, 546] on label "True" at bounding box center [758, 539] width 110 height 36
click at [712, 545] on input "True" at bounding box center [718, 540] width 12 height 10
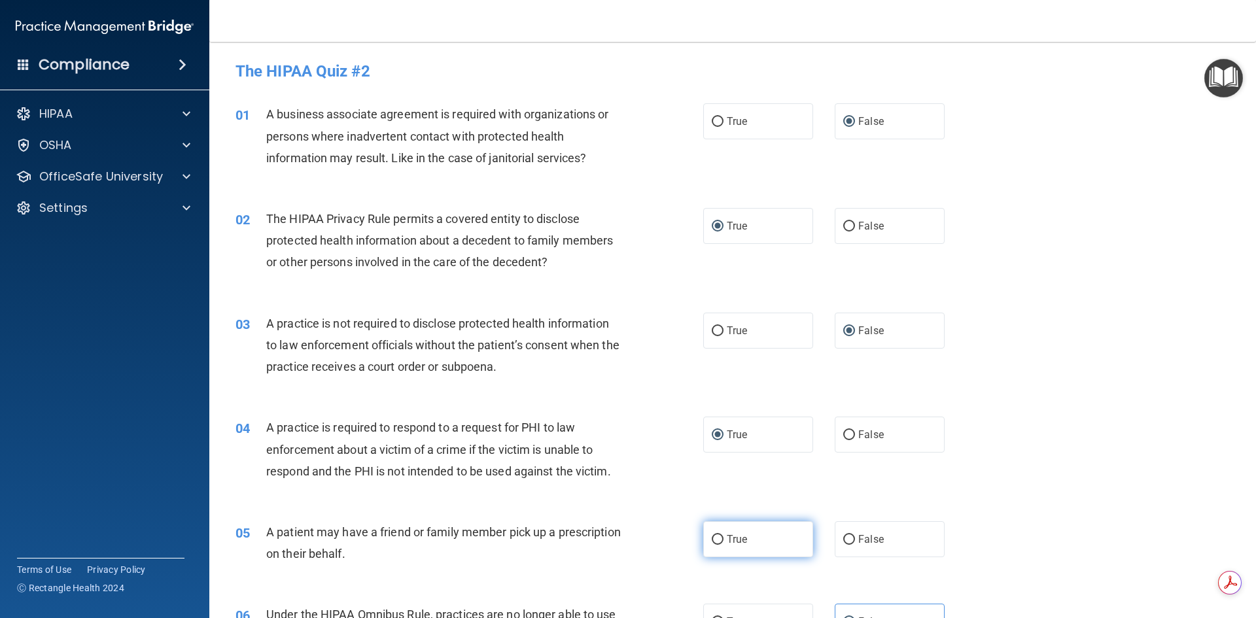
radio input "true"
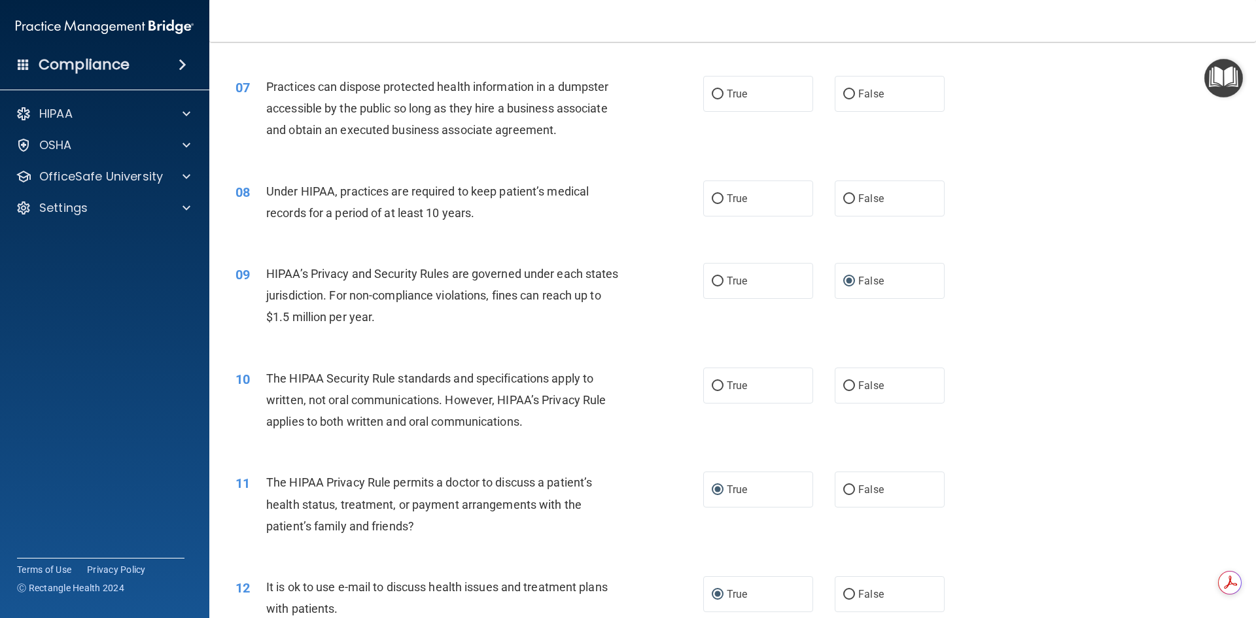
scroll to position [615, 0]
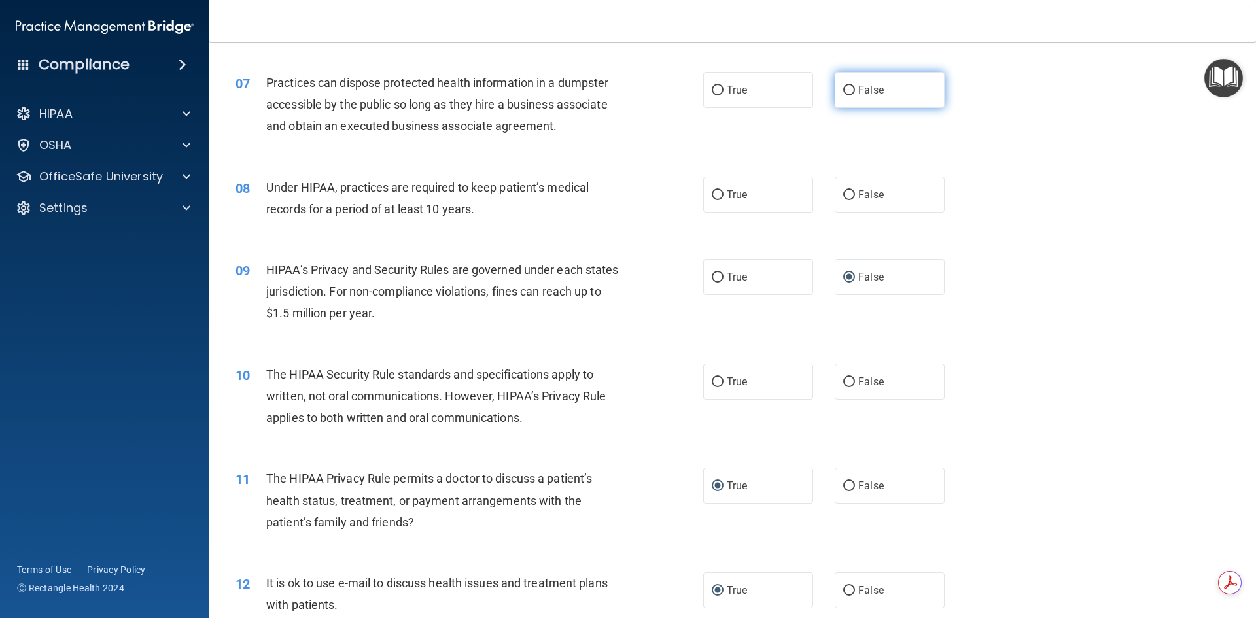
click at [850, 91] on label "False" at bounding box center [890, 90] width 110 height 36
click at [850, 91] on input "False" at bounding box center [849, 91] width 12 height 10
radio input "true"
click at [847, 188] on label "False" at bounding box center [890, 195] width 110 height 36
click at [847, 190] on input "False" at bounding box center [849, 195] width 12 height 10
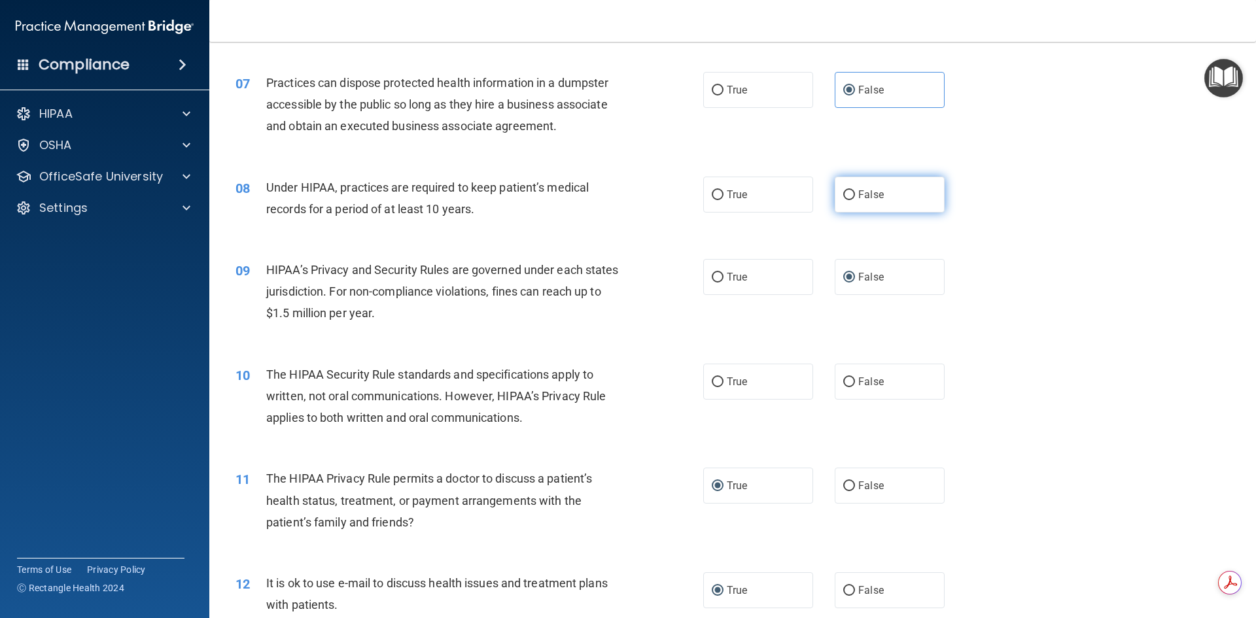
radio input "true"
click at [716, 379] on input "True" at bounding box center [718, 382] width 12 height 10
radio input "true"
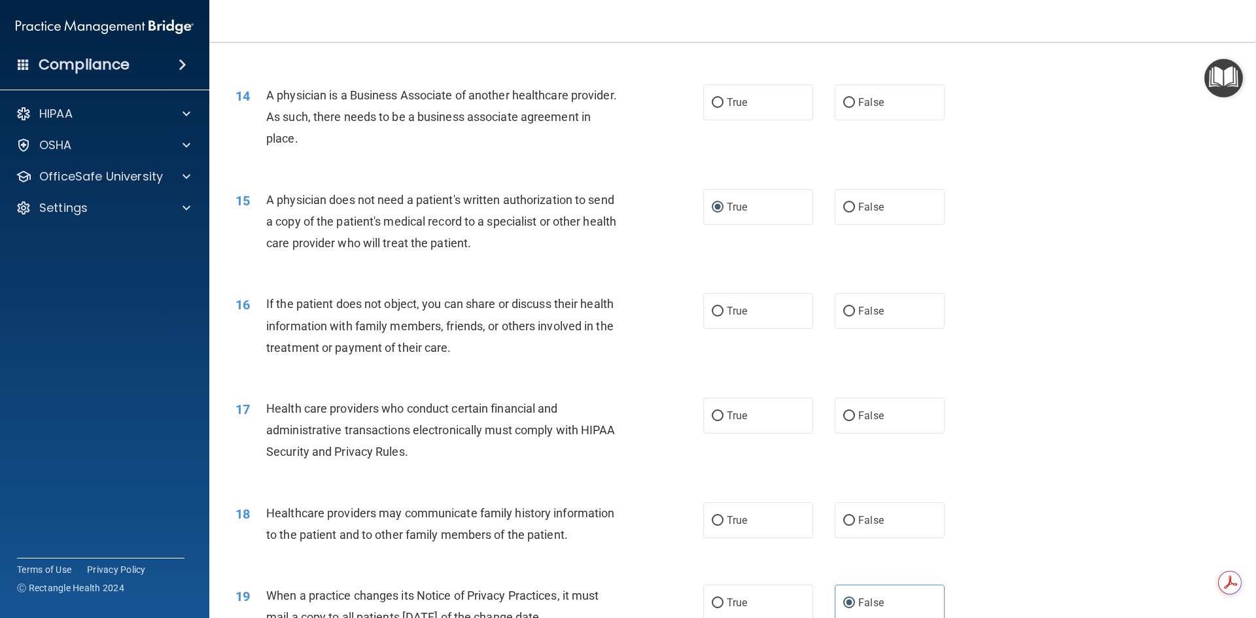
scroll to position [1293, 0]
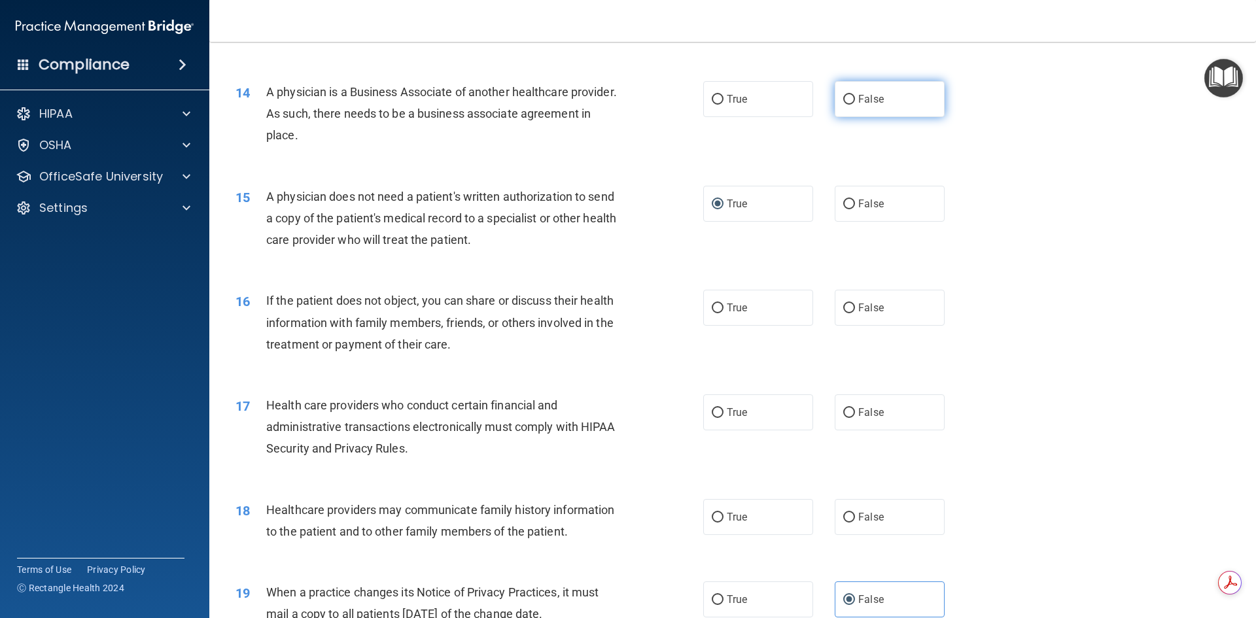
click at [843, 95] on input "False" at bounding box center [849, 100] width 12 height 10
radio input "true"
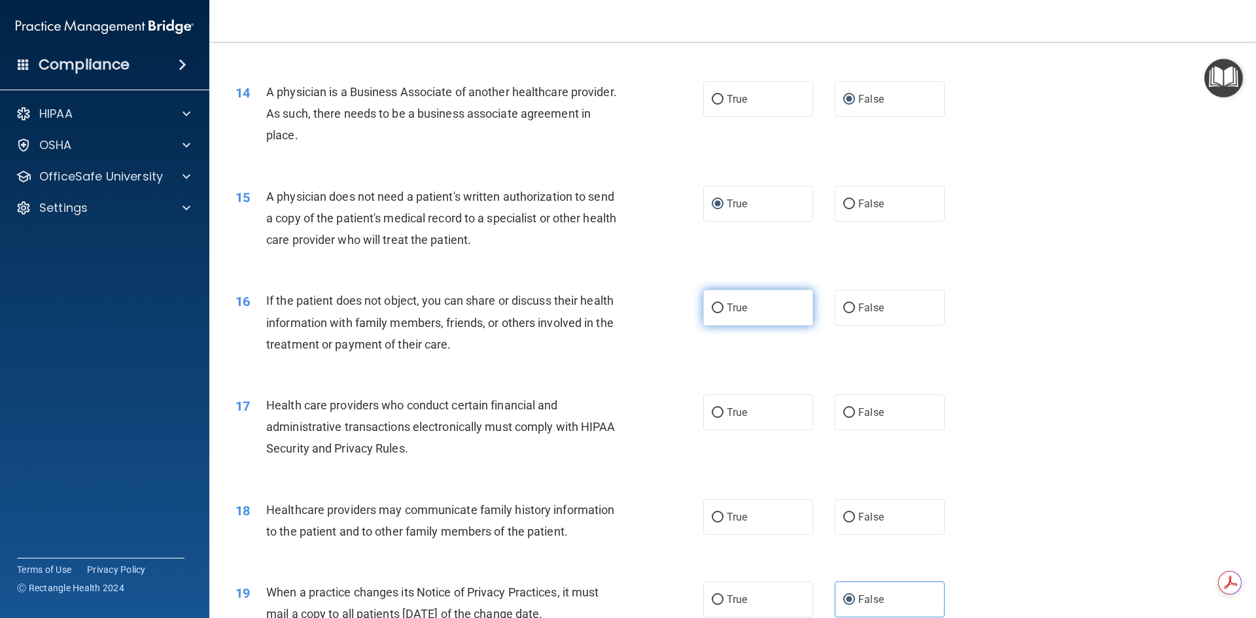
click at [714, 309] on input "True" at bounding box center [718, 309] width 12 height 10
radio input "true"
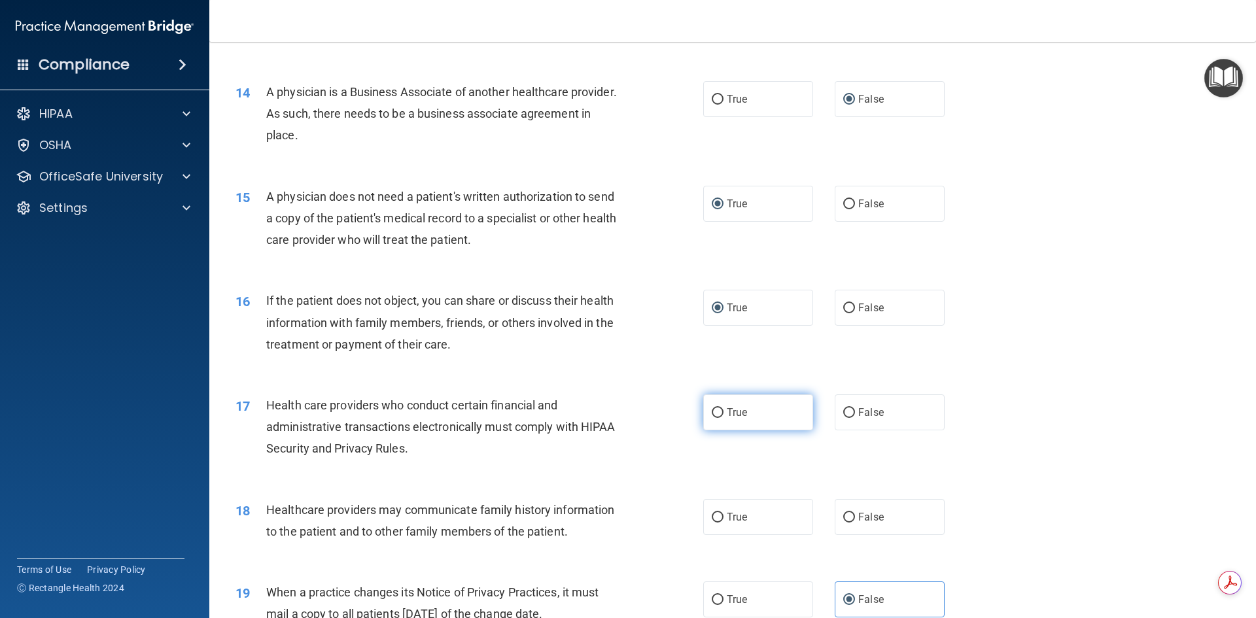
click at [715, 415] on input "True" at bounding box center [718, 413] width 12 height 10
radio input "true"
click at [846, 517] on input "False" at bounding box center [849, 518] width 12 height 10
radio input "true"
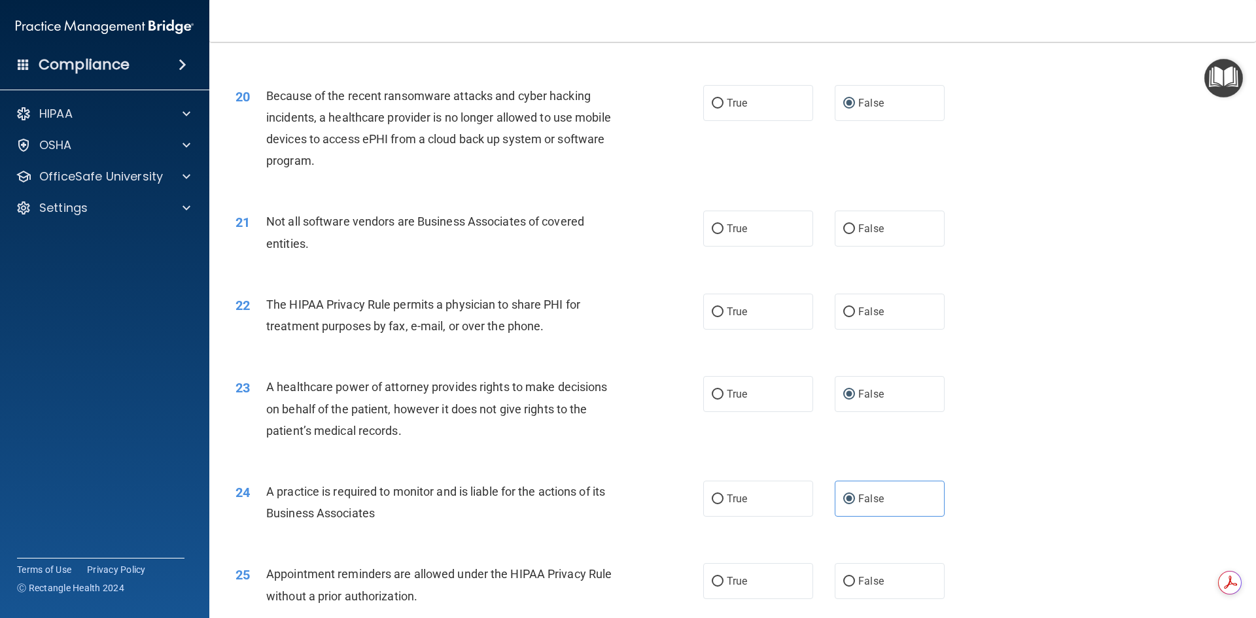
scroll to position [1876, 0]
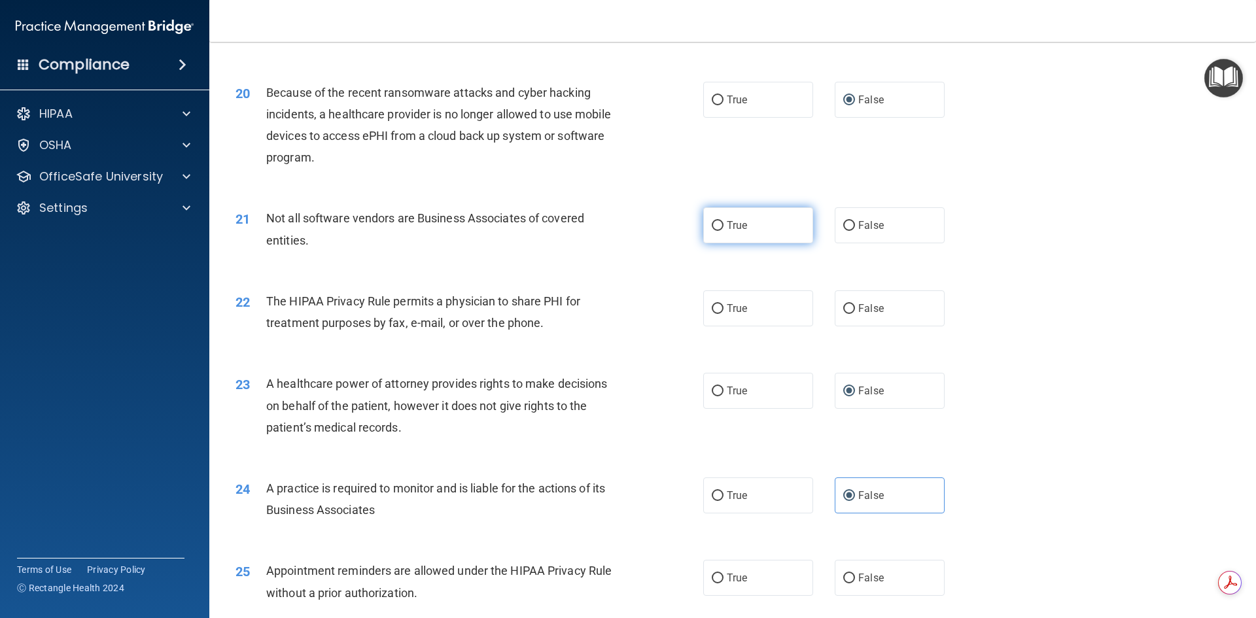
click at [712, 221] on input "True" at bounding box center [718, 226] width 12 height 10
radio input "true"
click at [710, 300] on label "True" at bounding box center [758, 308] width 110 height 36
click at [712, 304] on input "True" at bounding box center [718, 309] width 12 height 10
radio input "true"
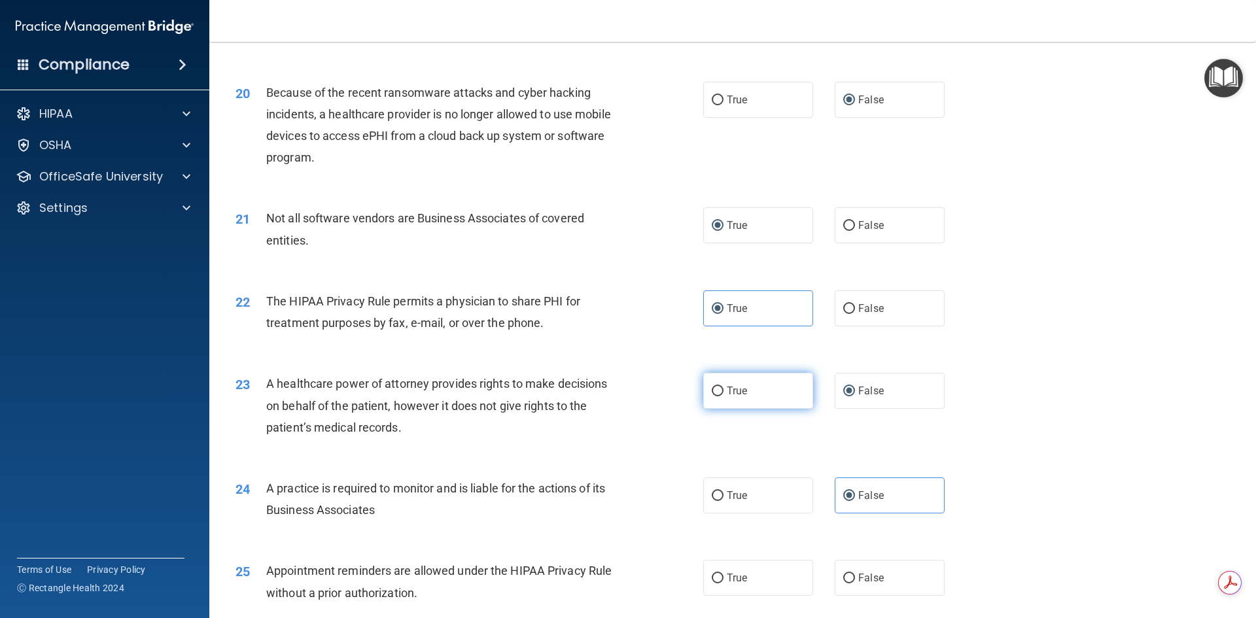
click at [712, 392] on input "True" at bounding box center [718, 392] width 12 height 10
radio input "true"
radio input "false"
click at [713, 580] on input "True" at bounding box center [718, 579] width 12 height 10
radio input "true"
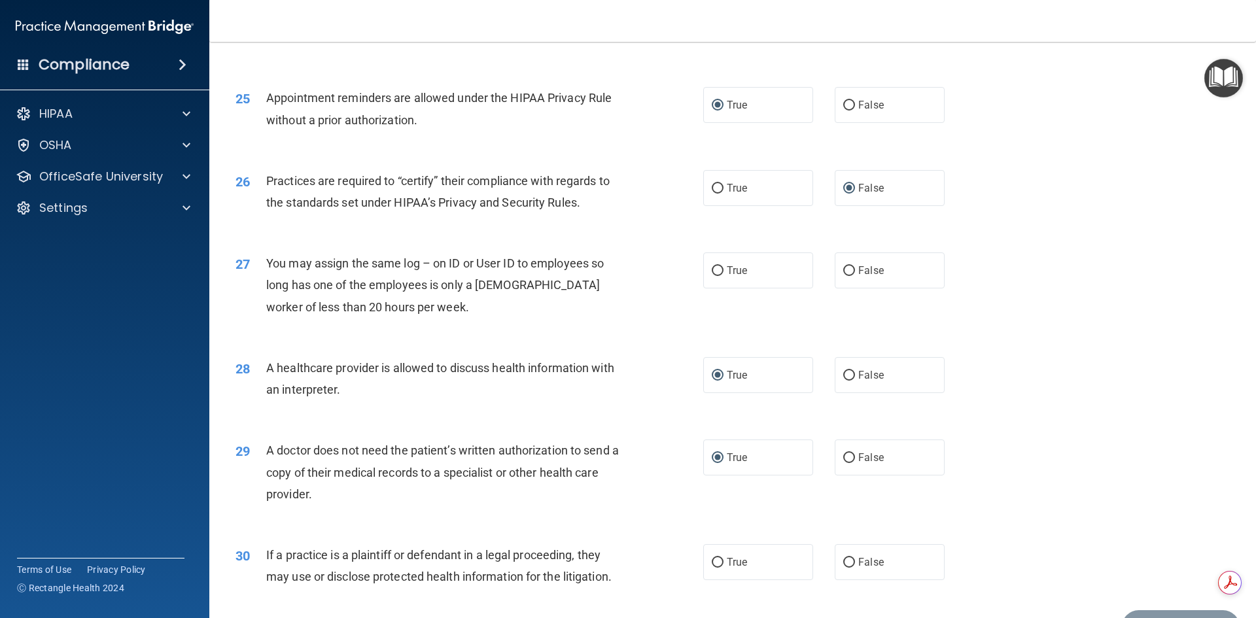
scroll to position [2427, 0]
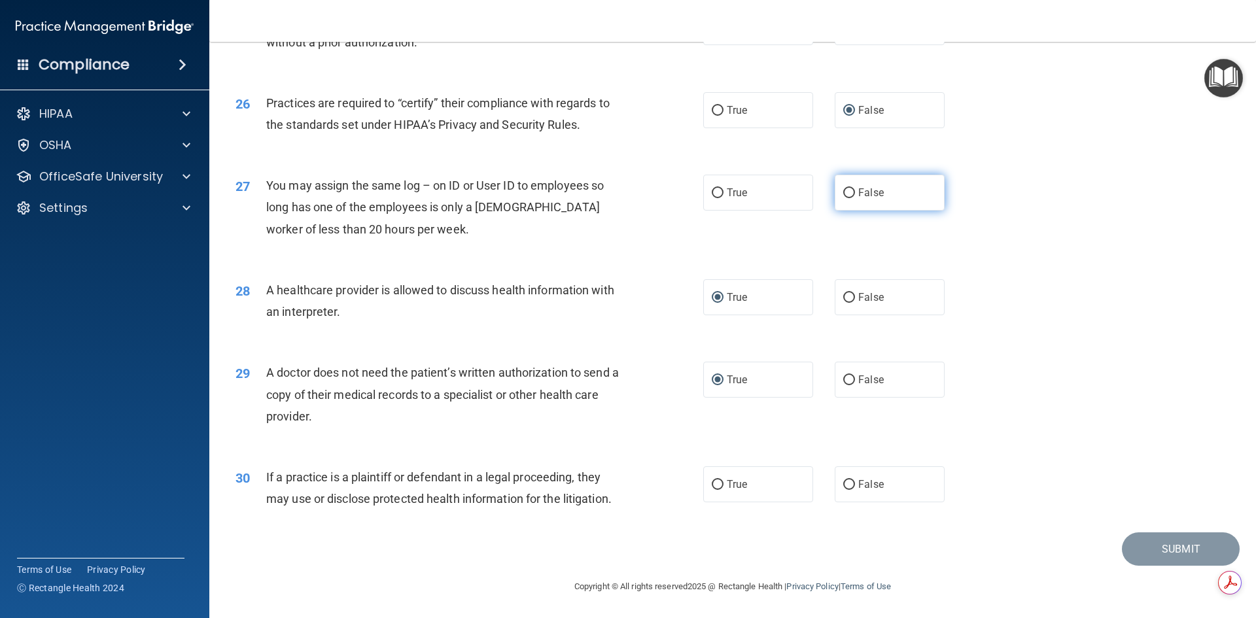
click at [850, 191] on label "False" at bounding box center [890, 193] width 110 height 36
click at [850, 191] on input "False" at bounding box center [849, 193] width 12 height 10
radio input "true"
click at [714, 483] on input "True" at bounding box center [718, 485] width 12 height 10
radio input "true"
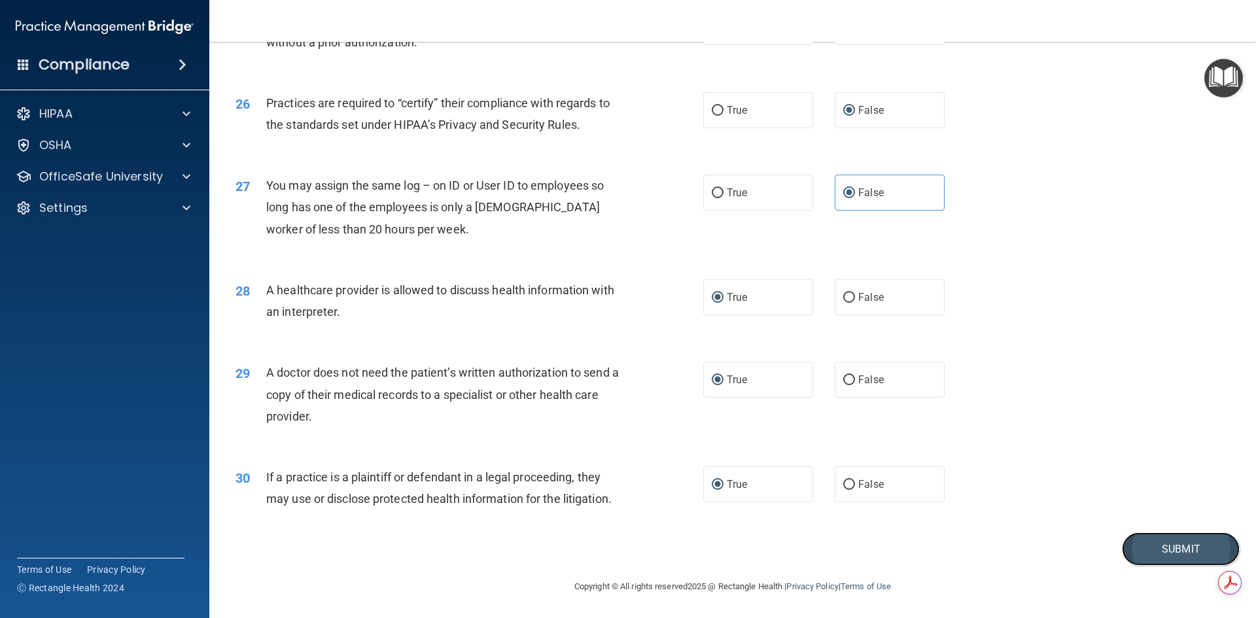
click at [1153, 546] on button "Submit" at bounding box center [1181, 548] width 118 height 33
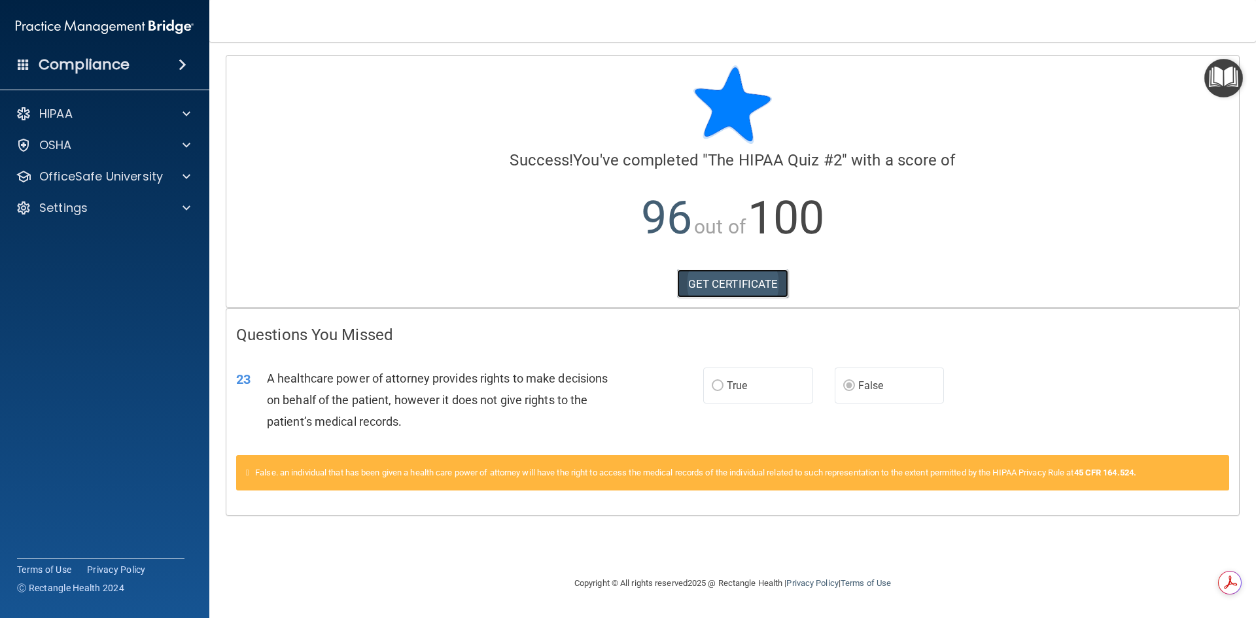
click at [736, 285] on link "GET CERTIFICATE" at bounding box center [733, 284] width 112 height 29
click at [84, 174] on p "OfficeSafe University" at bounding box center [101, 177] width 124 height 16
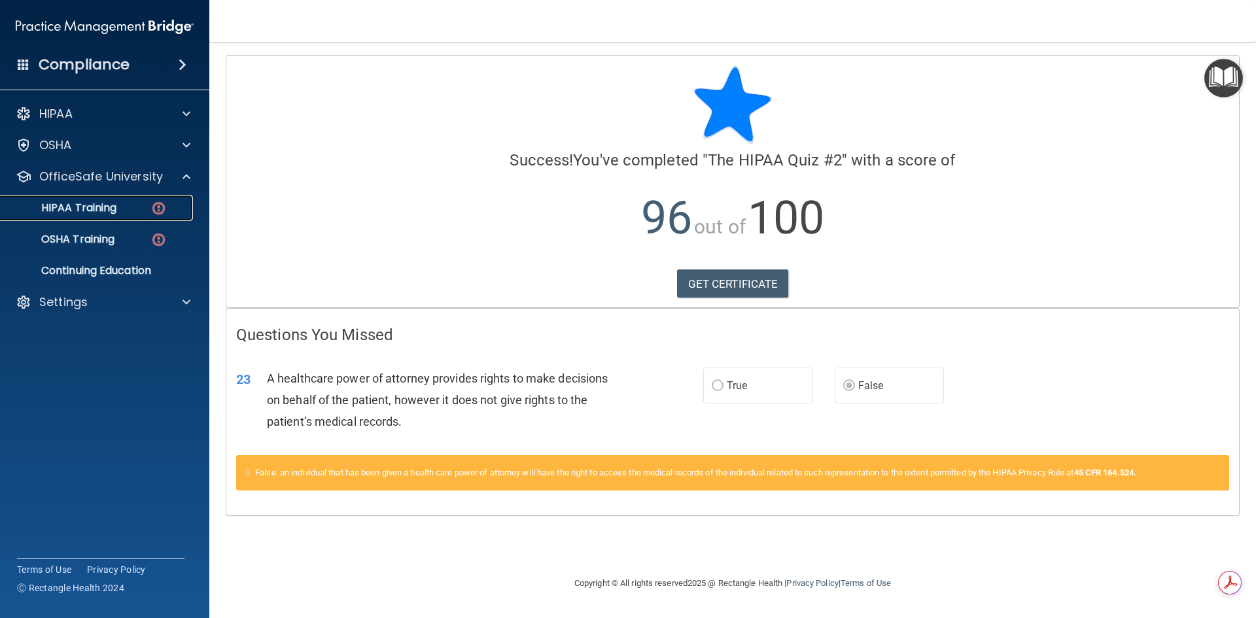
click at [81, 211] on p "HIPAA Training" at bounding box center [63, 207] width 108 height 13
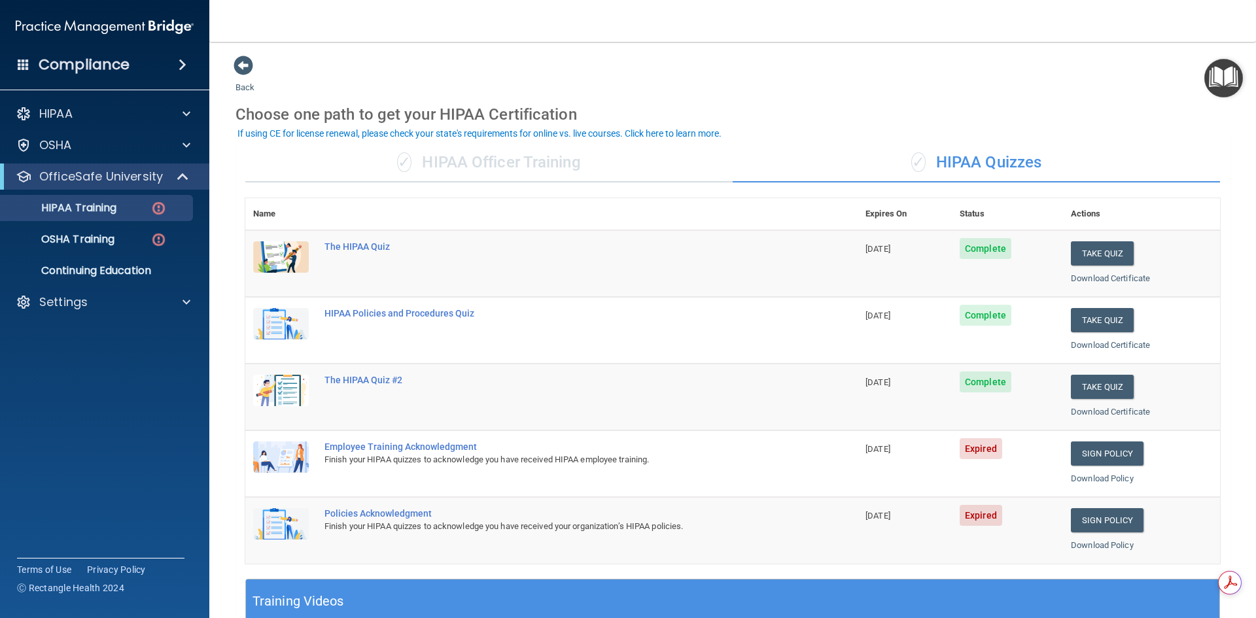
click at [347, 448] on div "Employee Training Acknowledgment" at bounding box center [558, 447] width 468 height 10
click at [1077, 453] on link "Sign Policy" at bounding box center [1107, 454] width 73 height 24
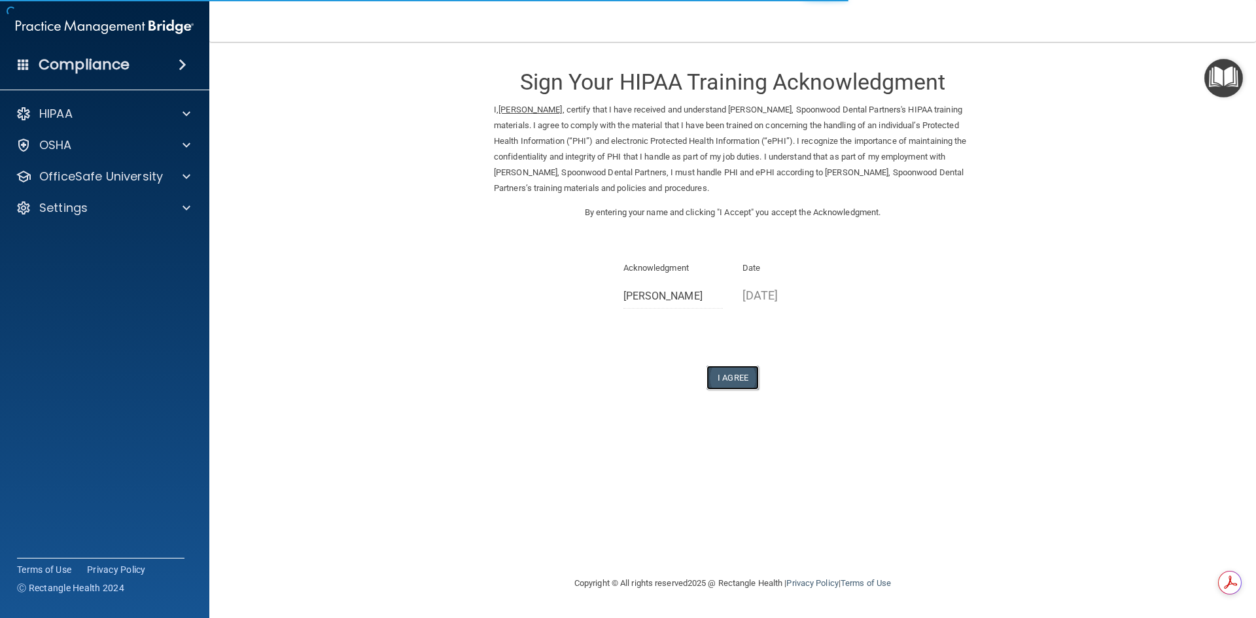
click at [723, 377] on button "I Agree" at bounding box center [732, 378] width 52 height 24
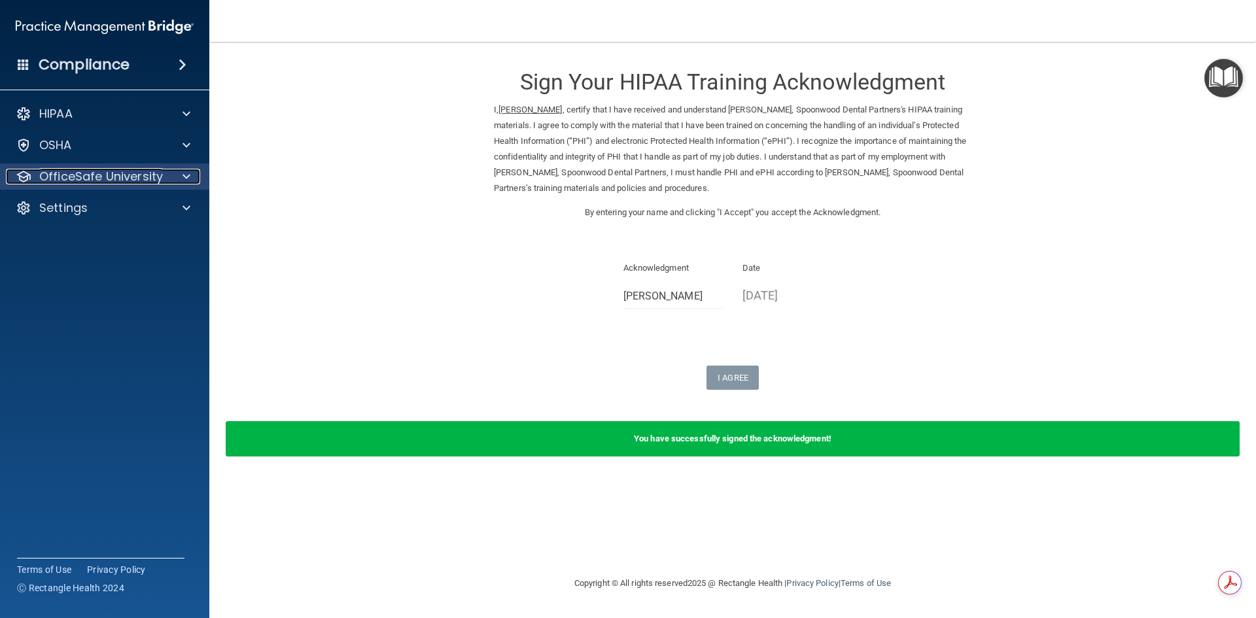
click at [160, 173] on p "OfficeSafe University" at bounding box center [101, 177] width 124 height 16
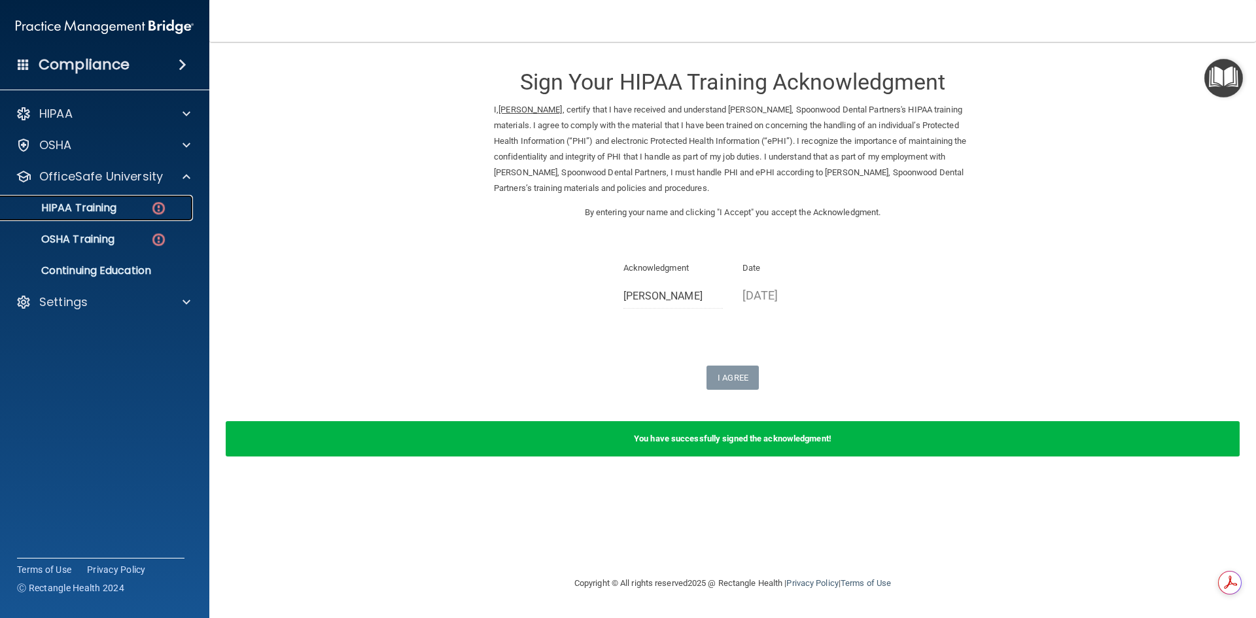
click at [103, 209] on p "HIPAA Training" at bounding box center [63, 207] width 108 height 13
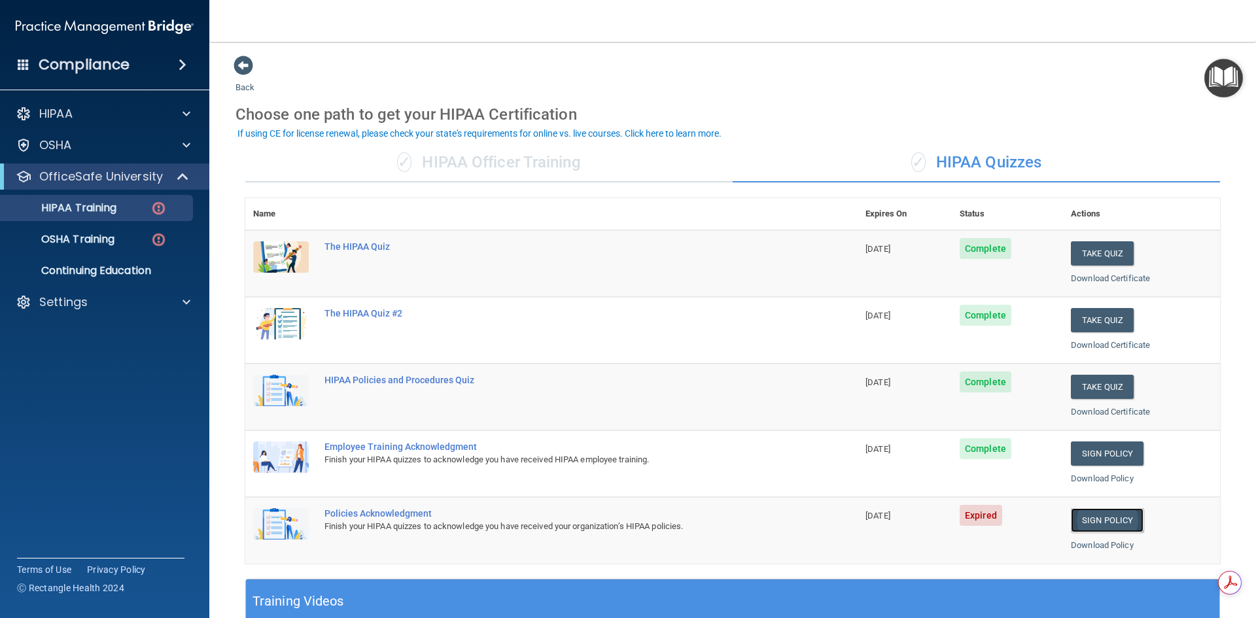
click at [1107, 521] on link "Sign Policy" at bounding box center [1107, 520] width 73 height 24
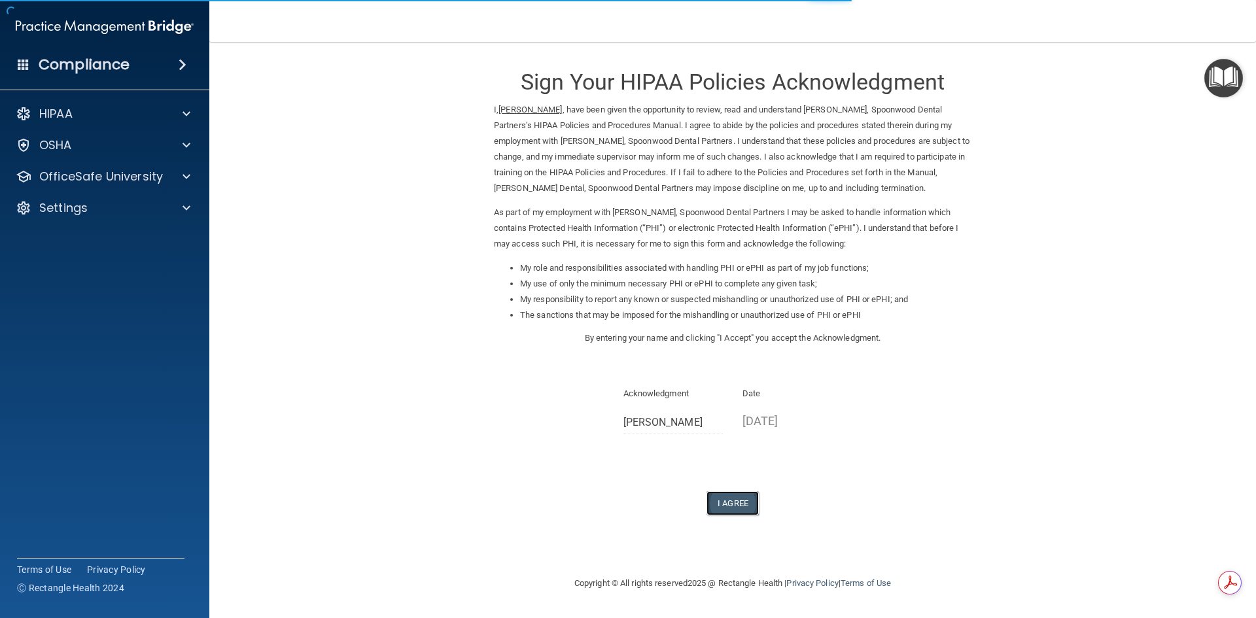
click at [731, 500] on button "I Agree" at bounding box center [732, 503] width 52 height 24
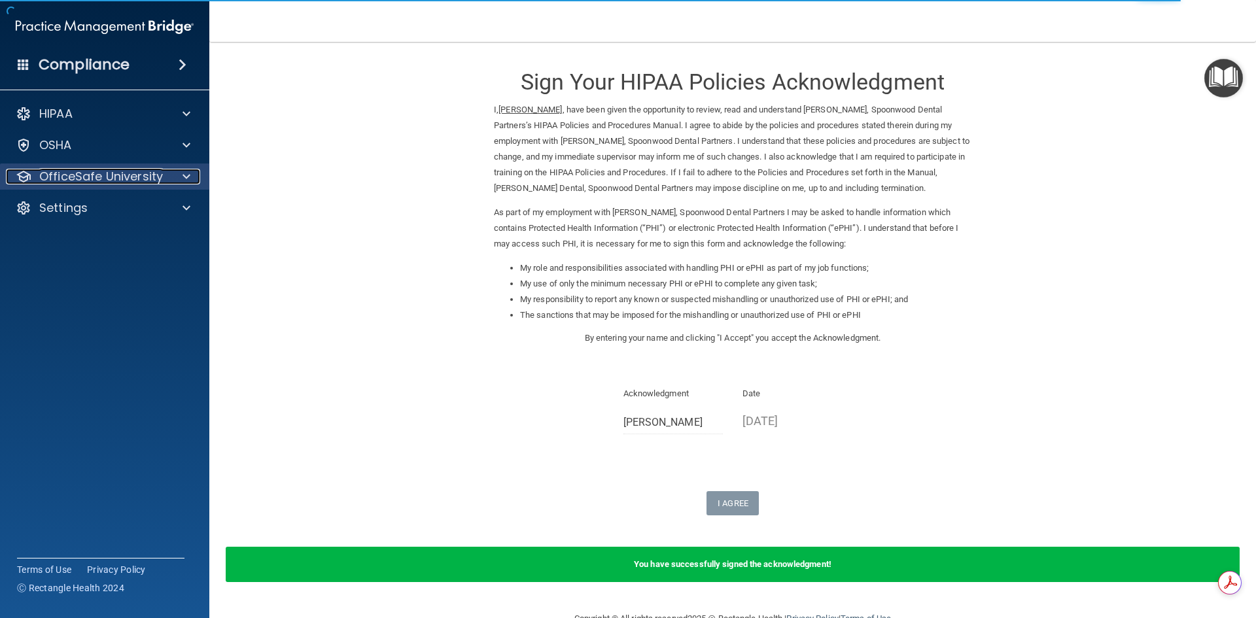
drag, startPoint x: 131, startPoint y: 173, endPoint x: 115, endPoint y: 169, distance: 16.7
click at [131, 173] on p "OfficeSafe University" at bounding box center [101, 177] width 124 height 16
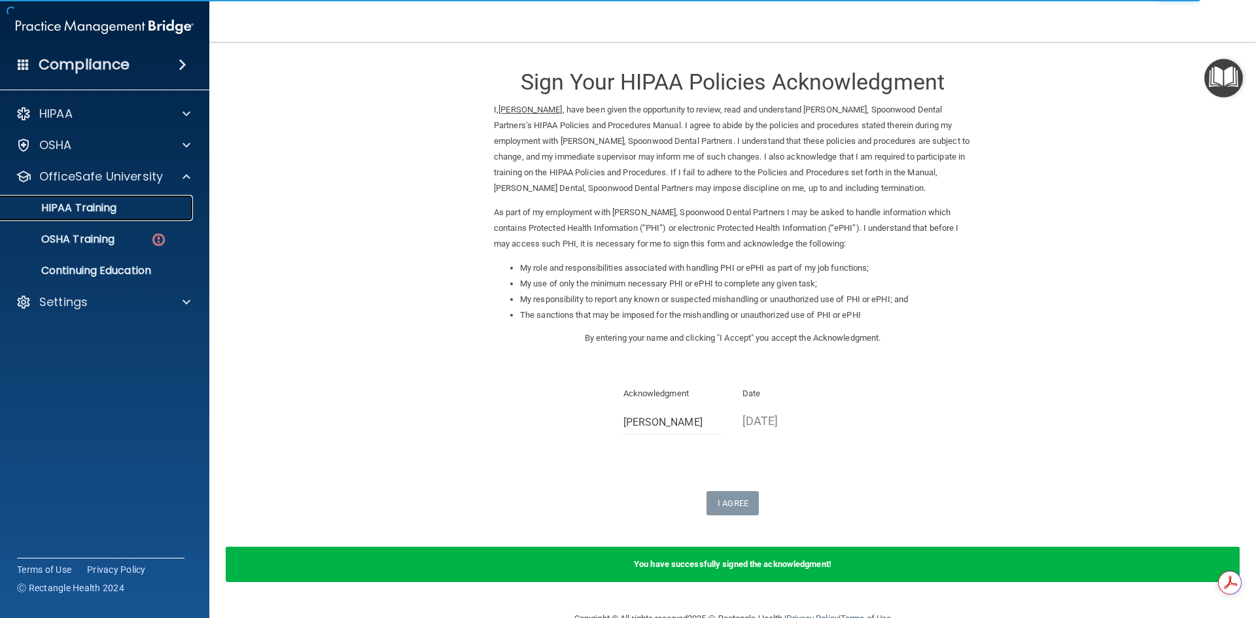
click at [80, 205] on p "HIPAA Training" at bounding box center [63, 207] width 108 height 13
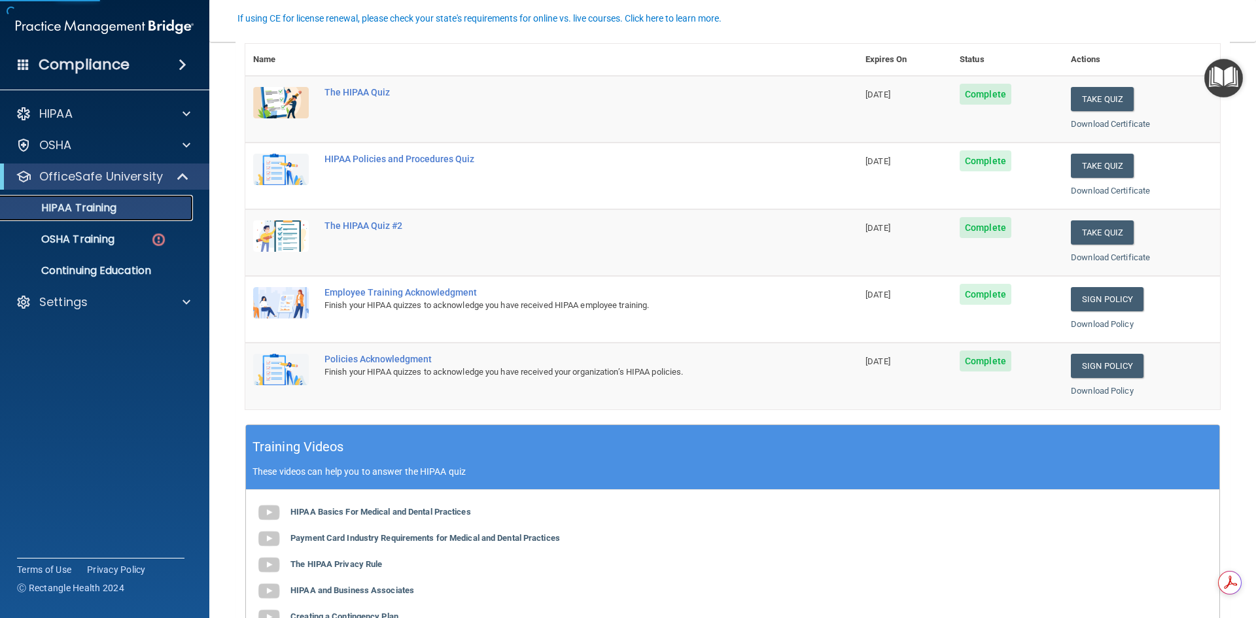
scroll to position [196, 0]
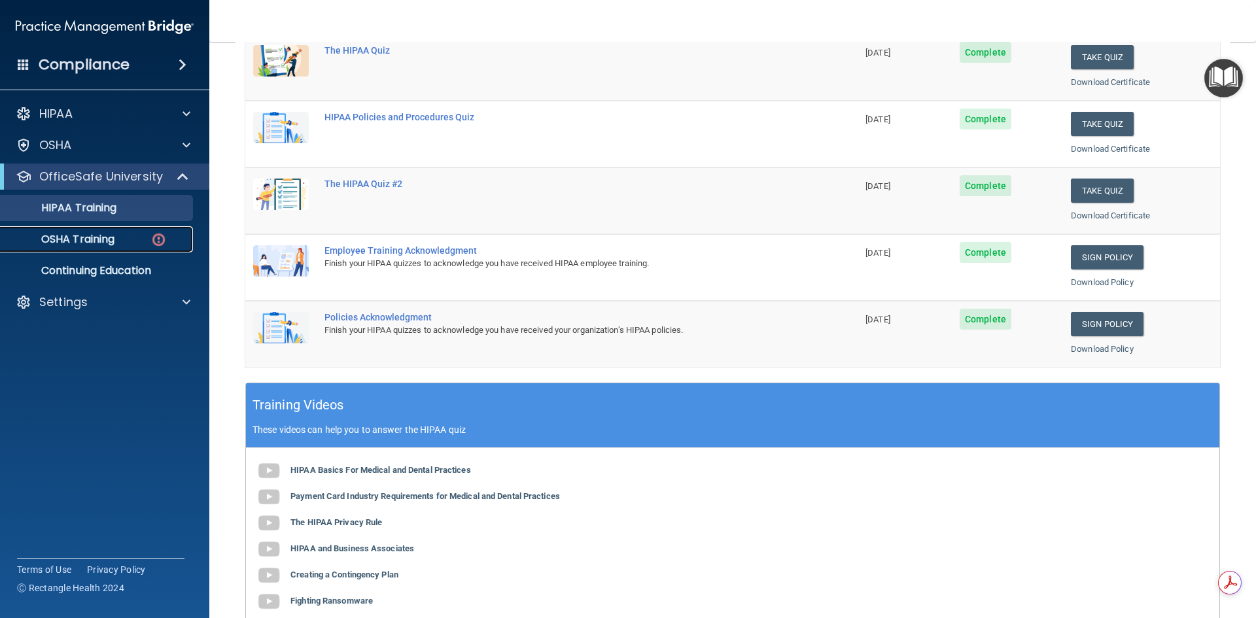
click at [60, 234] on p "OSHA Training" at bounding box center [62, 239] width 106 height 13
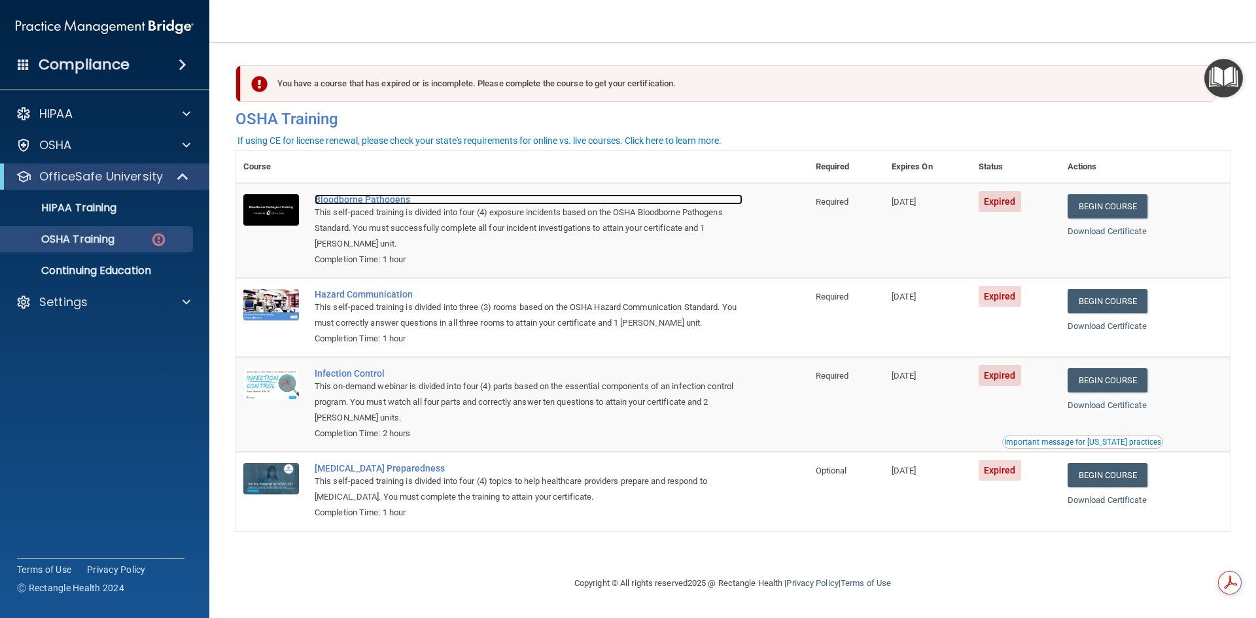
click at [351, 199] on div "Bloodborne Pathogens" at bounding box center [529, 199] width 428 height 10
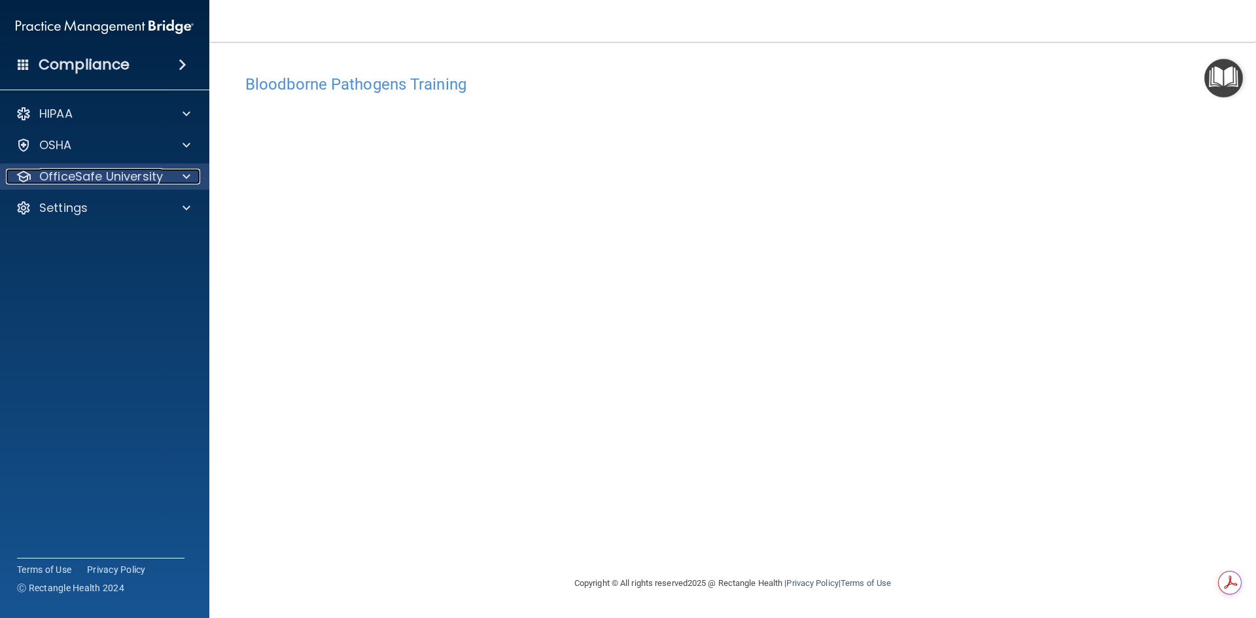
click at [78, 175] on p "OfficeSafe University" at bounding box center [101, 177] width 124 height 16
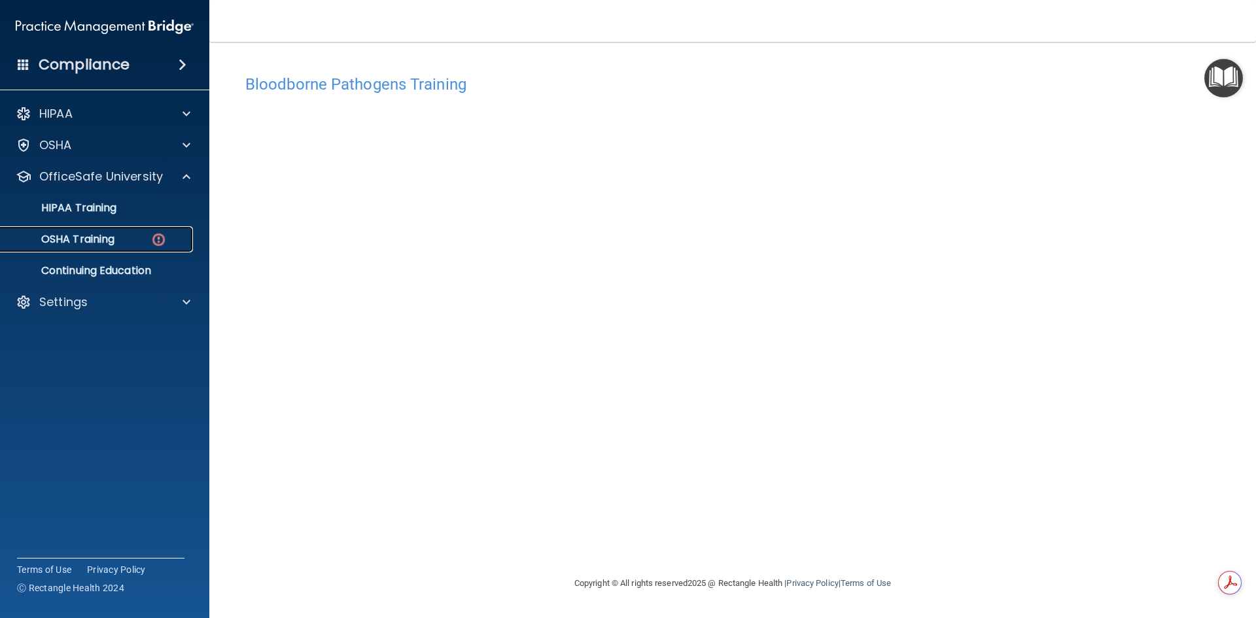
click at [84, 237] on p "OSHA Training" at bounding box center [62, 239] width 106 height 13
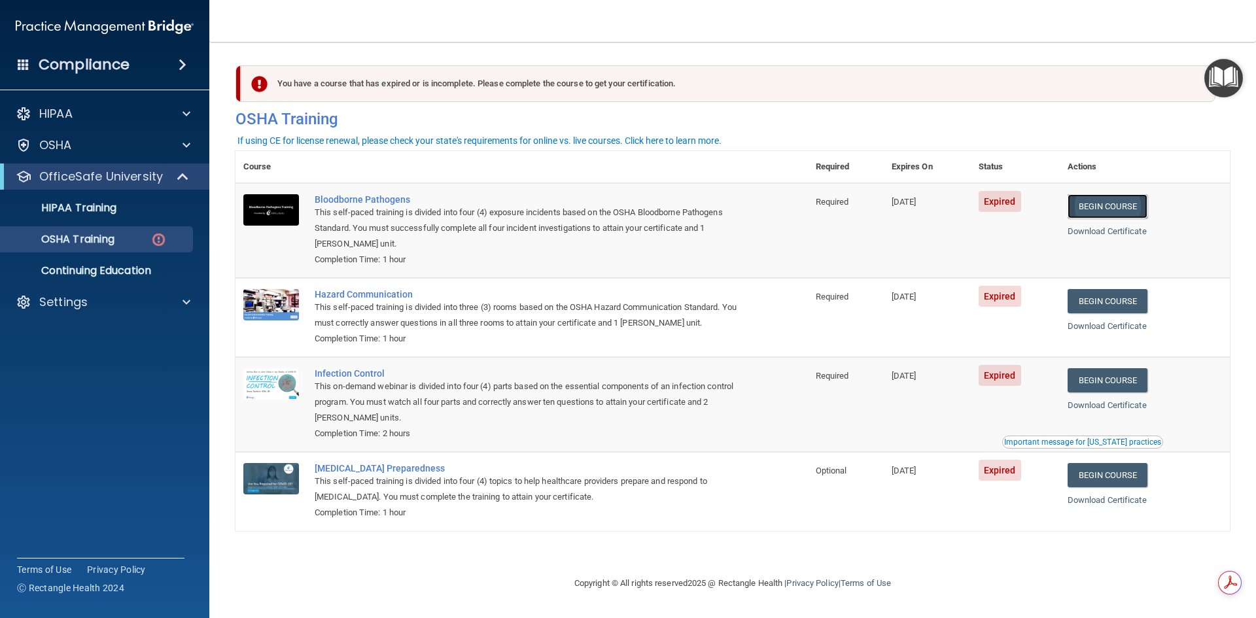
click at [1115, 206] on link "Begin Course" at bounding box center [1108, 206] width 80 height 24
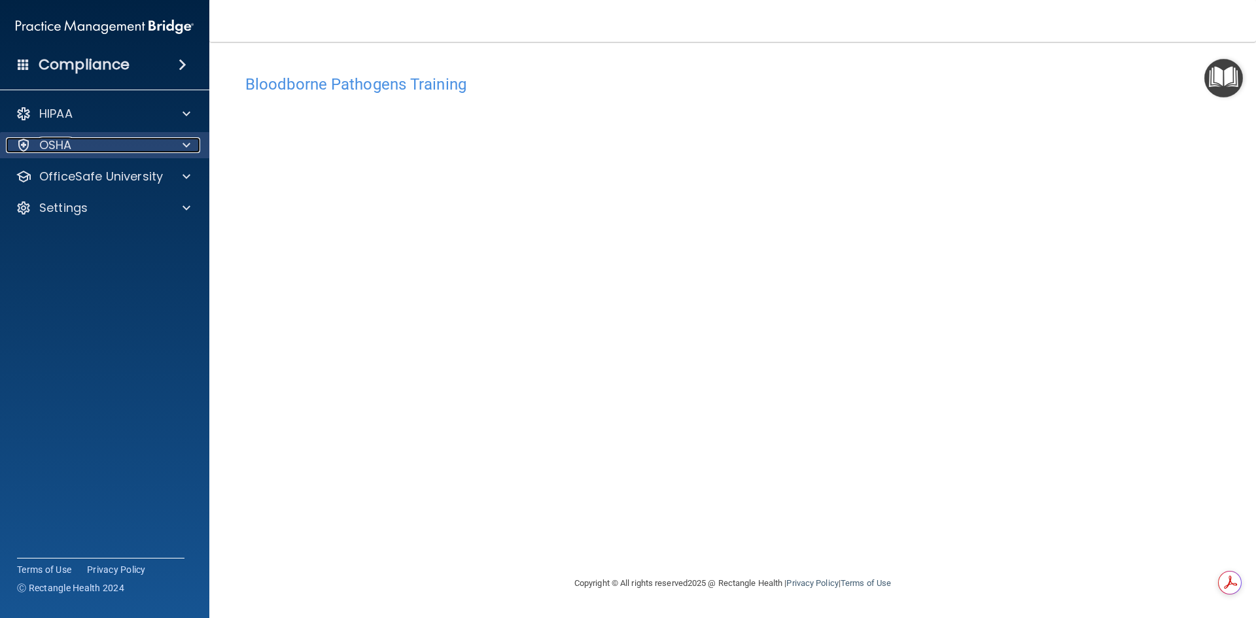
click at [66, 143] on p "OSHA" at bounding box center [55, 145] width 33 height 16
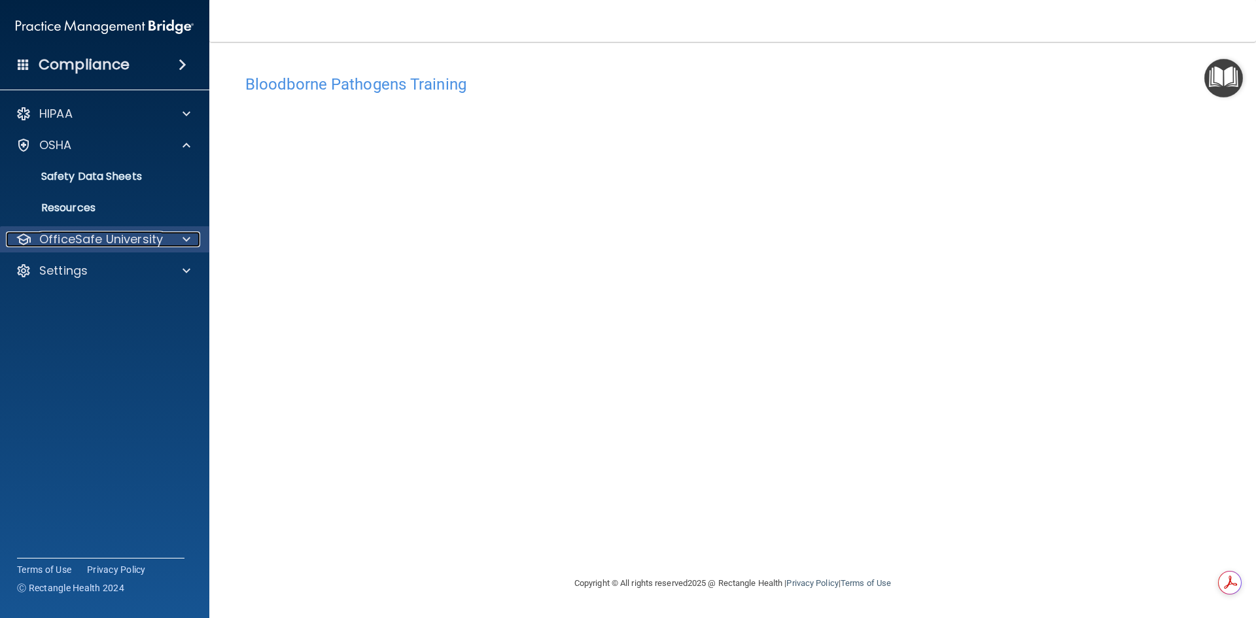
click at [81, 236] on p "OfficeSafe University" at bounding box center [101, 240] width 124 height 16
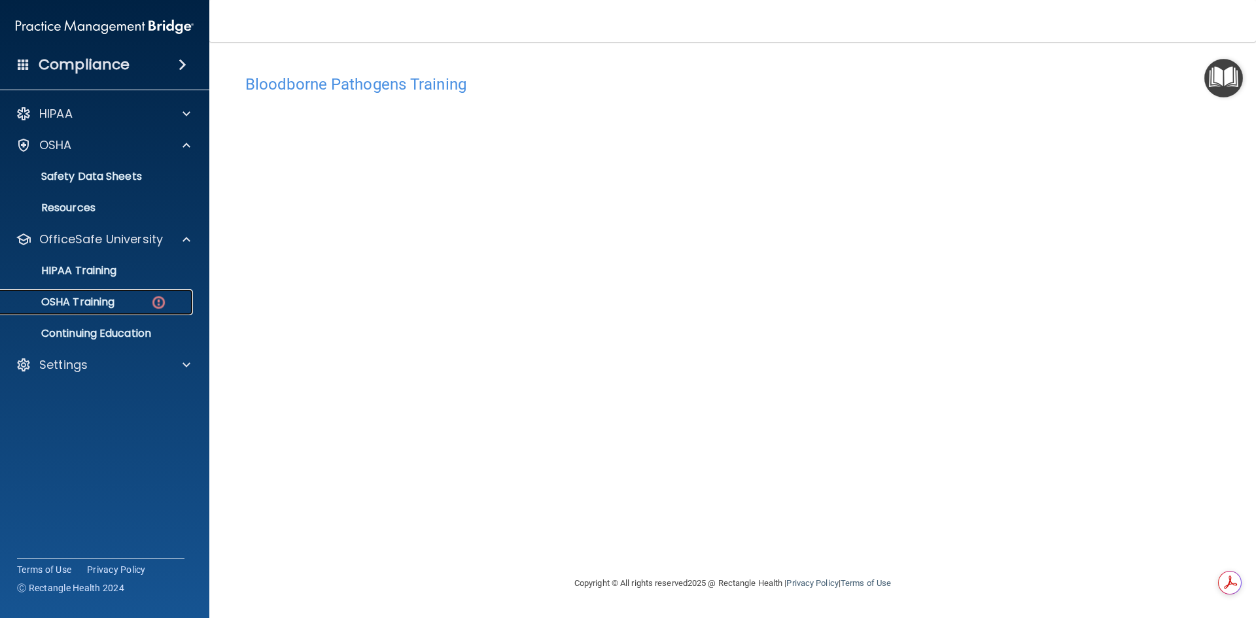
click at [88, 306] on p "OSHA Training" at bounding box center [62, 302] width 106 height 13
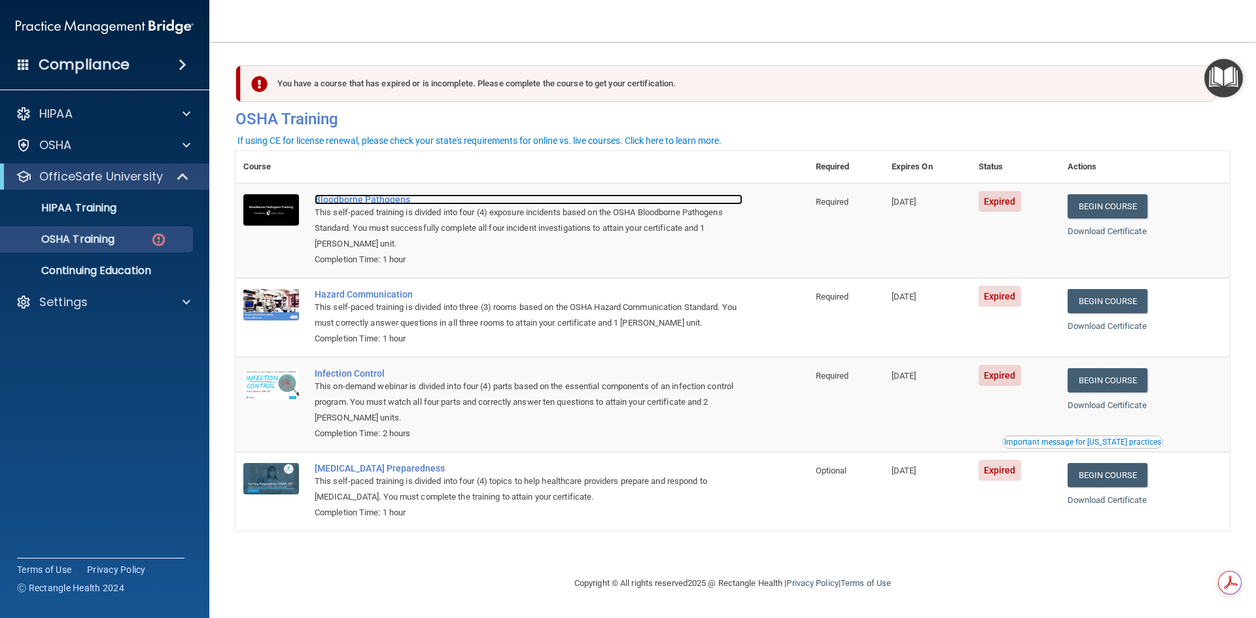
click at [332, 203] on div "Bloodborne Pathogens" at bounding box center [529, 199] width 428 height 10
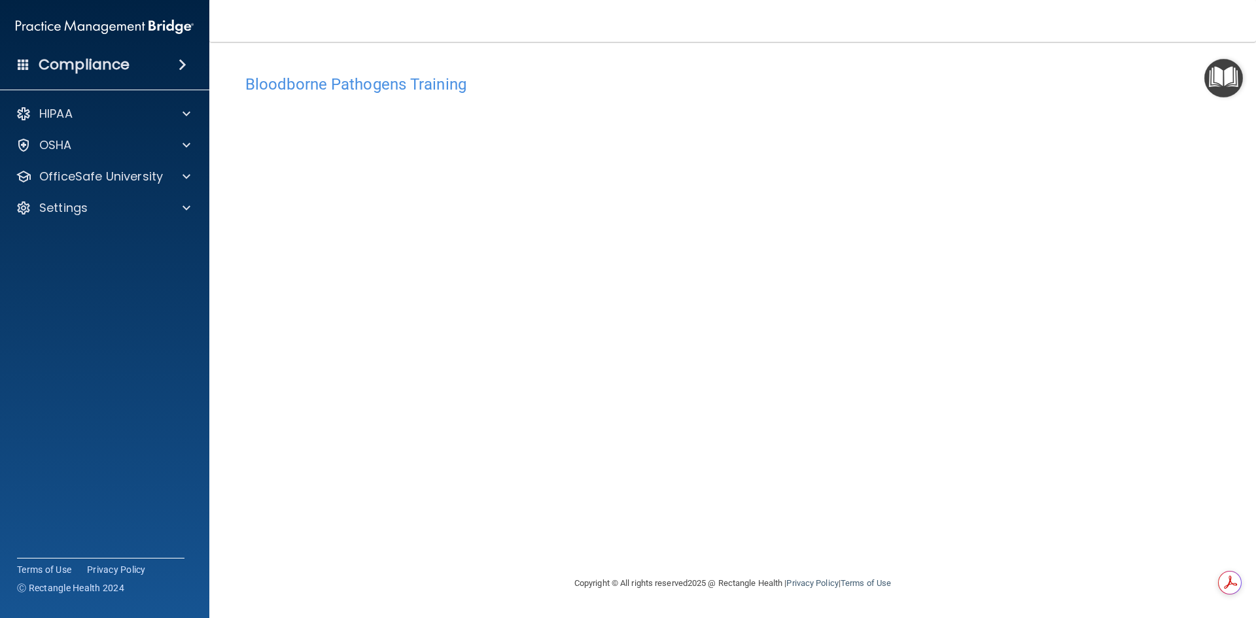
click at [1183, 54] on main "Bloodborne Pathogens Training This course doesn’t expire until [DATE]. Are you …" at bounding box center [732, 330] width 1047 height 576
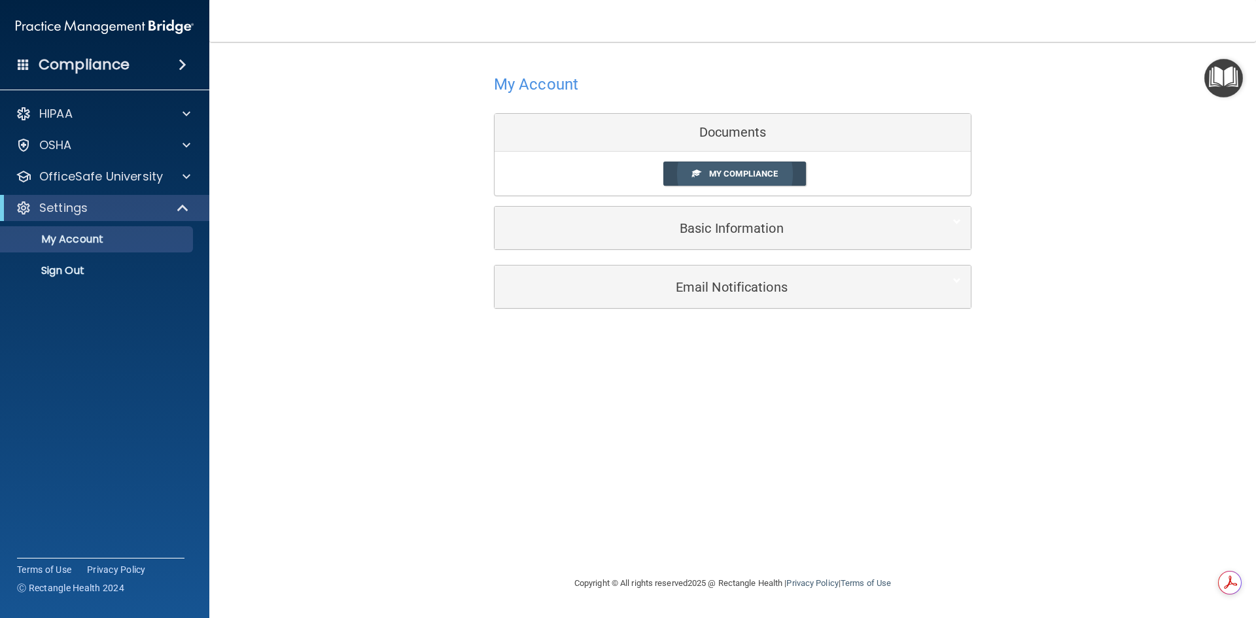
click at [767, 172] on span "My Compliance" at bounding box center [743, 174] width 69 height 10
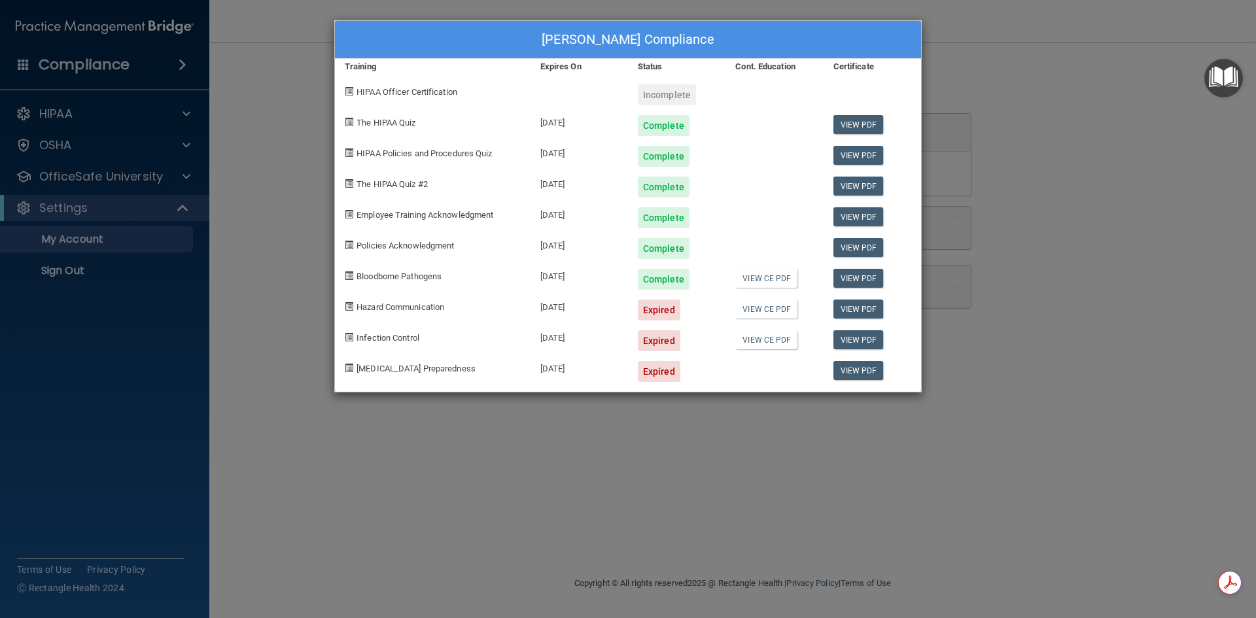
click at [266, 86] on div "[PERSON_NAME] Compliance Training Expires On Status Cont. Education Certificate…" at bounding box center [628, 309] width 1256 height 618
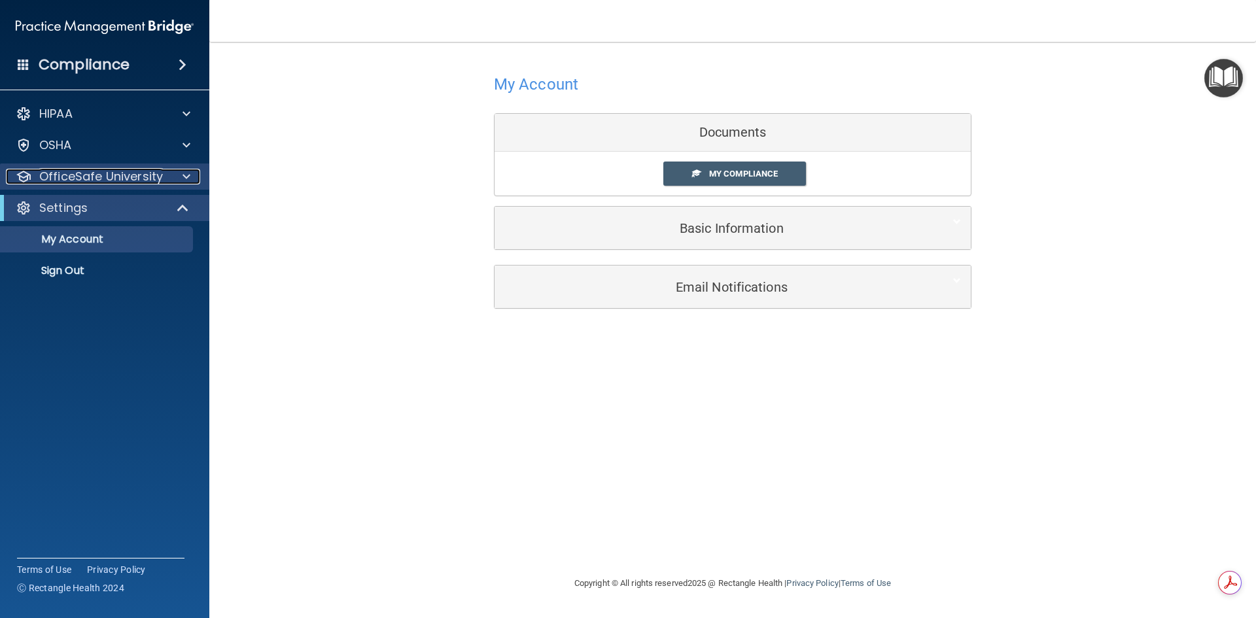
click at [82, 172] on p "OfficeSafe University" at bounding box center [101, 177] width 124 height 16
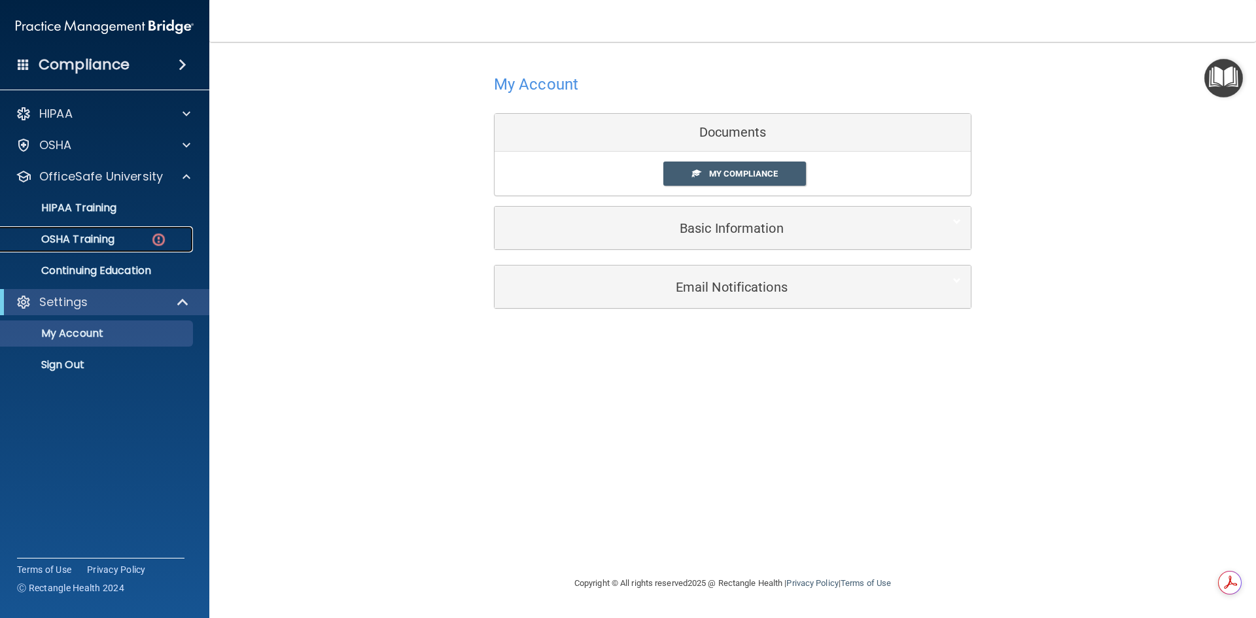
click at [99, 234] on p "OSHA Training" at bounding box center [62, 239] width 106 height 13
